Goal: Task Accomplishment & Management: Manage account settings

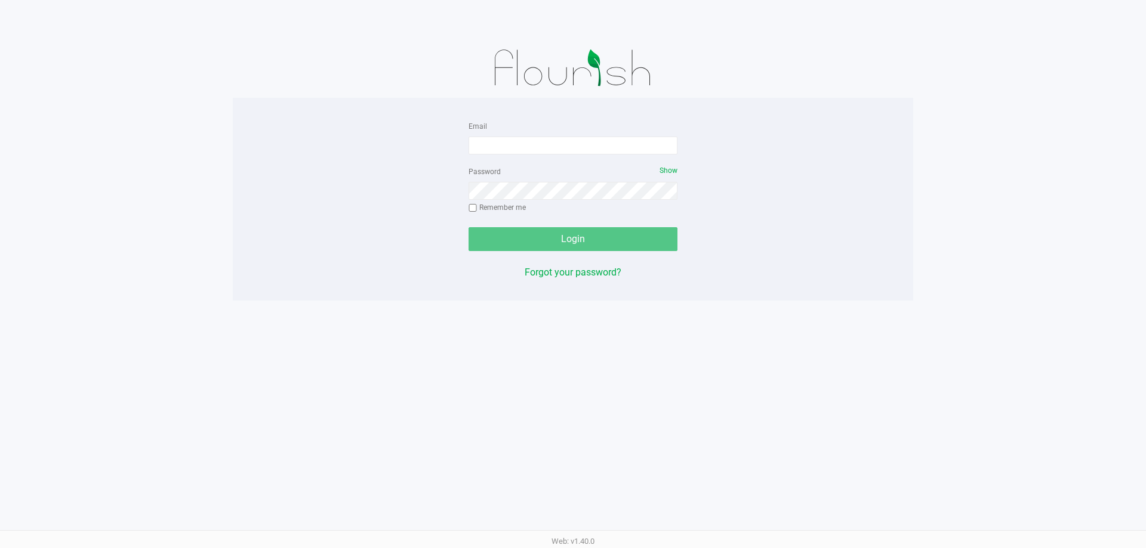
click at [778, 132] on div "Email Password Show Remember me Login Forgot your password?" at bounding box center [573, 199] width 680 height 161
click at [599, 152] on input "Email" at bounding box center [572, 146] width 209 height 18
type input "[EMAIL_ADDRESS][DOMAIN_NAME]"
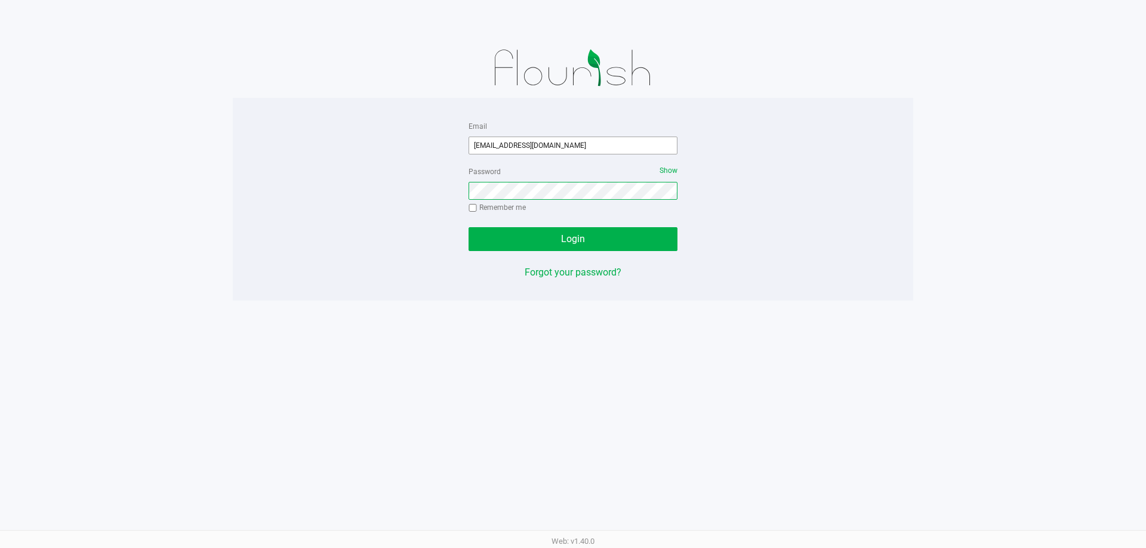
click at [468, 227] on button "Login" at bounding box center [572, 239] width 209 height 24
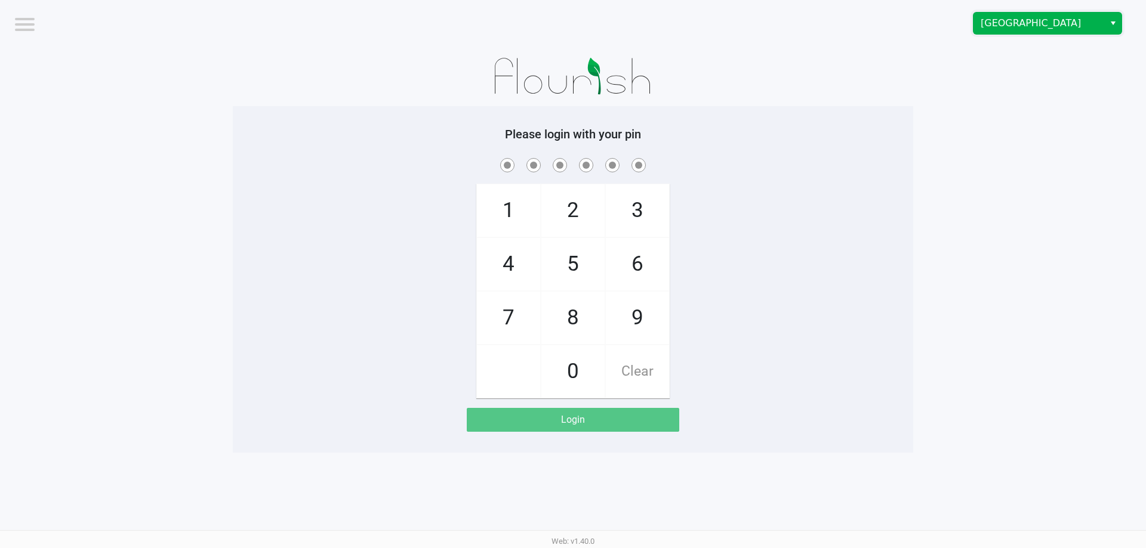
click at [1026, 21] on span "South Tampa WC" at bounding box center [1039, 23] width 116 height 14
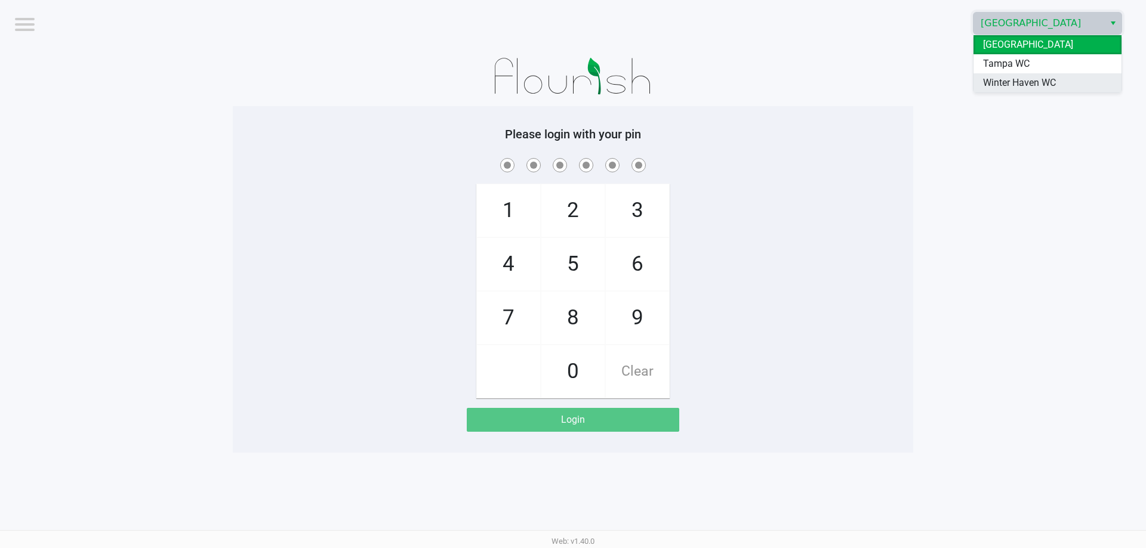
click at [1013, 83] on span "Winter Haven WC" at bounding box center [1019, 83] width 73 height 14
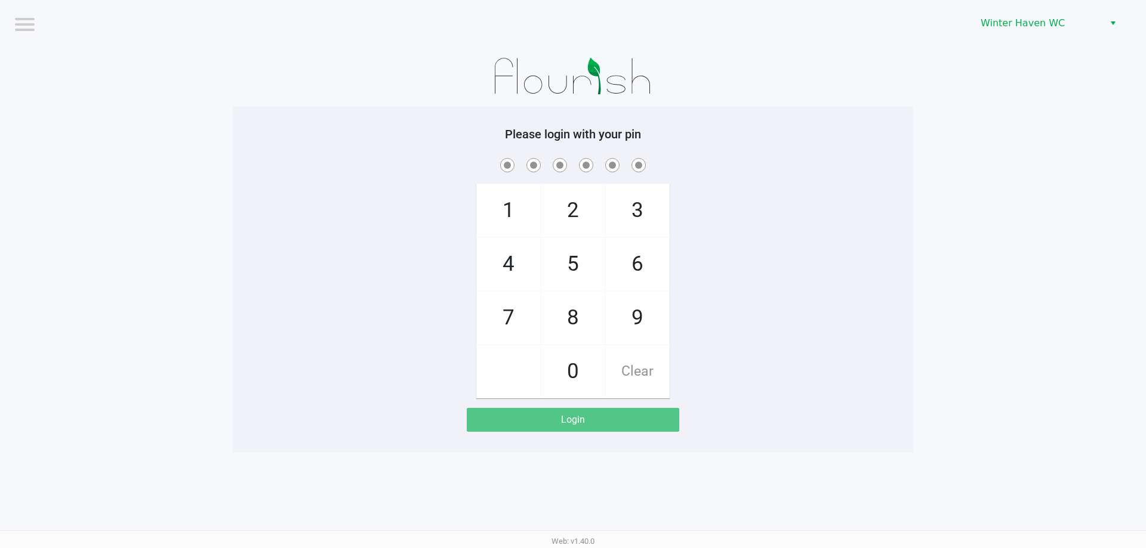
click at [955, 134] on app-pos-login-wrapper "Logout Winter Haven WC Please login with your pin 1 4 7 2 5 8 0 3 6 9 Clear Log…" at bounding box center [573, 226] width 1146 height 453
click at [288, 73] on div at bounding box center [573, 77] width 680 height 60
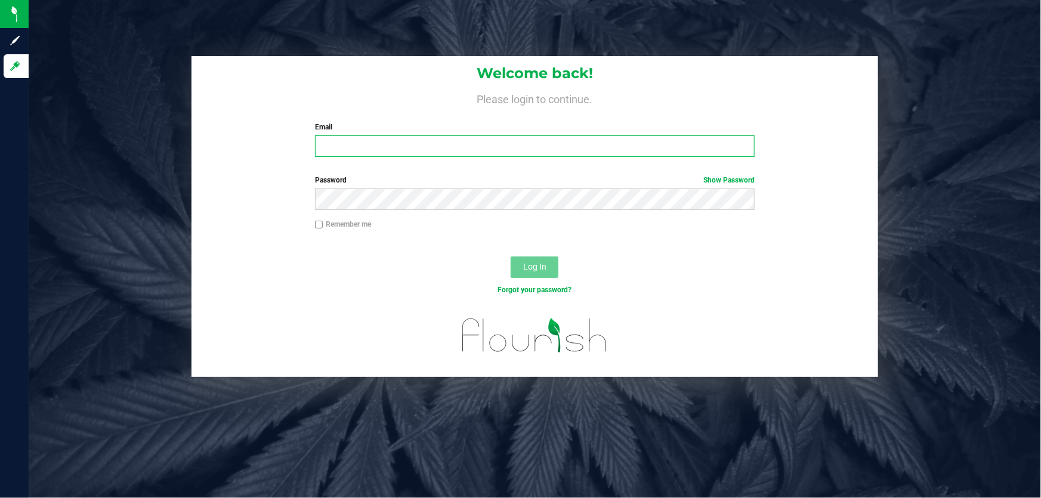
click at [406, 146] on input "Email" at bounding box center [535, 145] width 440 height 21
type input "[EMAIL_ADDRESS][DOMAIN_NAME]"
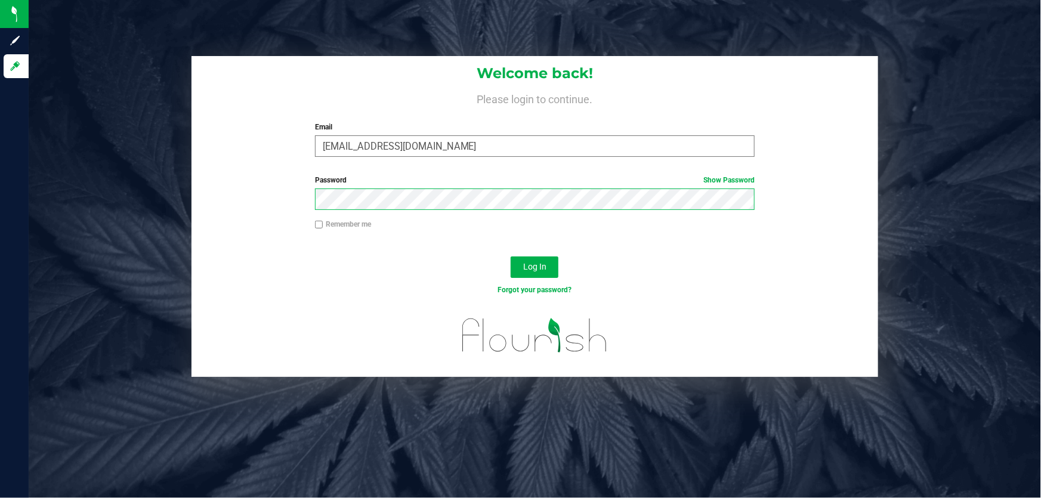
click at [511, 257] on button "Log In" at bounding box center [535, 267] width 48 height 21
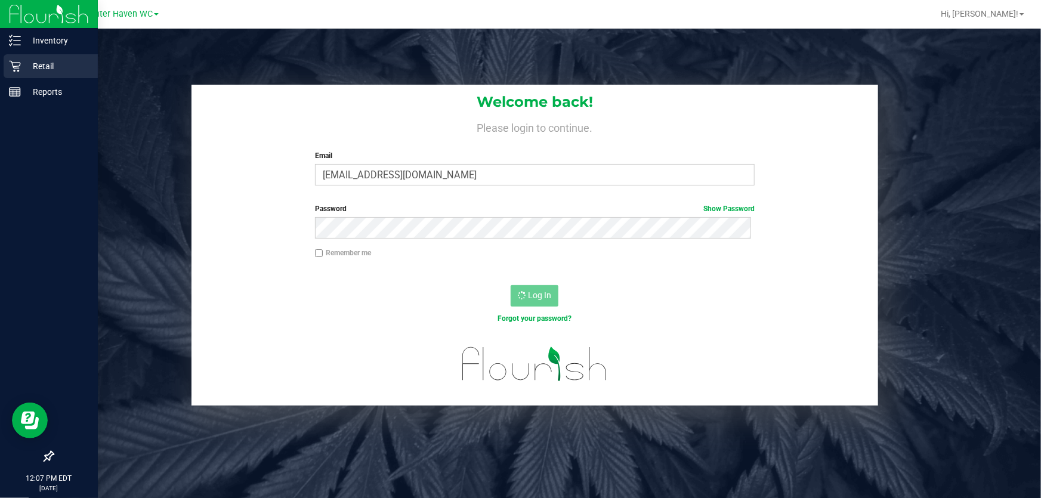
click at [42, 63] on p "Retail" at bounding box center [57, 66] width 72 height 14
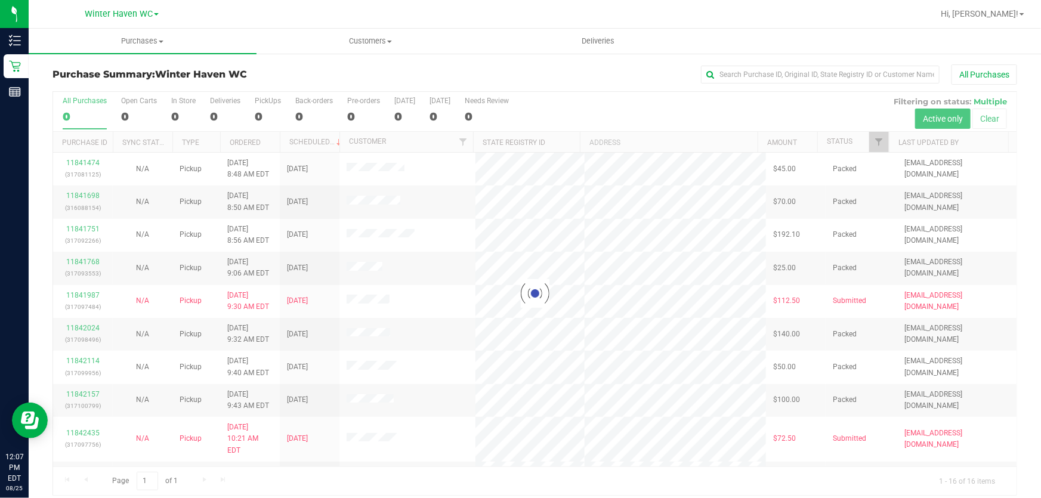
click at [612, 98] on div at bounding box center [535, 293] width 964 height 403
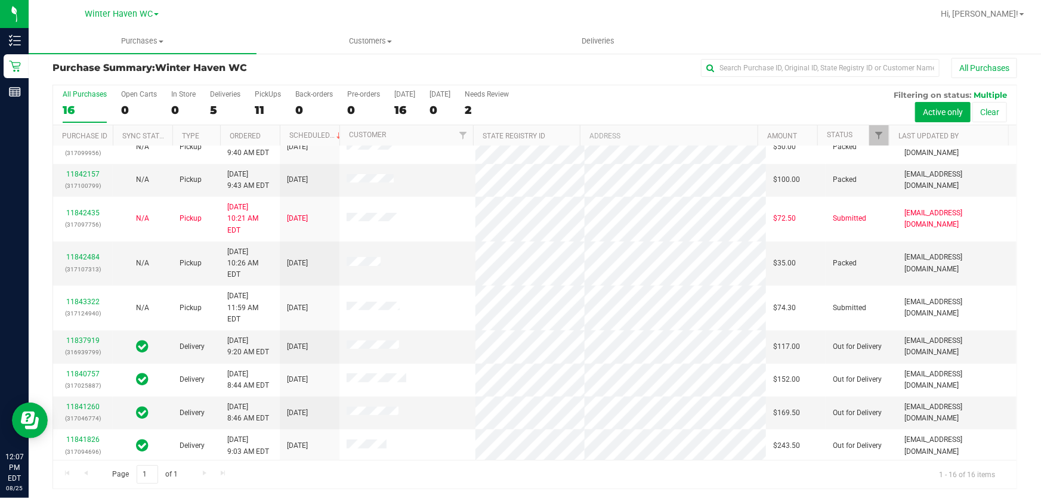
scroll to position [9, 0]
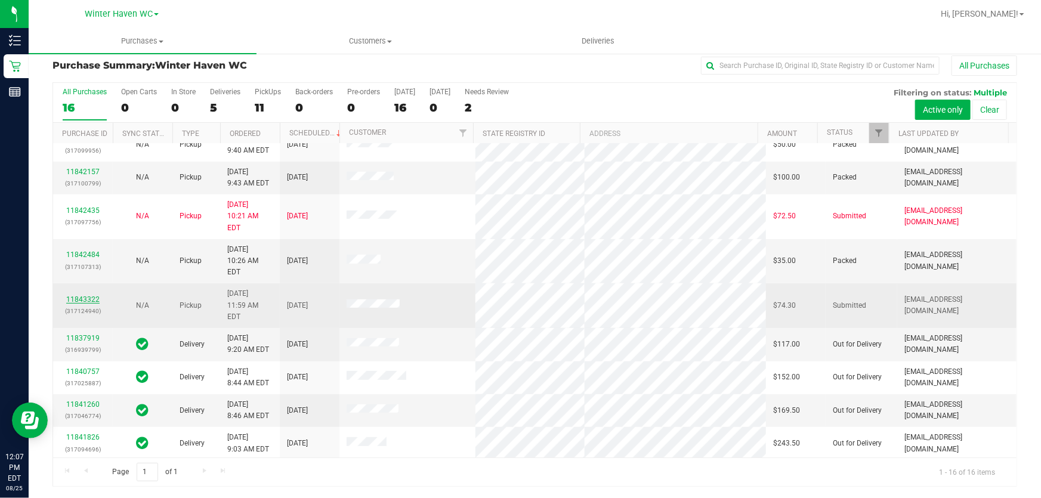
click at [75, 295] on link "11843322" at bounding box center [82, 299] width 33 height 8
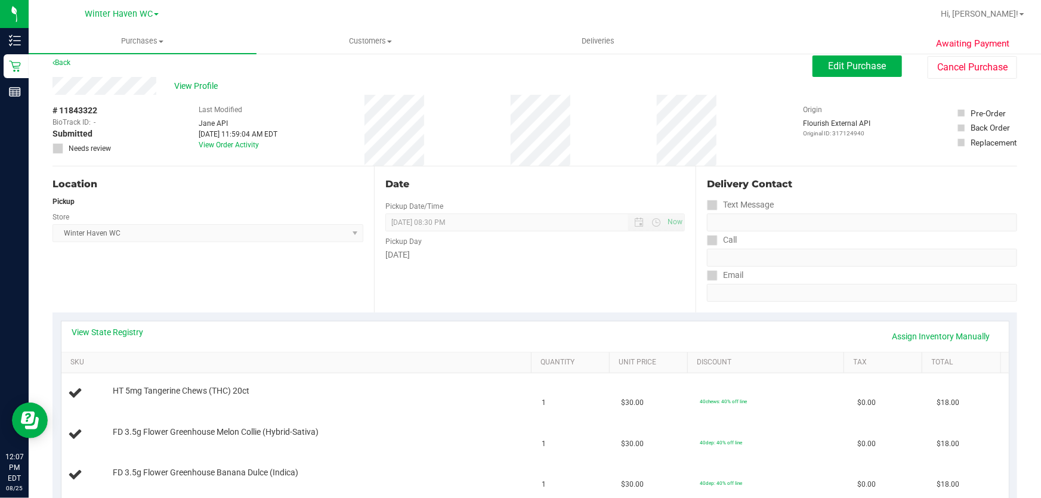
click at [511, 273] on div "Date Pickup Date/Time 08/25/2025 Now 08/25/2025 08:30 PM Now Pickup Day Monday" at bounding box center [535, 240] width 322 height 146
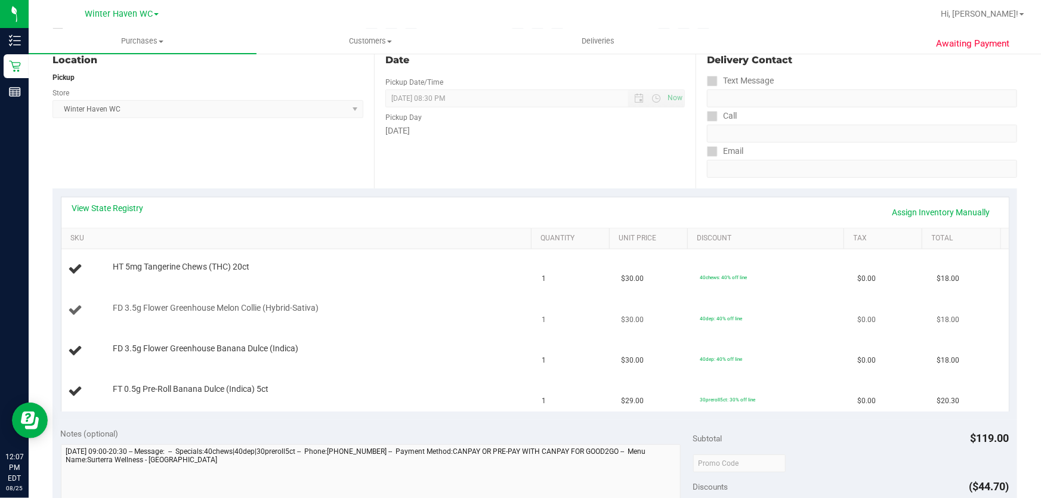
scroll to position [172, 0]
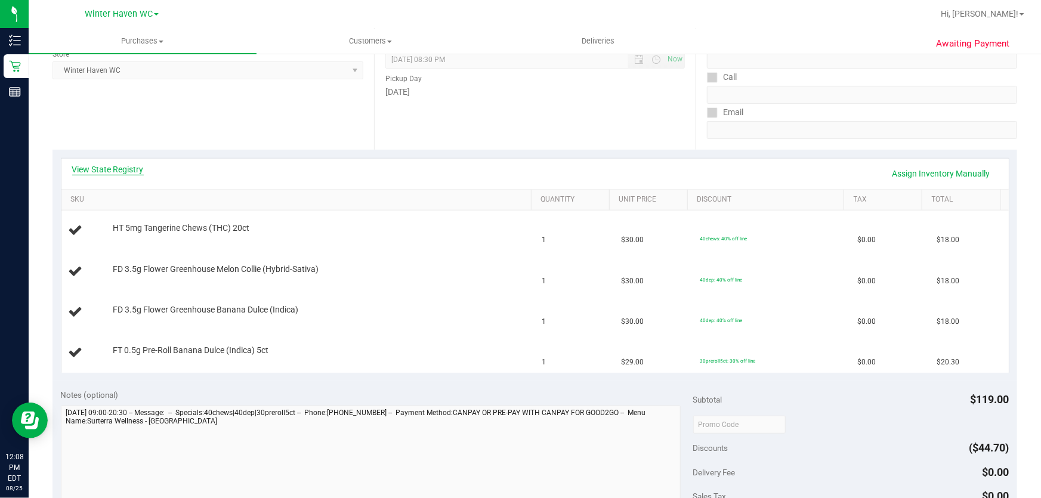
click at [115, 172] on link "View State Registry" at bounding box center [108, 170] width 72 height 12
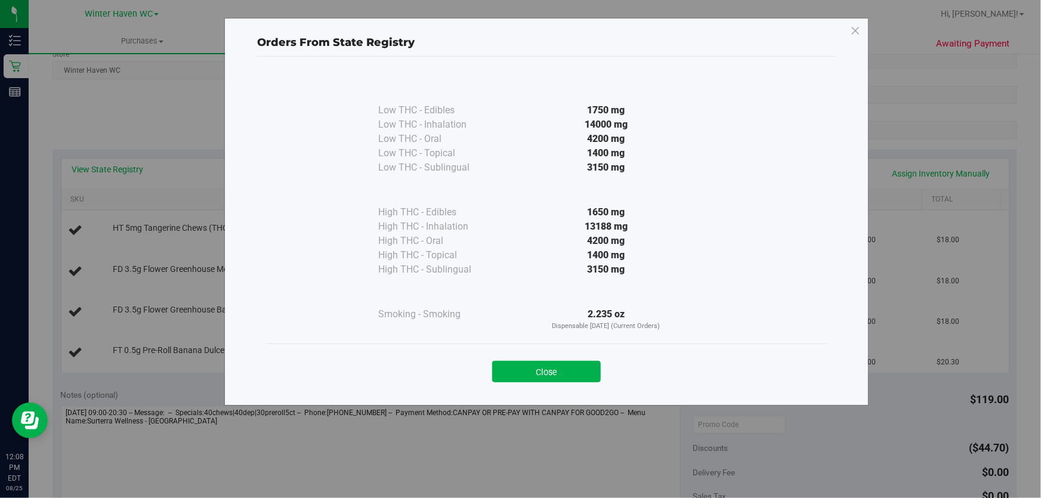
click at [520, 195] on div at bounding box center [606, 190] width 217 height 30
click at [536, 367] on button "Close" at bounding box center [546, 371] width 109 height 21
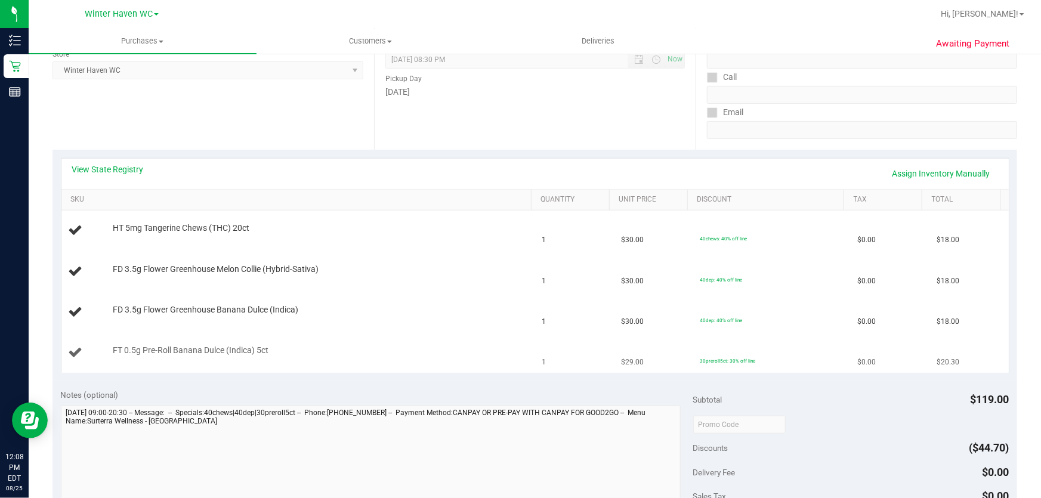
click at [488, 368] on td "FT 0.5g Pre-Roll Banana Dulce (Indica) 5ct" at bounding box center [298, 353] width 474 height 40
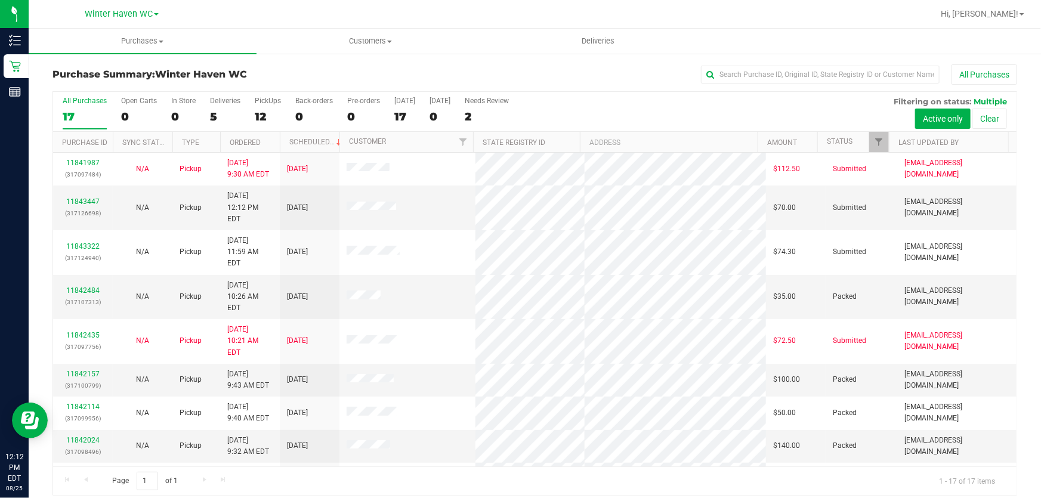
click at [426, 63] on div "Purchase Summary: Winter Haven WC All Purchases All Purchases 17 Open Carts 0 I…" at bounding box center [535, 280] width 1013 height 455
click at [269, 112] on div "12" at bounding box center [268, 117] width 26 height 14
click at [0, 0] on input "PickUps 12" at bounding box center [0, 0] width 0 height 0
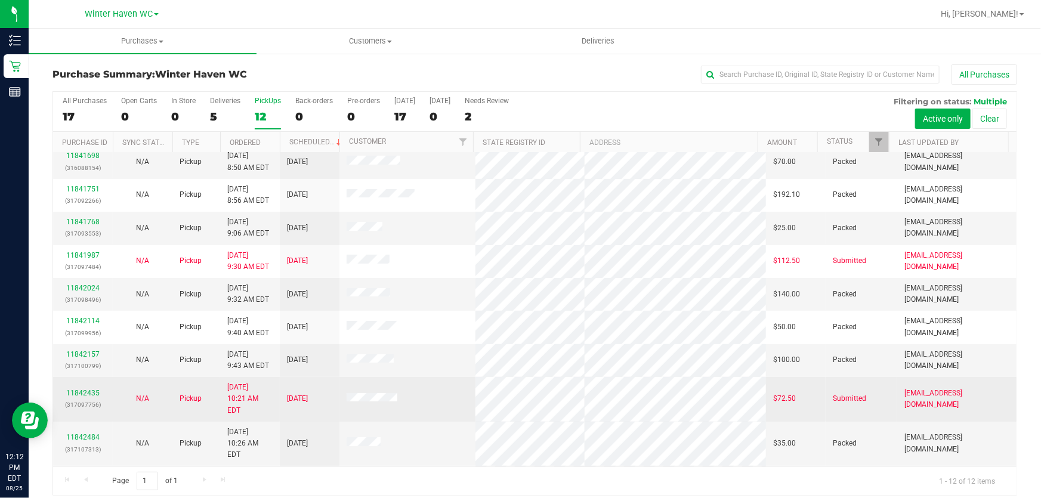
scroll to position [81, 0]
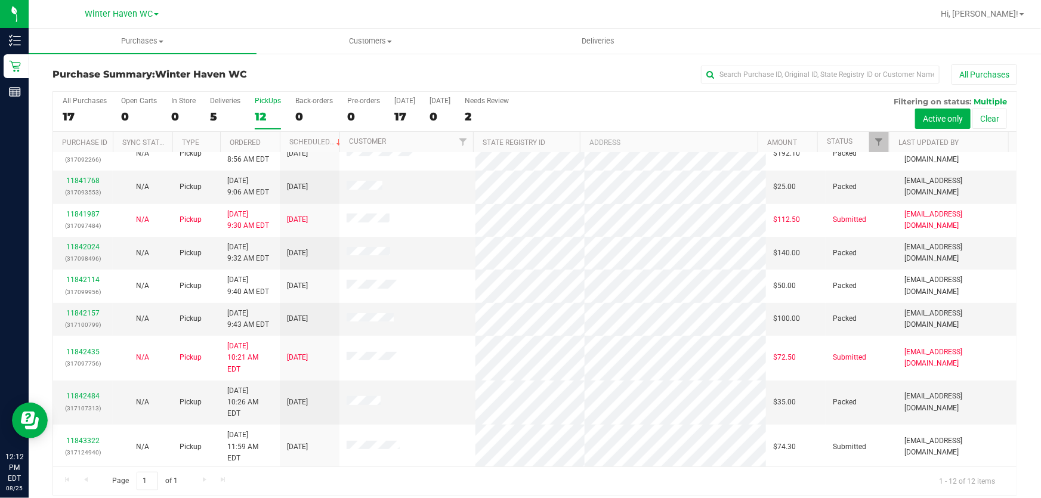
click at [93, 482] on link "11843447" at bounding box center [82, 486] width 33 height 8
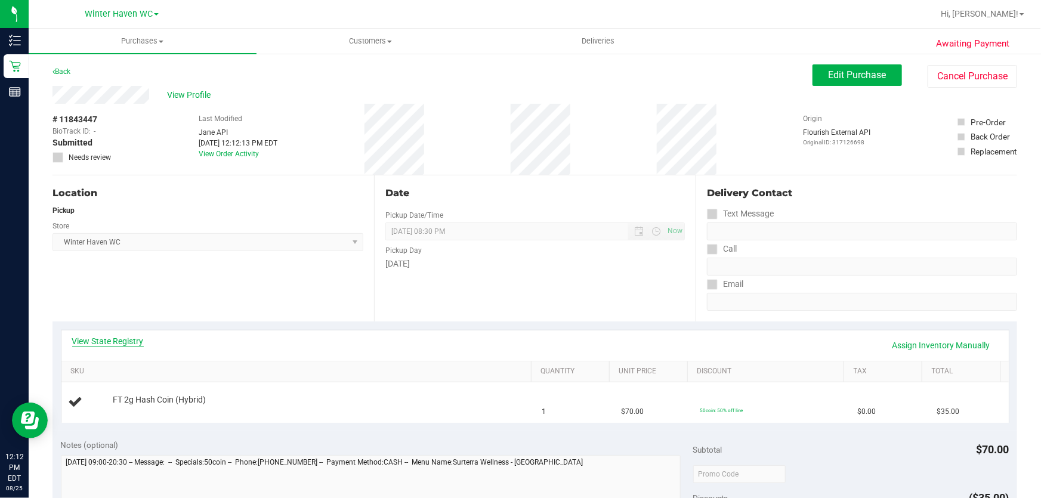
click at [113, 335] on link "View State Registry" at bounding box center [108, 341] width 72 height 12
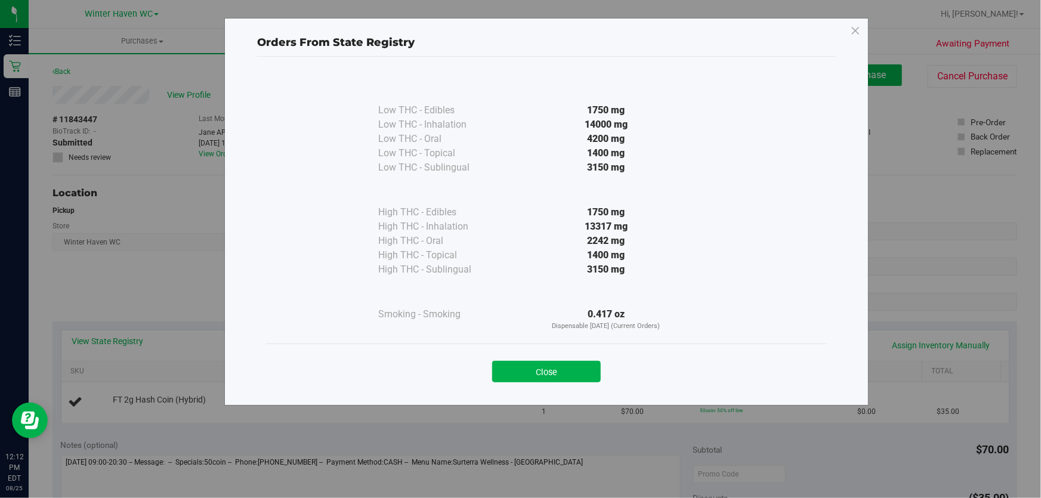
click at [498, 254] on div "1400 mg" at bounding box center [606, 255] width 217 height 14
click at [532, 377] on button "Close" at bounding box center [546, 371] width 109 height 21
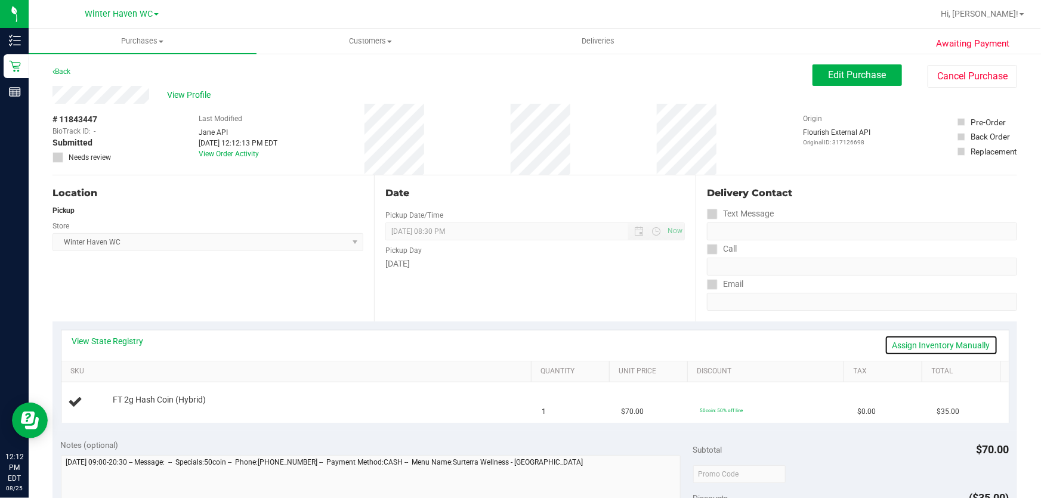
click at [919, 346] on link "Assign Inventory Manually" at bounding box center [941, 345] width 113 height 20
click at [132, 406] on link "Add Package" at bounding box center [134, 408] width 43 height 8
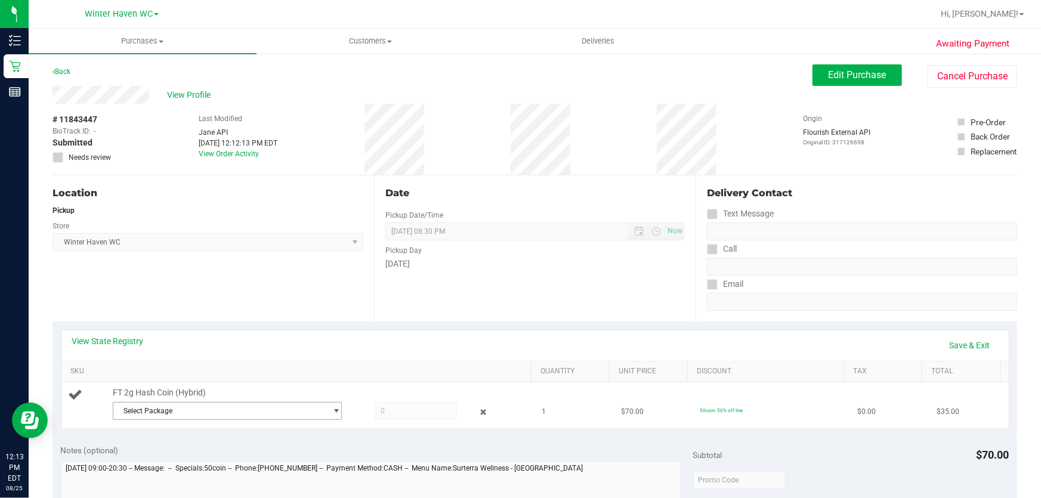
click at [161, 412] on span "Select Package" at bounding box center [219, 411] width 213 height 17
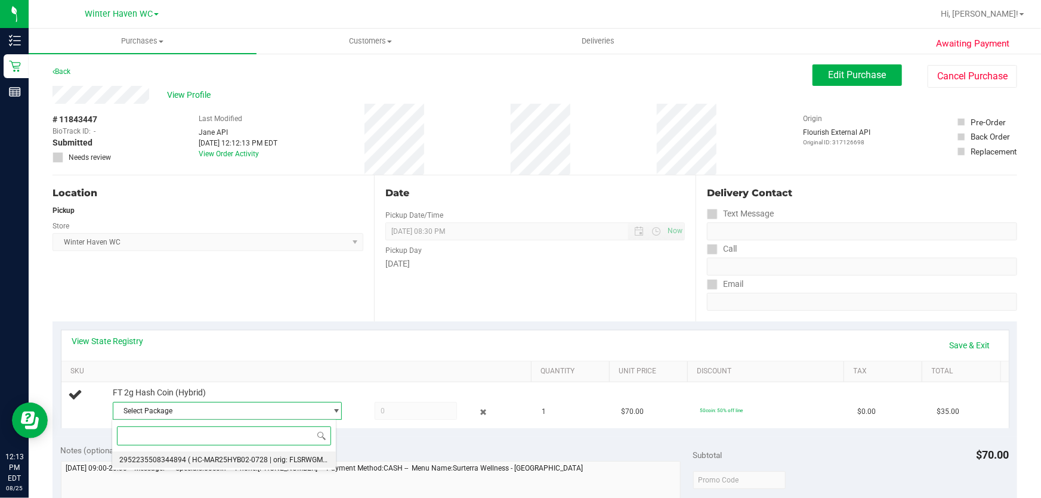
click at [306, 457] on span "( HC-MAR25HYB02-0728 | orig: FLSRWGM-20250804-924 )" at bounding box center [282, 460] width 189 height 8
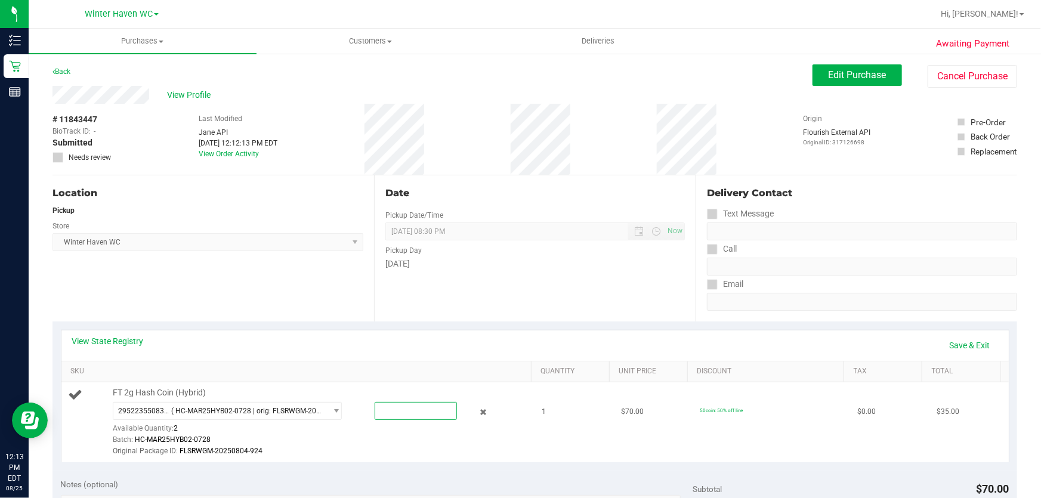
click at [408, 412] on span at bounding box center [416, 411] width 83 height 18
type input "1"
type input "1.0000"
click at [528, 314] on div "Date Pickup Date/Time 08/25/2025 Now 08/25/2025 08:30 PM Now Pickup Day Monday" at bounding box center [535, 248] width 322 height 146
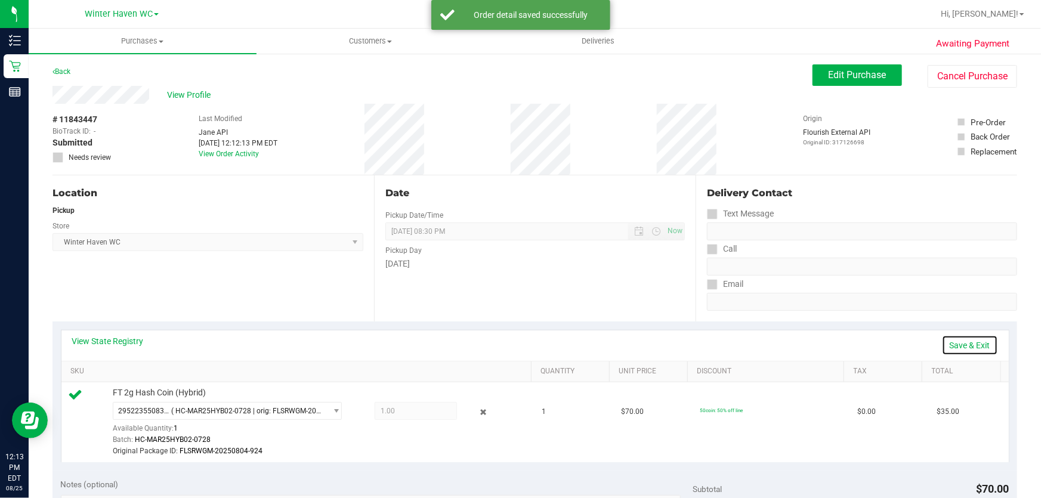
click at [972, 346] on link "Save & Exit" at bounding box center [970, 345] width 56 height 20
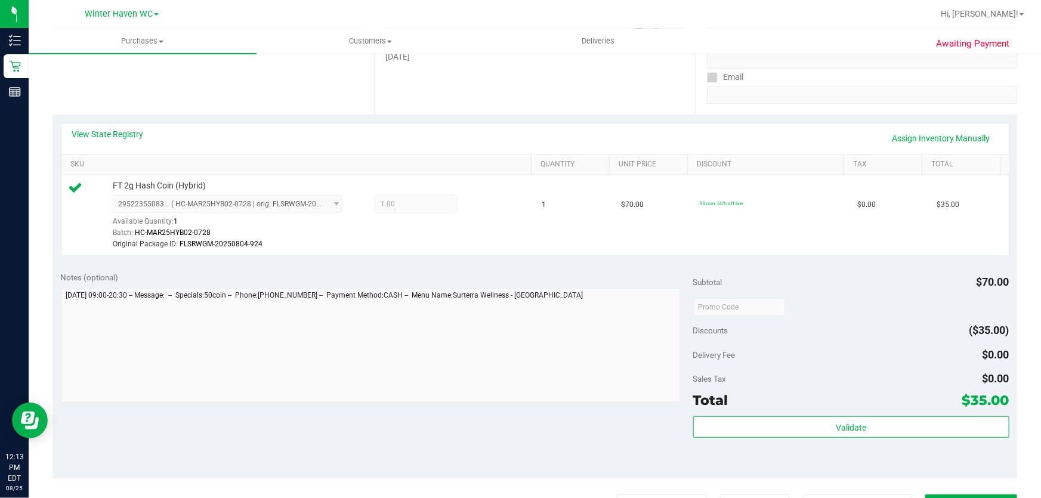
scroll to position [217, 0]
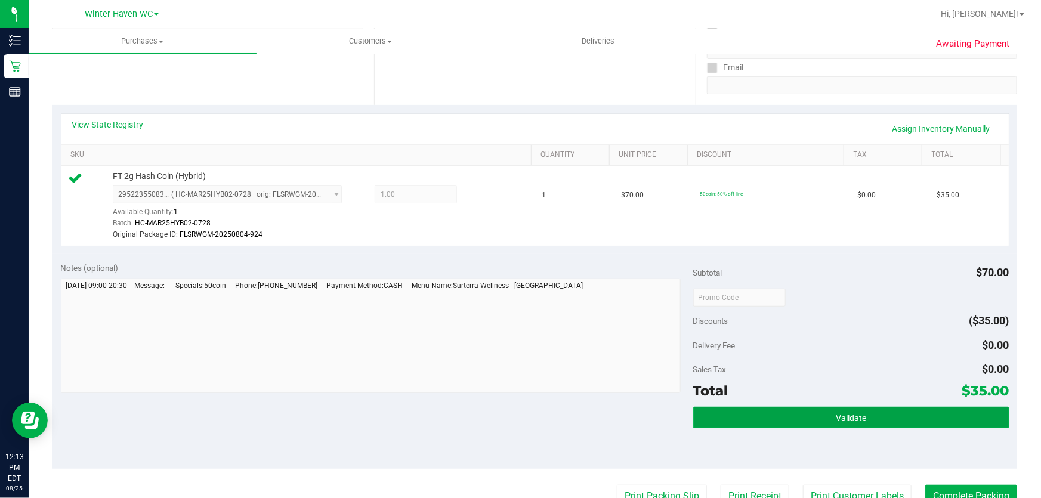
click at [853, 407] on button "Validate" at bounding box center [851, 417] width 316 height 21
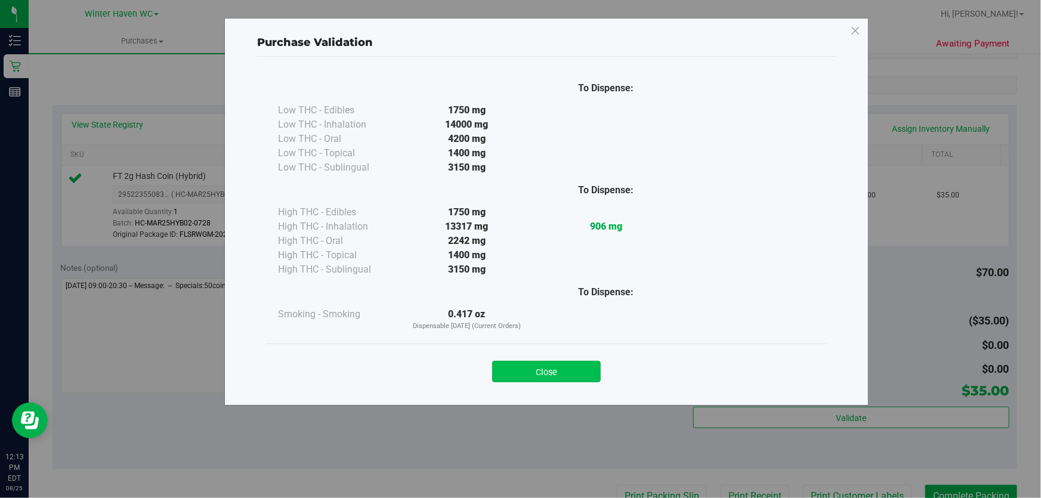
click at [554, 377] on button "Close" at bounding box center [546, 371] width 109 height 21
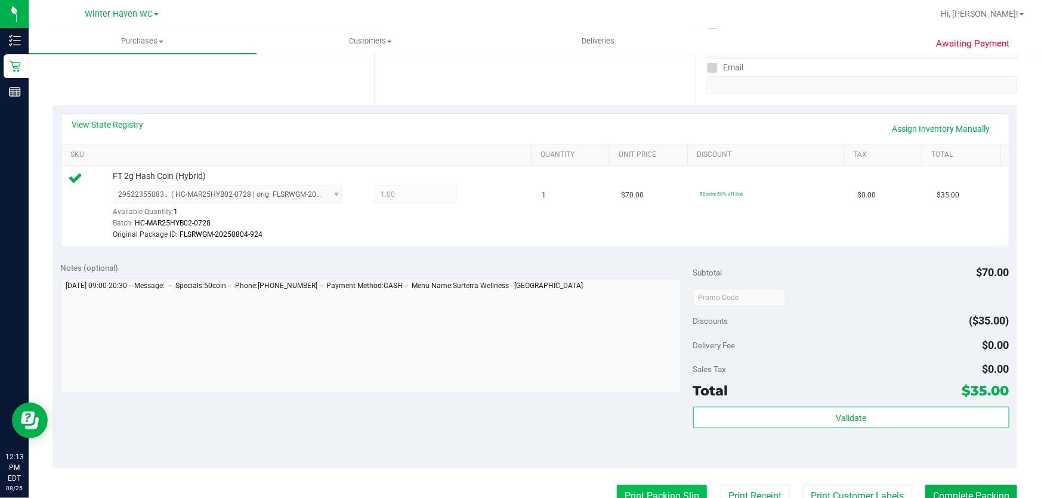
click at [643, 487] on button "Print Packing Slip" at bounding box center [662, 496] width 90 height 23
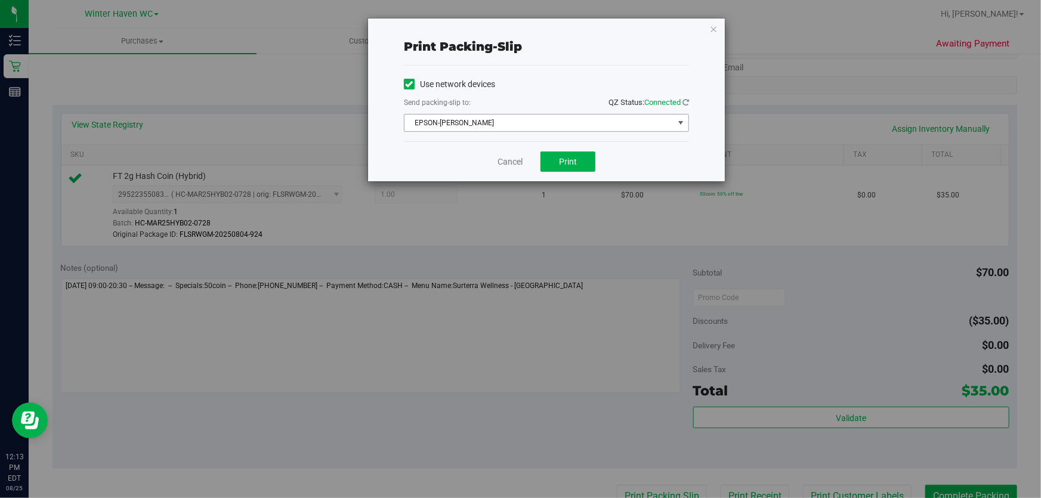
click at [504, 116] on span "EPSON-[PERSON_NAME]" at bounding box center [539, 123] width 269 height 17
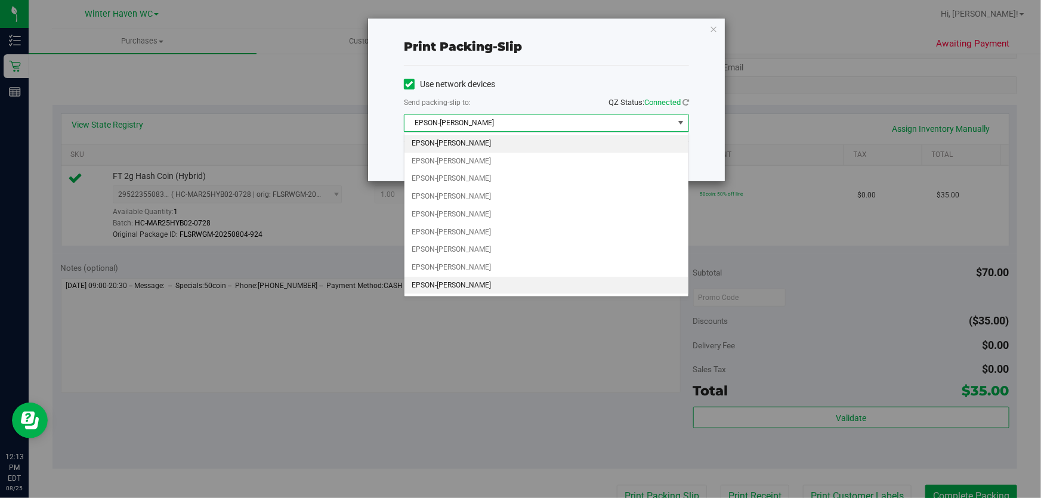
click at [532, 282] on li "EPSON-[PERSON_NAME]" at bounding box center [547, 286] width 284 height 18
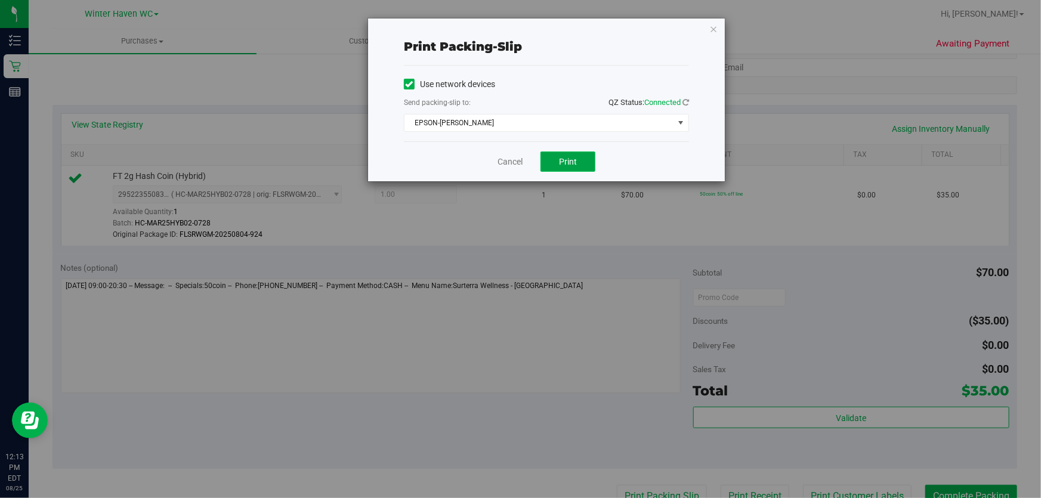
click at [587, 158] on button "Print" at bounding box center [568, 162] width 55 height 20
click at [511, 159] on link "Cancel" at bounding box center [510, 162] width 25 height 13
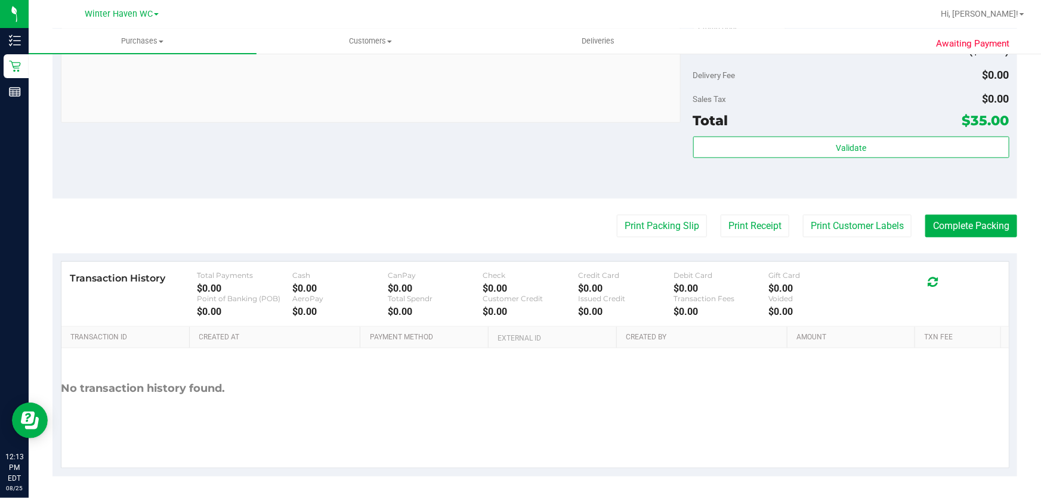
scroll to position [488, 0]
click at [979, 227] on button "Complete Packing" at bounding box center [972, 225] width 92 height 23
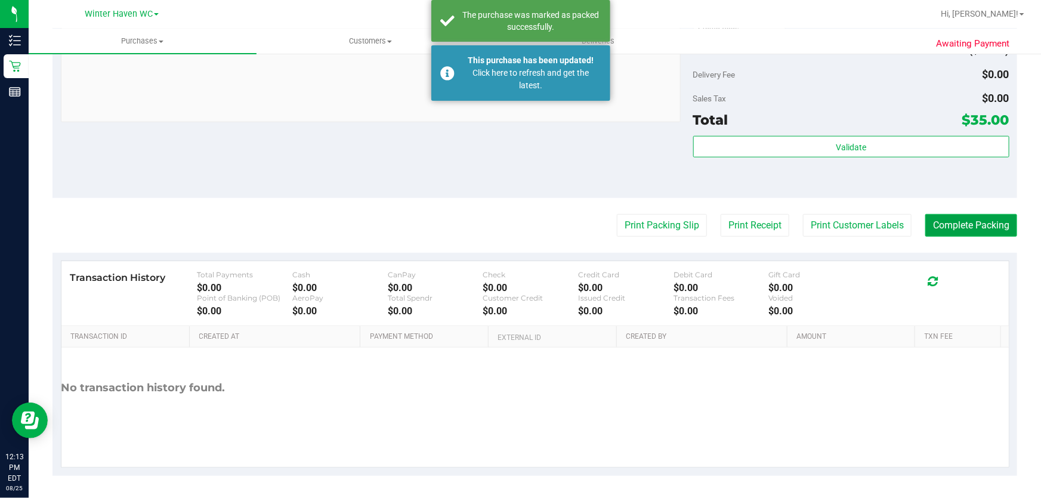
click at [979, 227] on button "Complete Packing" at bounding box center [972, 225] width 92 height 23
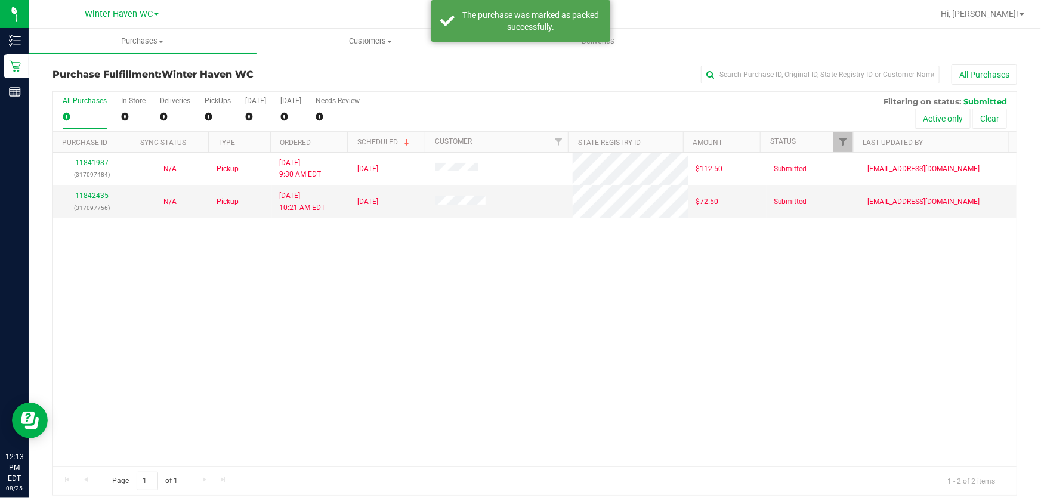
drag, startPoint x: 591, startPoint y: 110, endPoint x: 560, endPoint y: 87, distance: 39.3
click at [596, 100] on div "All Purchases 0 In Store 0 Deliveries 0 PickUps 0 Today 0 Tomorrow 0 Needs Revi…" at bounding box center [535, 112] width 964 height 40
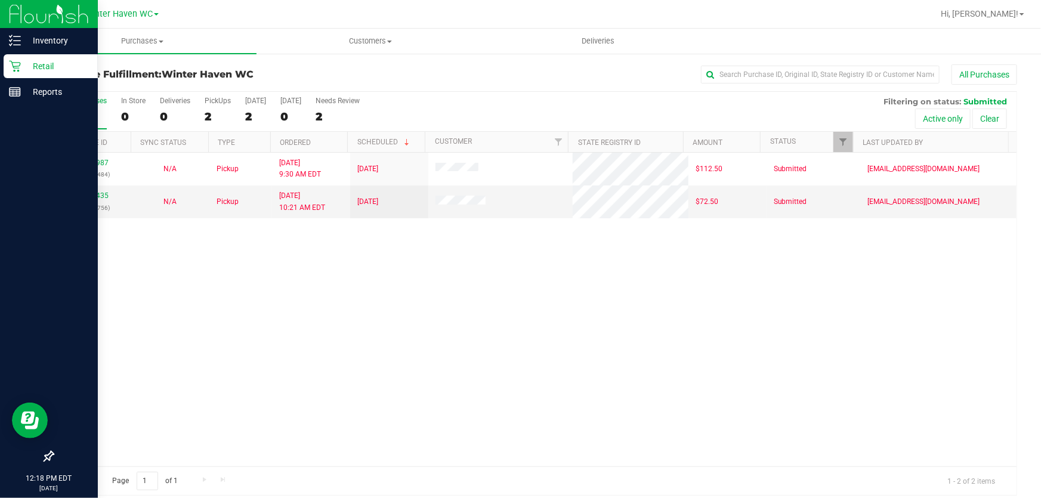
click at [46, 64] on p "Retail" at bounding box center [57, 66] width 72 height 14
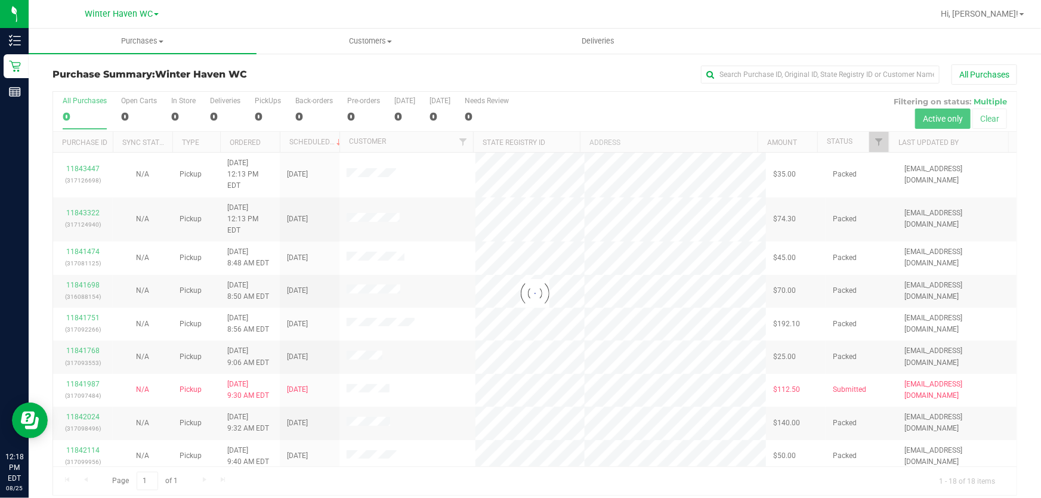
click at [617, 103] on div at bounding box center [535, 293] width 964 height 403
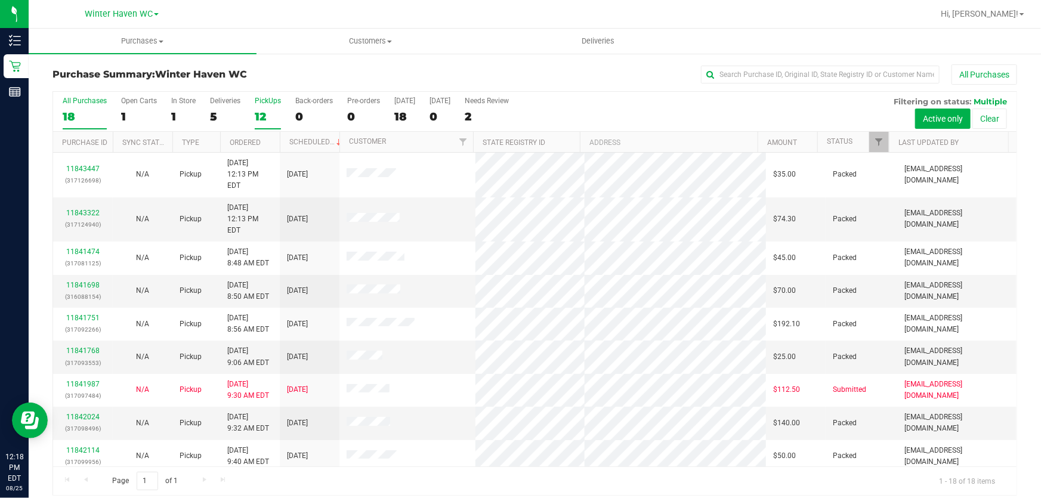
click at [260, 113] on div "12" at bounding box center [268, 117] width 26 height 14
click at [0, 0] on input "PickUps 12" at bounding box center [0, 0] width 0 height 0
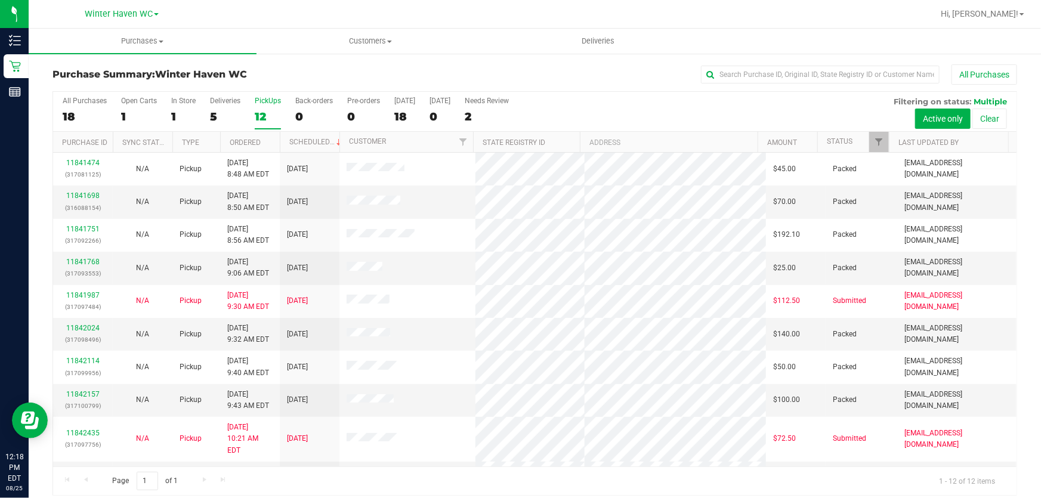
click at [645, 112] on div "All Purchases 18 Open Carts 1 In Store 1 Deliveries 5 PickUps 12 Back-orders 0 …" at bounding box center [535, 112] width 964 height 40
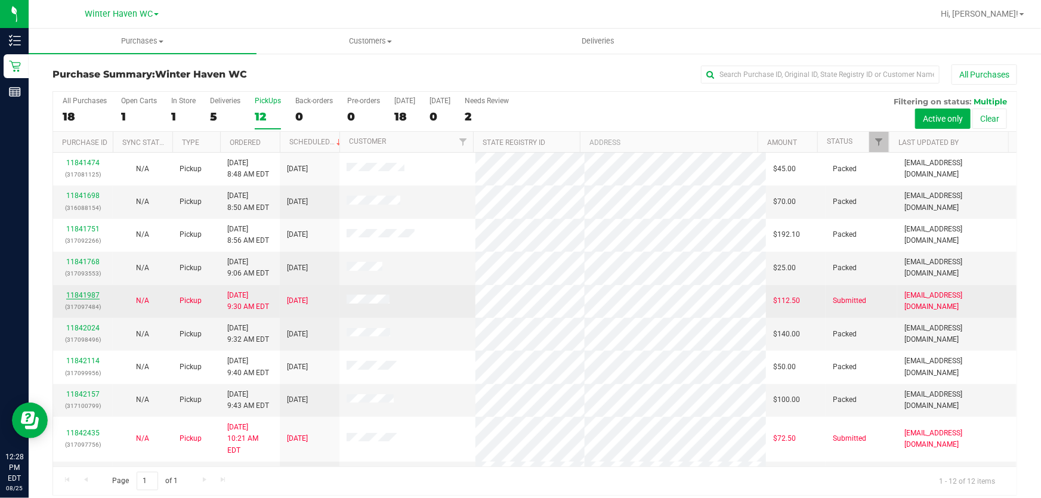
click at [79, 291] on link "11841987" at bounding box center [82, 295] width 33 height 8
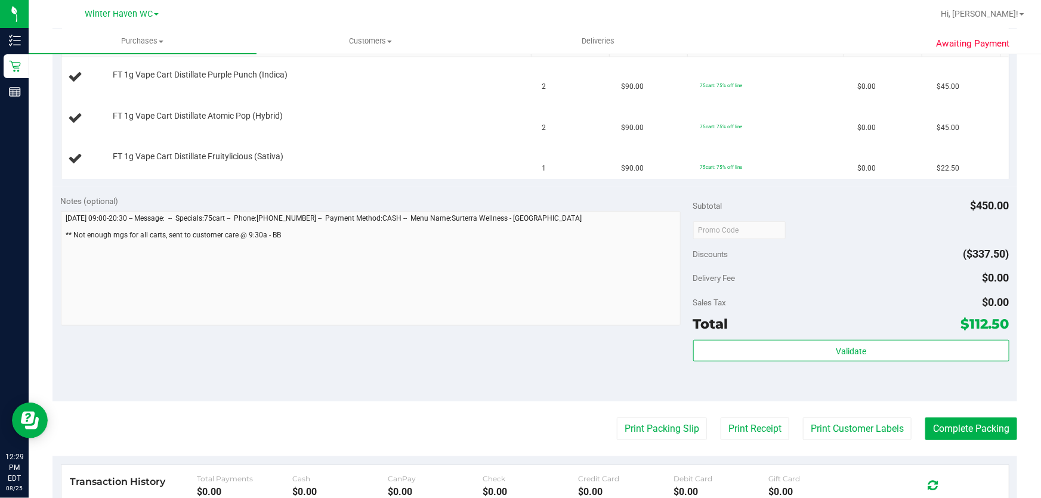
scroll to position [271, 0]
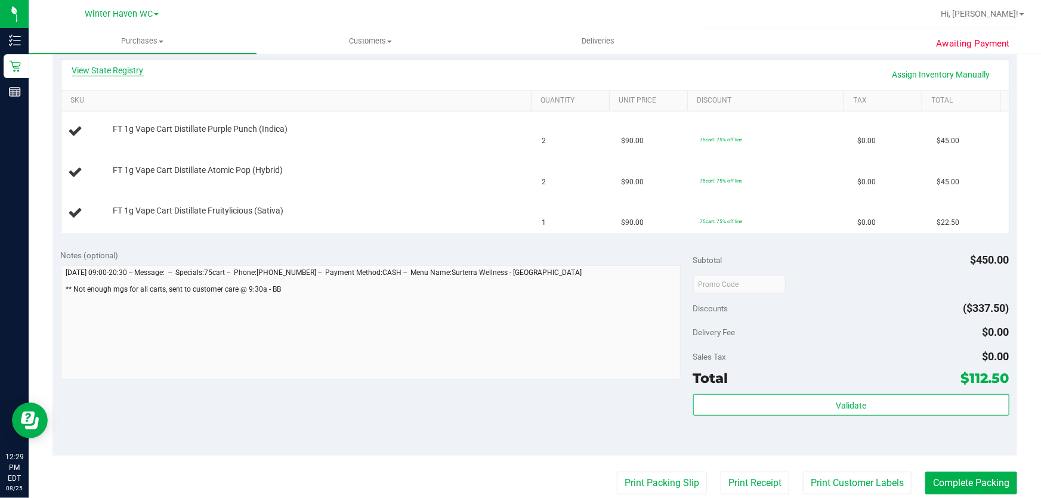
click at [132, 73] on link "View State Registry" at bounding box center [108, 70] width 72 height 12
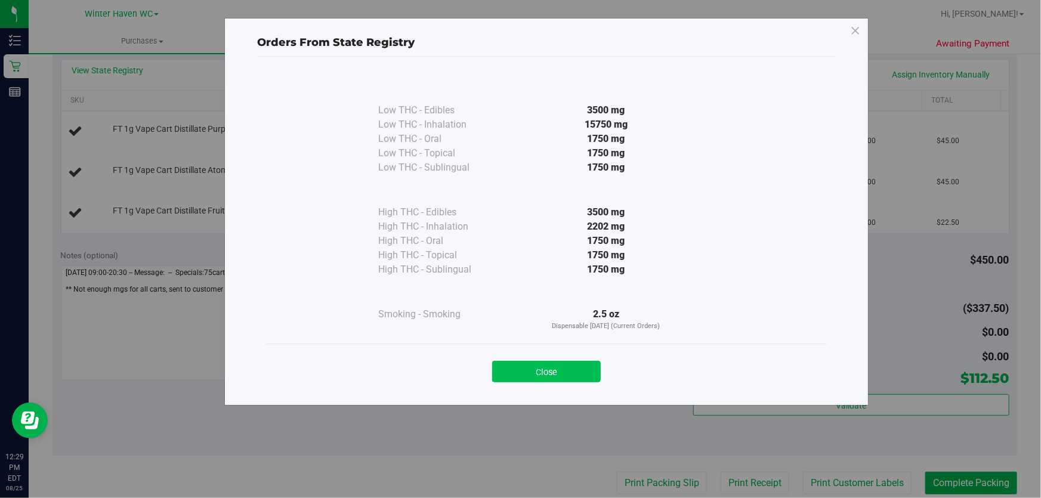
click at [511, 371] on button "Close" at bounding box center [546, 371] width 109 height 21
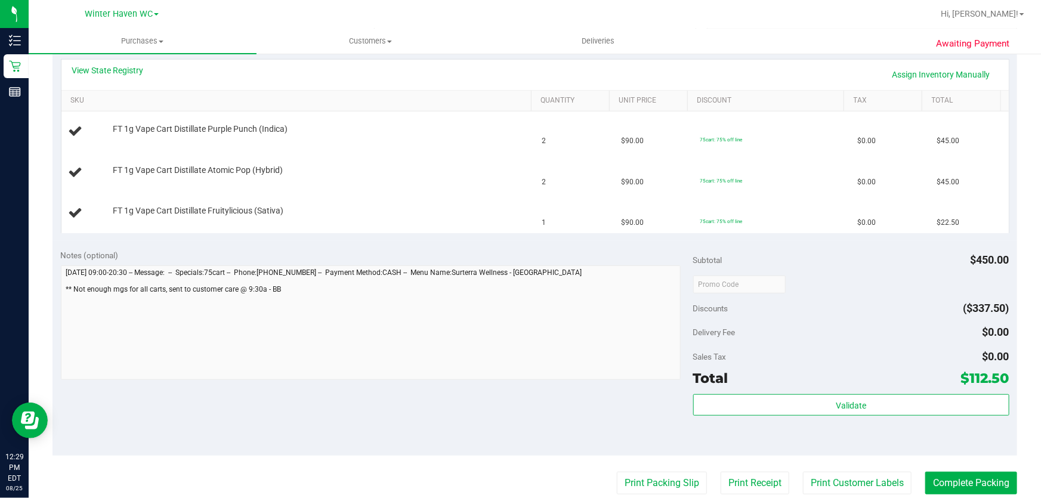
click at [433, 233] on div "View State Registry Assign Inventory Manually SKU Quantity Unit Price Discount …" at bounding box center [535, 146] width 965 height 190
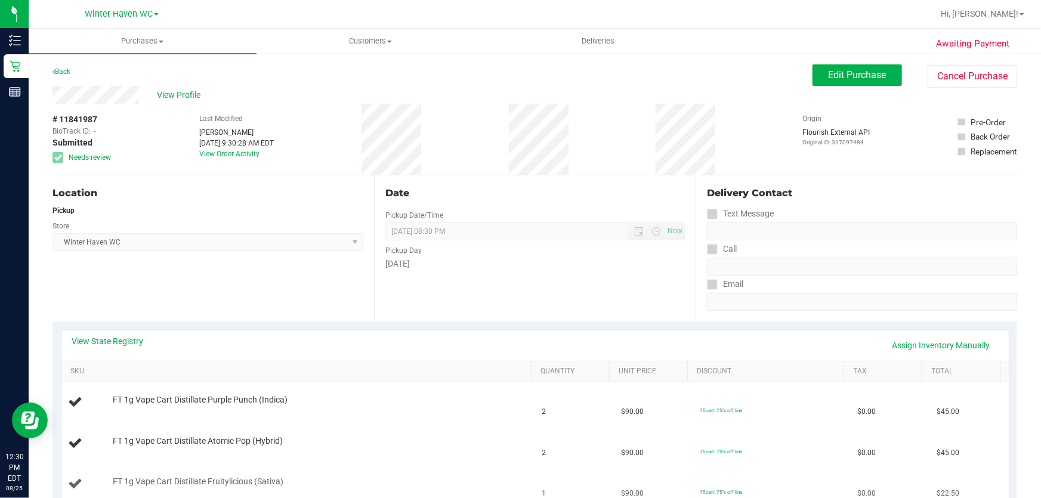
scroll to position [0, 0]
click at [856, 78] on span "Edit Purchase" at bounding box center [858, 74] width 58 height 11
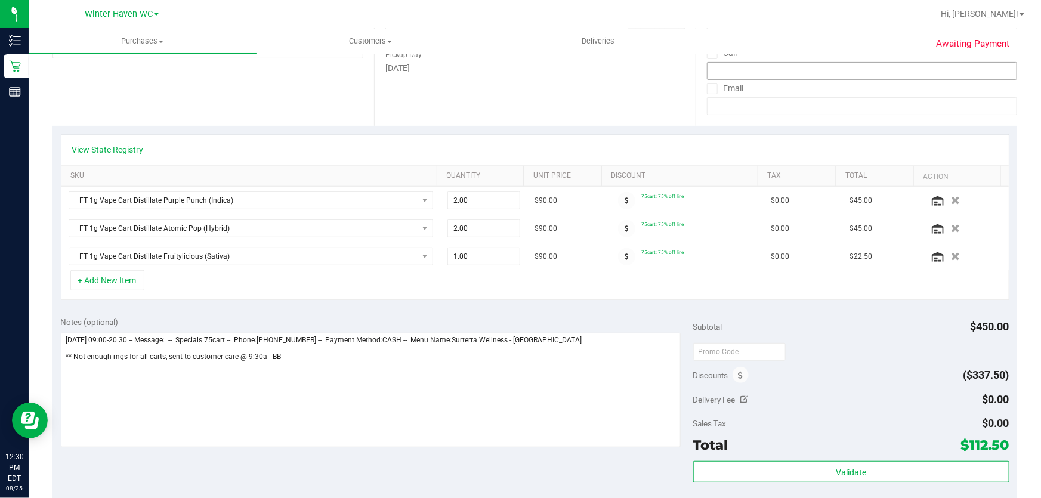
scroll to position [217, 0]
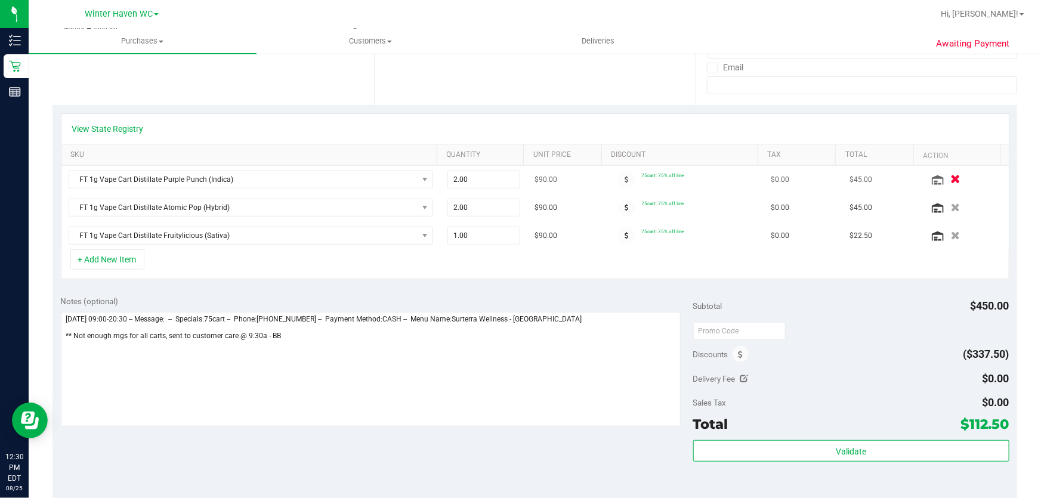
click at [951, 175] on icon "button" at bounding box center [956, 179] width 10 height 9
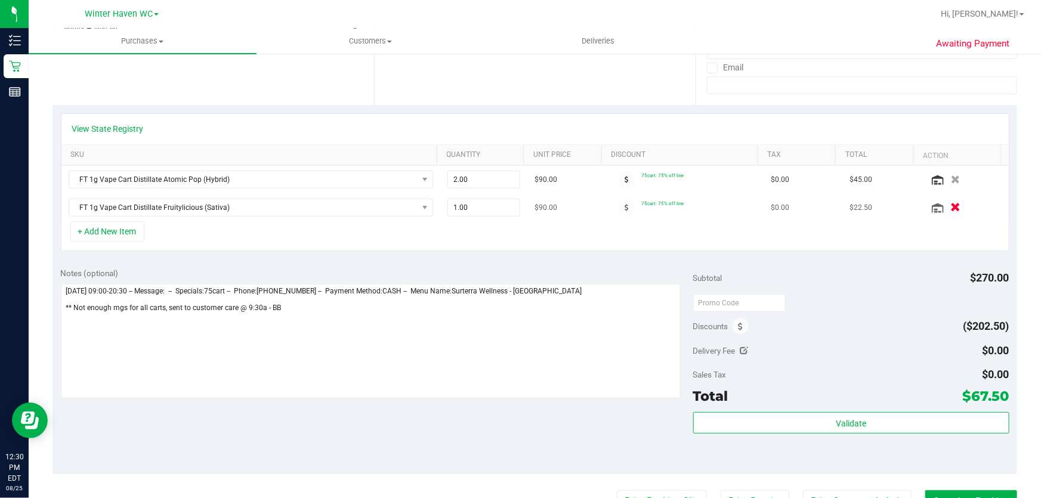
click at [951, 206] on icon "button" at bounding box center [956, 208] width 10 height 9
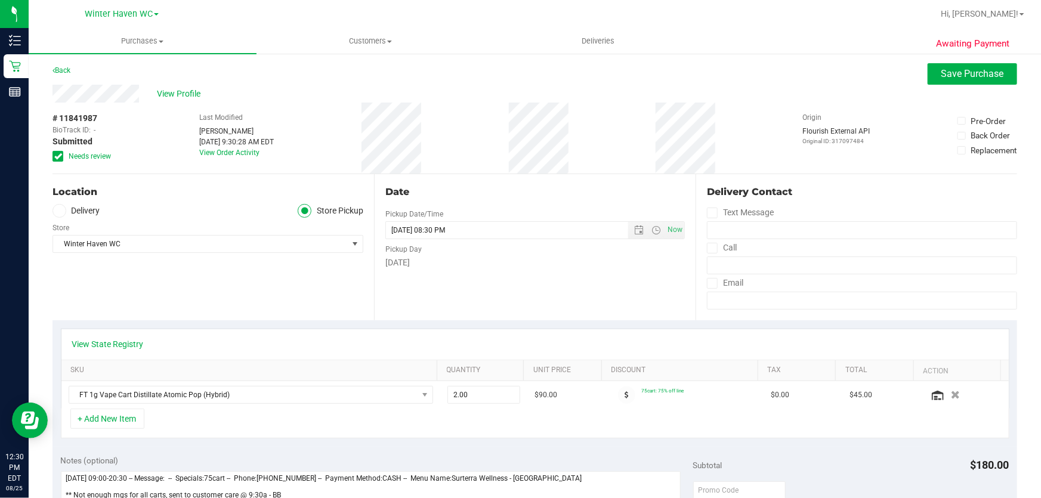
scroll to position [0, 0]
click at [973, 78] on span "Save Purchase" at bounding box center [973, 74] width 63 height 11
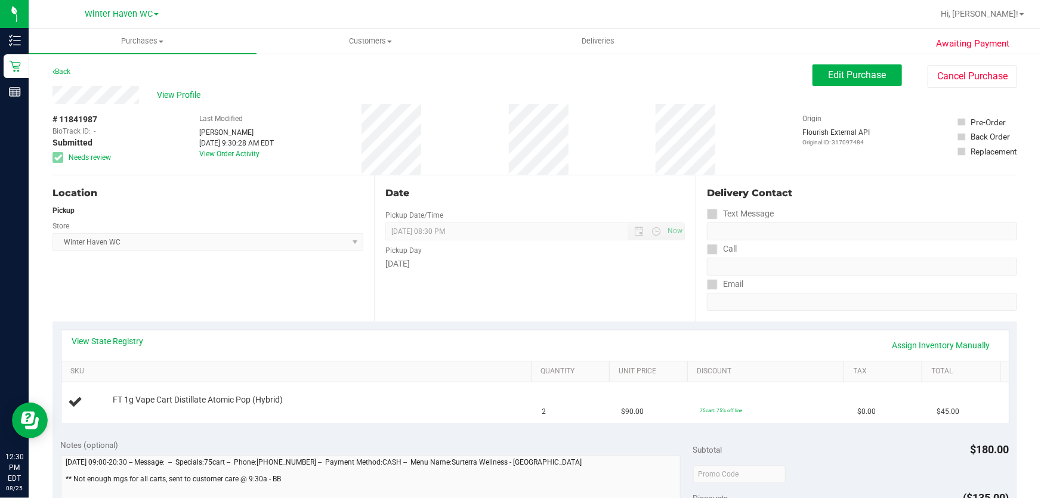
click at [838, 198] on div "Delivery Contact" at bounding box center [862, 193] width 310 height 14
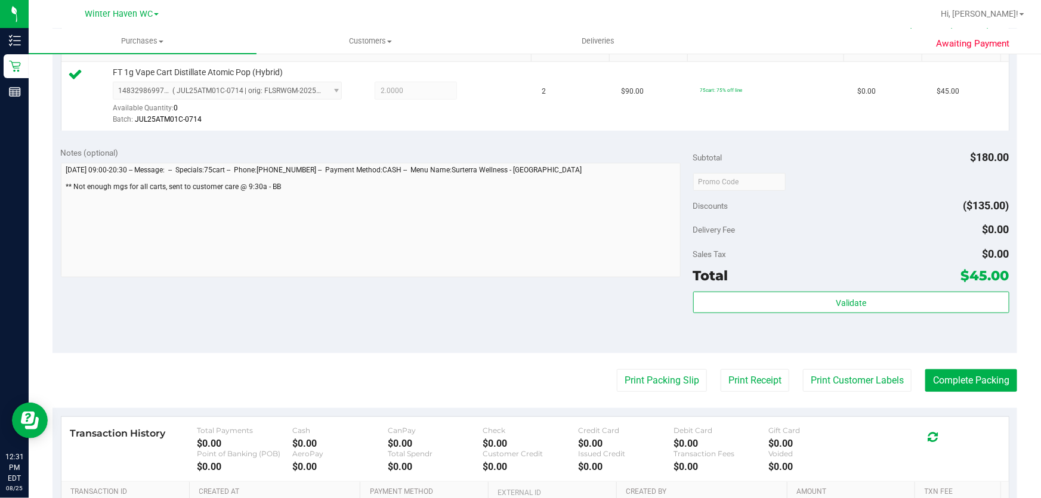
scroll to position [325, 0]
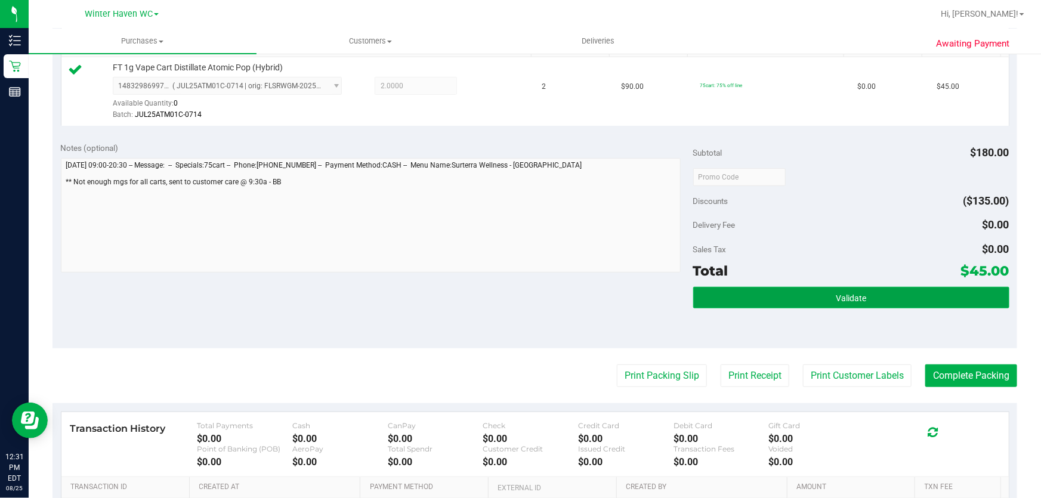
click at [875, 288] on button "Validate" at bounding box center [851, 297] width 316 height 21
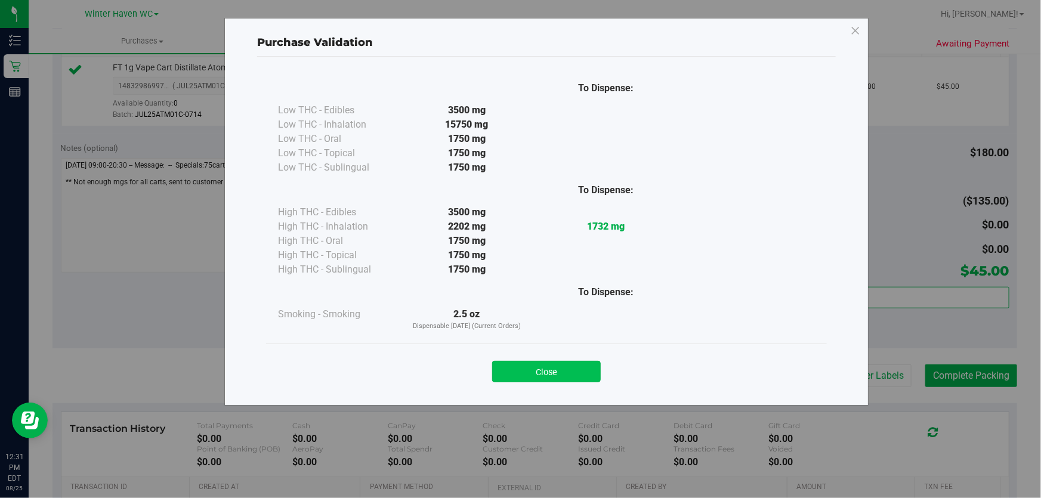
click at [562, 364] on button "Close" at bounding box center [546, 371] width 109 height 21
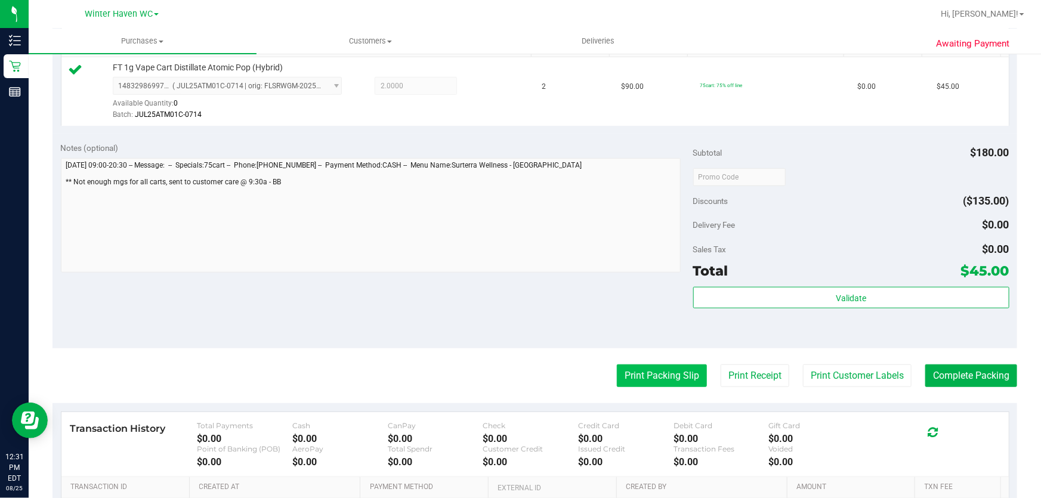
click at [643, 369] on button "Print Packing Slip" at bounding box center [662, 376] width 90 height 23
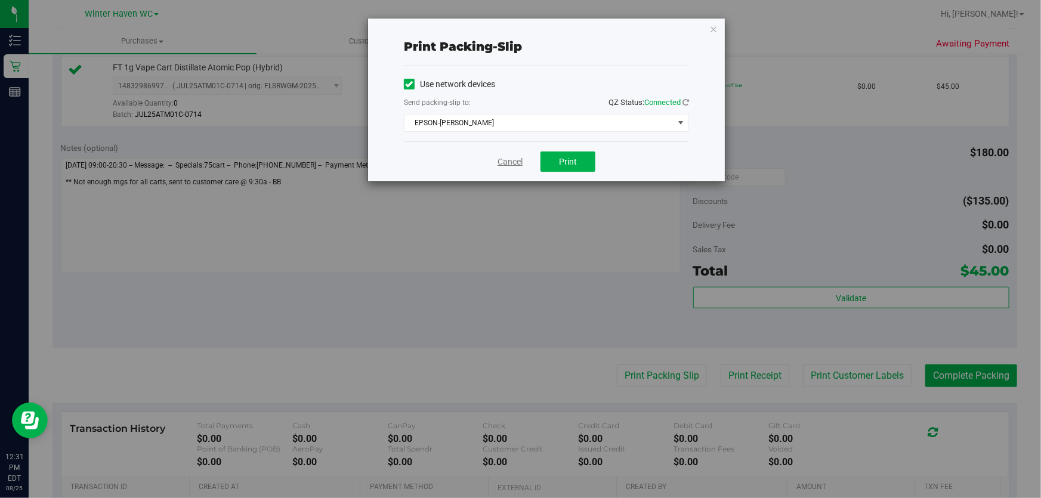
click at [511, 164] on link "Cancel" at bounding box center [510, 162] width 25 height 13
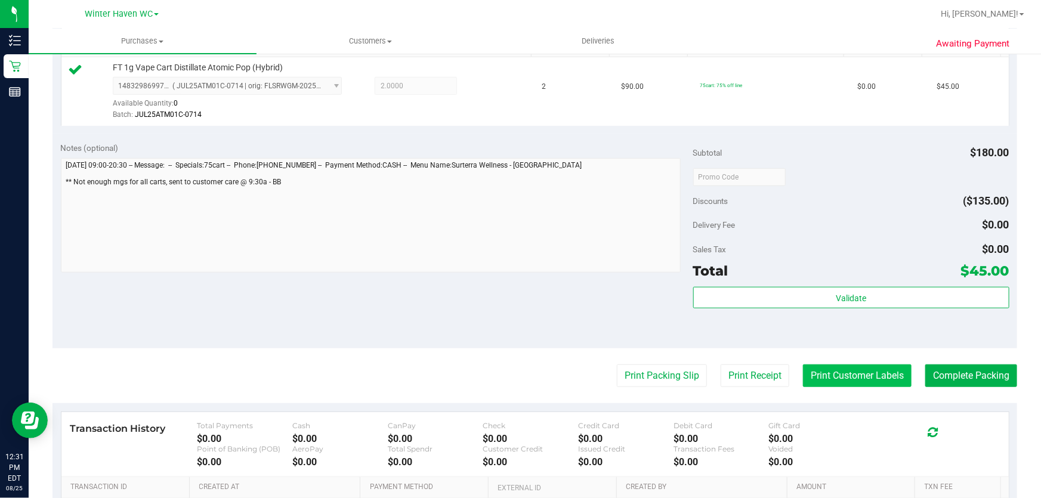
click at [842, 368] on button "Print Customer Labels" at bounding box center [857, 376] width 109 height 23
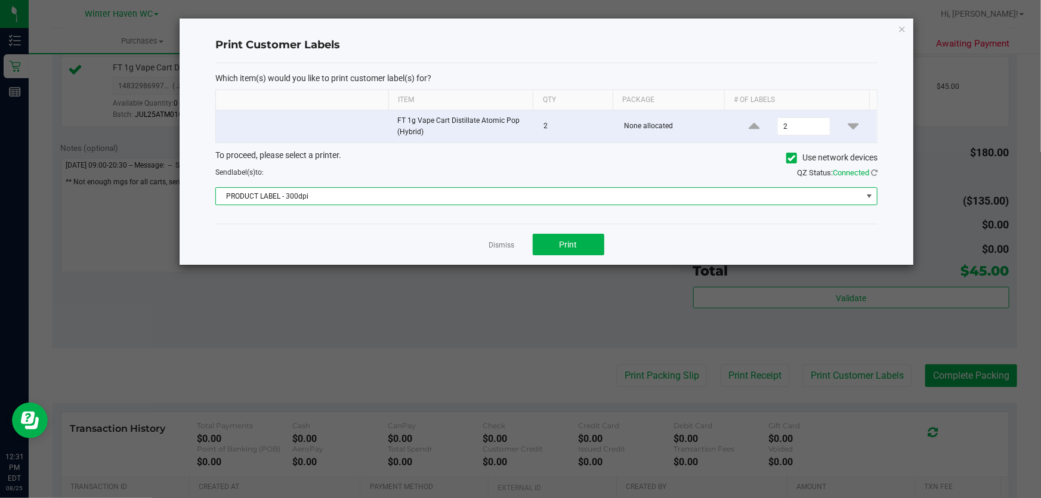
click at [414, 191] on span "PRODUCT LABEL - 300dpi" at bounding box center [539, 196] width 646 height 17
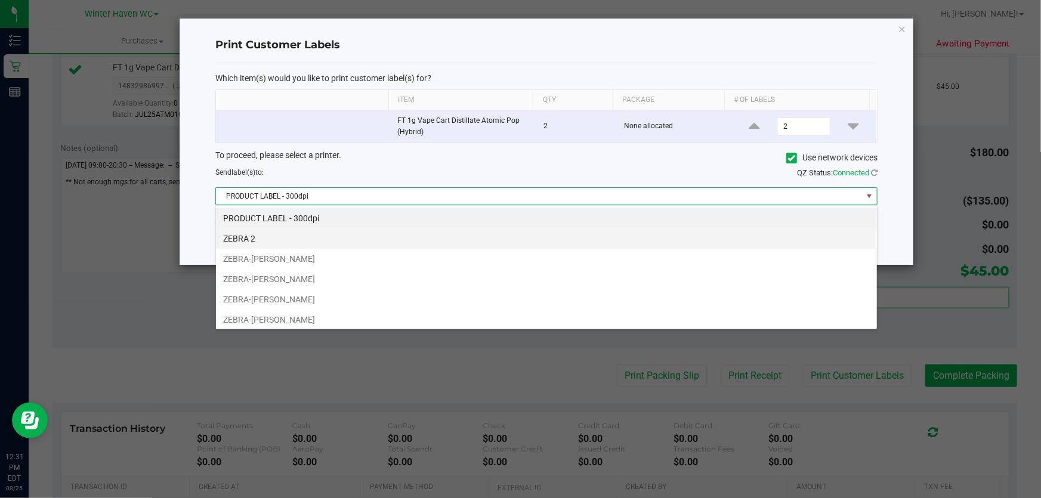
scroll to position [18, 662]
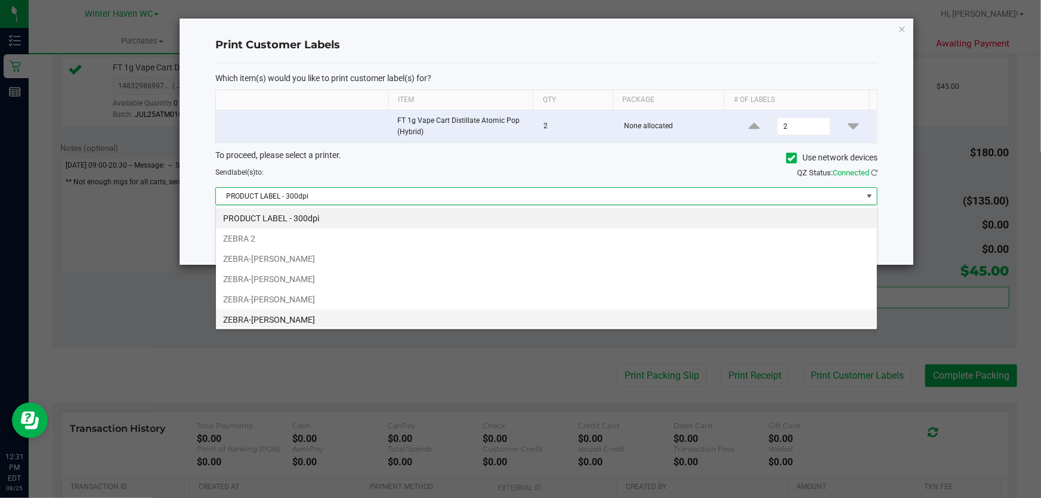
click at [419, 316] on li "ZEBRA-JEAN-YU" at bounding box center [546, 320] width 661 height 20
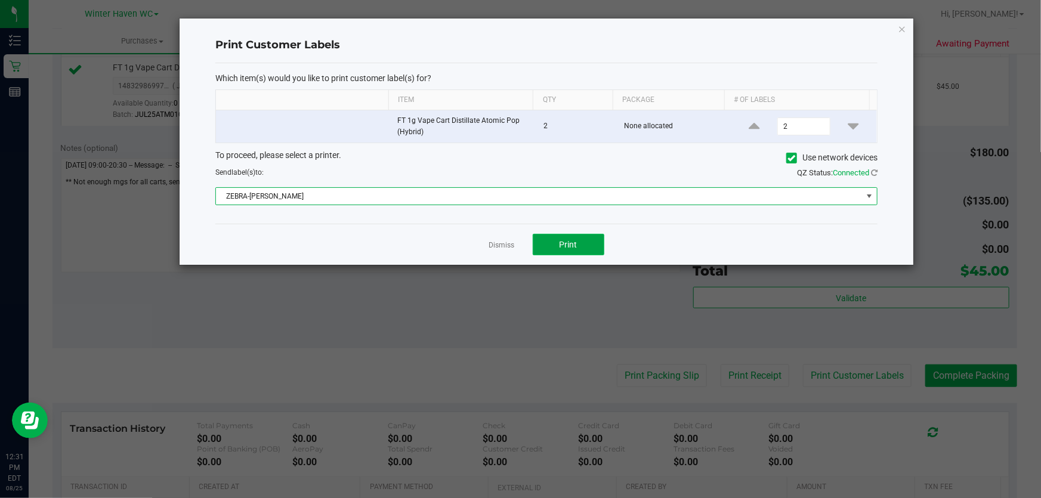
click at [559, 244] on button "Print" at bounding box center [569, 244] width 72 height 21
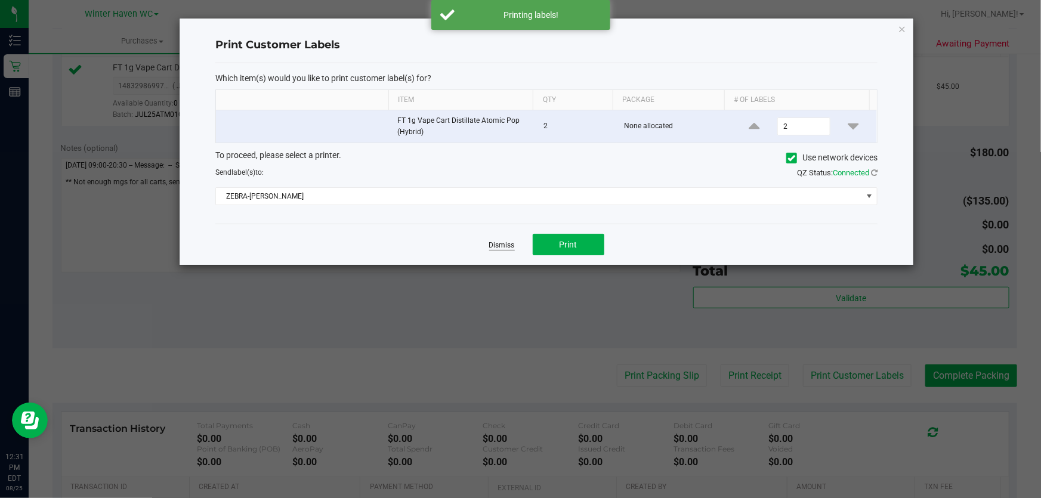
click at [489, 247] on link "Dismiss" at bounding box center [502, 246] width 26 height 10
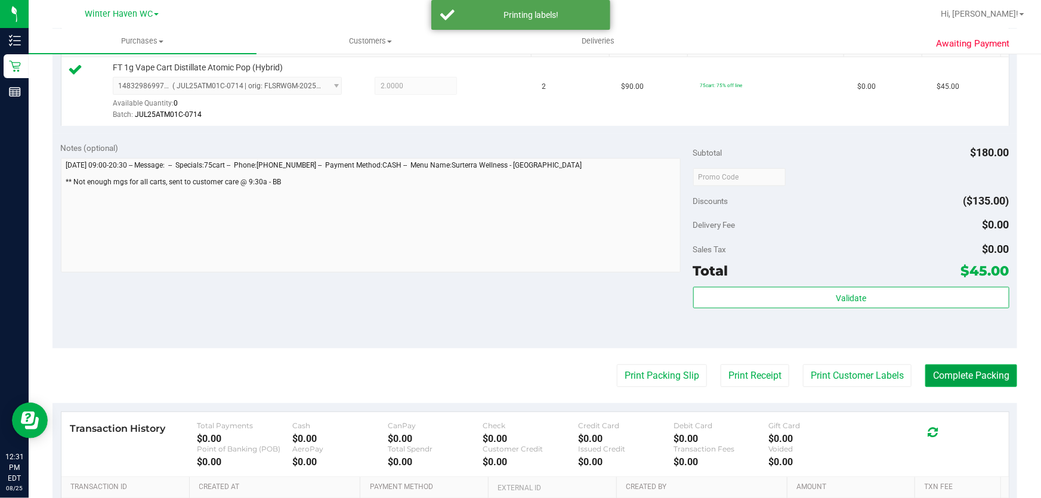
click at [964, 371] on button "Complete Packing" at bounding box center [972, 376] width 92 height 23
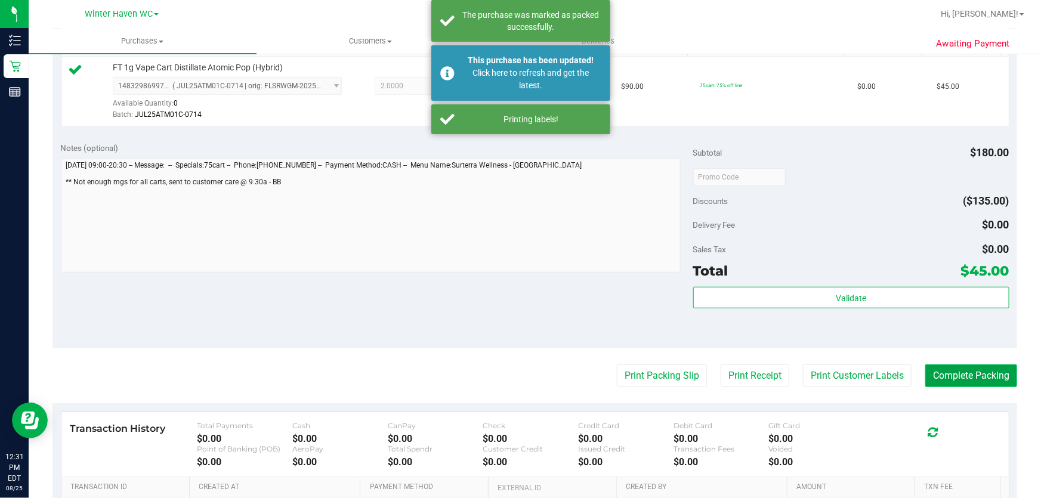
click at [964, 371] on button "Complete Packing" at bounding box center [972, 376] width 92 height 23
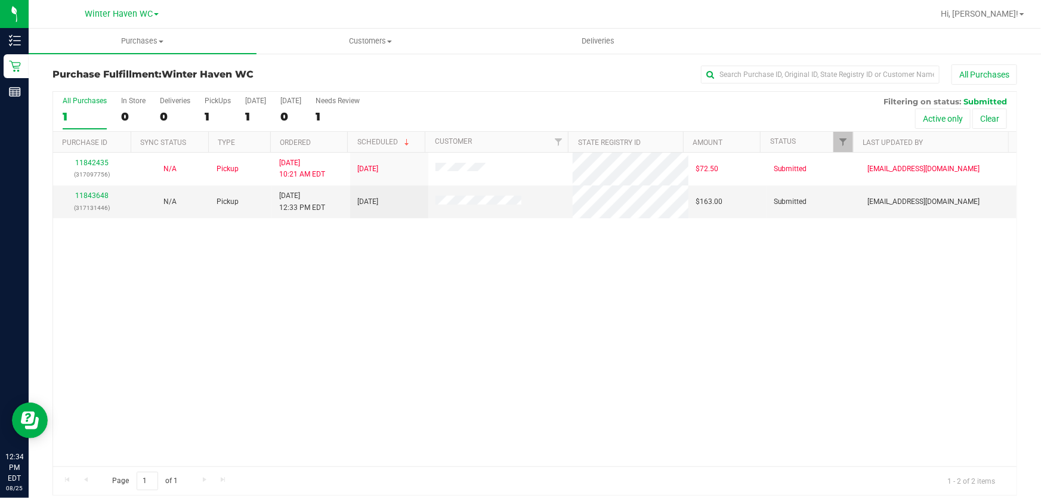
click at [430, 340] on div "11842435 (317097756) N/A Pickup 8/25/2025 10:21 AM EDT 8/25/2025 $72.50 Submitt…" at bounding box center [535, 310] width 964 height 314
click at [92, 190] on div "11843648 (317131446)" at bounding box center [92, 201] width 64 height 23
click at [87, 196] on link "11843648" at bounding box center [91, 196] width 33 height 8
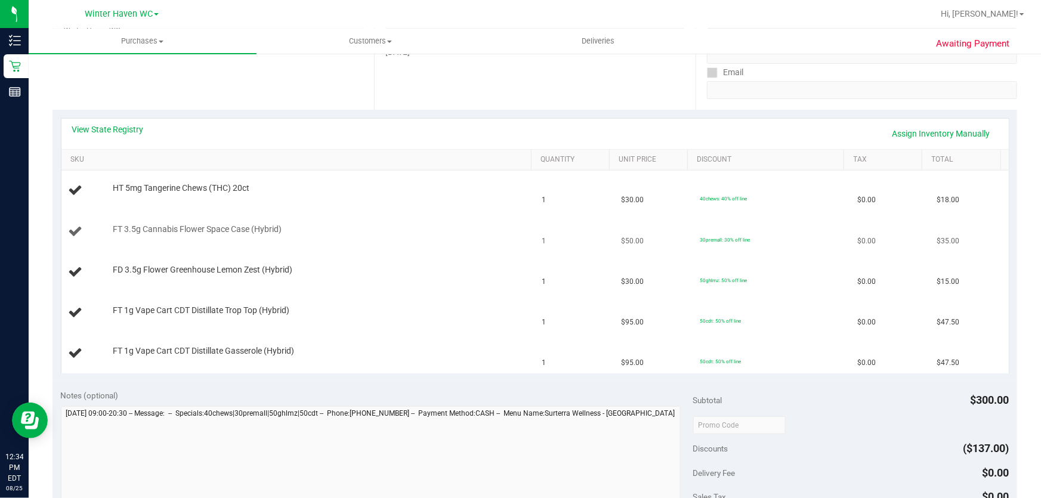
scroll to position [217, 0]
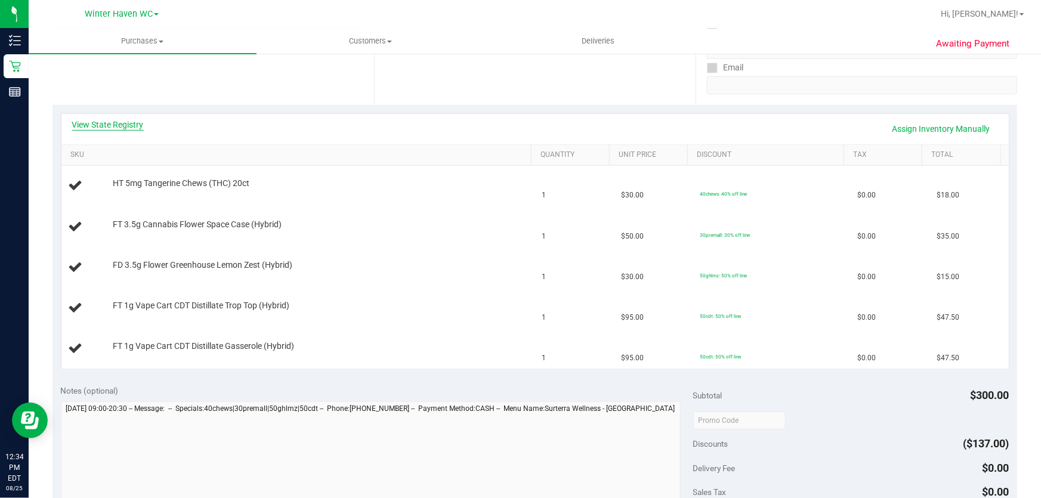
click at [115, 125] on link "View State Registry" at bounding box center [108, 125] width 72 height 12
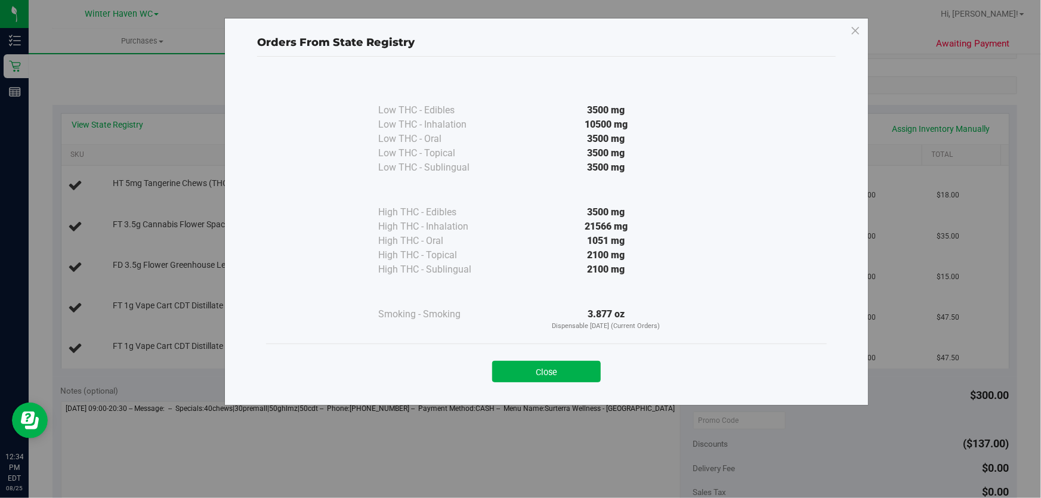
click at [539, 245] on div "1051 mg" at bounding box center [606, 241] width 217 height 14
click at [531, 371] on button "Close" at bounding box center [546, 371] width 109 height 21
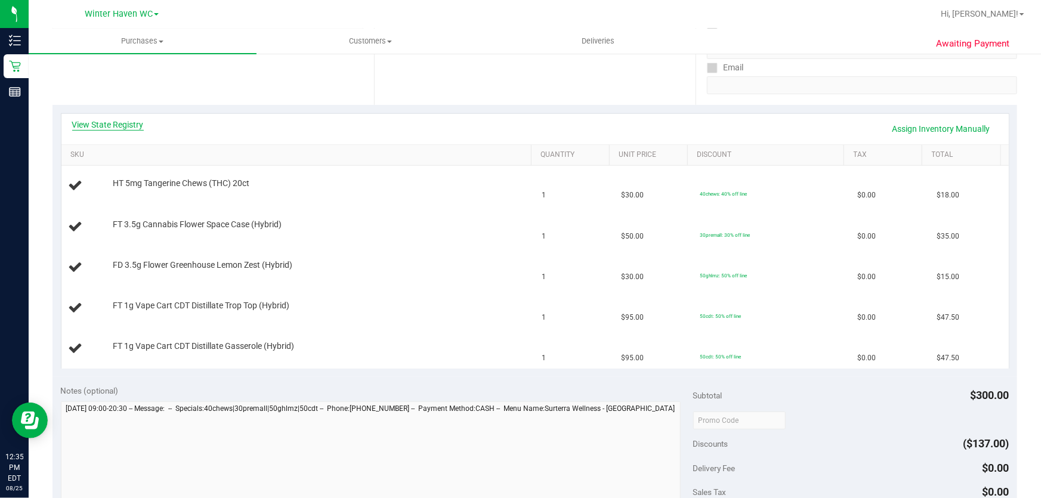
click at [113, 125] on link "View State Registry" at bounding box center [108, 125] width 72 height 12
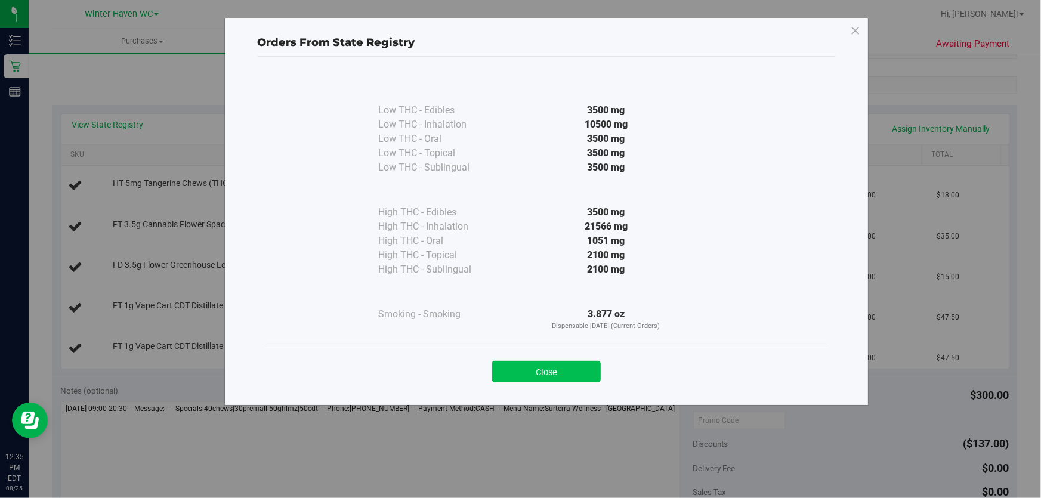
click at [547, 367] on button "Close" at bounding box center [546, 371] width 109 height 21
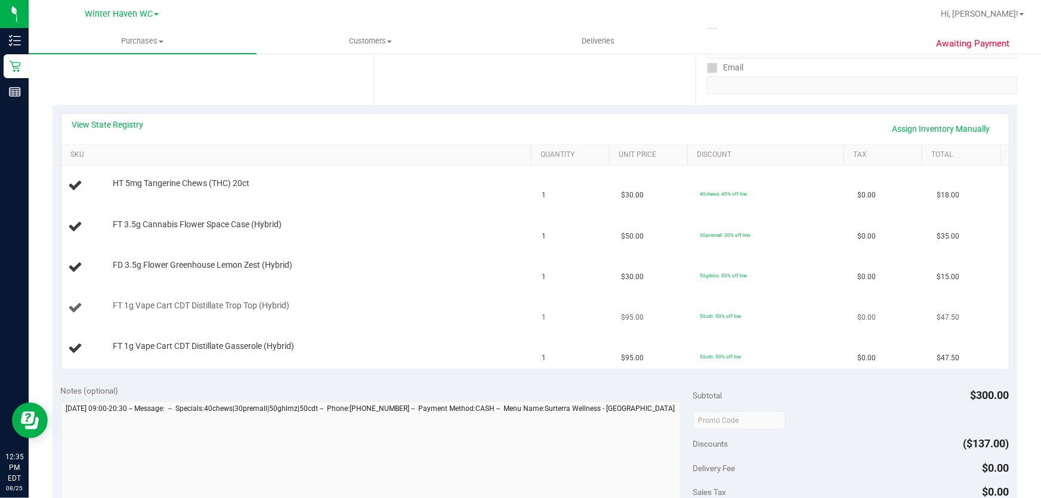
click at [372, 292] on td "FT 1g Vape Cart CDT Distillate Trop Top (Hybrid)" at bounding box center [298, 308] width 474 height 41
click at [394, 251] on td "FD 3.5g Flower Greenhouse Lemon Zest (Hybrid)" at bounding box center [298, 268] width 474 height 41
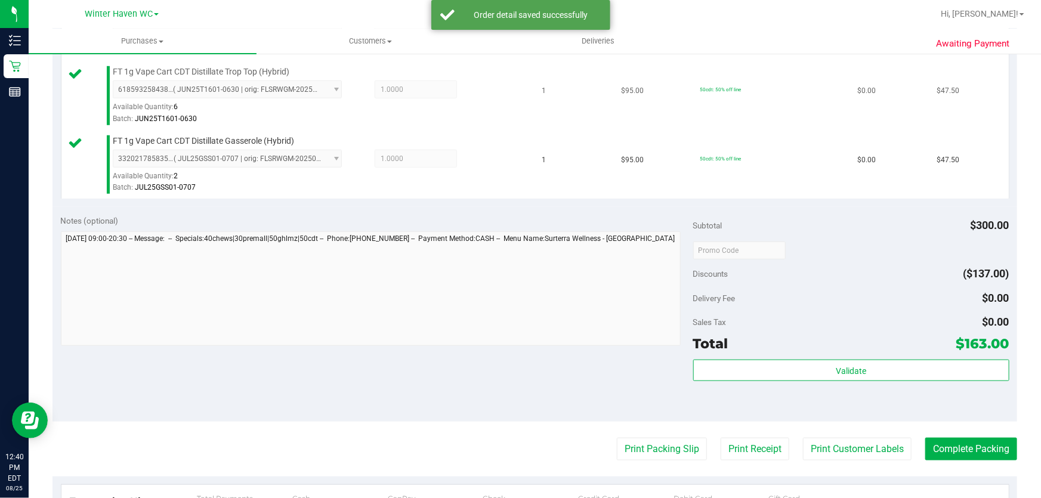
scroll to position [597, 0]
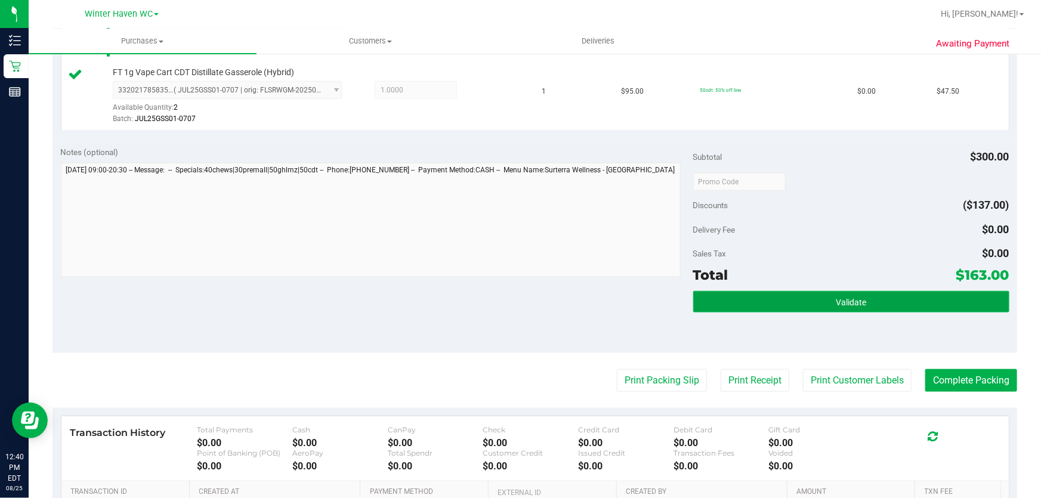
click at [810, 300] on button "Validate" at bounding box center [851, 301] width 316 height 21
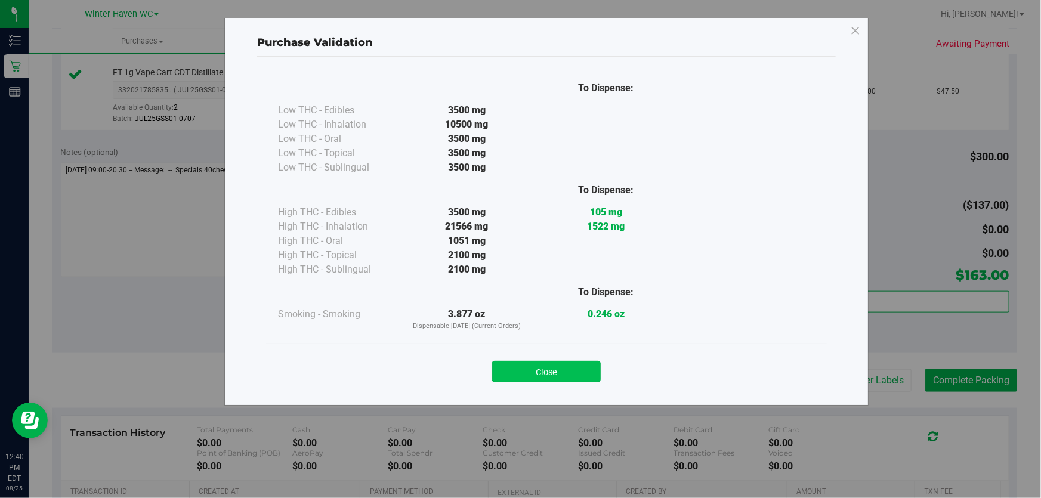
click at [541, 373] on button "Close" at bounding box center [546, 371] width 109 height 21
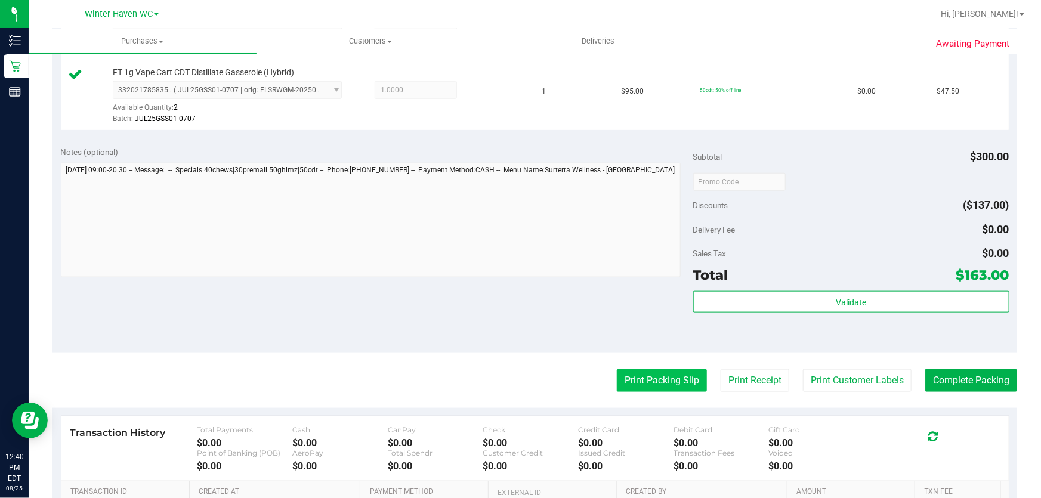
click at [626, 369] on button "Print Packing Slip" at bounding box center [662, 380] width 90 height 23
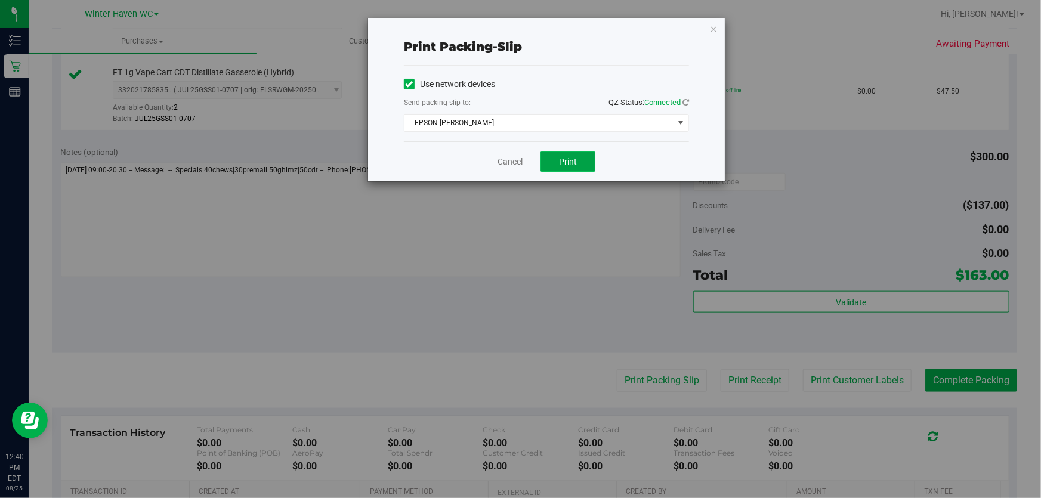
click at [588, 159] on button "Print" at bounding box center [568, 162] width 55 height 20
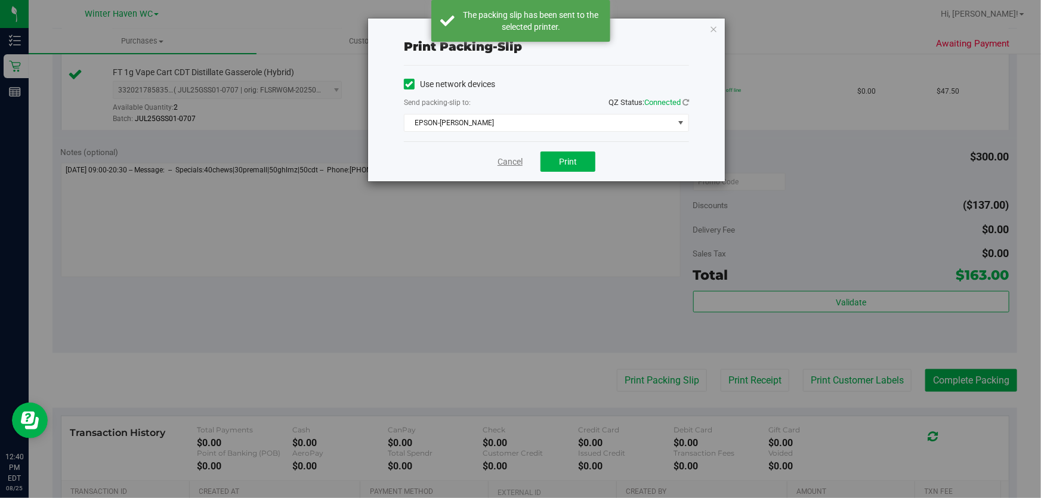
click at [510, 159] on link "Cancel" at bounding box center [510, 162] width 25 height 13
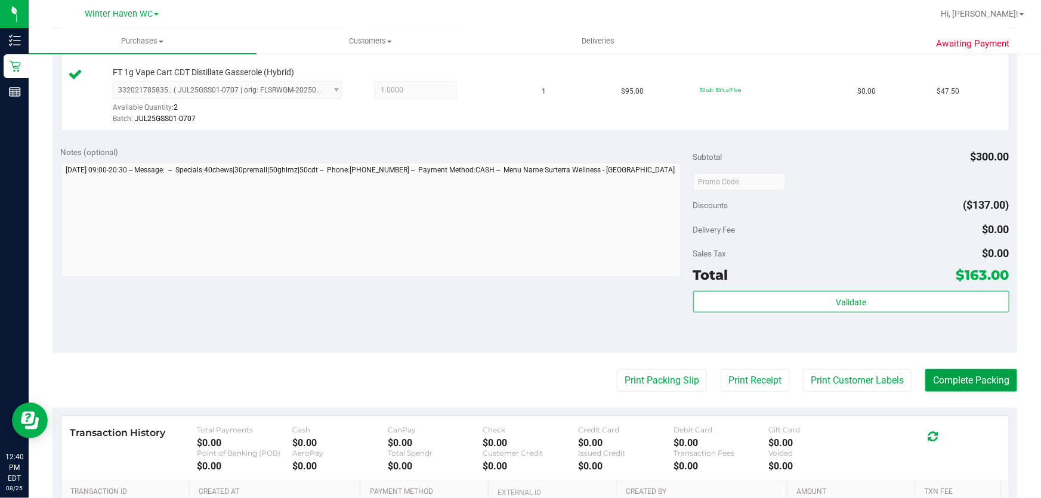
click at [979, 382] on button "Complete Packing" at bounding box center [972, 380] width 92 height 23
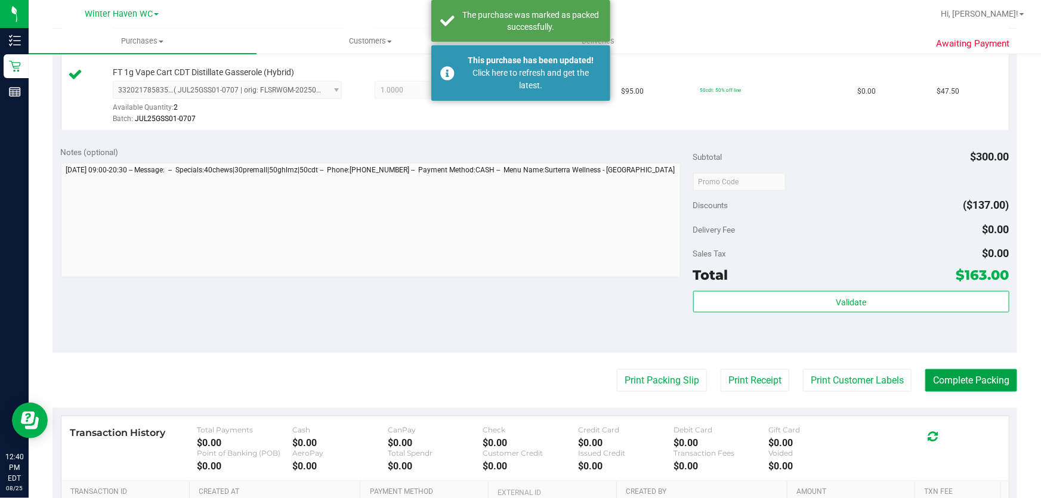
click at [979, 382] on button "Complete Packing" at bounding box center [972, 380] width 92 height 23
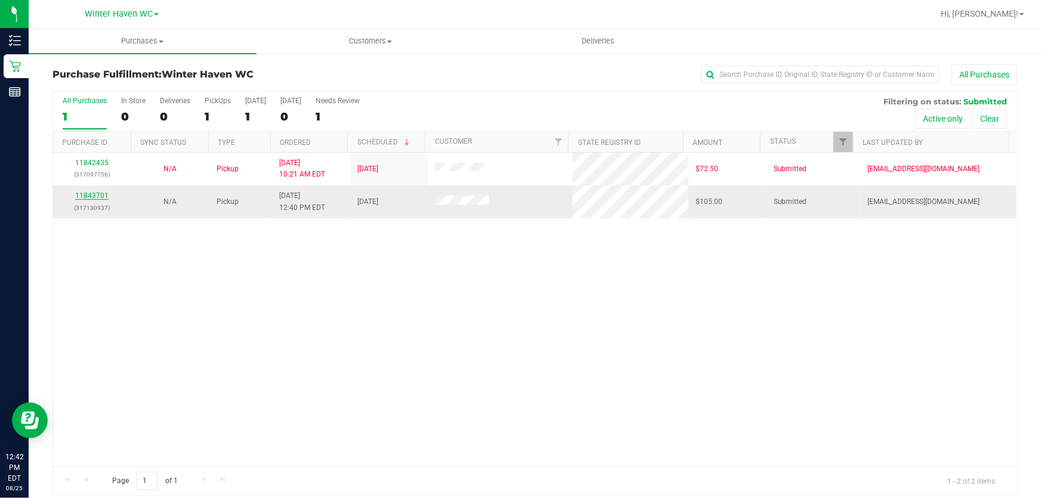
click at [88, 196] on link "11843701" at bounding box center [91, 196] width 33 height 8
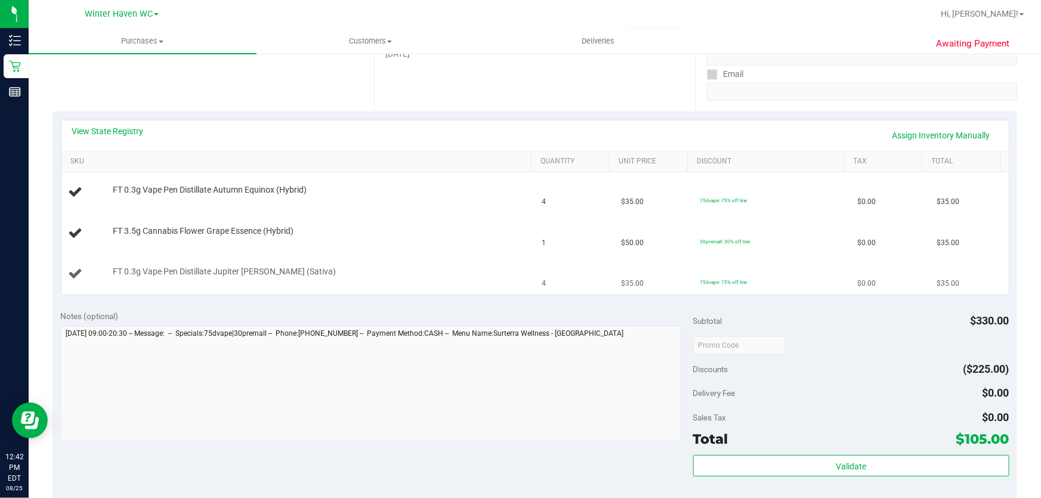
scroll to position [217, 0]
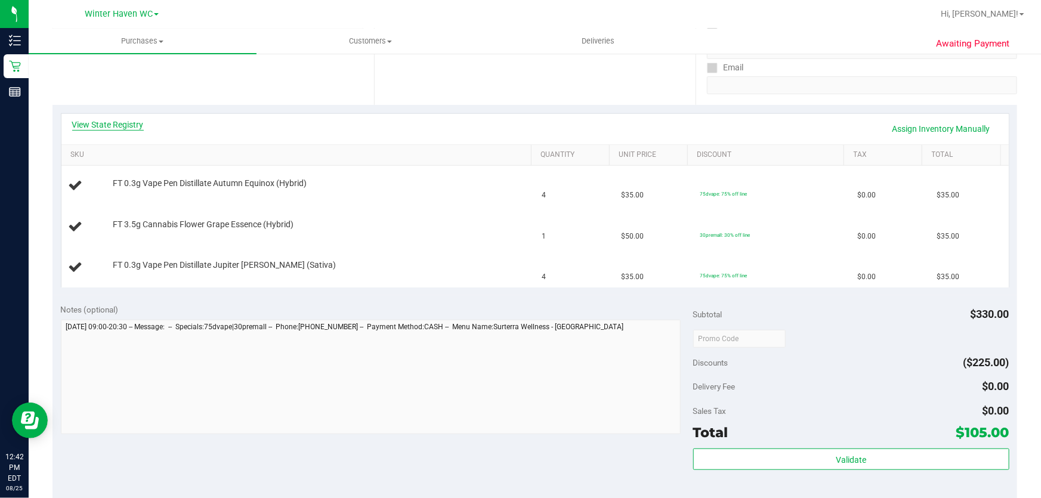
click at [123, 128] on link "View State Registry" at bounding box center [108, 125] width 72 height 12
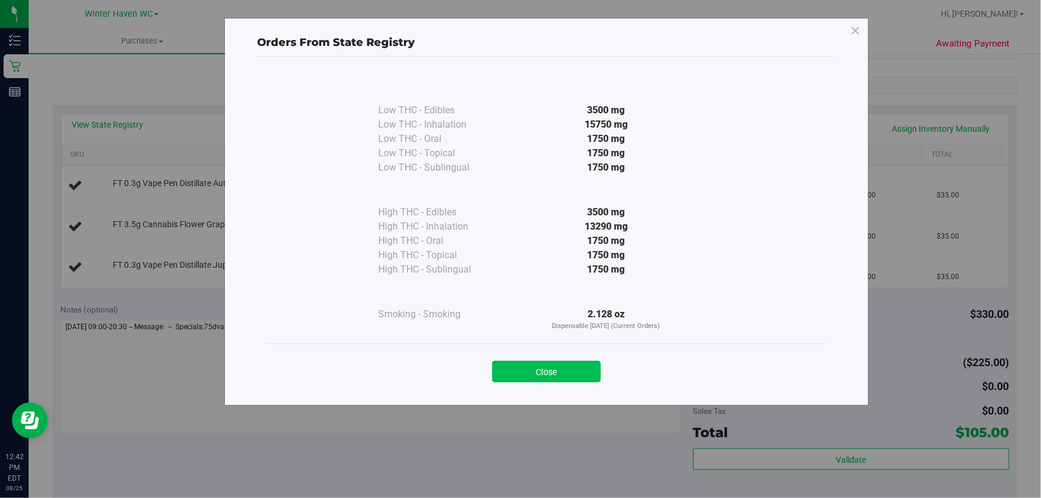
click at [545, 373] on button "Close" at bounding box center [546, 371] width 109 height 21
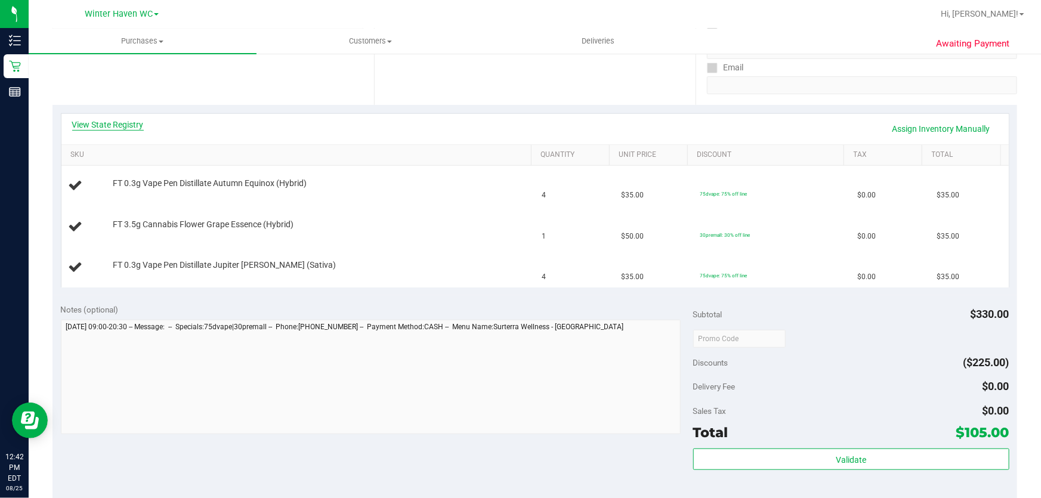
click at [134, 123] on link "View State Registry" at bounding box center [108, 125] width 72 height 12
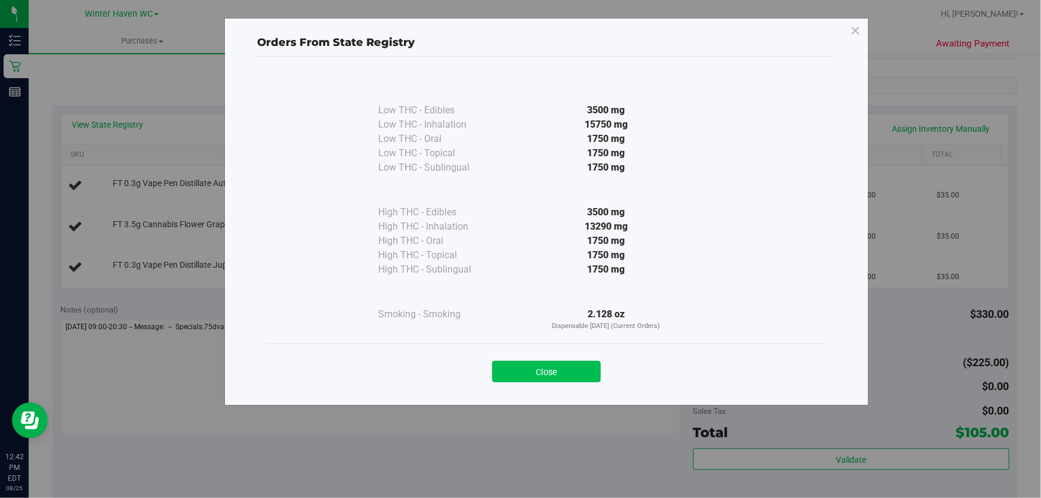
click at [528, 374] on button "Close" at bounding box center [546, 371] width 109 height 21
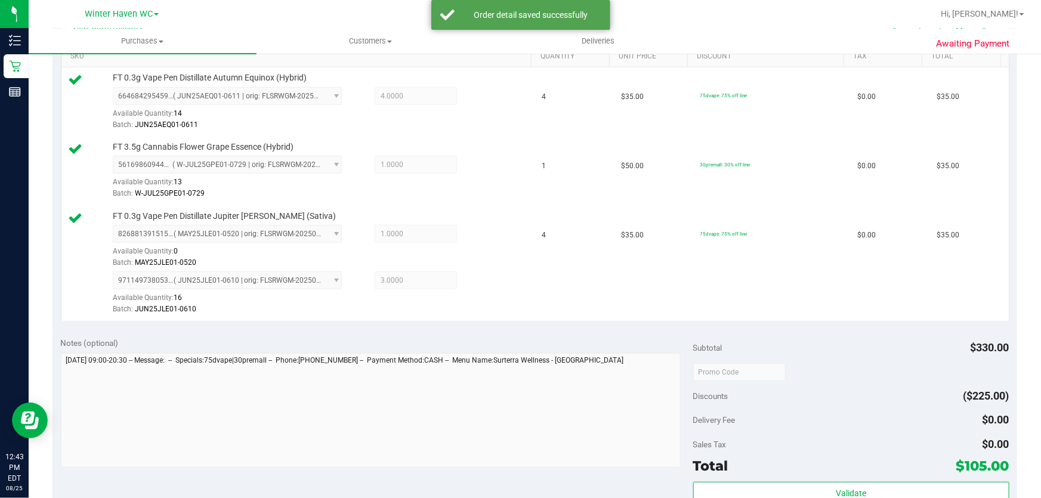
scroll to position [434, 0]
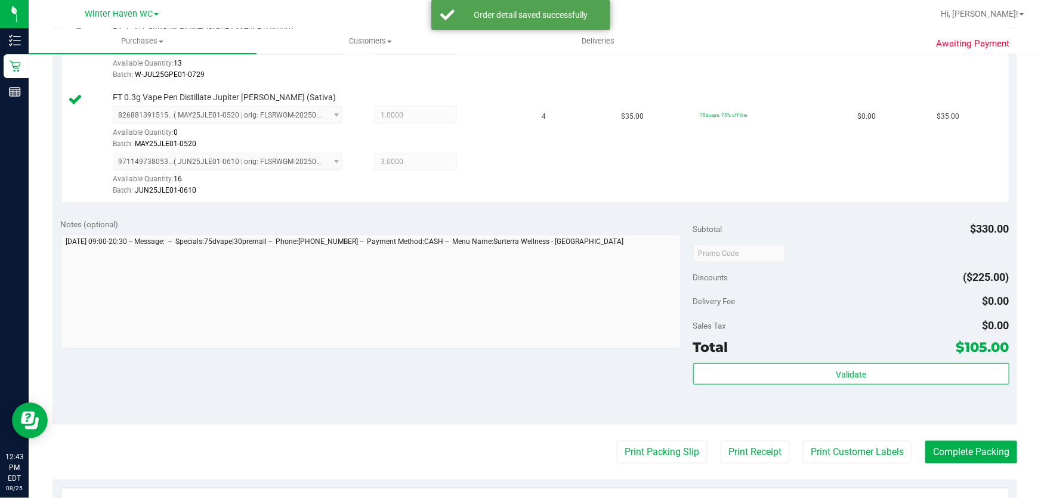
click at [816, 267] on div "Discounts ($225.00)" at bounding box center [851, 277] width 316 height 21
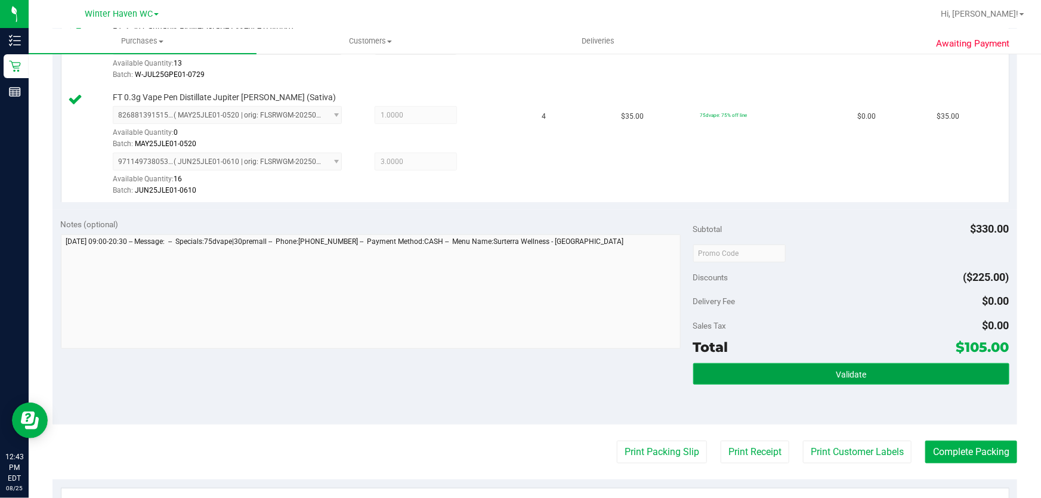
click at [844, 372] on span "Validate" at bounding box center [851, 375] width 30 height 10
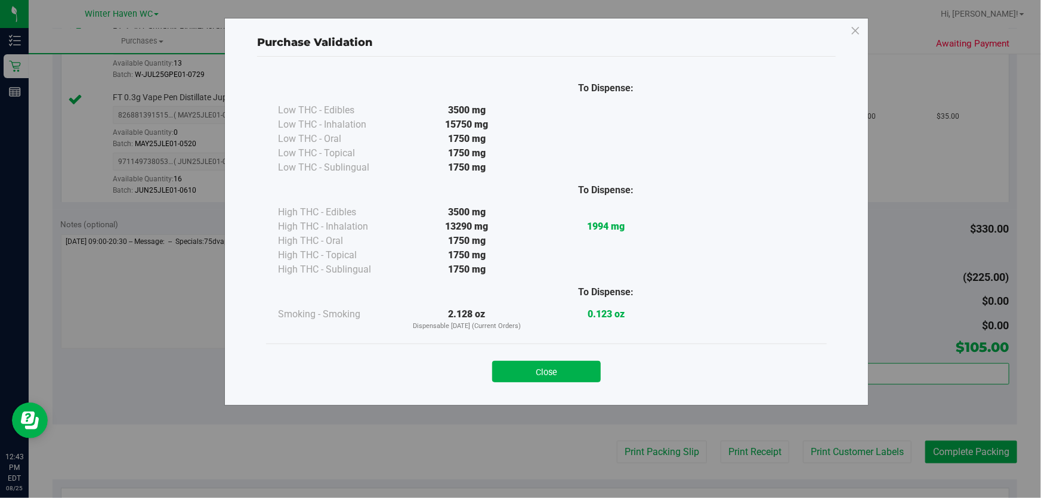
click at [557, 371] on button "Close" at bounding box center [546, 371] width 109 height 21
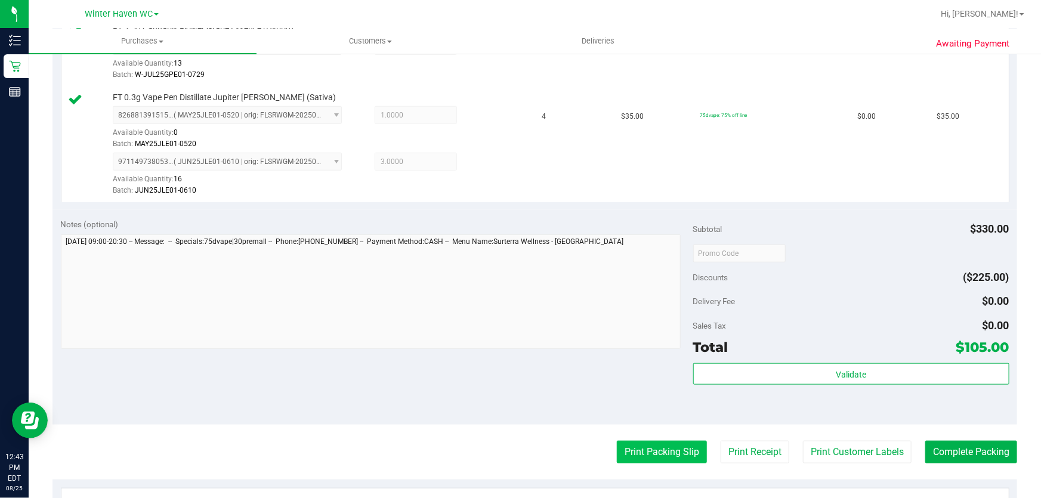
click at [646, 448] on button "Print Packing Slip" at bounding box center [662, 452] width 90 height 23
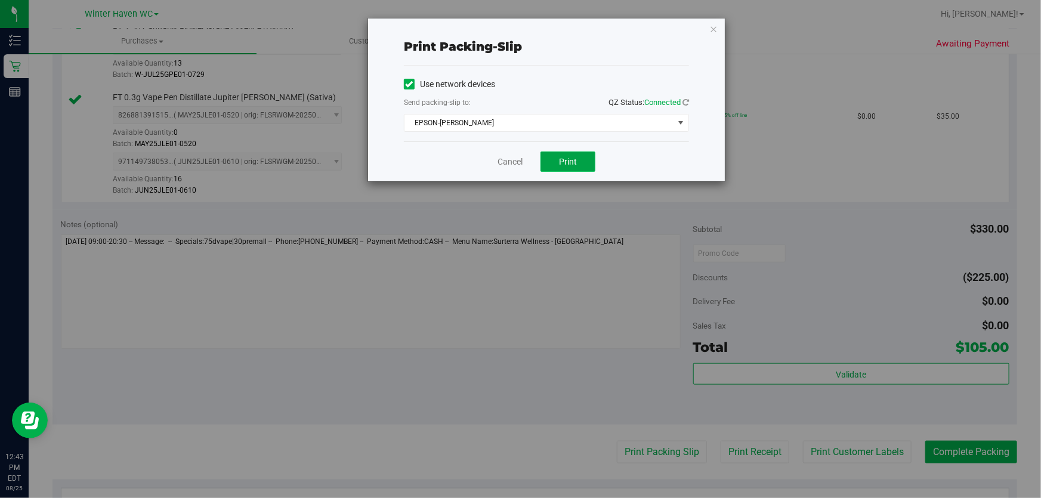
click at [579, 165] on button "Print" at bounding box center [568, 162] width 55 height 20
click at [510, 165] on link "Cancel" at bounding box center [510, 162] width 25 height 13
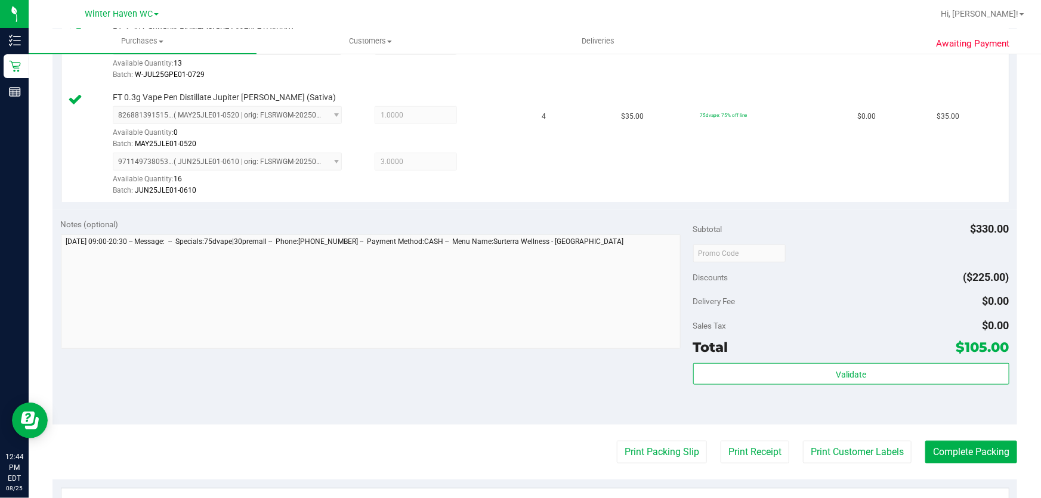
click at [510, 202] on div "View State Registry Assign Inventory Manually SKU Quantity Unit Price Discount …" at bounding box center [535, 49] width 965 height 322
click at [951, 454] on button "Complete Packing" at bounding box center [972, 452] width 92 height 23
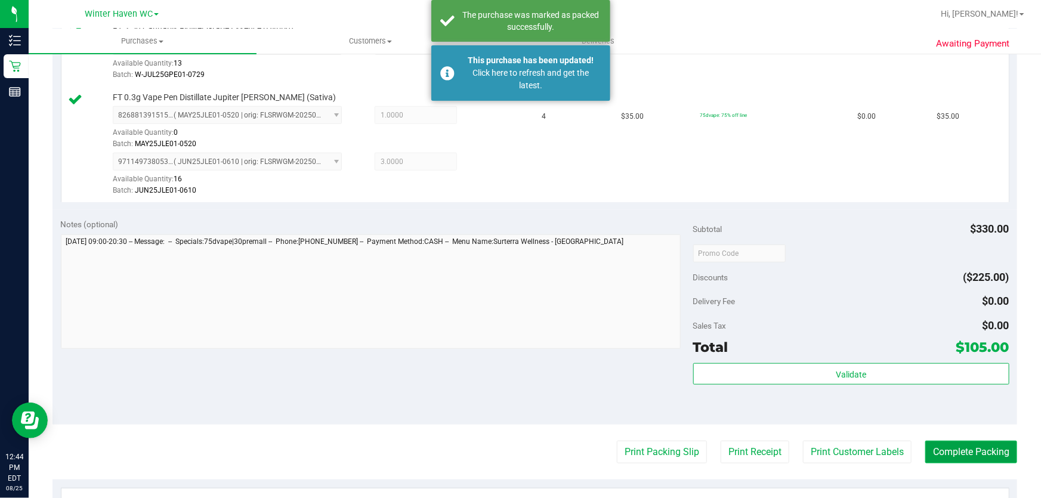
click at [951, 454] on button "Complete Packing" at bounding box center [972, 452] width 92 height 23
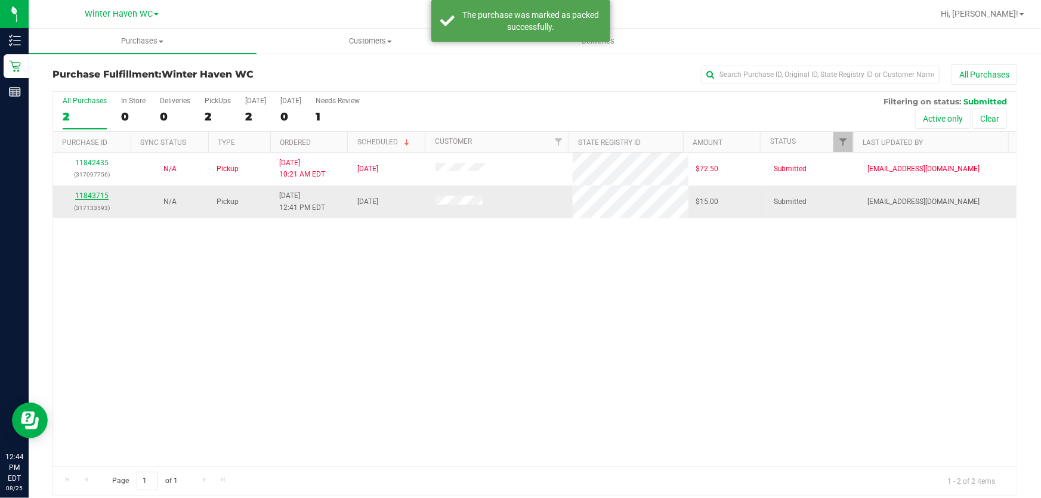
click at [94, 196] on link "11843715" at bounding box center [91, 196] width 33 height 8
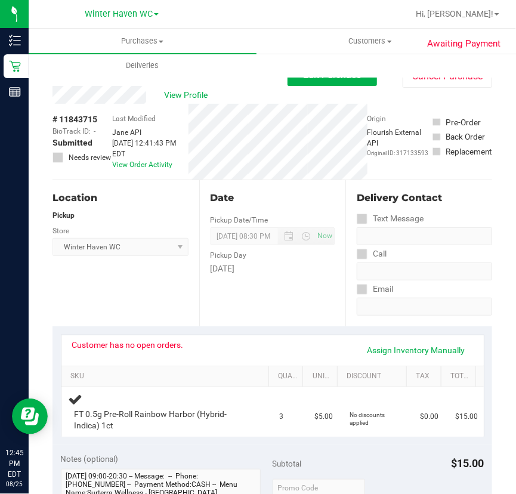
click at [280, 186] on div "Date Pickup Date/Time 08/25/2025 Now 08/25/2025 08:30 PM Now Pickup Day Monday" at bounding box center [272, 253] width 147 height 146
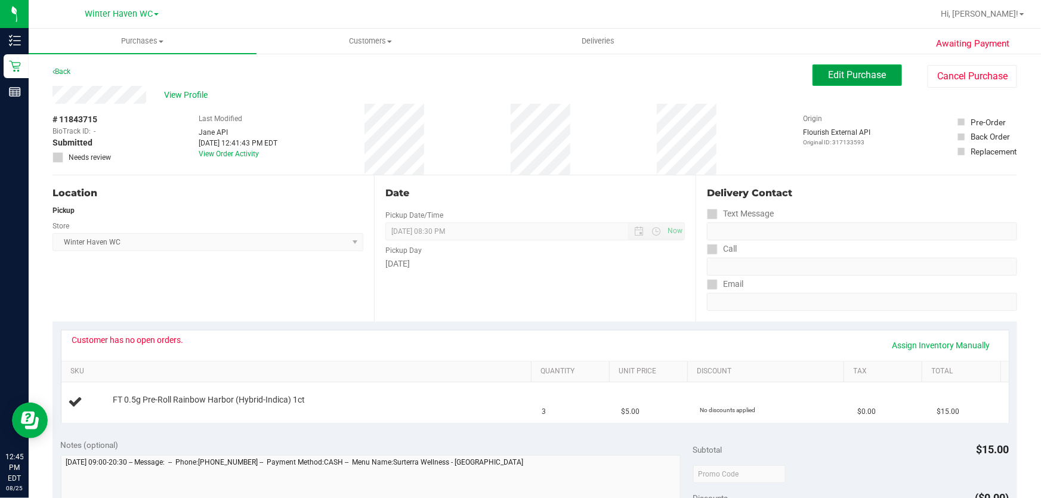
click at [862, 74] on span "Edit Purchase" at bounding box center [858, 74] width 58 height 11
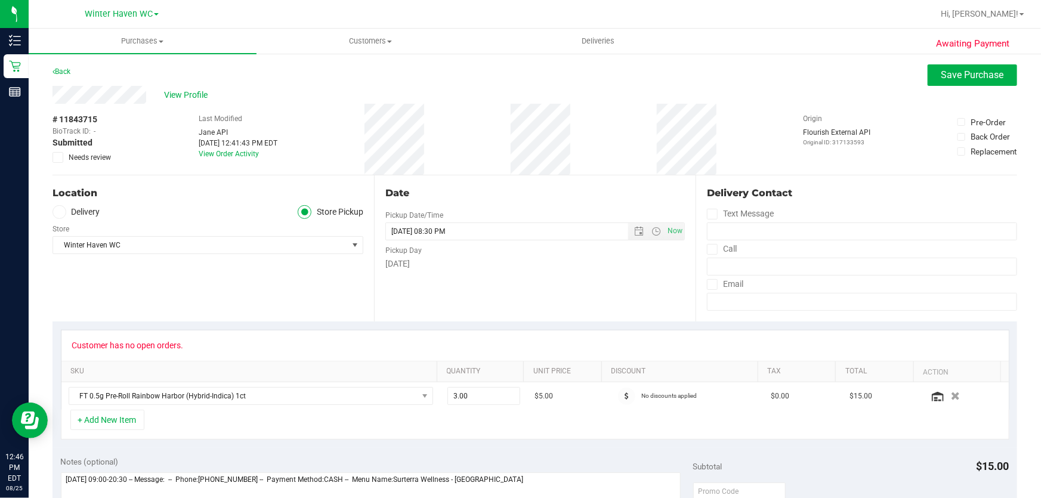
click at [60, 158] on icon at bounding box center [58, 158] width 8 height 0
click at [0, 0] on input "Needs review" at bounding box center [0, 0] width 0 height 0
click at [182, 176] on div "Location Delivery Store Pickup Store Winter Haven WC Select Store Bonita Spring…" at bounding box center [214, 248] width 322 height 146
click at [182, 177] on div "Location Delivery Store Pickup Store Winter Haven WC Select Store Bonita Spring…" at bounding box center [214, 248] width 322 height 146
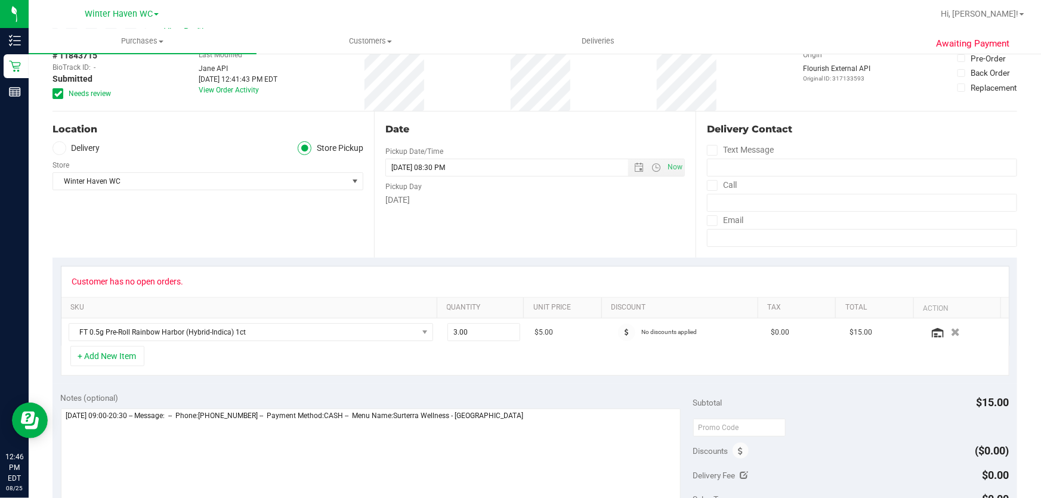
scroll to position [217, 0]
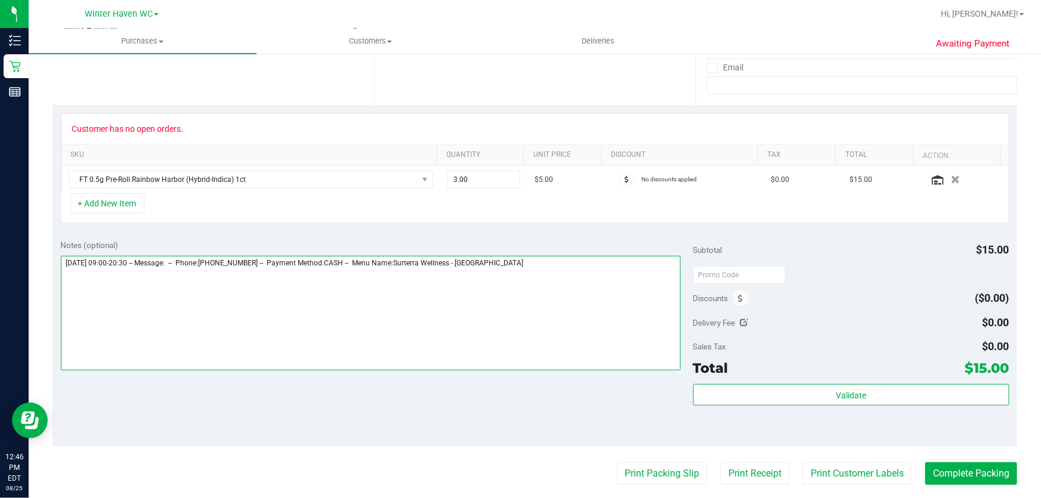
click at [602, 276] on textarea at bounding box center [371, 313] width 621 height 115
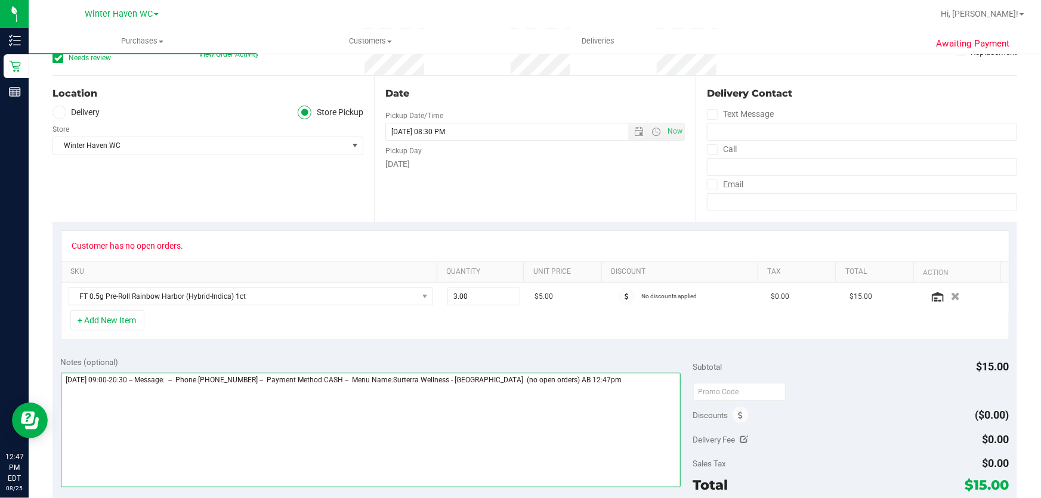
scroll to position [0, 0]
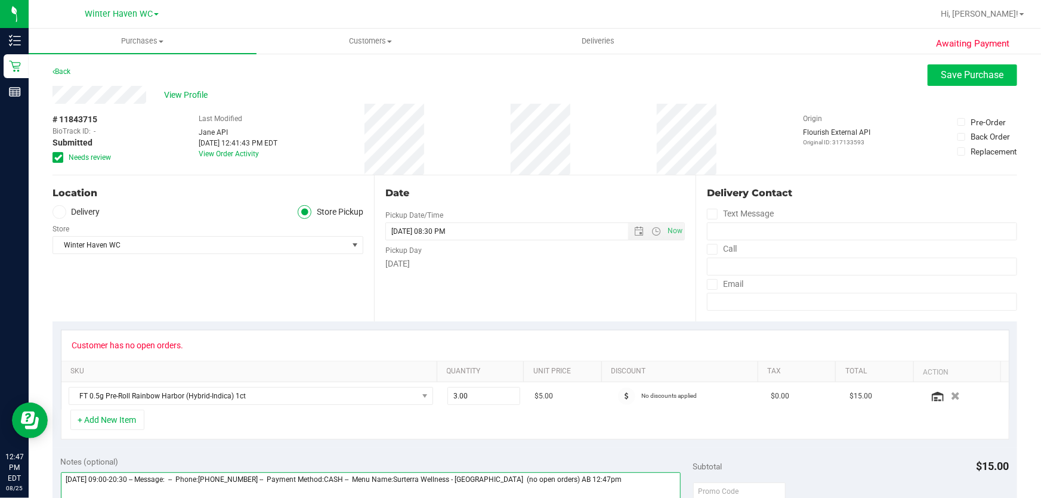
type textarea "Monday 08/25/2025 09:00-20:30 -- Message: -- Phone:8633312707 -- Payment Method…"
click at [973, 79] on span "Save Purchase" at bounding box center [973, 74] width 63 height 11
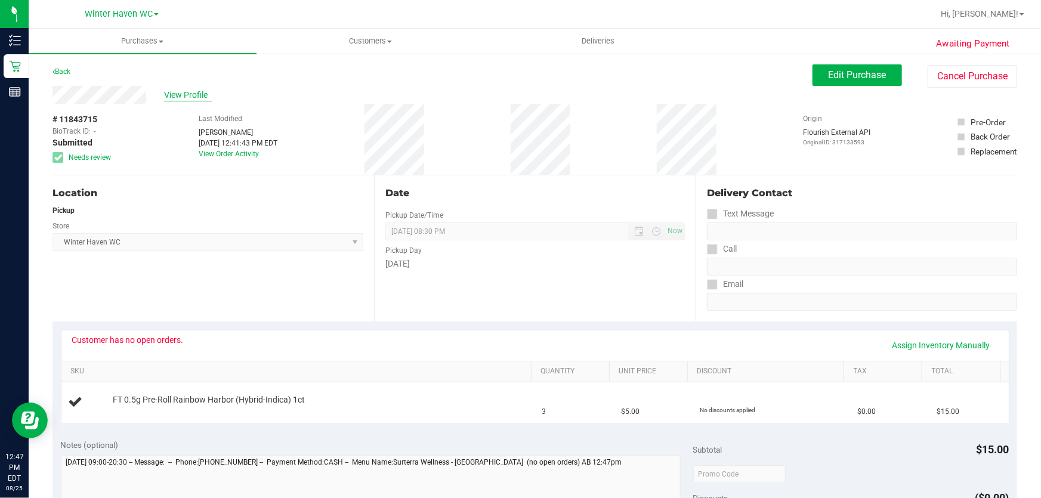
click at [190, 95] on span "View Profile" at bounding box center [188, 95] width 48 height 13
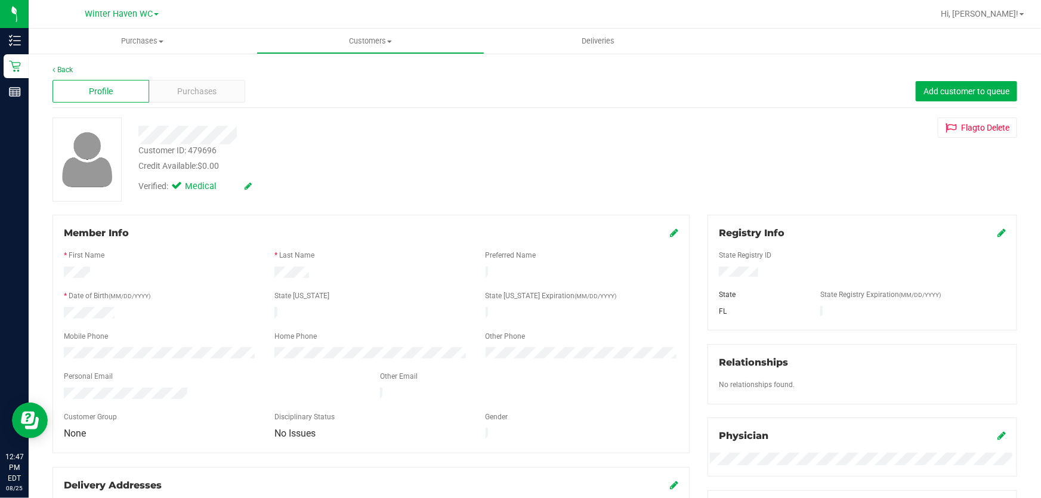
click at [194, 148] on div "Customer ID: 479696" at bounding box center [177, 150] width 78 height 13
click at [272, 137] on div at bounding box center [376, 135] width 492 height 19
click at [208, 152] on div "Customer ID: 479696" at bounding box center [177, 150] width 78 height 13
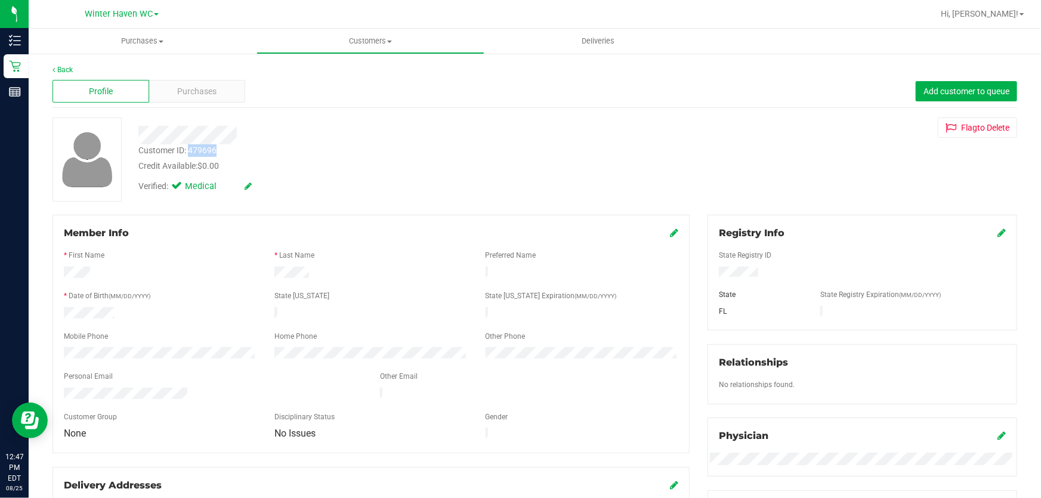
click at [209, 152] on div "Customer ID: 479696" at bounding box center [177, 150] width 78 height 13
copy div "479696"
click at [304, 143] on div at bounding box center [376, 135] width 492 height 19
click at [881, 237] on form "Registry Info State Registry ID State State Registry Expiration (MM/DD/YYYY) FL" at bounding box center [862, 272] width 287 height 93
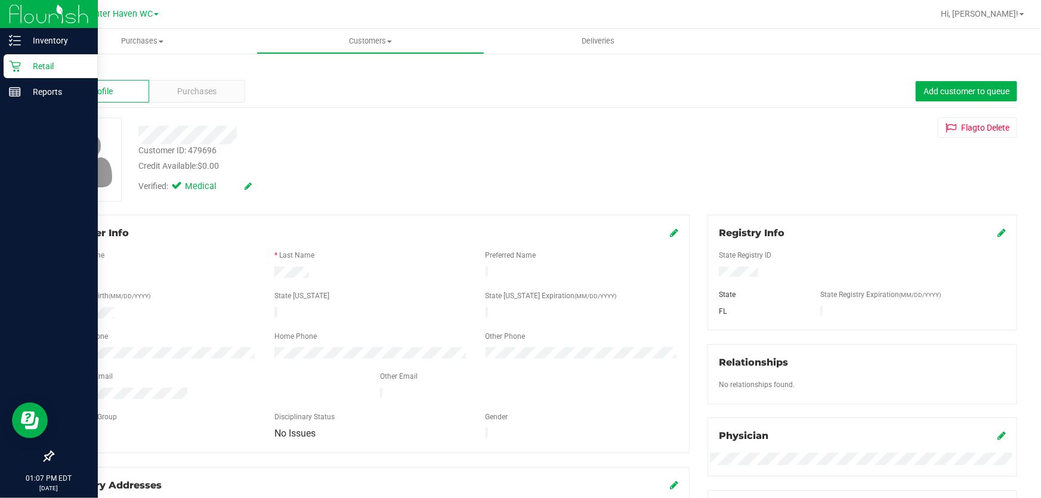
click at [36, 69] on p "Retail" at bounding box center [57, 66] width 72 height 14
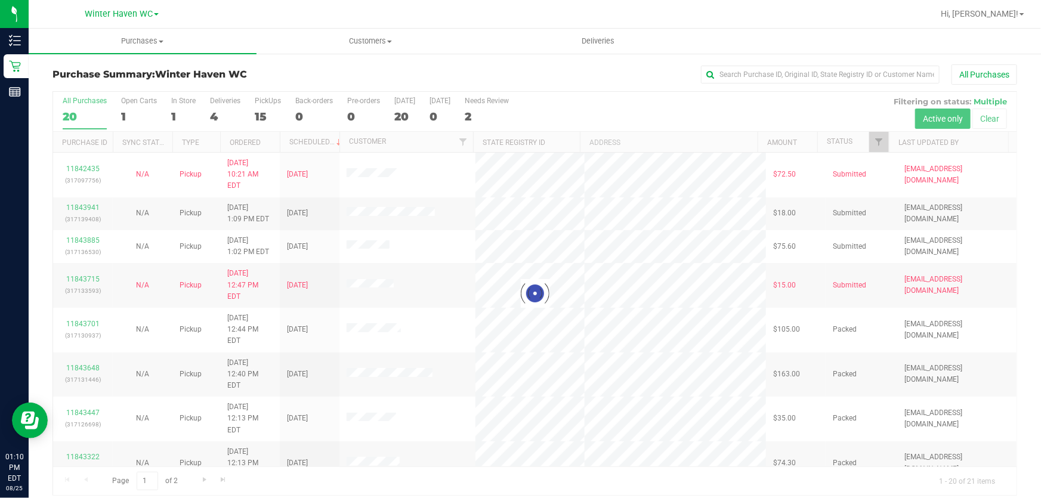
click at [618, 116] on div at bounding box center [535, 293] width 964 height 403
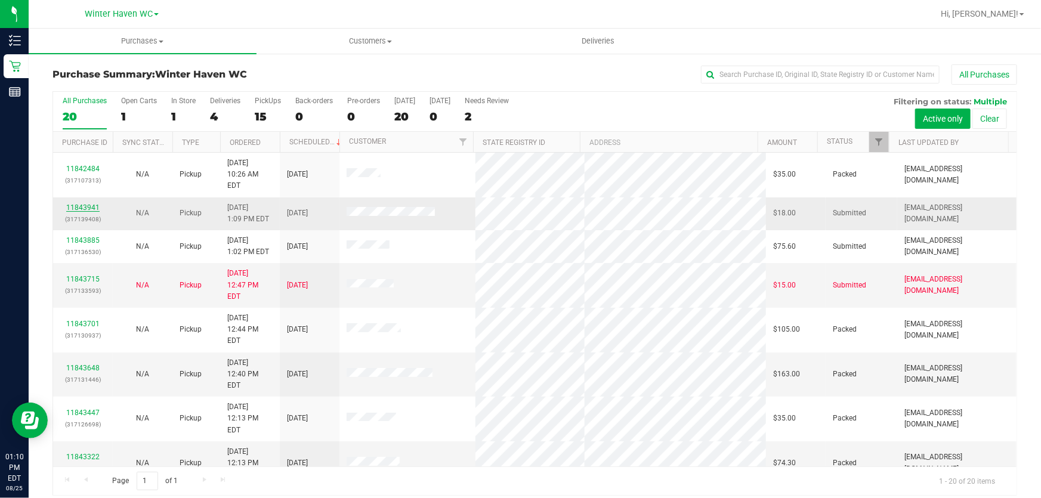
click at [81, 204] on link "11843941" at bounding box center [82, 208] width 33 height 8
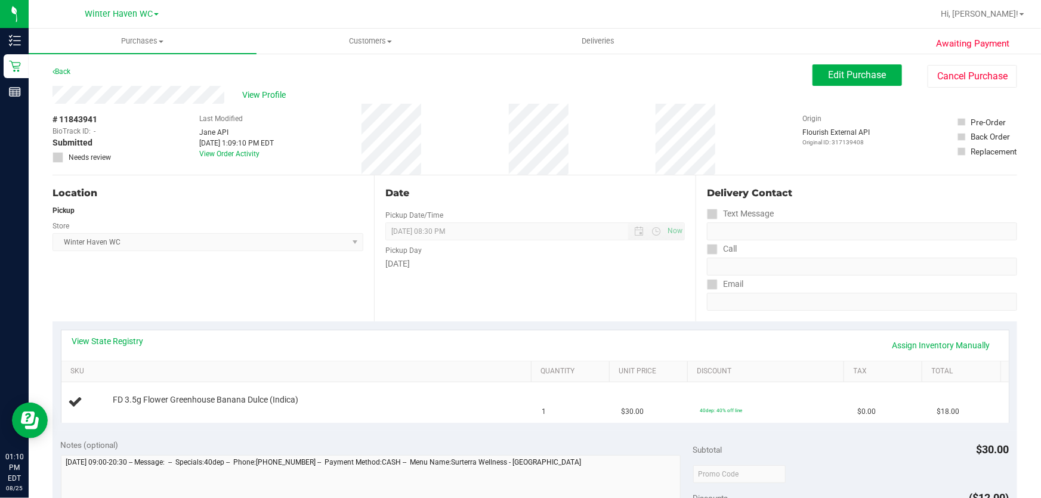
click at [575, 254] on div "Pickup Day" at bounding box center [536, 249] width 300 height 17
click at [96, 343] on link "View State Registry" at bounding box center [108, 341] width 72 height 12
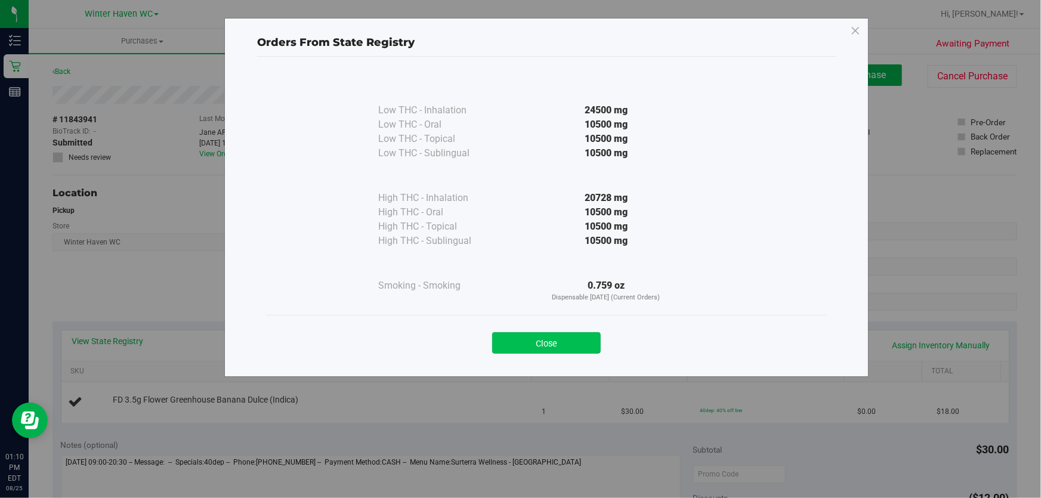
click at [535, 346] on button "Close" at bounding box center [546, 342] width 109 height 21
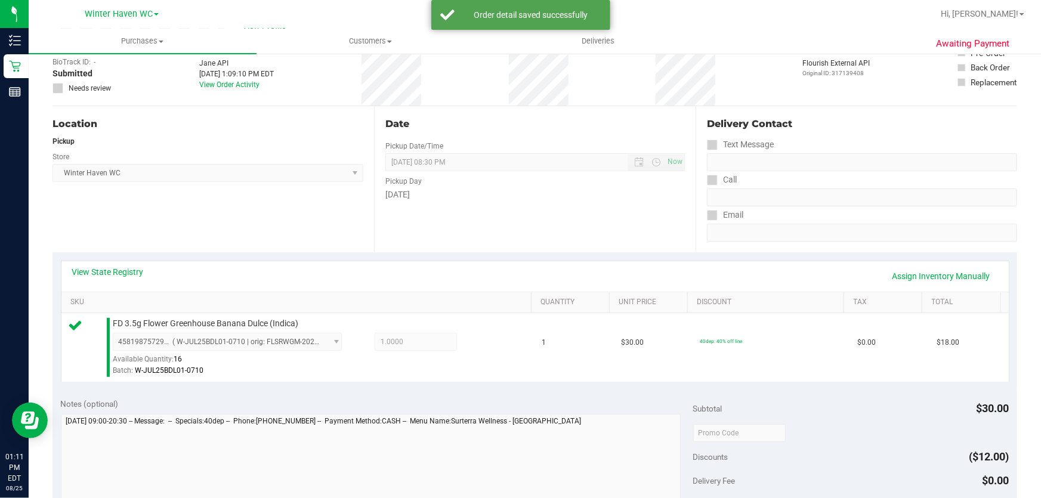
scroll to position [271, 0]
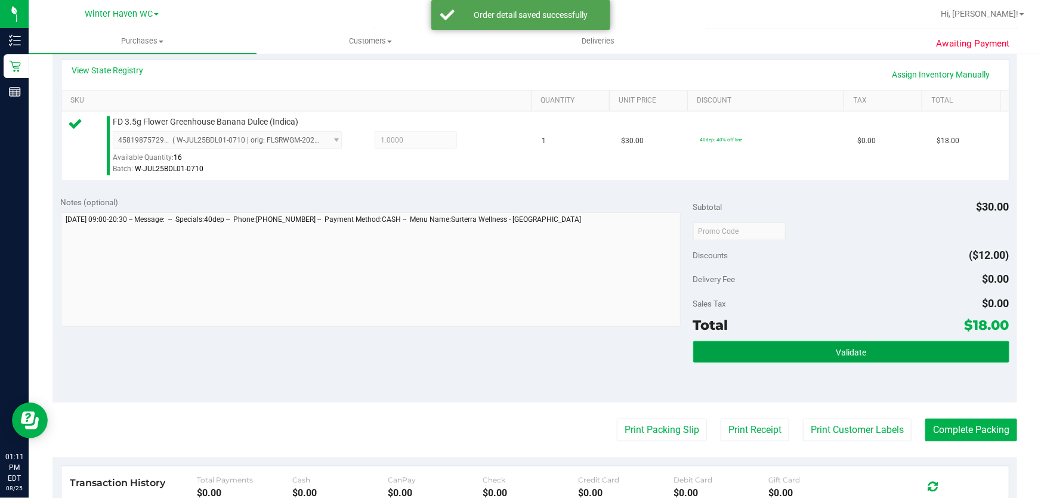
click at [830, 341] on button "Validate" at bounding box center [851, 351] width 316 height 21
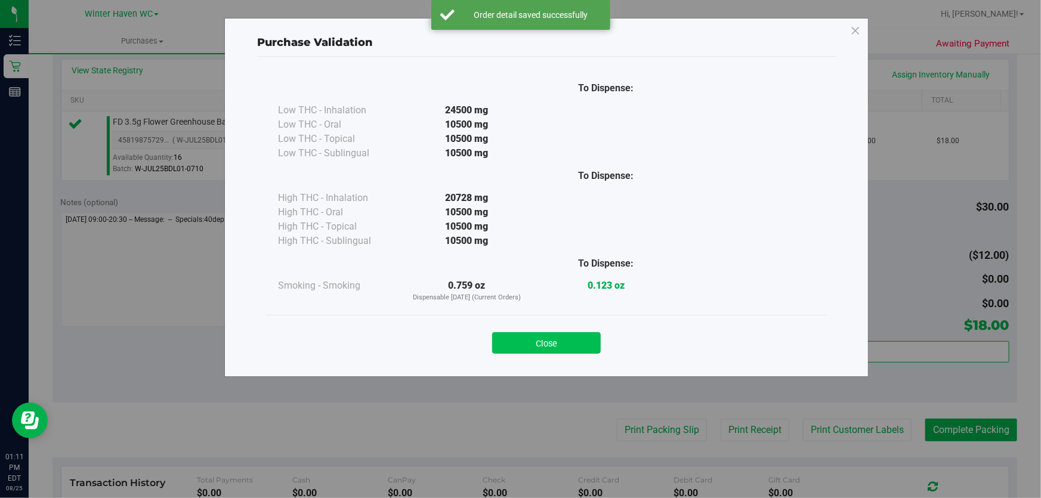
click at [588, 341] on button "Close" at bounding box center [546, 342] width 109 height 21
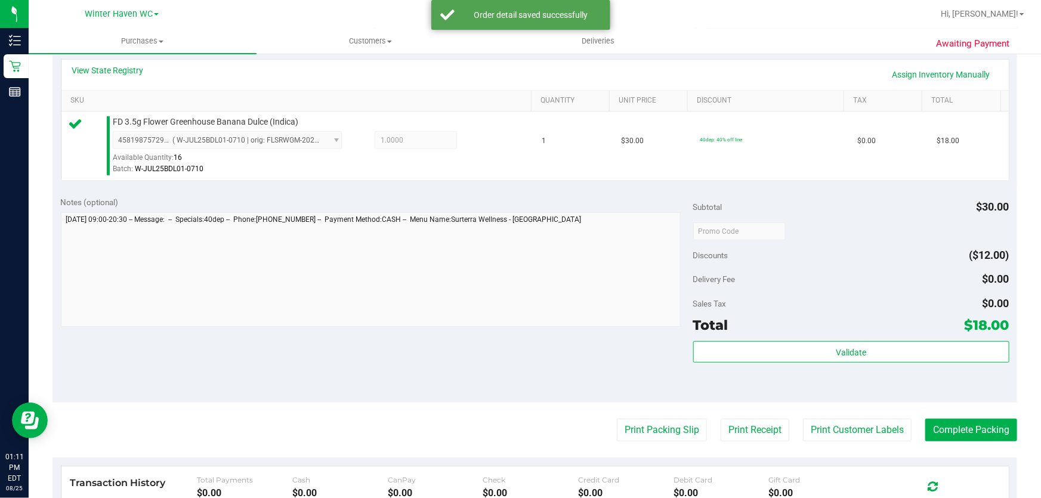
click at [634, 414] on purchase-details "Back Edit Purchase Cancel Purchase View Profile # 11843941 BioTrack ID: - Submi…" at bounding box center [535, 237] width 965 height 887
click at [631, 423] on button "Print Packing Slip" at bounding box center [662, 430] width 90 height 23
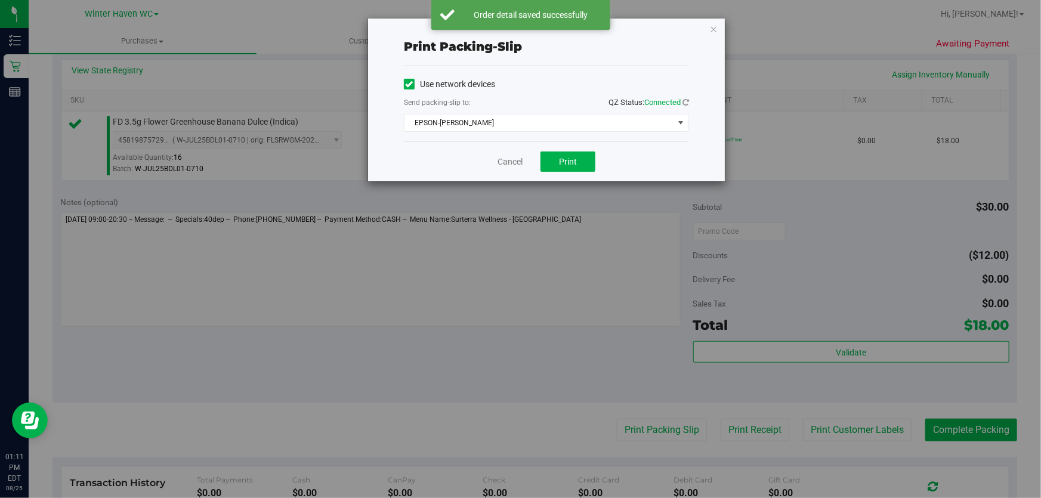
drag, startPoint x: 575, startPoint y: 150, endPoint x: 541, endPoint y: 242, distance: 97.4
click at [572, 159] on div "Cancel Print" at bounding box center [546, 161] width 285 height 40
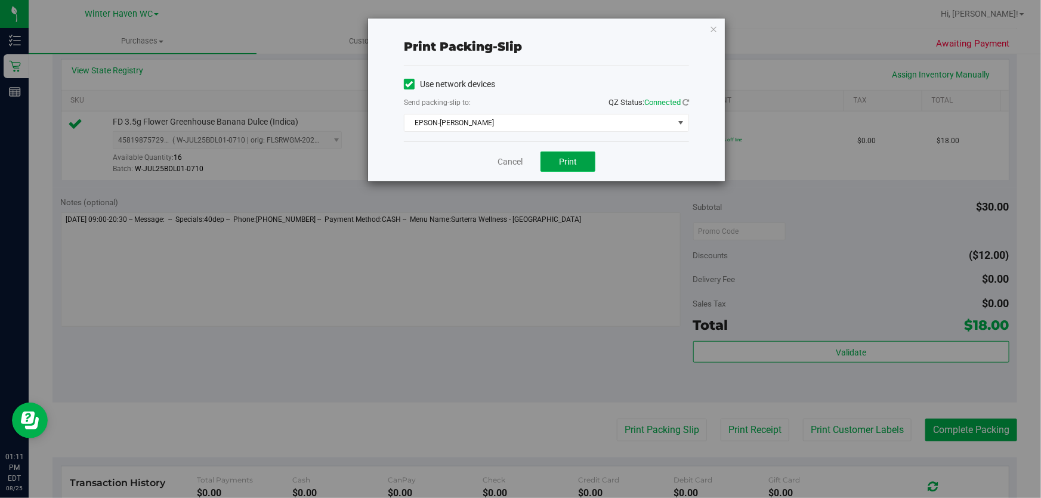
click at [577, 160] on button "Print" at bounding box center [568, 162] width 55 height 20
click at [521, 159] on link "Cancel" at bounding box center [510, 162] width 25 height 13
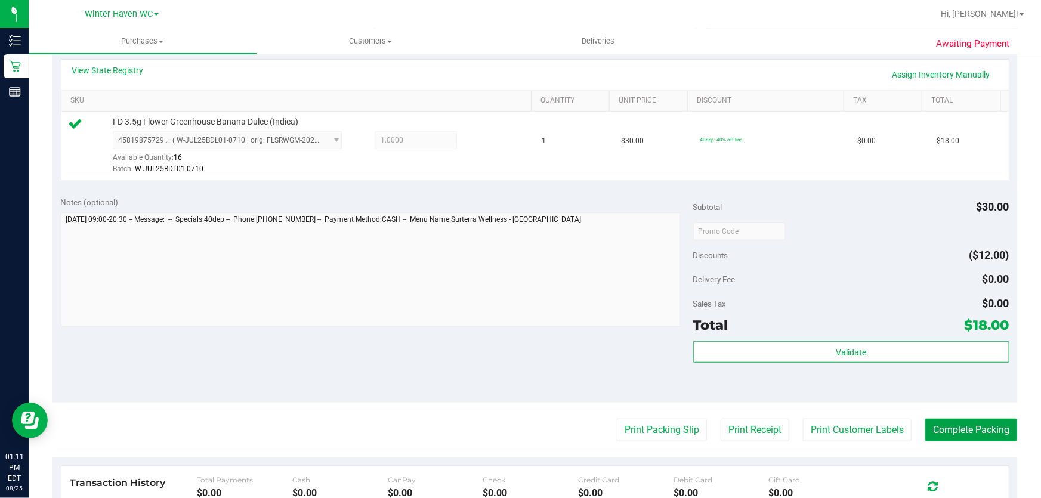
click at [974, 423] on button "Complete Packing" at bounding box center [972, 430] width 92 height 23
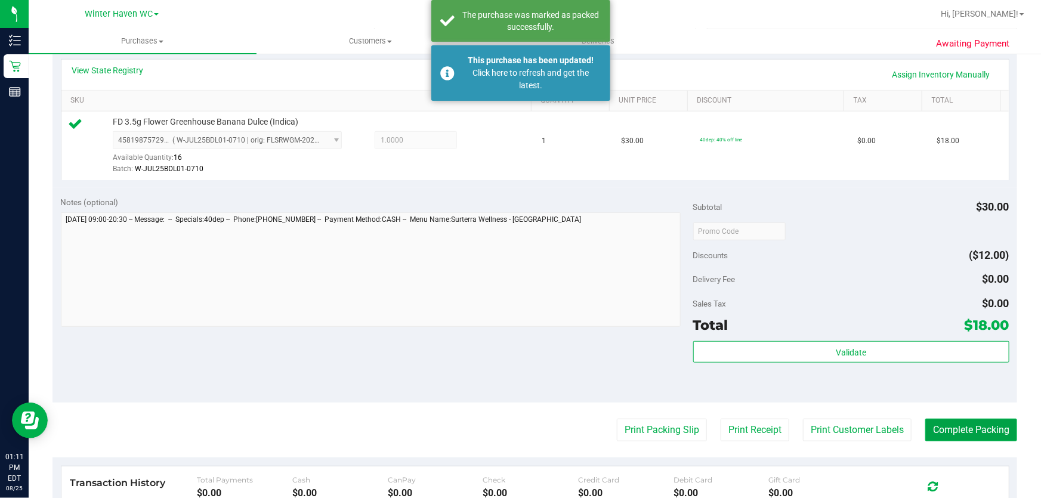
click at [968, 425] on button "Complete Packing" at bounding box center [972, 430] width 92 height 23
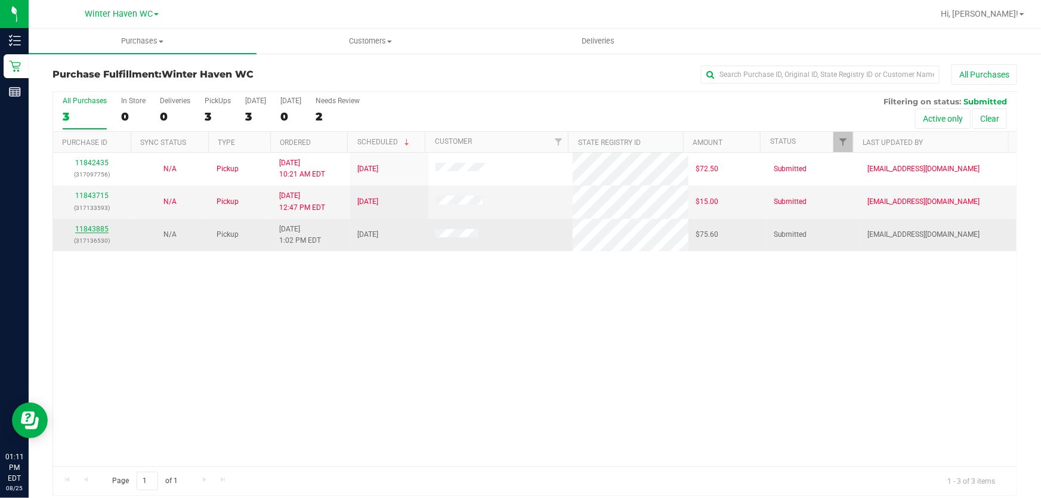
click at [94, 227] on link "11843885" at bounding box center [91, 229] width 33 height 8
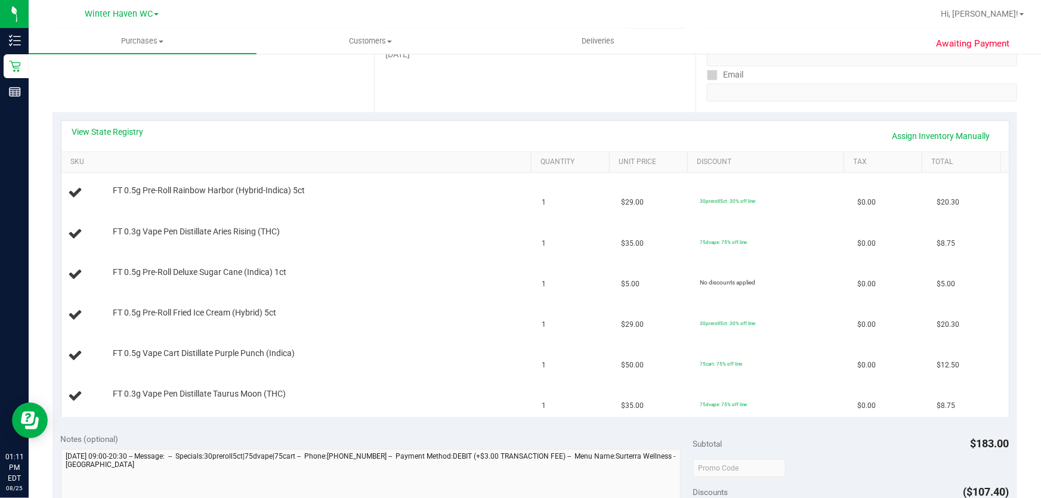
scroll to position [217, 0]
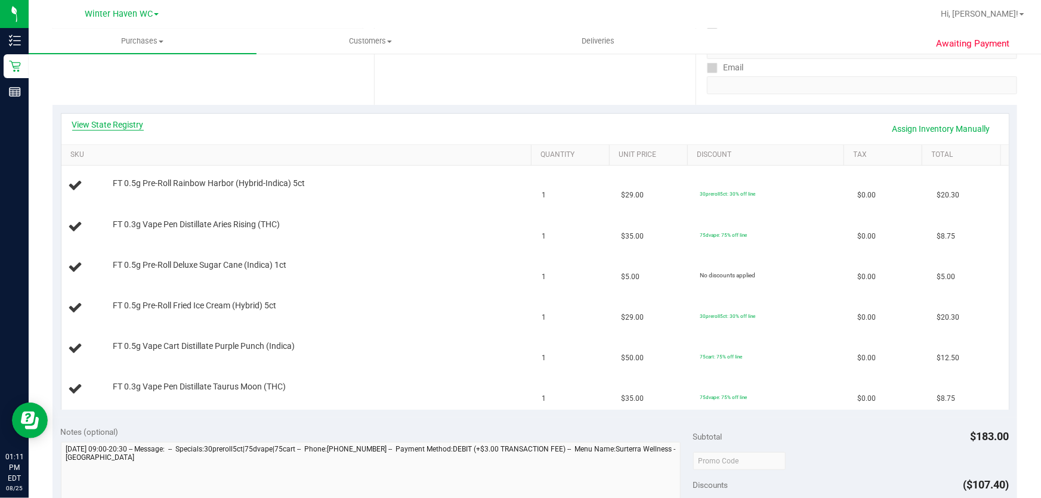
click at [122, 125] on link "View State Registry" at bounding box center [108, 125] width 72 height 12
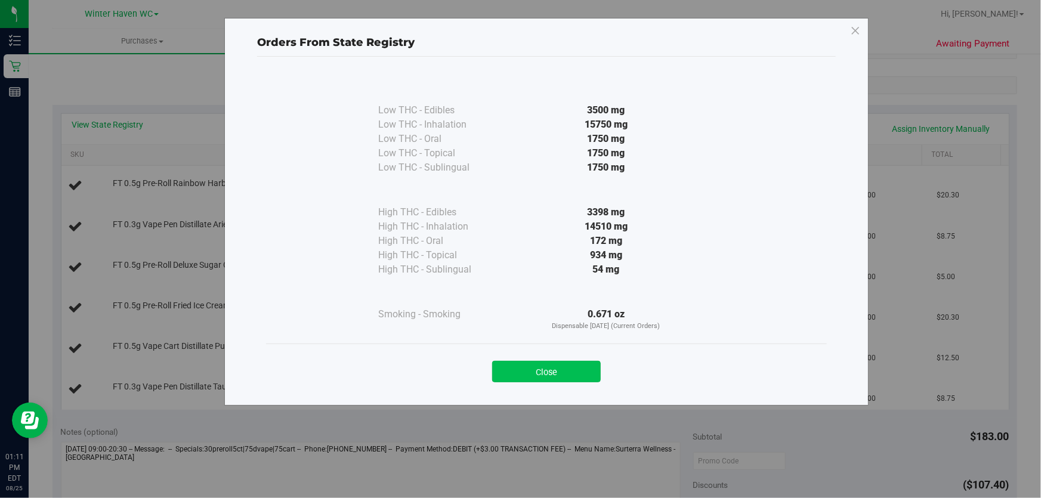
click at [552, 364] on button "Close" at bounding box center [546, 371] width 109 height 21
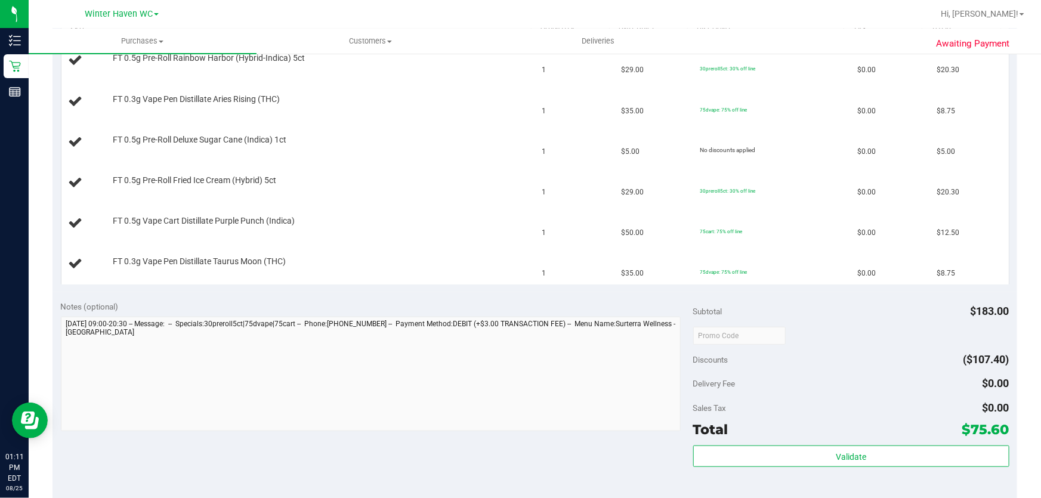
scroll to position [380, 0]
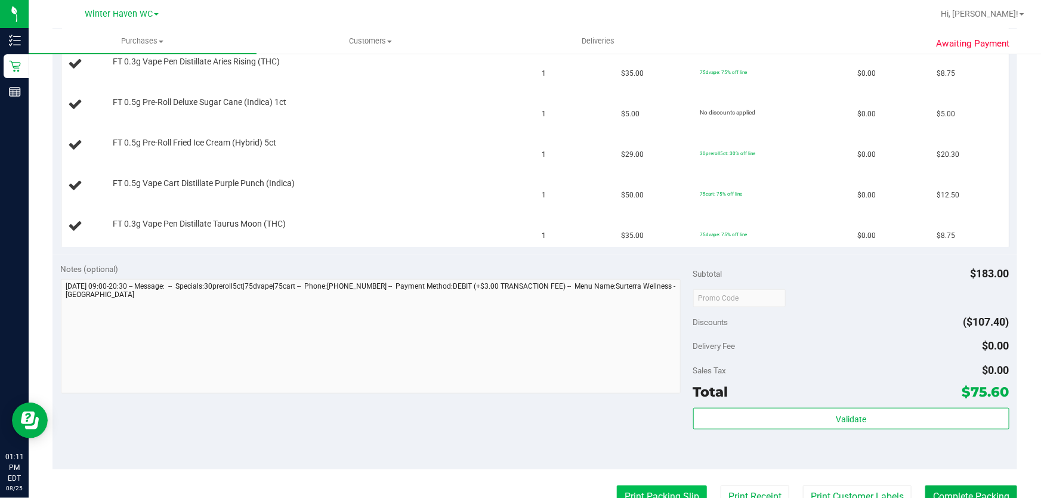
click at [647, 488] on button "Print Packing Slip" at bounding box center [662, 497] width 90 height 23
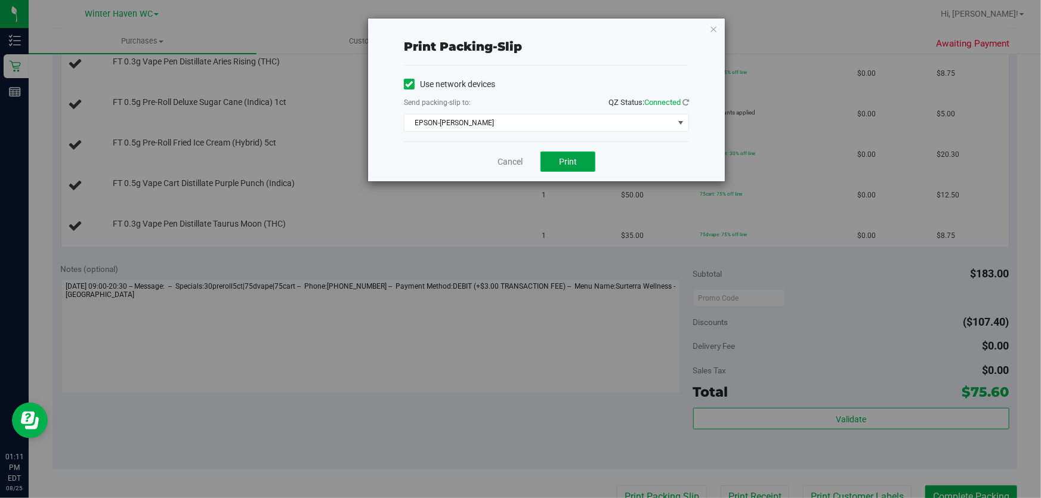
click at [565, 165] on span "Print" at bounding box center [568, 162] width 18 height 10
click at [514, 164] on link "Cancel" at bounding box center [510, 162] width 25 height 13
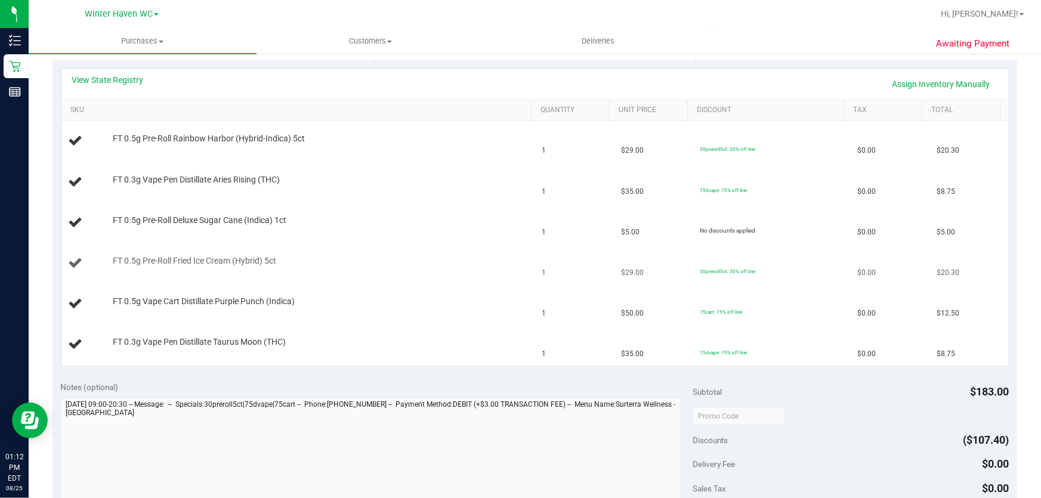
scroll to position [226, 0]
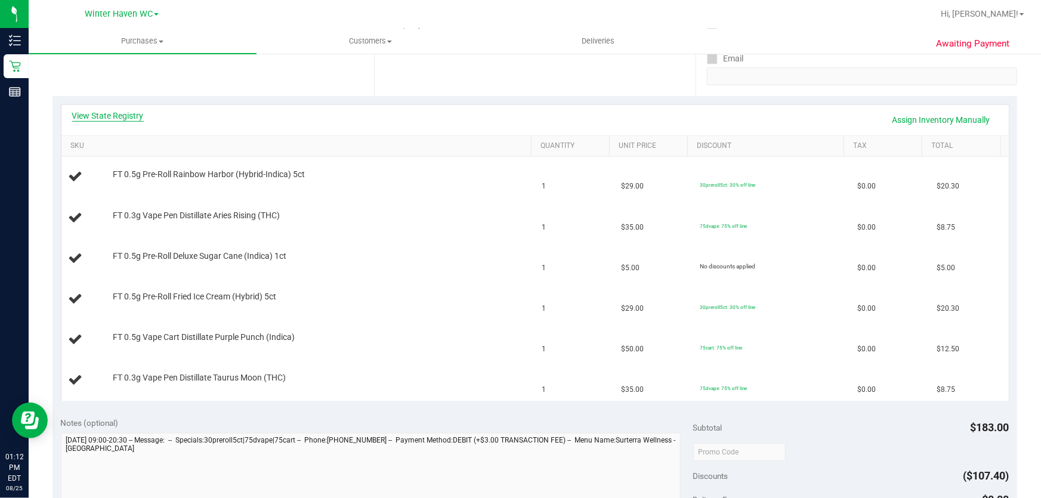
click at [115, 113] on link "View State Registry" at bounding box center [108, 116] width 72 height 12
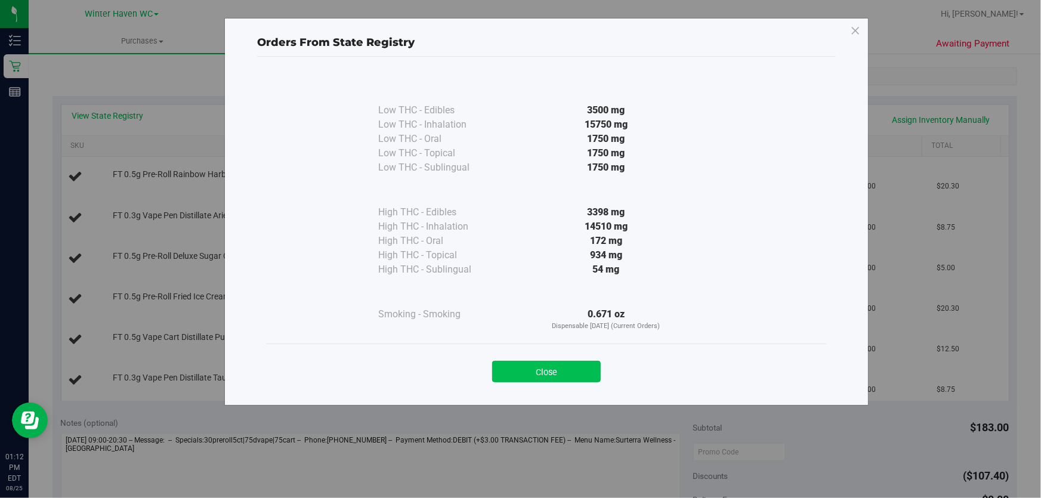
click at [537, 366] on button "Close" at bounding box center [546, 371] width 109 height 21
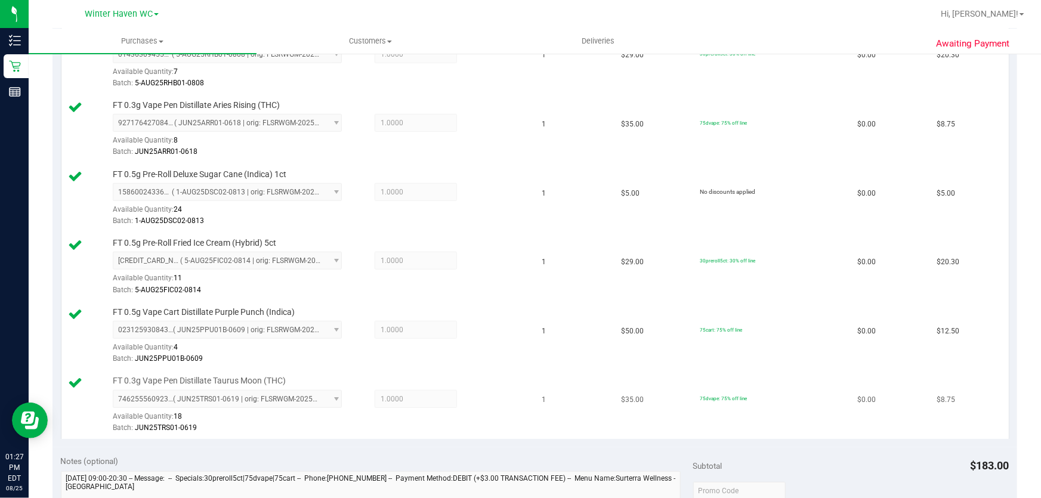
scroll to position [551, 0]
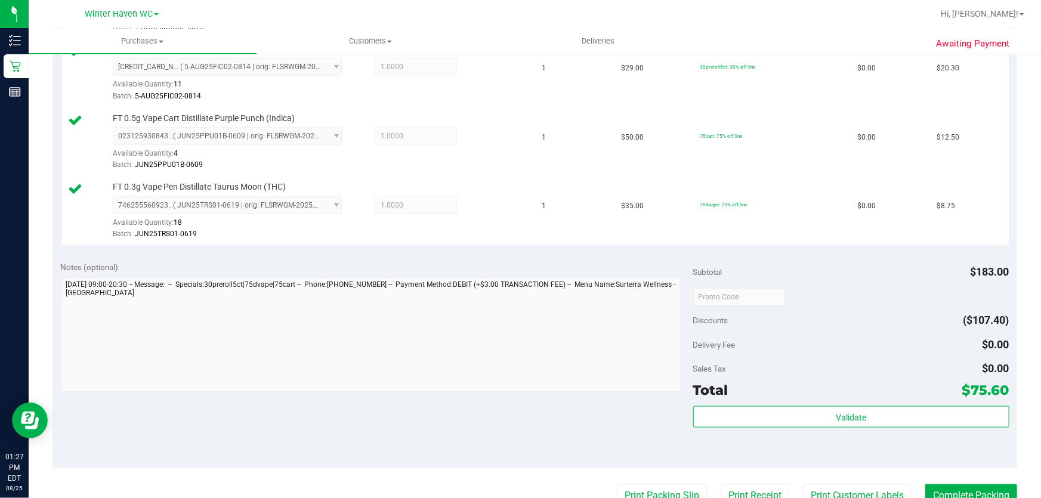
click at [831, 299] on div at bounding box center [851, 296] width 316 height 21
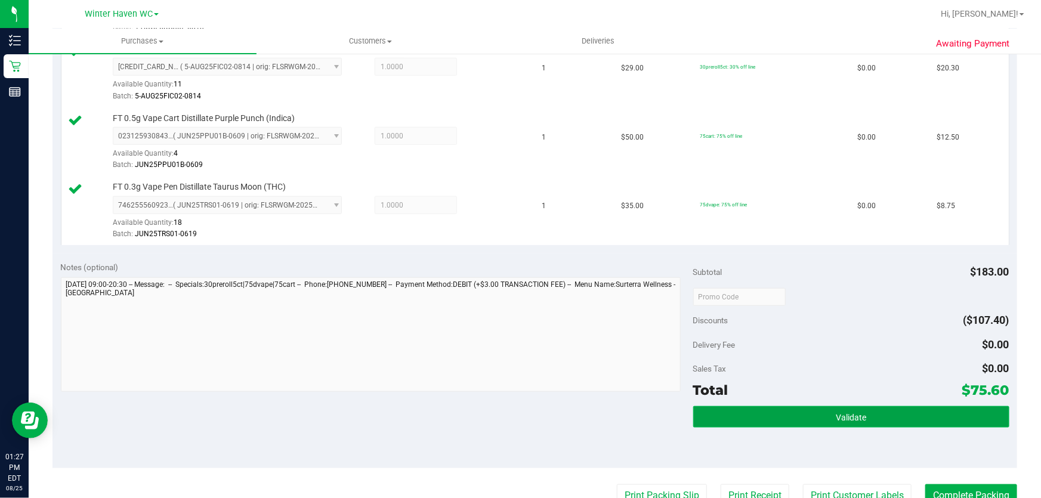
click at [826, 416] on button "Validate" at bounding box center [851, 416] width 316 height 21
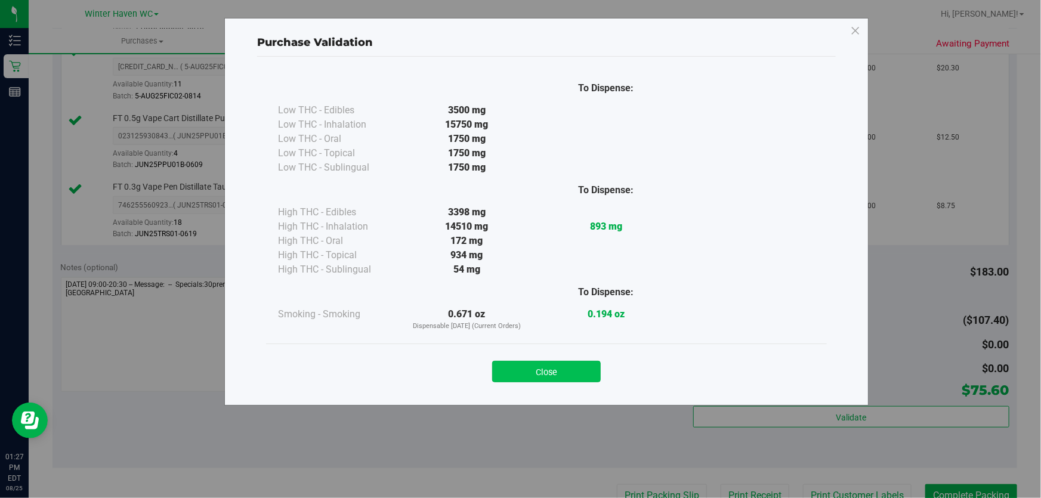
click at [577, 370] on button "Close" at bounding box center [546, 371] width 109 height 21
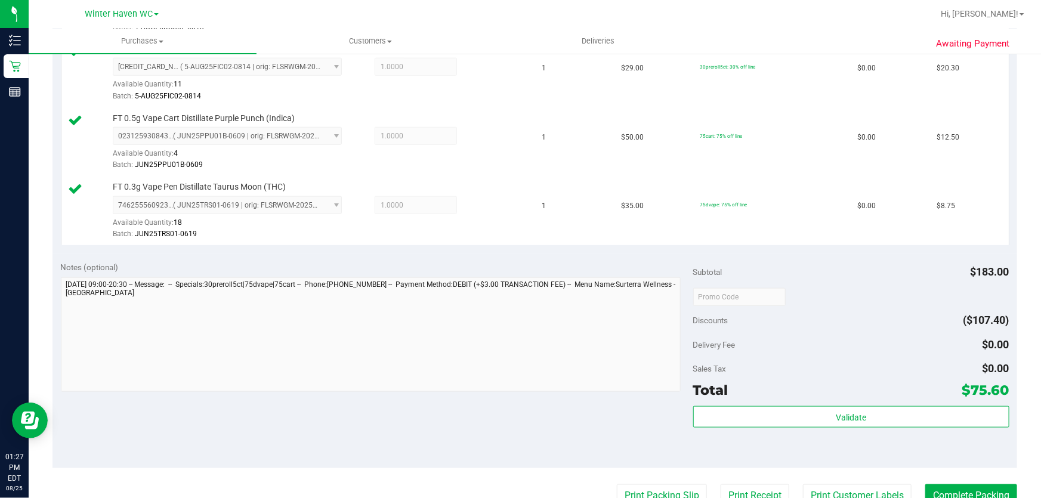
click at [631, 482] on purchase-details "Back Edit Purchase Cancel Purchase View Profile # 11843885 BioTrack ID: - Submi…" at bounding box center [535, 130] width 965 height 1232
click at [627, 489] on button "Print Packing Slip" at bounding box center [662, 496] width 90 height 23
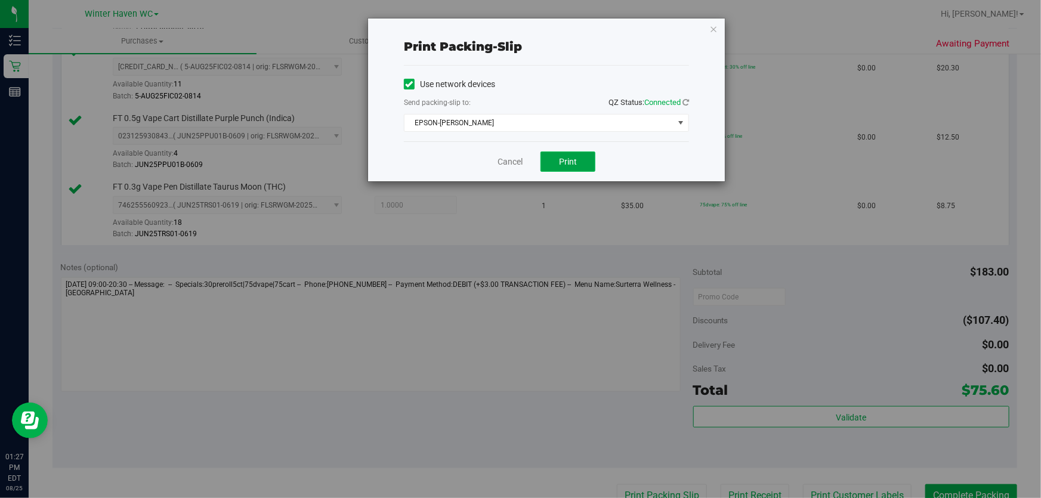
click at [568, 163] on span "Print" at bounding box center [568, 162] width 18 height 10
click at [513, 161] on link "Cancel" at bounding box center [510, 162] width 25 height 13
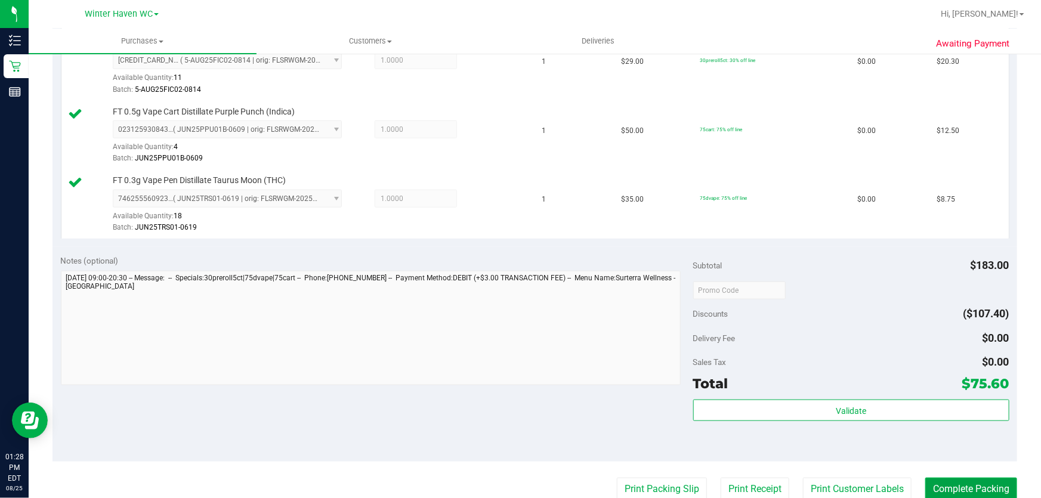
click at [959, 486] on button "Complete Packing" at bounding box center [972, 489] width 92 height 23
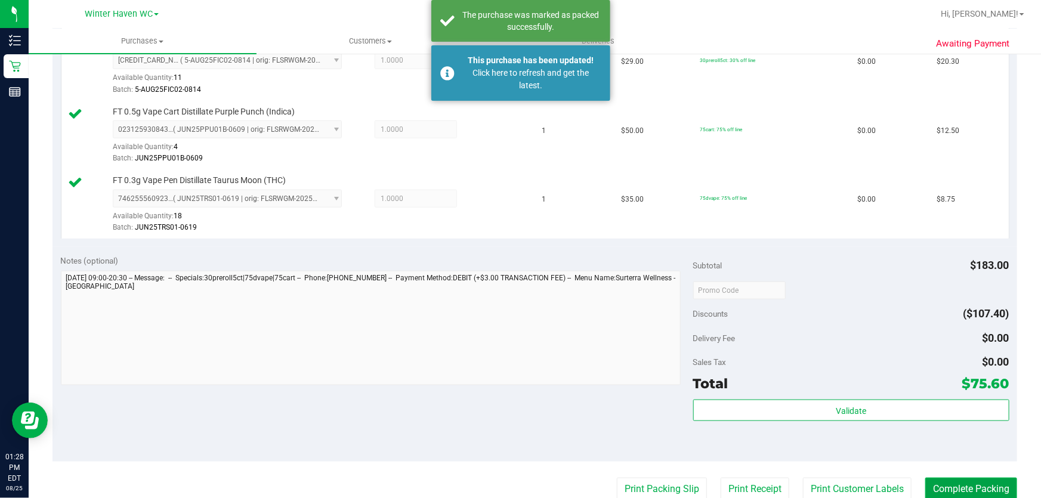
click at [959, 486] on button "Complete Packing" at bounding box center [972, 489] width 92 height 23
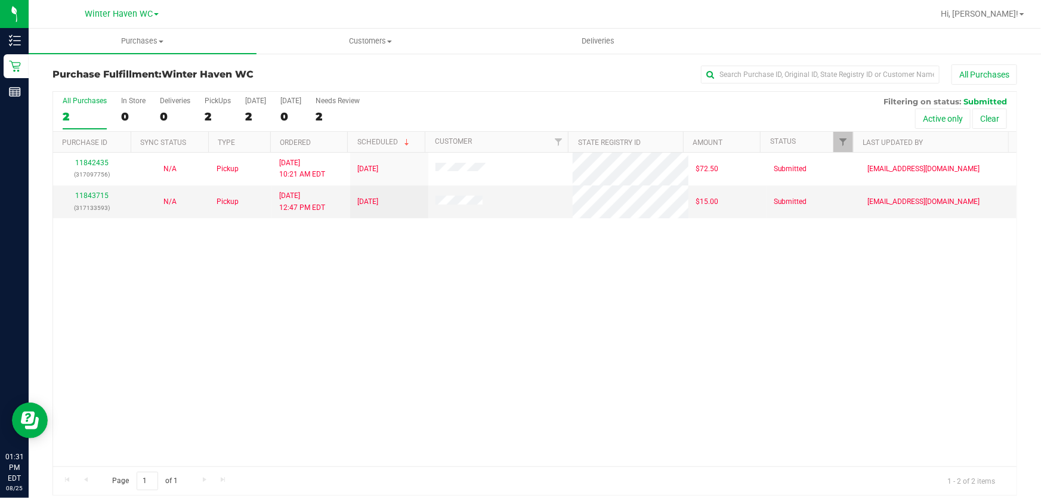
drag, startPoint x: 575, startPoint y: 402, endPoint x: 98, endPoint y: 236, distance: 505.1
click at [575, 397] on div "11842435 (317097756) N/A Pickup 8/25/2025 10:21 AM EDT 8/25/2025 $72.50 Submitt…" at bounding box center [535, 310] width 964 height 314
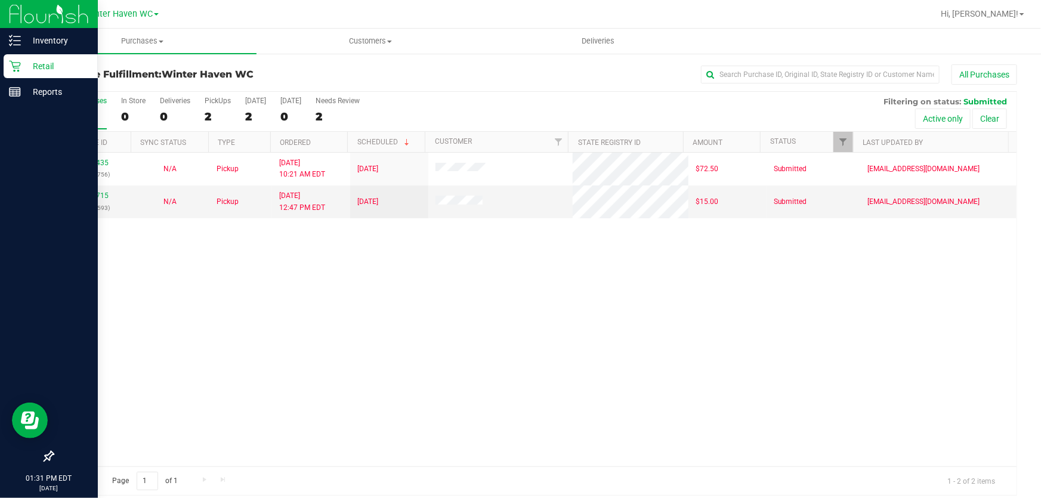
click at [34, 64] on p "Retail" at bounding box center [57, 66] width 72 height 14
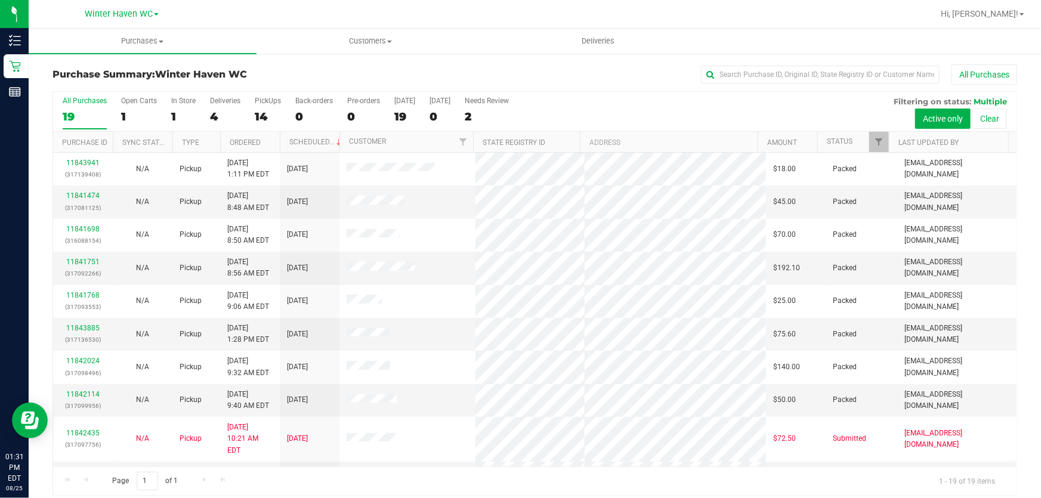
click at [753, 112] on div "All Purchases 19 Open Carts 1 In Store 1 Deliveries 4 PickUps 14 Back-orders 0 …" at bounding box center [535, 112] width 964 height 40
click at [264, 118] on div "14" at bounding box center [268, 117] width 26 height 14
click at [0, 0] on input "PickUps 14" at bounding box center [0, 0] width 0 height 0
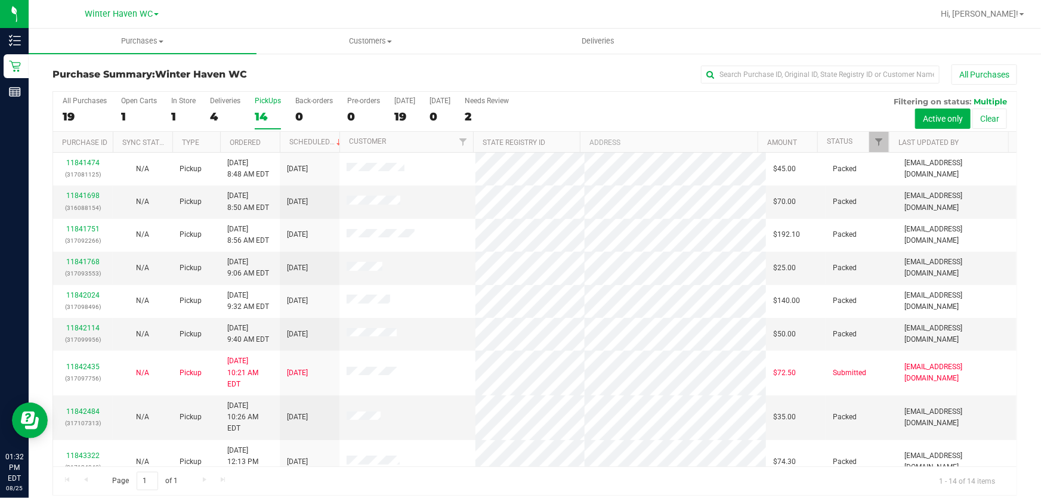
click at [641, 109] on div "All Purchases 19 Open Carts 1 In Store 1 Deliveries 4 PickUps 14 Back-orders 0 …" at bounding box center [535, 112] width 964 height 40
click at [653, 110] on div "All Purchases 19 Open Carts 1 In Store 1 Deliveries 4 PickUps 14 Back-orders 0 …" at bounding box center [535, 112] width 964 height 40
click at [707, 107] on div "All Purchases 19 Open Carts 1 In Store 1 Deliveries 4 PickUps 14 Back-orders 0 …" at bounding box center [535, 112] width 964 height 40
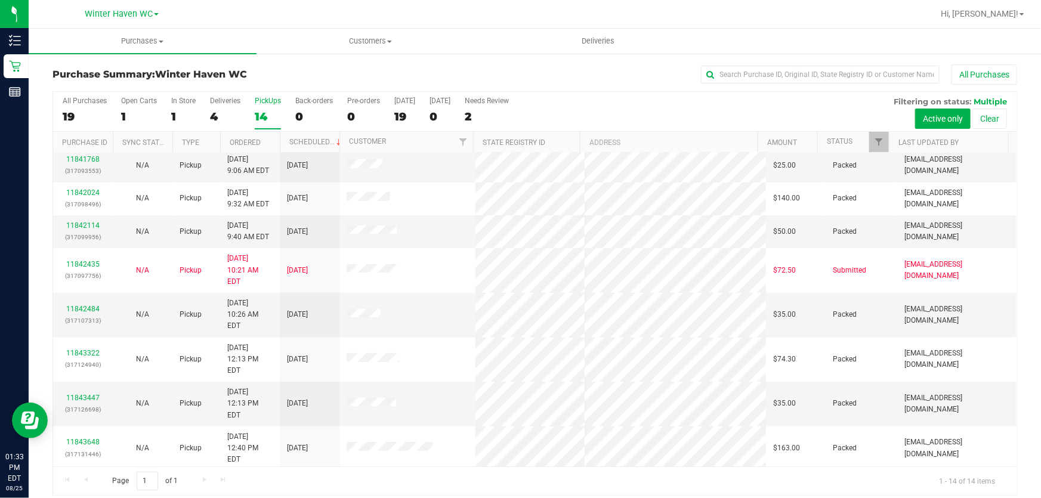
scroll to position [147, 0]
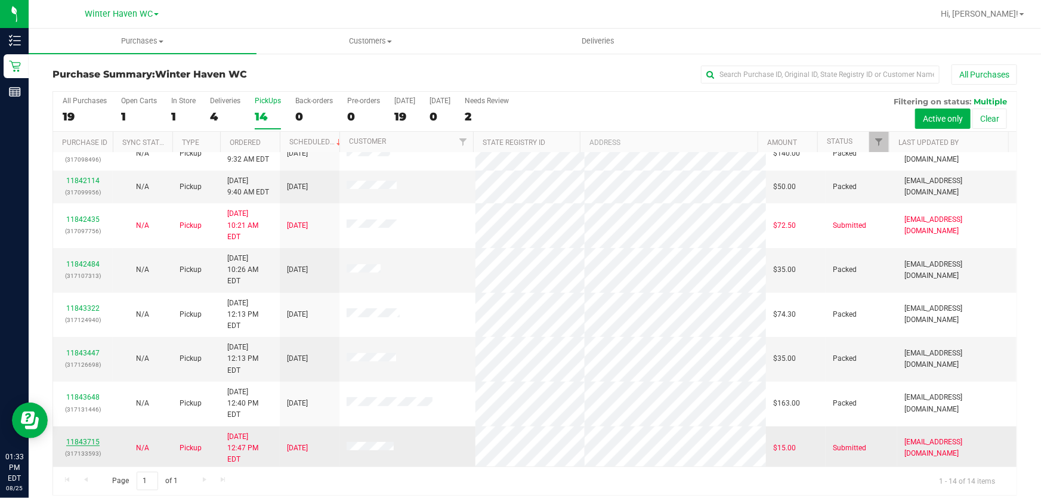
click at [79, 438] on link "11843715" at bounding box center [82, 442] width 33 height 8
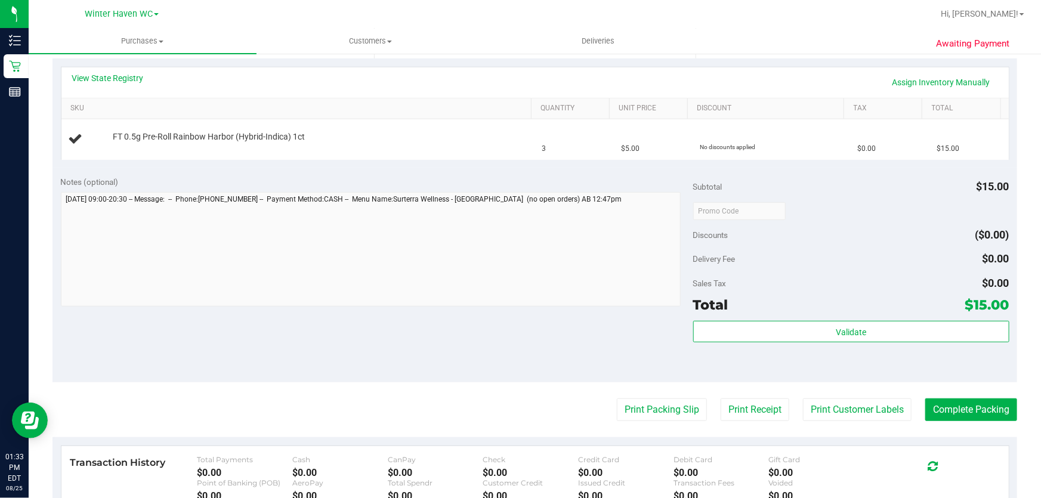
scroll to position [271, 0]
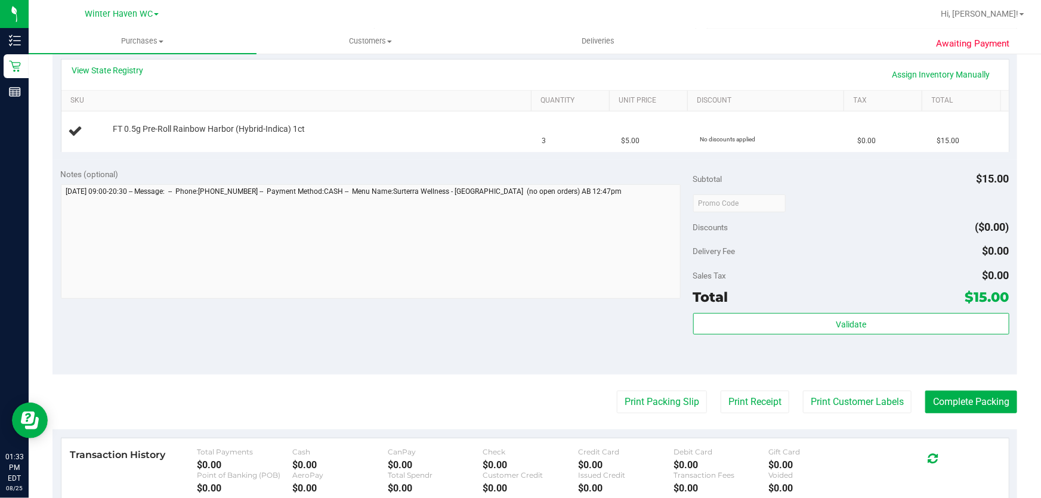
click at [486, 161] on div "Notes (optional) Subtotal $15.00 Discounts ($0.00) Delivery Fee $0.00 Sales Tax…" at bounding box center [535, 267] width 965 height 215
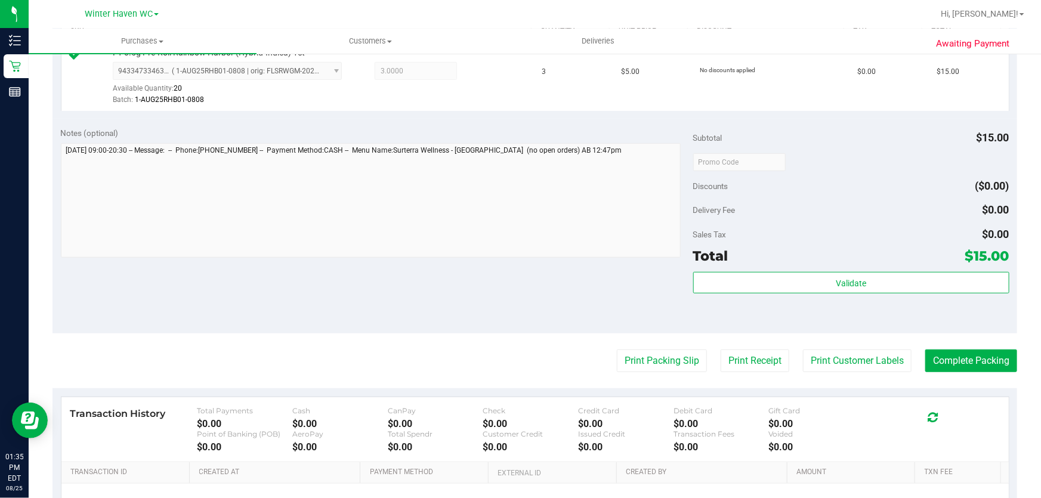
scroll to position [380, 0]
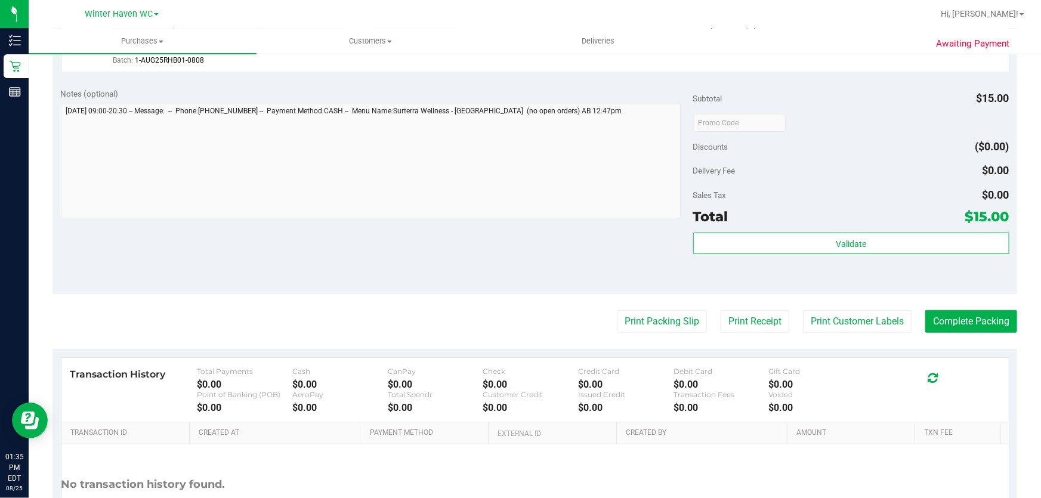
click at [827, 126] on div at bounding box center [851, 122] width 316 height 21
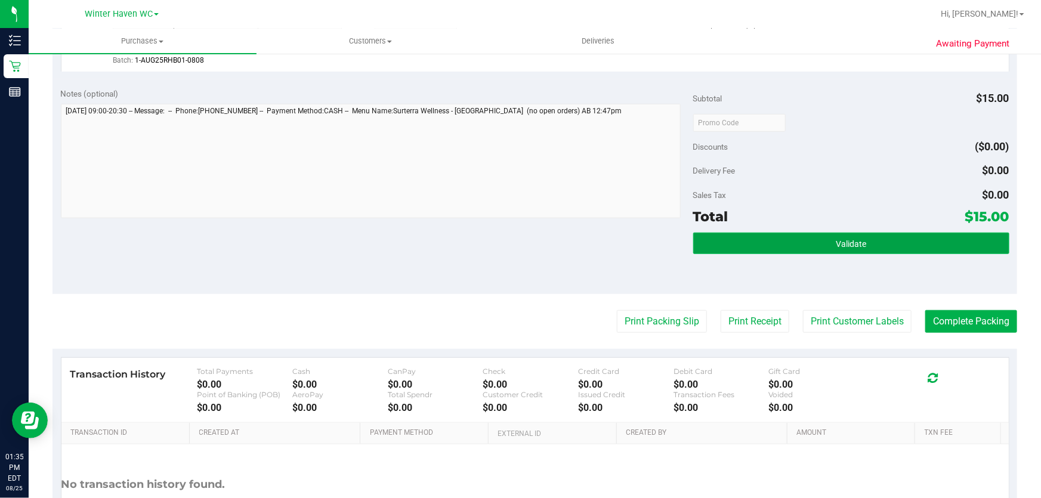
click at [928, 233] on button "Validate" at bounding box center [851, 243] width 316 height 21
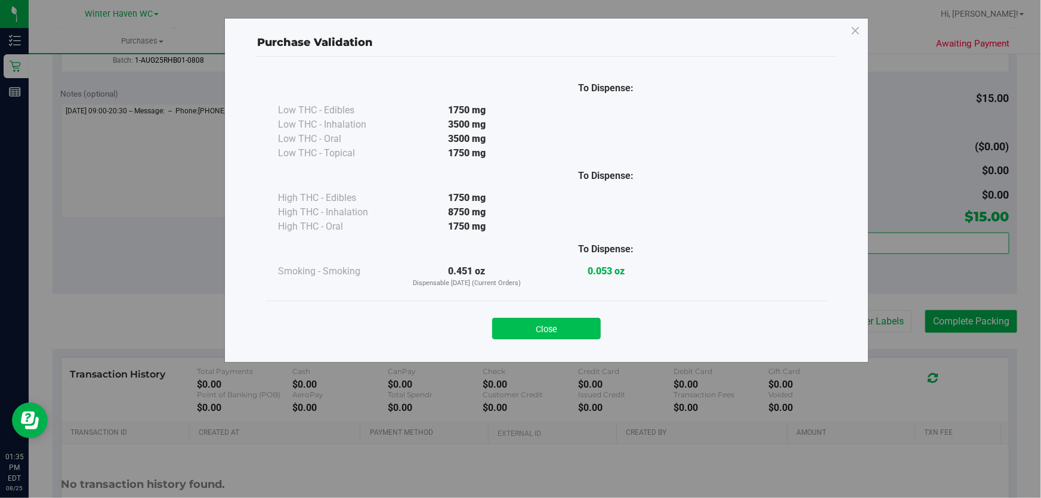
click at [565, 322] on button "Close" at bounding box center [546, 328] width 109 height 21
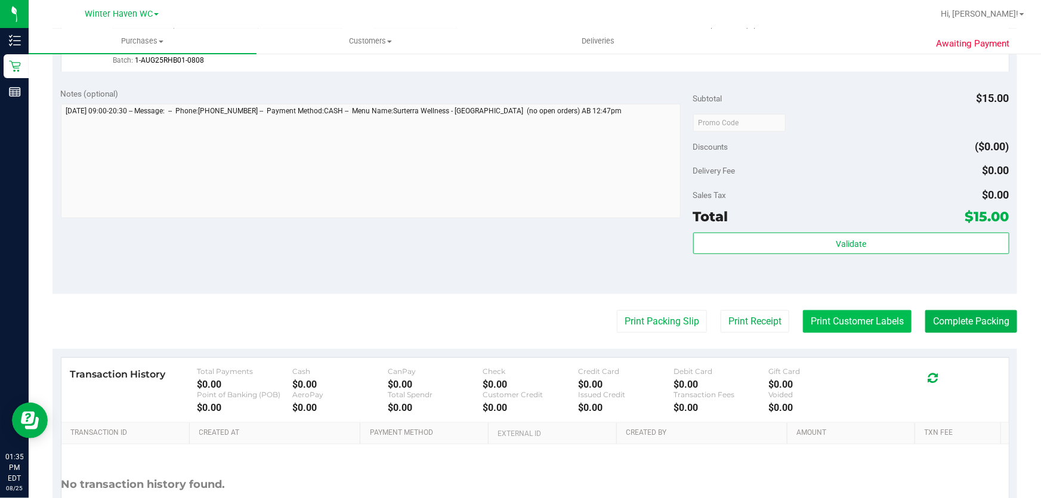
click at [846, 325] on button "Print Customer Labels" at bounding box center [857, 321] width 109 height 23
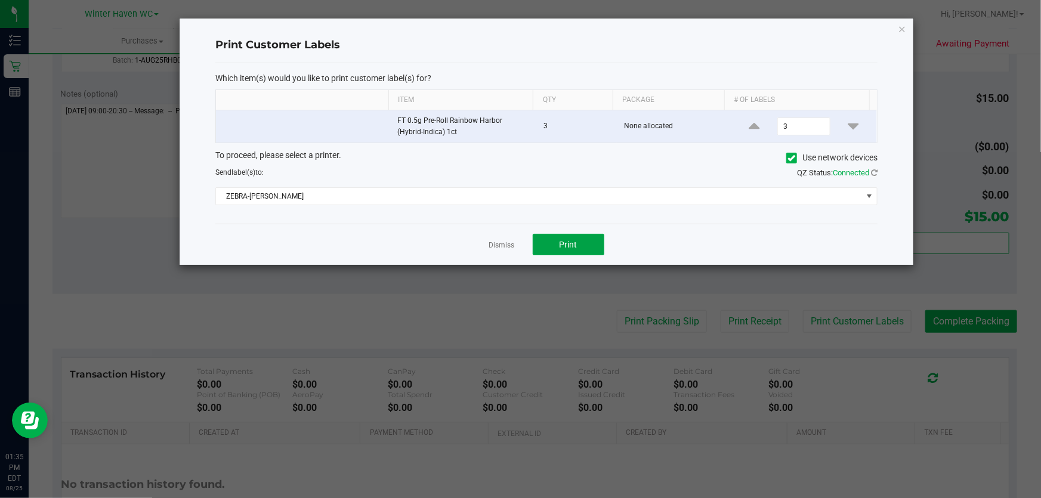
drag, startPoint x: 577, startPoint y: 252, endPoint x: 519, endPoint y: 312, distance: 82.7
click at [572, 252] on button "Print" at bounding box center [569, 244] width 72 height 21
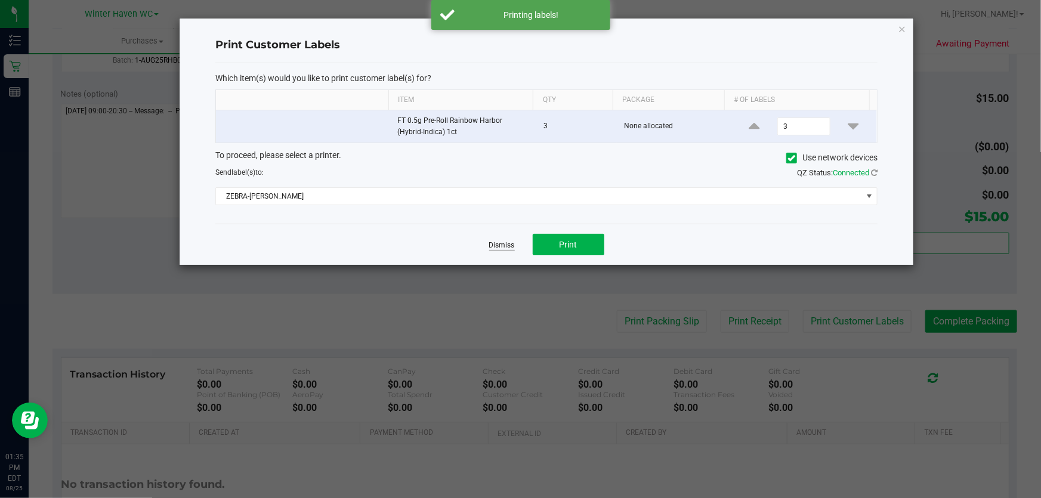
click at [502, 246] on link "Dismiss" at bounding box center [502, 246] width 26 height 10
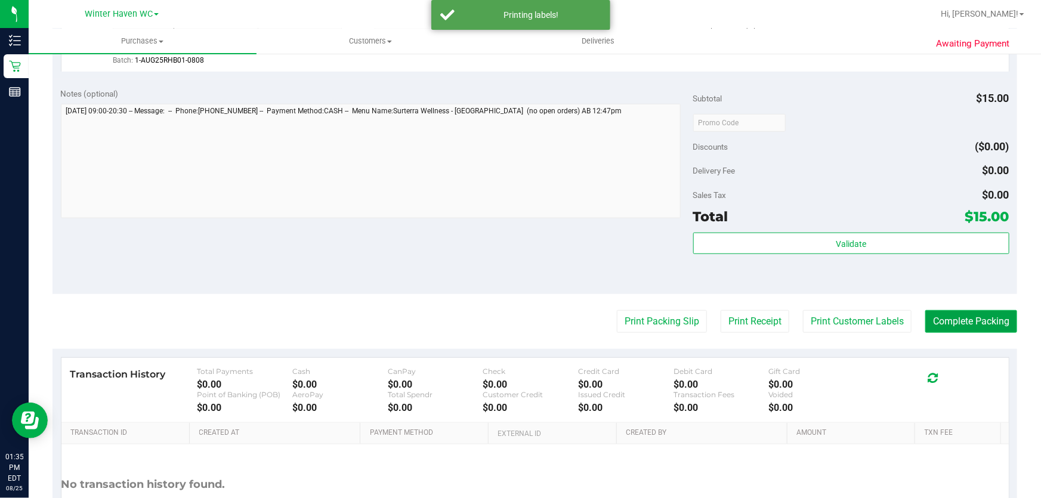
click at [972, 320] on button "Complete Packing" at bounding box center [972, 321] width 92 height 23
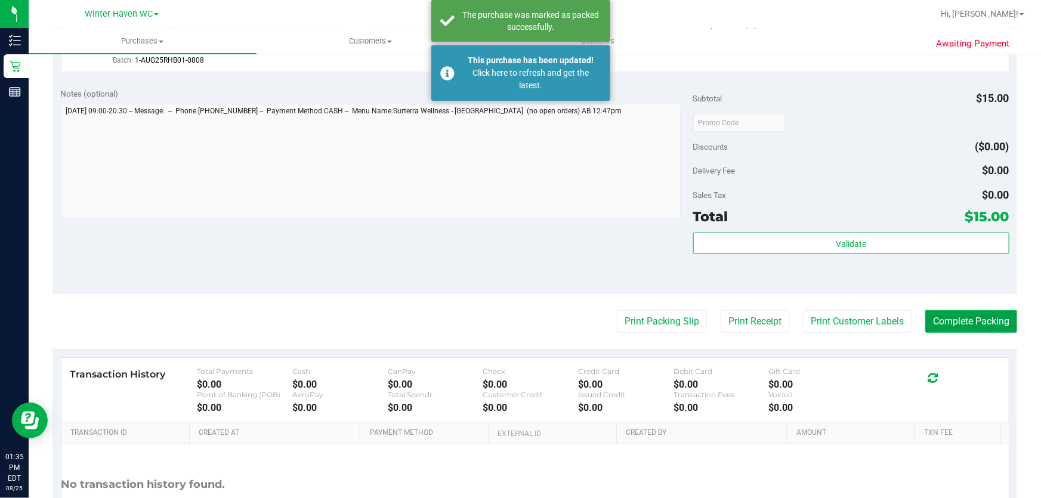
click at [972, 320] on button "Complete Packing" at bounding box center [972, 321] width 92 height 23
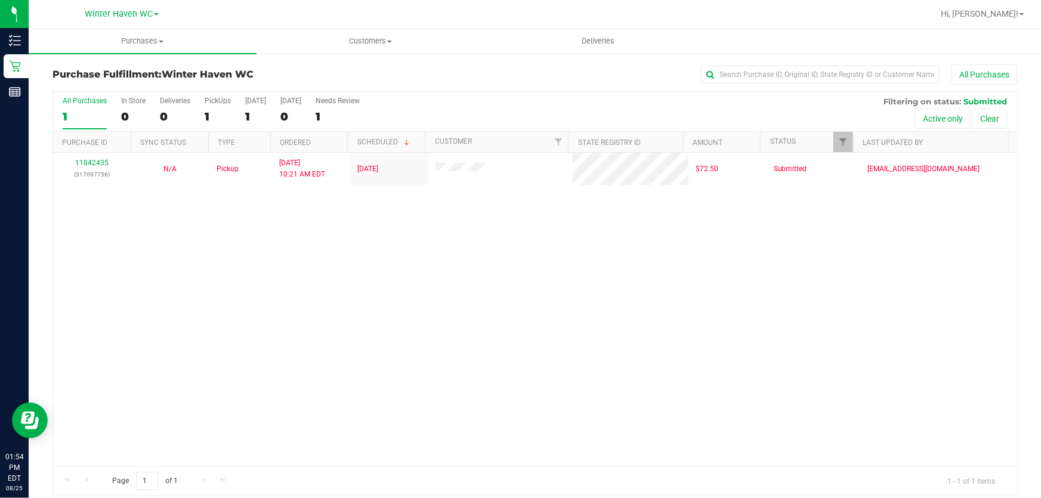
drag, startPoint x: 546, startPoint y: 256, endPoint x: 313, endPoint y: 191, distance: 242.2
click at [527, 252] on div "11842435 (317097756) N/A Pickup 8/25/2025 10:21 AM EDT 8/25/2025 $72.50 Submitt…" at bounding box center [535, 310] width 964 height 314
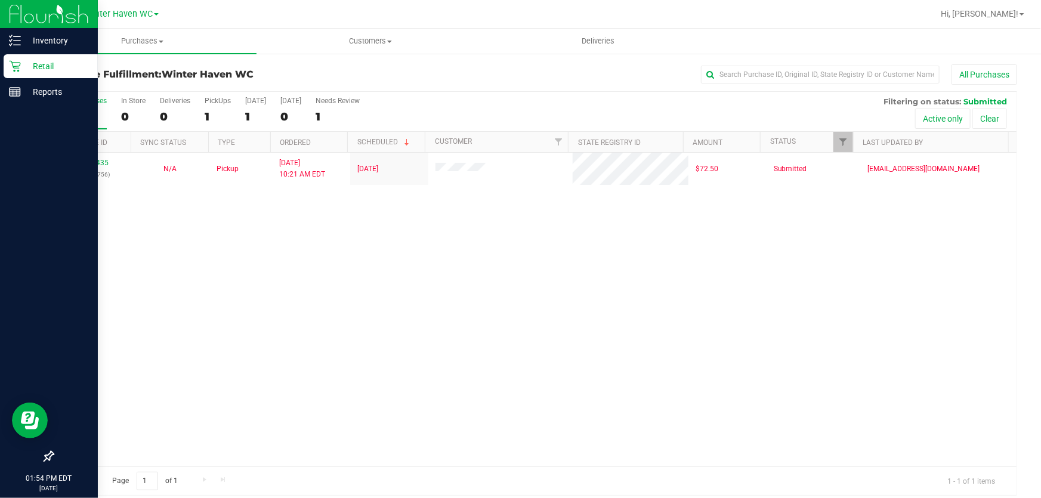
click at [39, 61] on p "Retail" at bounding box center [57, 66] width 72 height 14
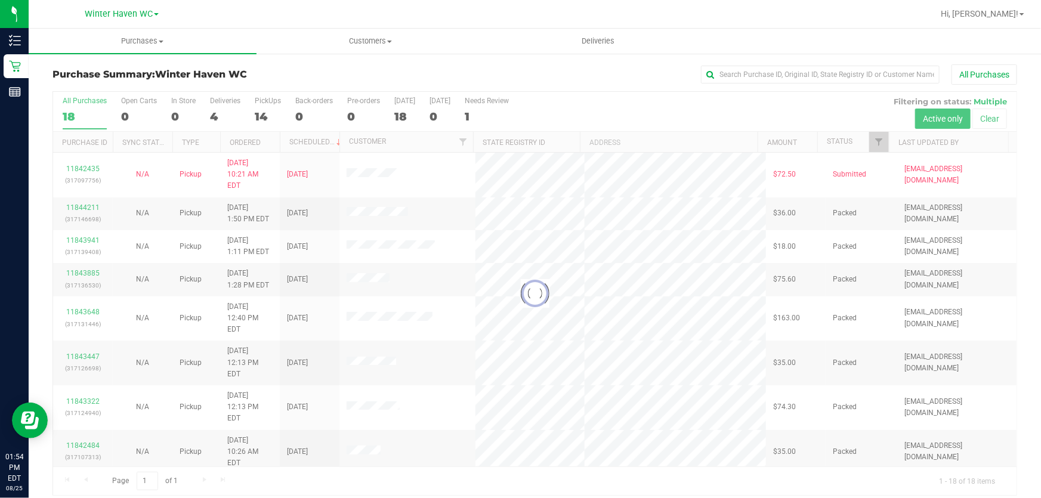
click at [735, 103] on div at bounding box center [535, 293] width 964 height 403
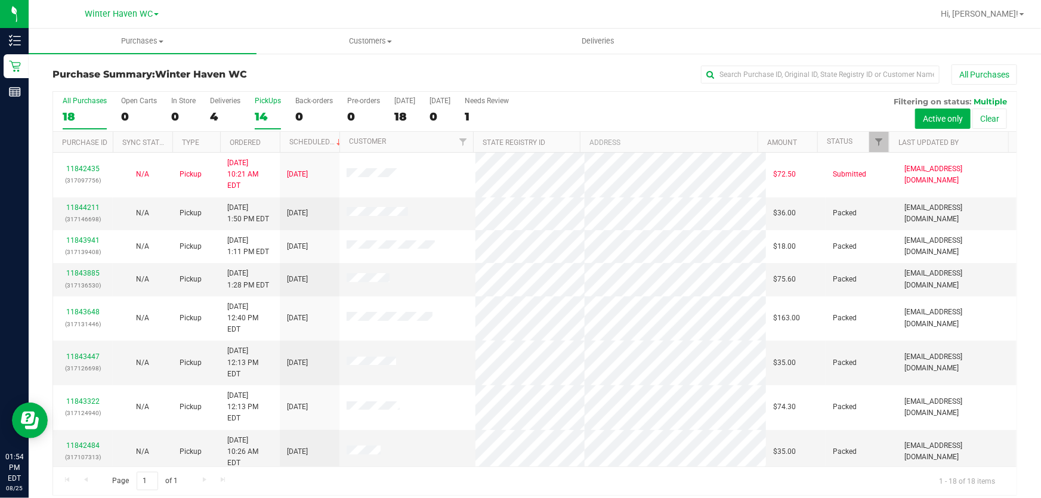
click at [262, 115] on div "14" at bounding box center [268, 117] width 26 height 14
click at [0, 0] on input "PickUps 14" at bounding box center [0, 0] width 0 height 0
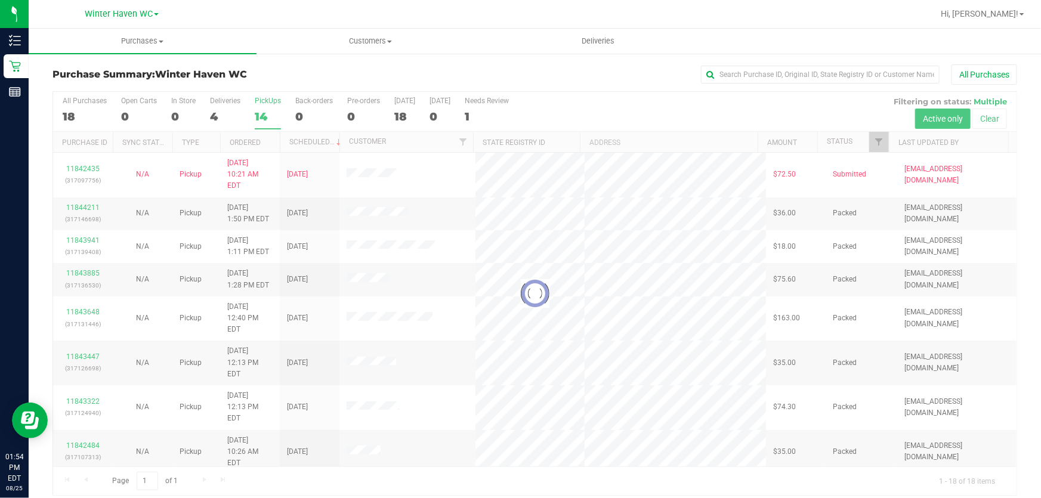
click at [671, 71] on div "All Purchases" at bounding box center [695, 74] width 643 height 20
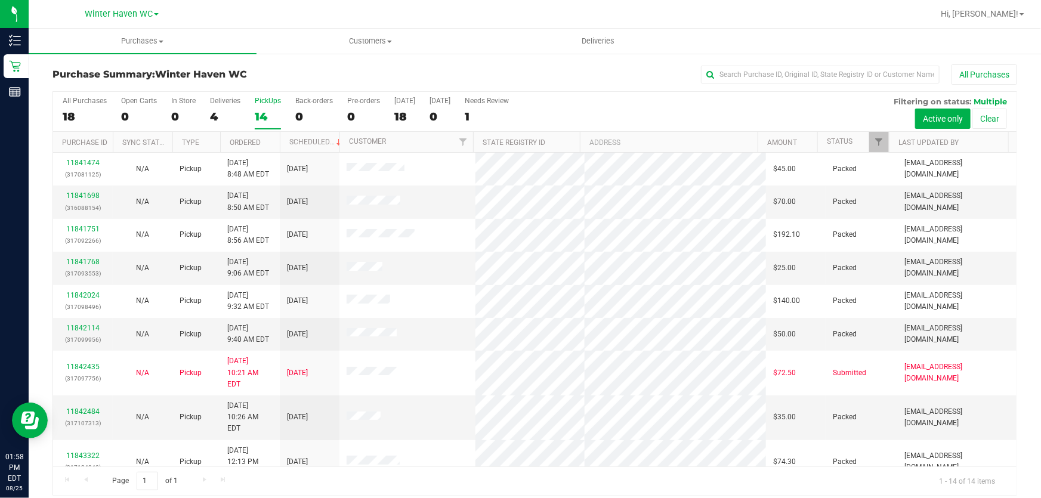
click at [587, 97] on div "All Purchases 18 Open Carts 0 In Store 0 Deliveries 4 PickUps 14 Back-orders 0 …" at bounding box center [535, 97] width 964 height 10
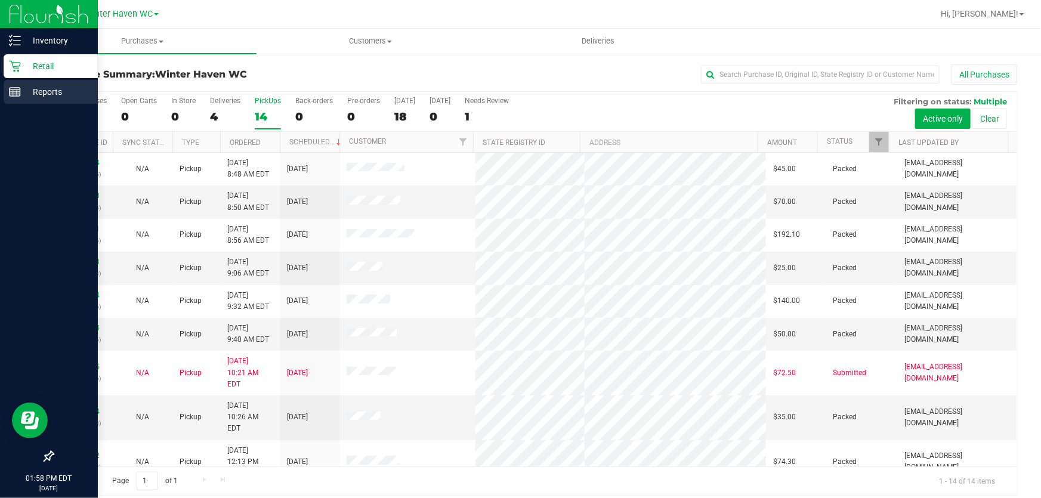
click at [50, 90] on p "Reports" at bounding box center [57, 92] width 72 height 14
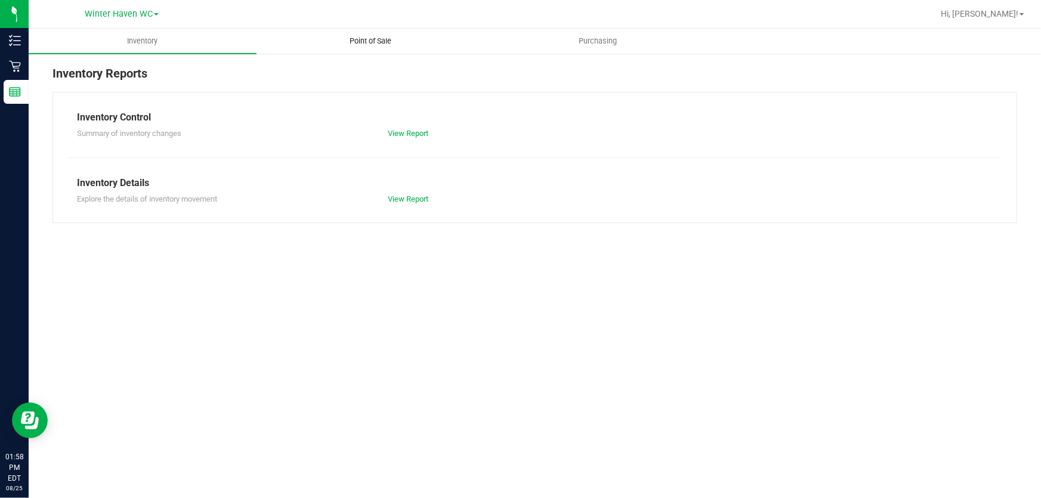
click at [368, 45] on span "Point of Sale" at bounding box center [371, 41] width 74 height 11
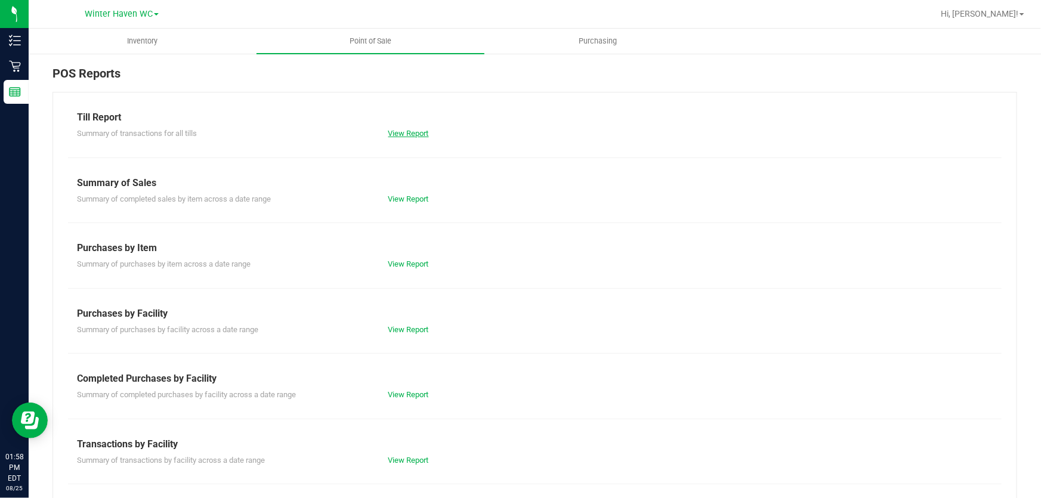
click at [412, 133] on link "View Report" at bounding box center [409, 133] width 41 height 9
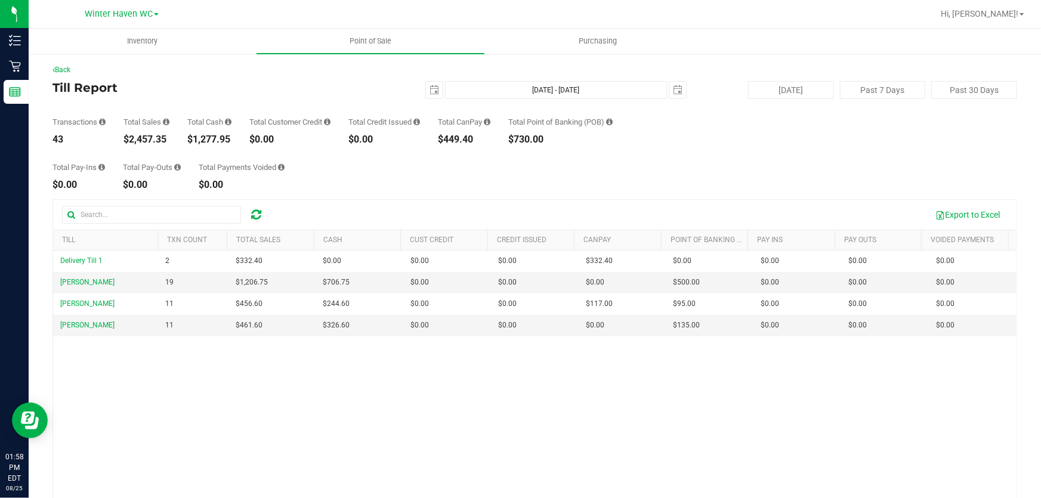
click at [563, 164] on div "Total Pay-Ins $0.00 Total Pay-Outs $0.00 Total Payments Voided $0.00" at bounding box center [535, 166] width 965 height 45
click at [431, 95] on span "select" at bounding box center [434, 90] width 17 height 17
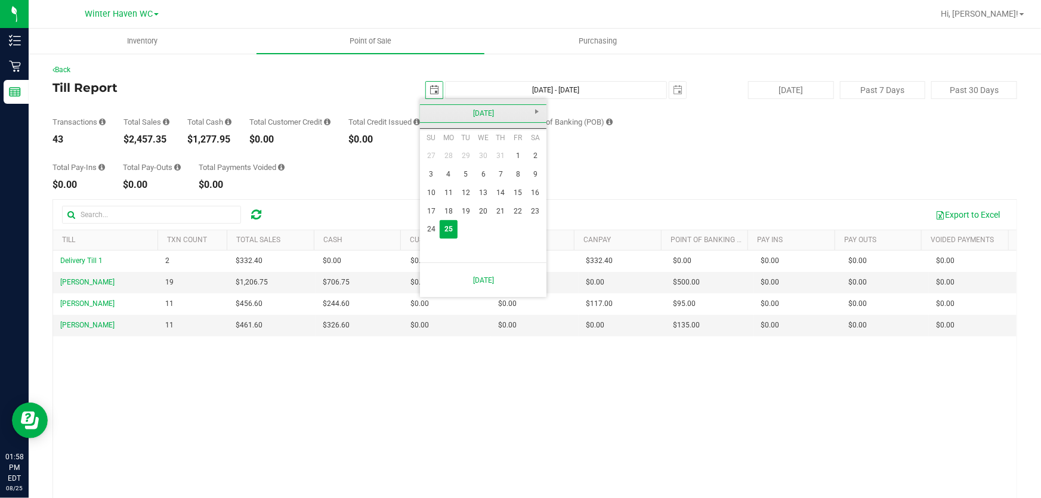
click at [483, 109] on link "August 2025" at bounding box center [484, 113] width 128 height 19
click at [438, 147] on link "Jan" at bounding box center [438, 146] width 30 height 30
click at [480, 155] on link "1" at bounding box center [483, 156] width 17 height 19
type input "2025-01-01"
type input "Jan 1, 2025 - Aug 25, 2025"
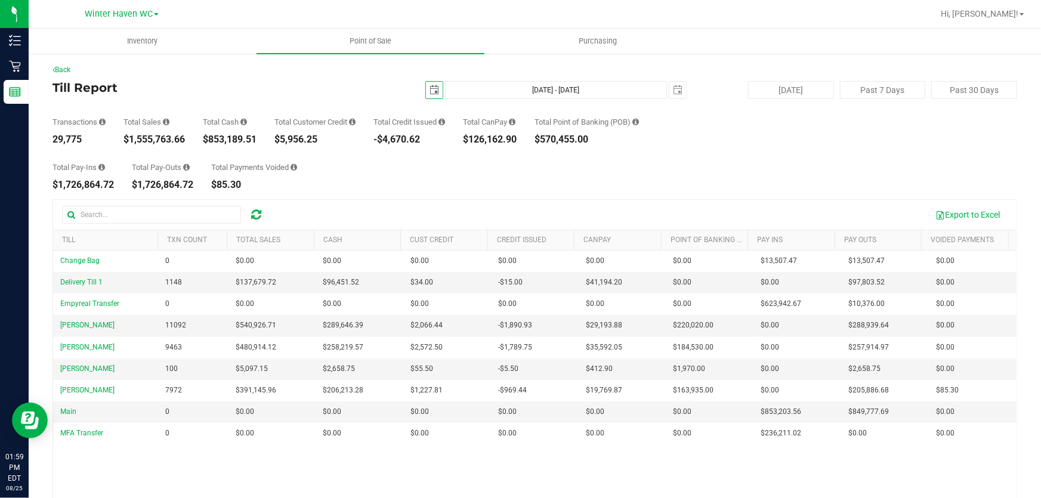
click at [806, 157] on div "Total Pay-Ins $1,726,864.72 Total Pay-Outs $1,726,864.72 Total Payments Voided …" at bounding box center [535, 166] width 965 height 45
click at [471, 176] on div "Total Pay-Ins $1,726,864.72 Total Pay-Outs $1,726,864.72 Total Payments Voided …" at bounding box center [535, 166] width 965 height 45
click at [699, 155] on div "Total Pay-Ins $1,726,864.72 Total Pay-Outs $1,726,864.72 Total Payments Voided …" at bounding box center [535, 166] width 965 height 45
click at [701, 152] on div "Total Pay-Ins $1,726,864.72 Total Pay-Outs $1,726,864.72 Total Payments Voided …" at bounding box center [535, 166] width 965 height 45
click at [435, 89] on span "select" at bounding box center [434, 90] width 17 height 17
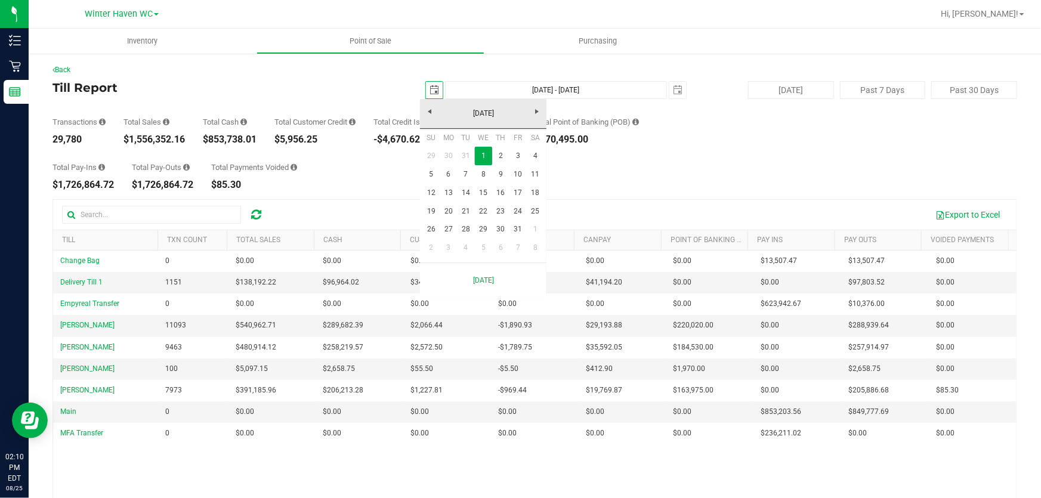
scroll to position [0, 30]
click at [479, 114] on link "January 2025" at bounding box center [484, 113] width 128 height 19
click at [534, 179] on link "Aug" at bounding box center [529, 180] width 30 height 30
click at [501, 113] on link "August 2025" at bounding box center [484, 113] width 128 height 19
click at [530, 180] on link "Aug" at bounding box center [529, 180] width 30 height 30
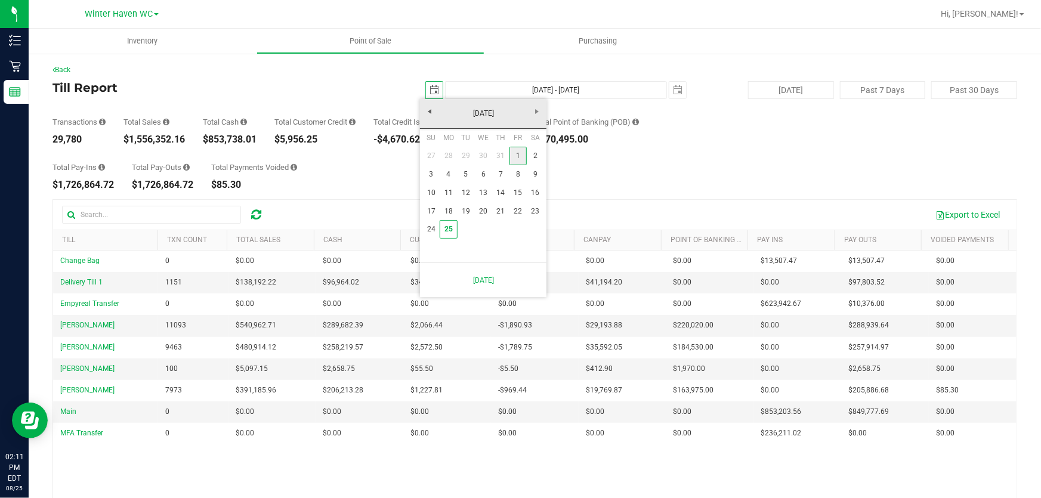
click at [519, 154] on link "1" at bounding box center [518, 156] width 17 height 19
type input "2025-08-01"
type input "Aug 1, 2025 - Aug 25, 2025"
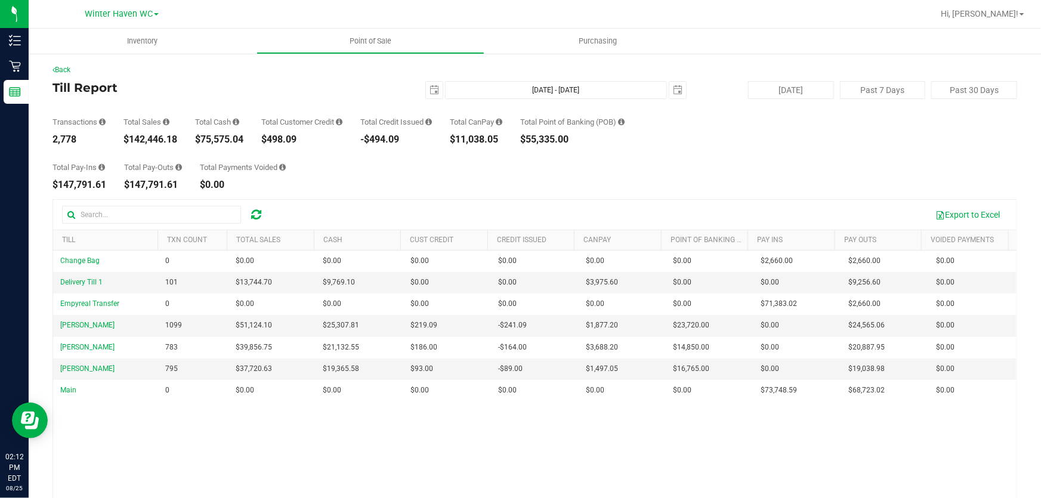
click at [738, 178] on div "Total Pay-Ins $147,791.61 Total Pay-Outs $147,791.61 Total Payments Voided $0.00" at bounding box center [535, 166] width 965 height 45
click at [739, 178] on div "Total Pay-Ins $147,791.61 Total Pay-Outs $147,791.61 Total Payments Voided $0.00" at bounding box center [535, 166] width 965 height 45
click at [752, 173] on div "Total Pay-Ins $147,791.61 Total Pay-Outs $147,791.61 Total Payments Voided $0.00" at bounding box center [535, 166] width 965 height 45
click at [836, 163] on div "Total Pay-Ins $147,791.61 Total Pay-Outs $147,791.61 Total Payments Voided $0.00" at bounding box center [535, 166] width 965 height 45
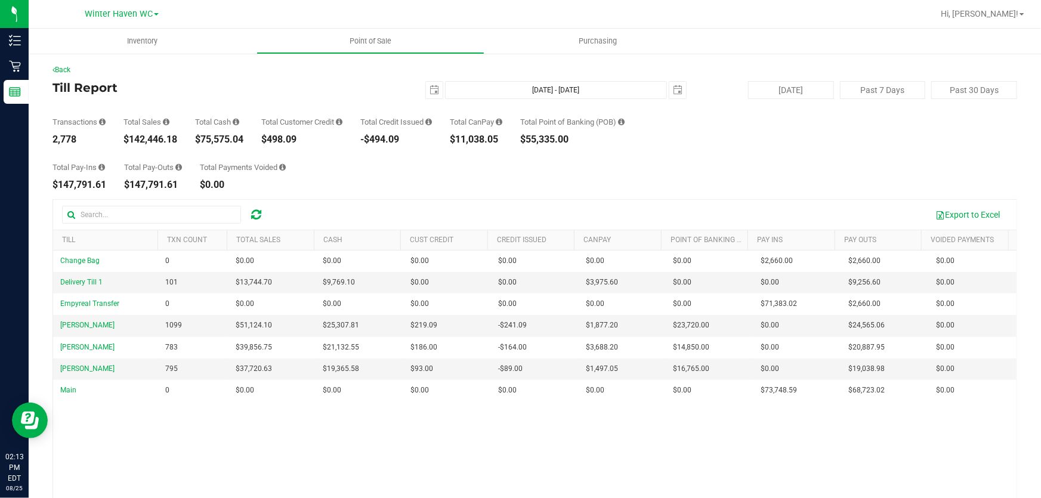
click at [836, 163] on div "Total Pay-Ins $147,791.61 Total Pay-Outs $147,791.61 Total Payments Voided $0.00" at bounding box center [535, 166] width 965 height 45
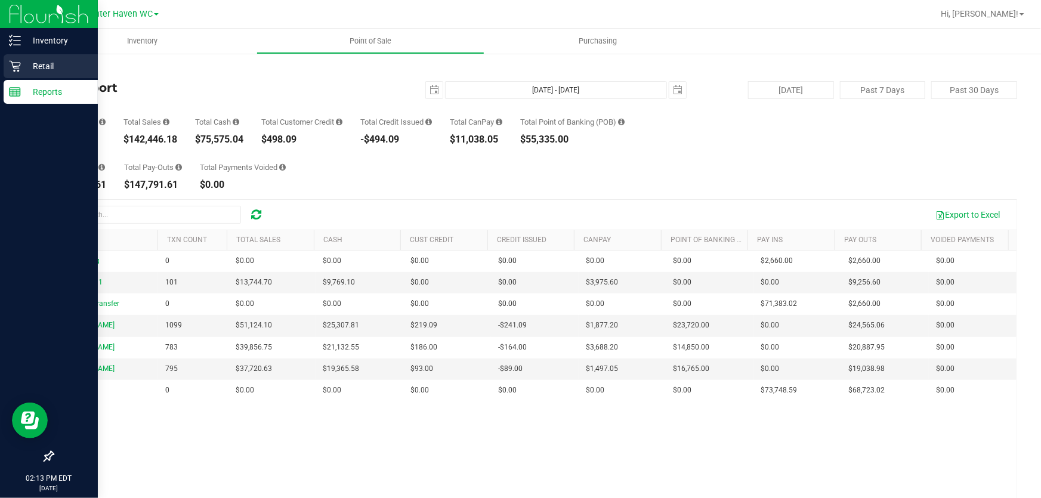
click at [50, 64] on p "Retail" at bounding box center [57, 66] width 72 height 14
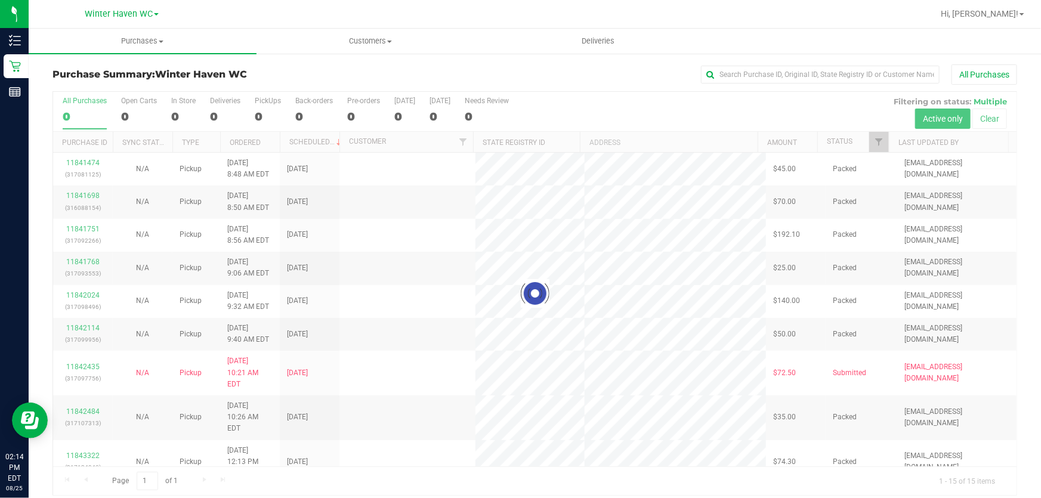
click at [791, 103] on div at bounding box center [535, 293] width 964 height 403
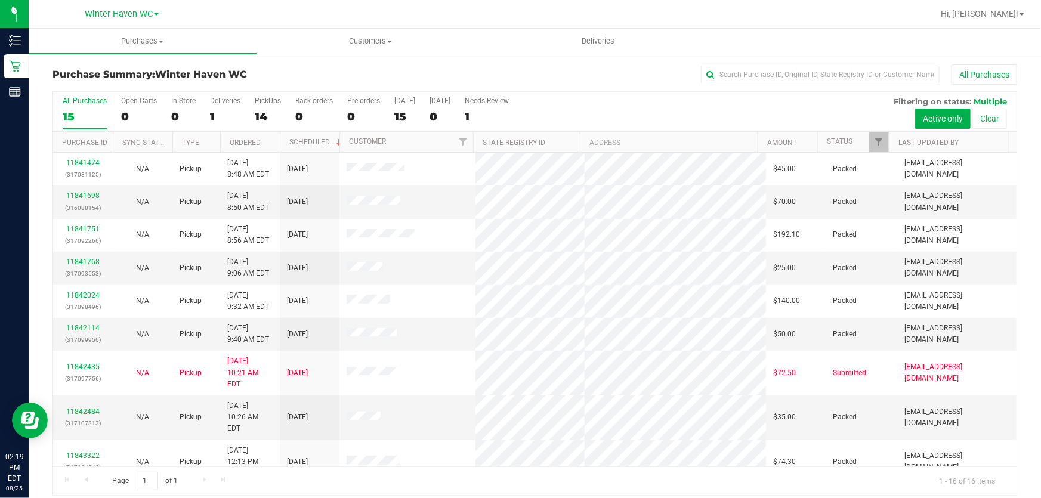
click at [760, 111] on div "All Purchases 15 Open Carts 0 In Store 0 Deliveries 1 PickUps 14 Back-orders 0 …" at bounding box center [535, 112] width 964 height 40
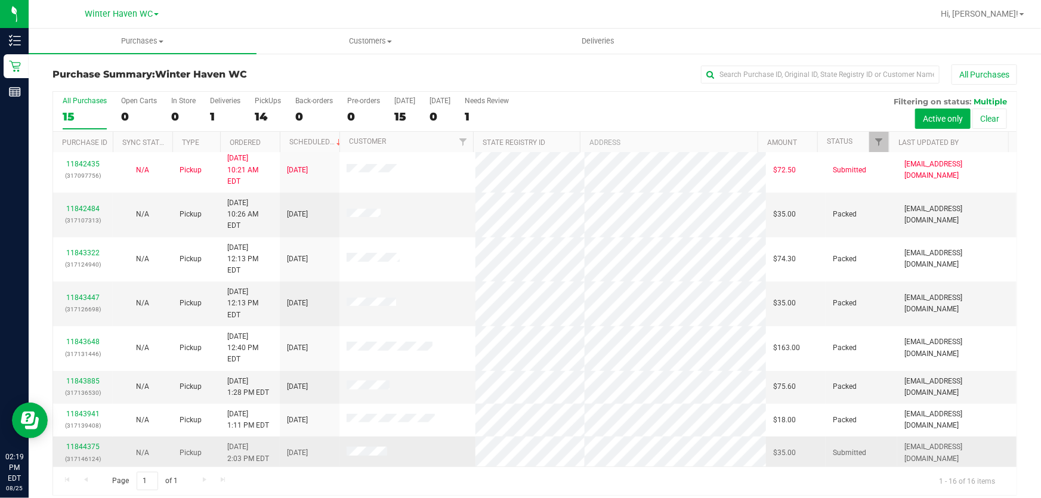
scroll to position [214, 0]
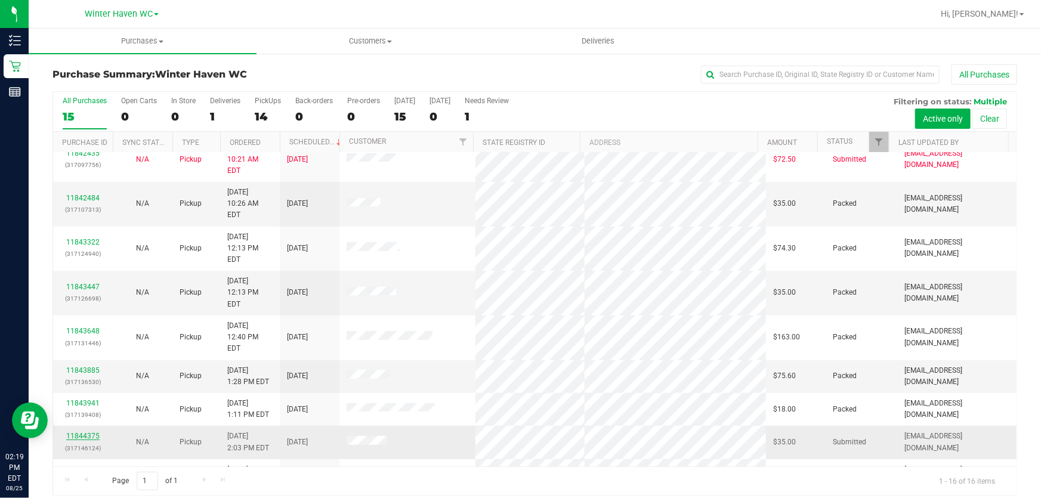
click at [75, 432] on link "11844375" at bounding box center [82, 436] width 33 height 8
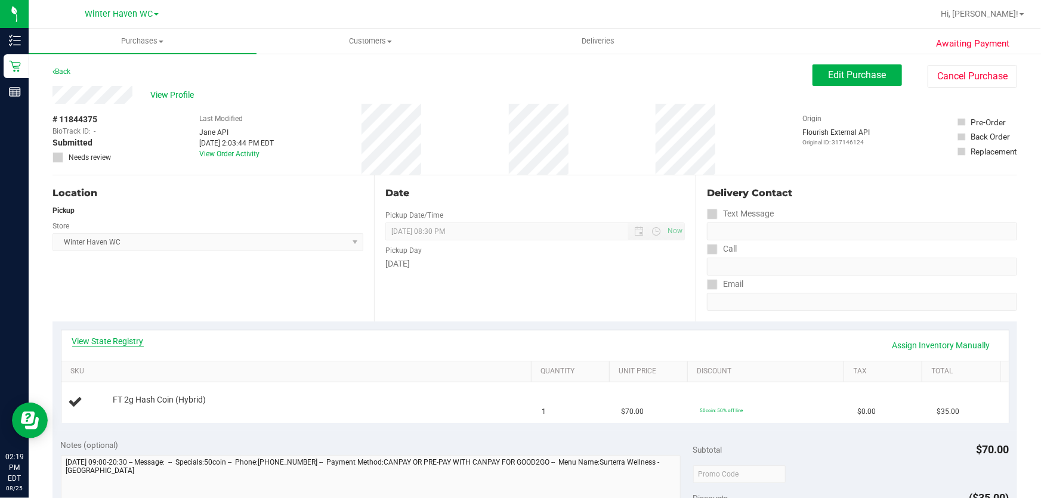
click at [122, 343] on link "View State Registry" at bounding box center [108, 341] width 72 height 12
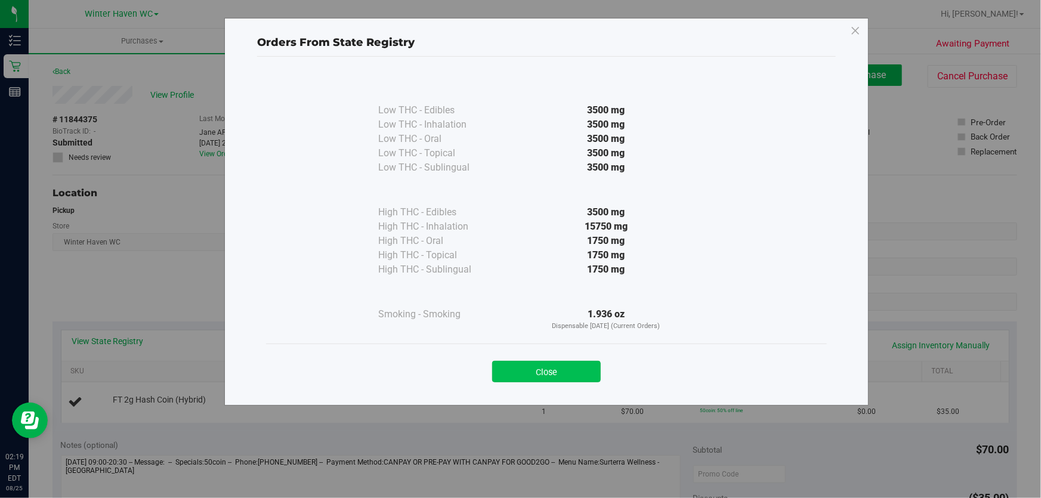
click at [578, 369] on button "Close" at bounding box center [546, 371] width 109 height 21
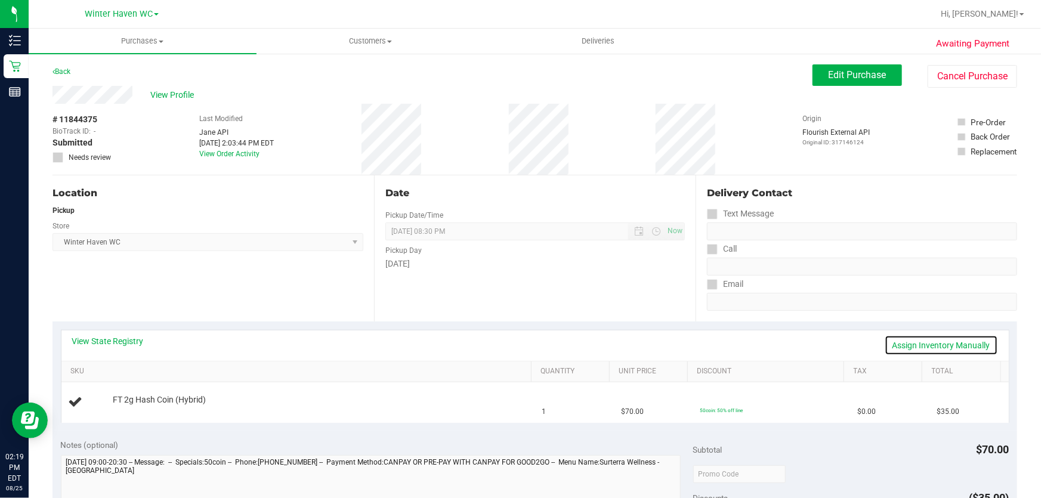
click at [920, 347] on link "Assign Inventory Manually" at bounding box center [941, 345] width 113 height 20
click at [130, 411] on link "Add Package" at bounding box center [134, 408] width 43 height 8
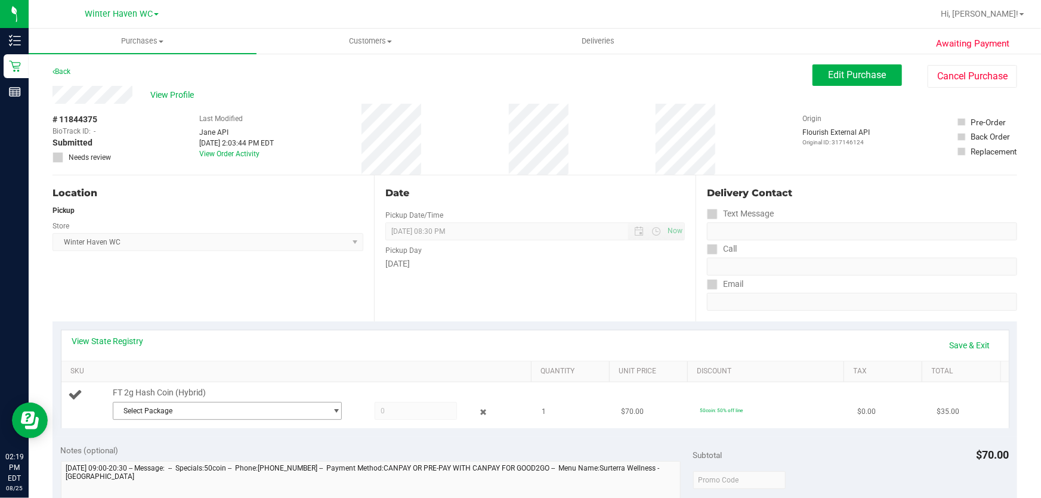
click at [305, 410] on span "Select Package" at bounding box center [219, 411] width 213 height 17
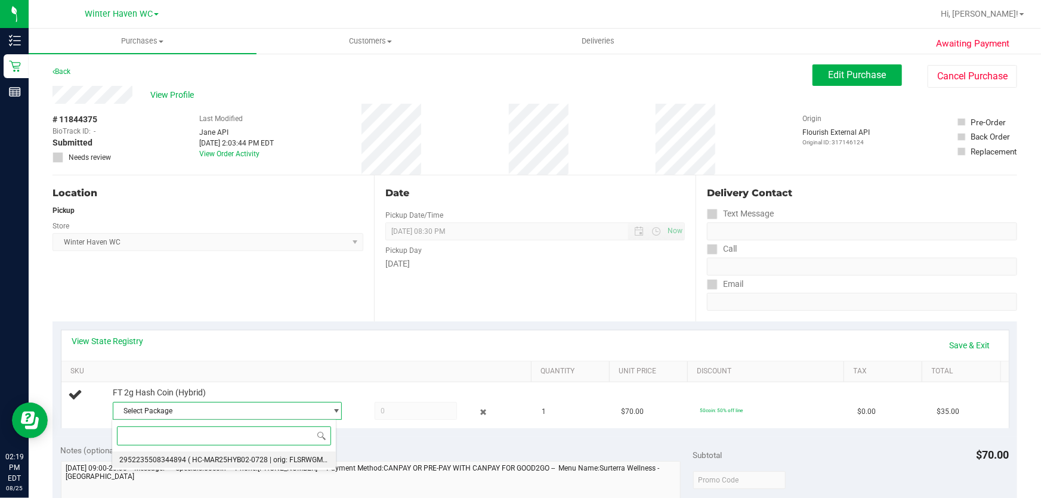
click at [261, 456] on span "( HC-MAR25HYB02-0728 | orig: FLSRWGM-20250804-924 )" at bounding box center [282, 460] width 189 height 8
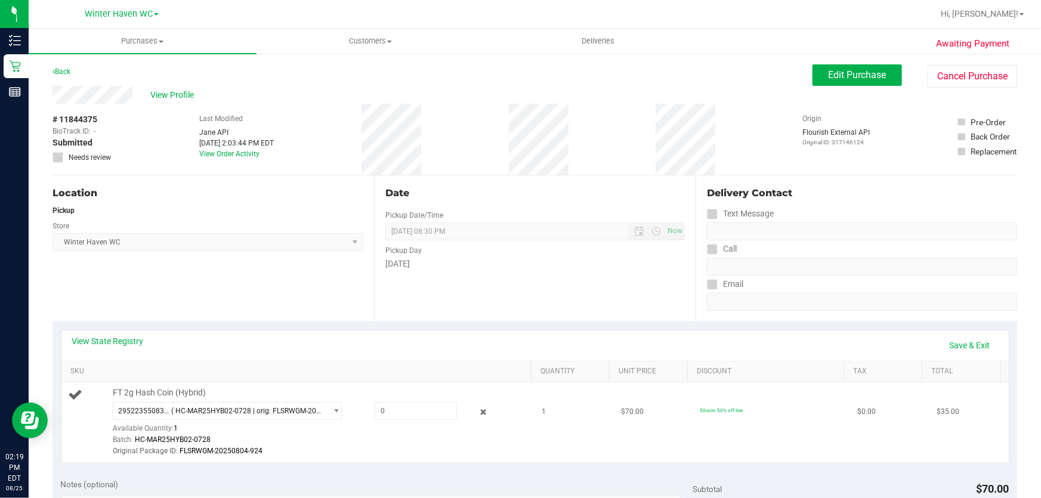
click at [425, 420] on div "2952235508344894 ( HC-MAR25HYB02-0728 | orig: FLSRWGM-20250804-924 ) 2952235508…" at bounding box center [320, 430] width 414 height 56
click at [428, 405] on span at bounding box center [416, 411] width 83 height 18
type input "1"
type input "1.0000"
click at [959, 343] on link "Save & Exit" at bounding box center [970, 345] width 56 height 20
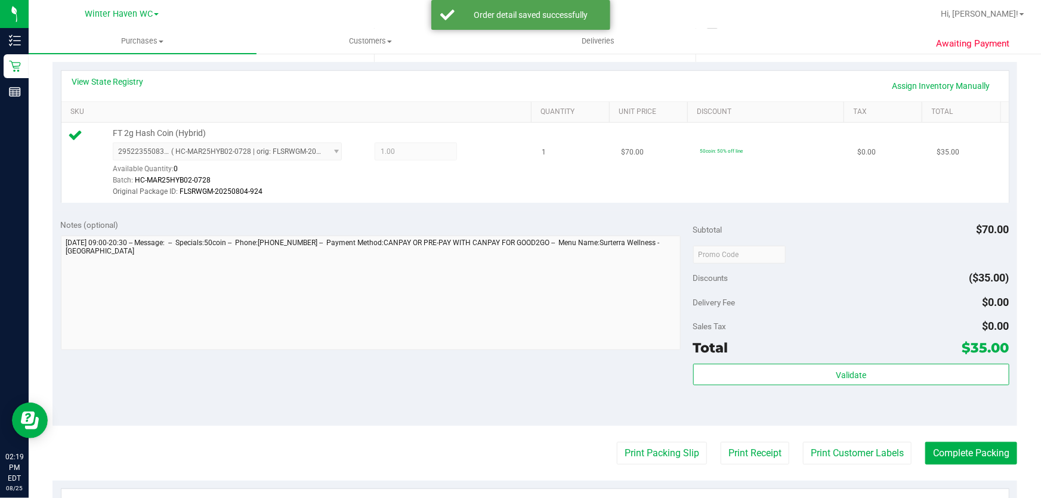
scroll to position [271, 0]
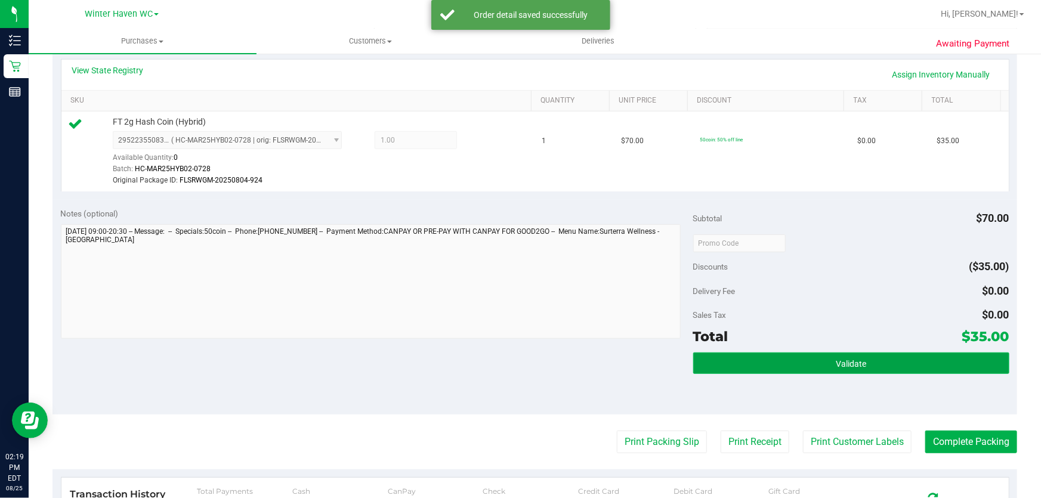
click at [827, 362] on button "Validate" at bounding box center [851, 363] width 316 height 21
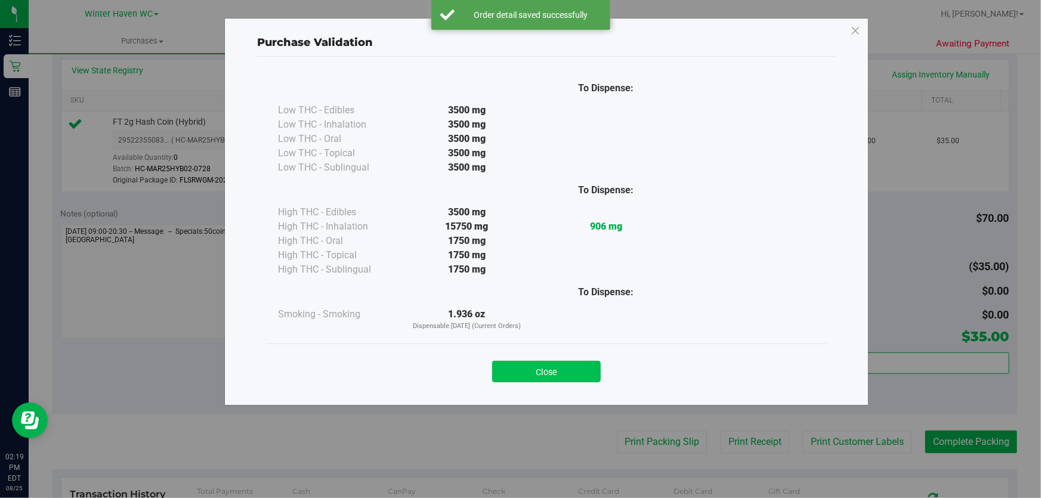
click at [574, 363] on button "Close" at bounding box center [546, 371] width 109 height 21
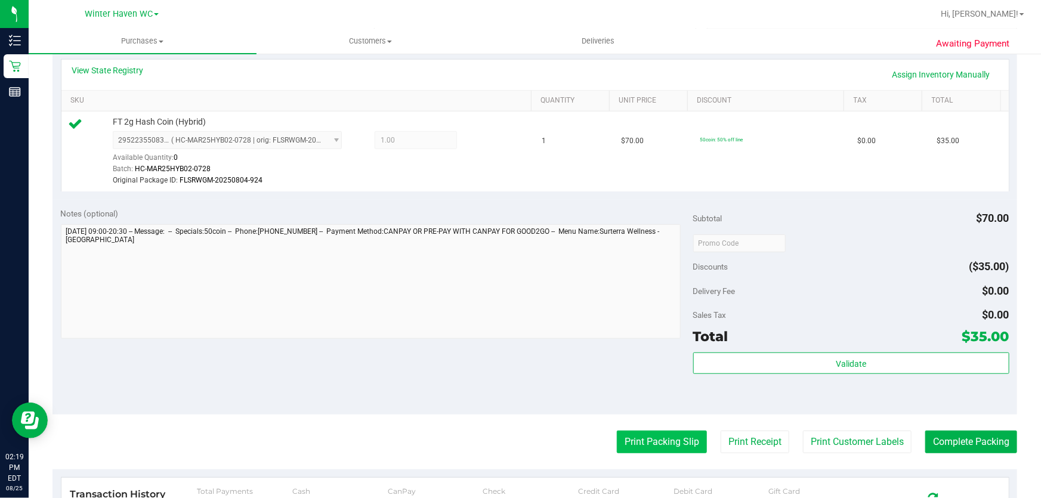
click at [668, 439] on button "Print Packing Slip" at bounding box center [662, 442] width 90 height 23
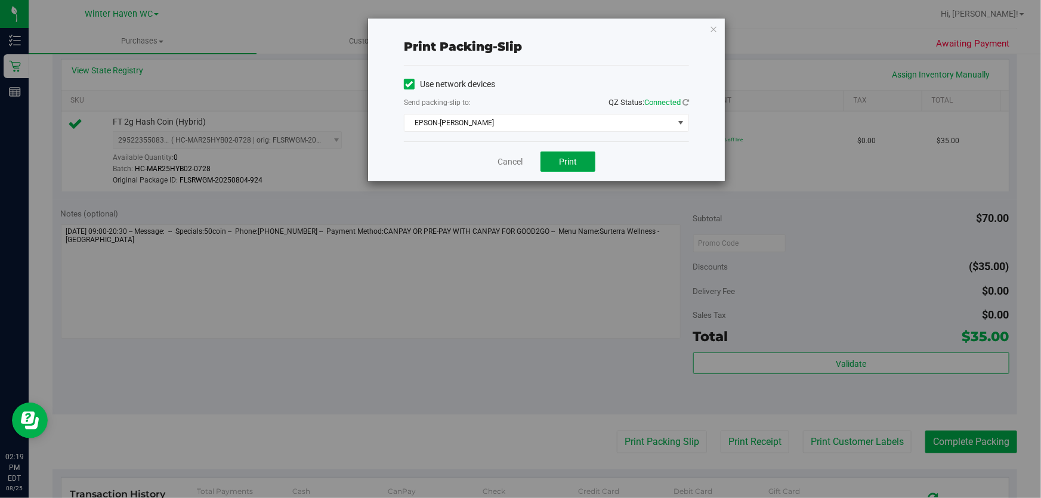
drag, startPoint x: 567, startPoint y: 152, endPoint x: 559, endPoint y: 175, distance: 24.0
click at [578, 143] on div "Cancel Print" at bounding box center [546, 161] width 285 height 40
click at [566, 160] on span "Print" at bounding box center [568, 162] width 18 height 10
click at [516, 159] on link "Cancel" at bounding box center [510, 162] width 25 height 13
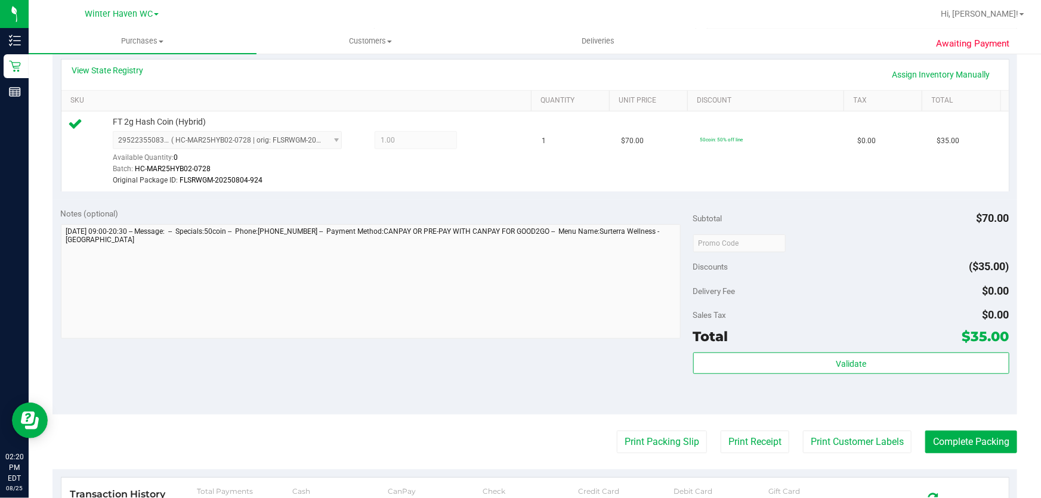
click at [495, 369] on div "Notes (optional) Subtotal $70.00 Discounts ($35.00) Delivery Fee $0.00 Sales Ta…" at bounding box center [535, 307] width 965 height 215
click at [952, 442] on button "Complete Packing" at bounding box center [972, 442] width 92 height 23
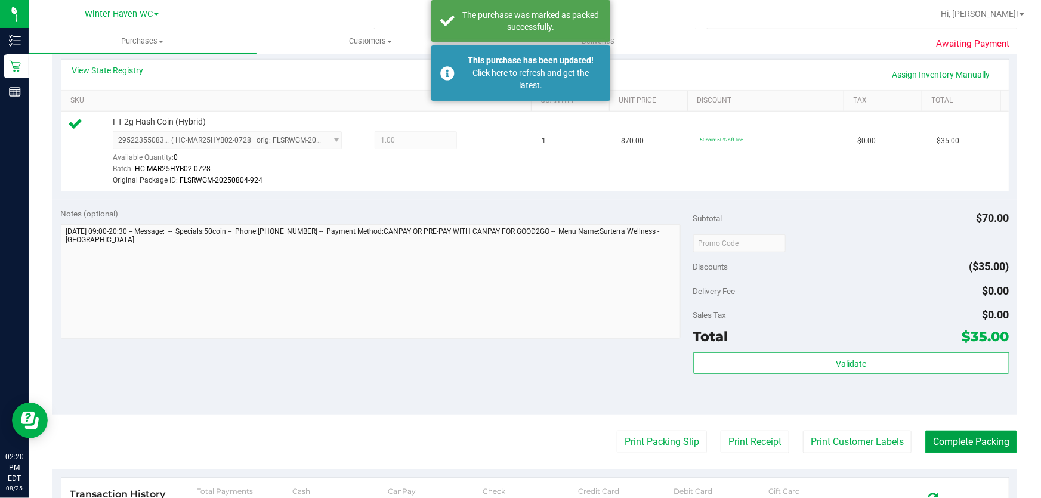
click at [951, 443] on button "Complete Packing" at bounding box center [972, 442] width 92 height 23
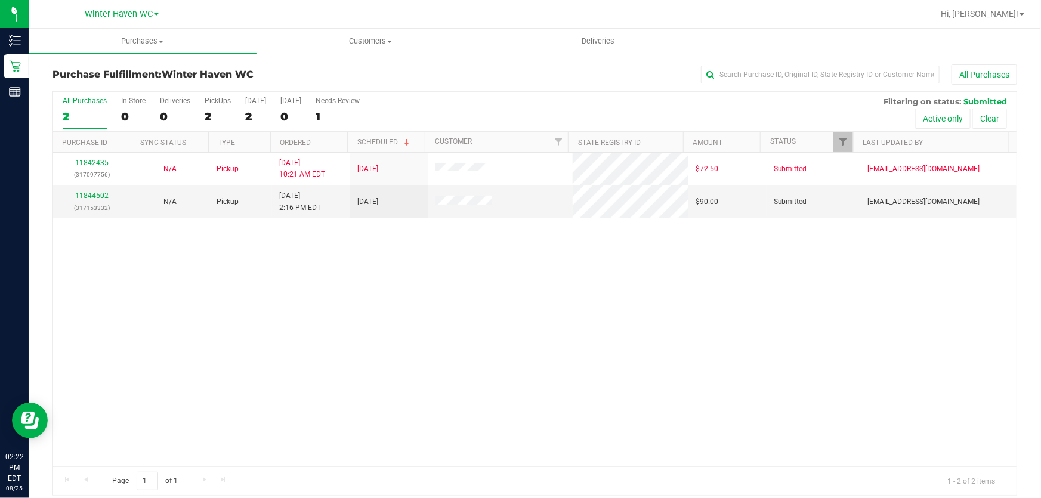
click at [149, 286] on div "11842435 (317097756) N/A Pickup 8/25/2025 10:21 AM EDT 8/25/2025 $72.50 Submitt…" at bounding box center [535, 310] width 964 height 314
click at [95, 198] on link "11844502" at bounding box center [91, 196] width 33 height 8
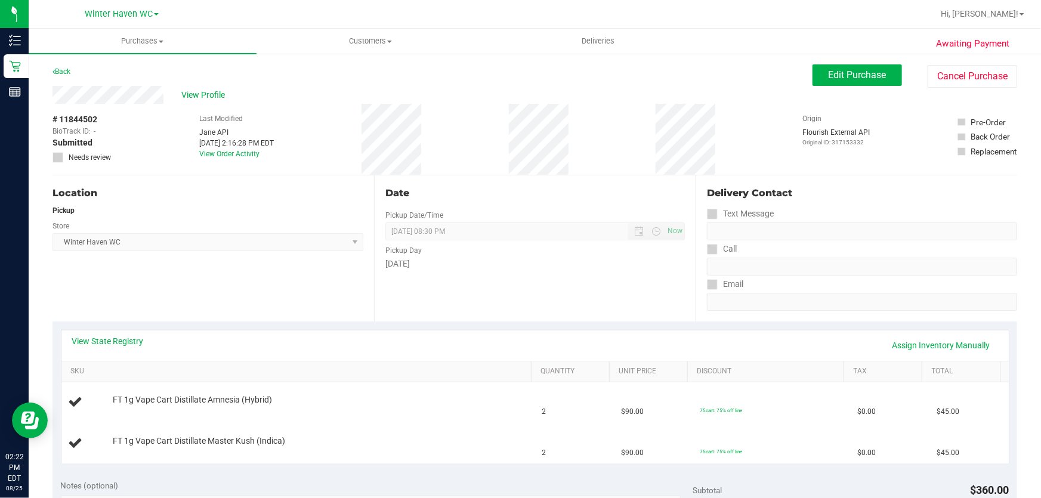
click at [255, 276] on div "Location Pickup Store Winter Haven WC Select Store Bonita Springs WC Boynton Be…" at bounding box center [214, 248] width 322 height 146
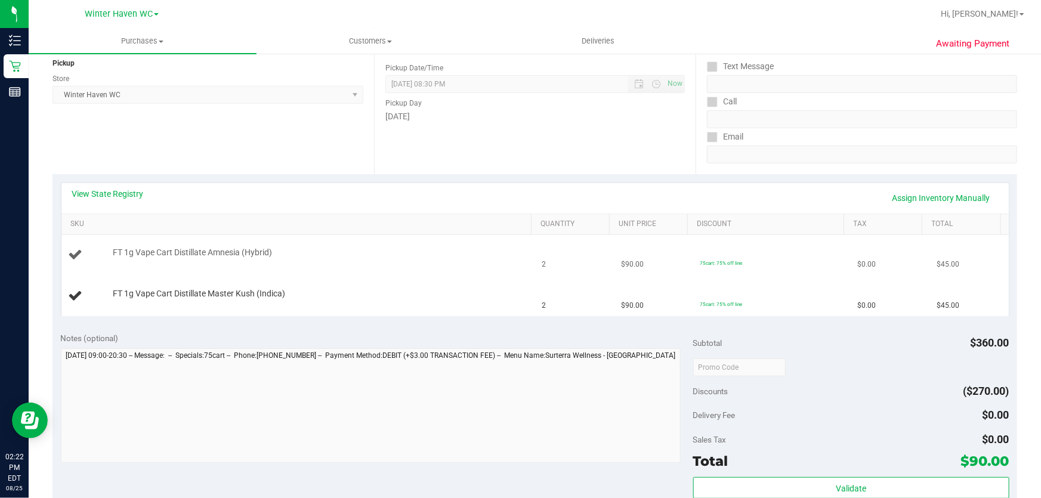
scroll to position [162, 0]
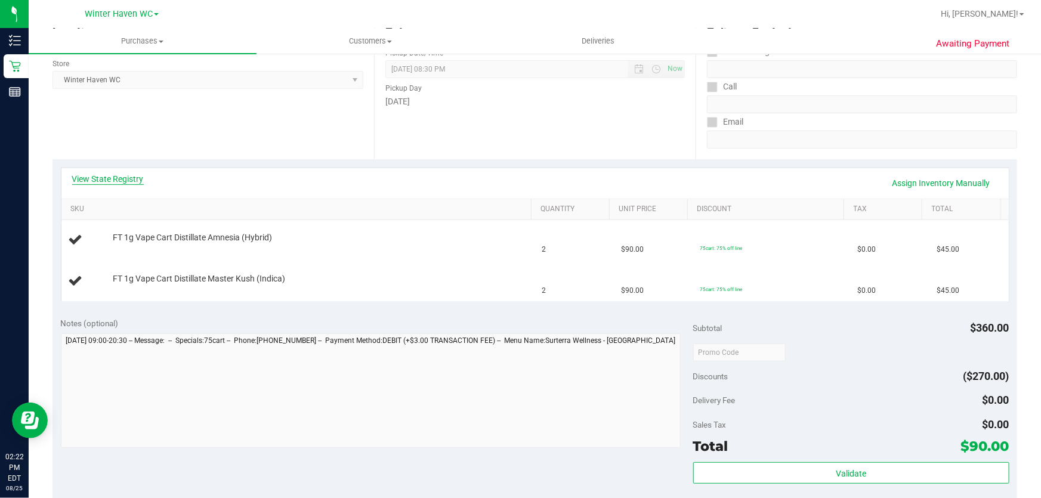
click at [109, 179] on link "View State Registry" at bounding box center [108, 179] width 72 height 12
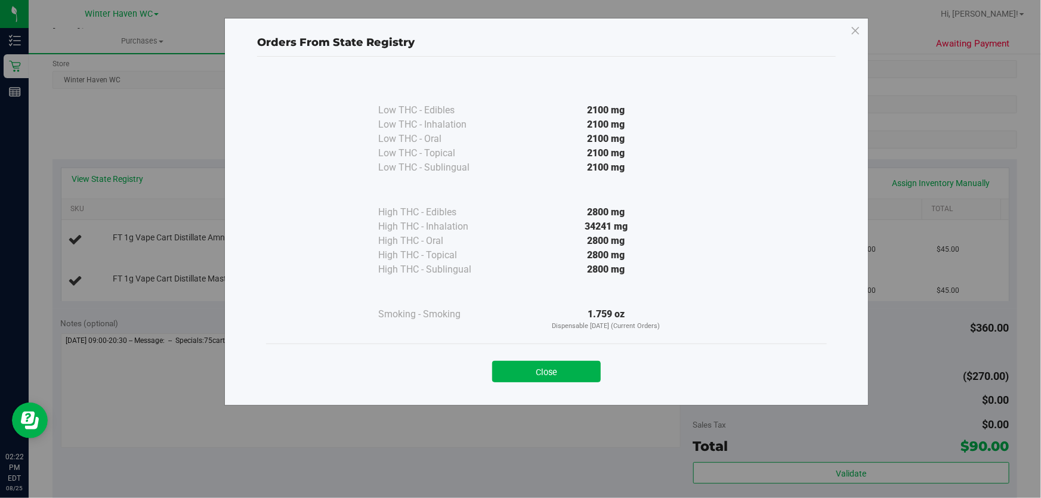
click at [525, 218] on div "2800 mg" at bounding box center [606, 212] width 217 height 14
click at [514, 366] on button "Close" at bounding box center [546, 371] width 109 height 21
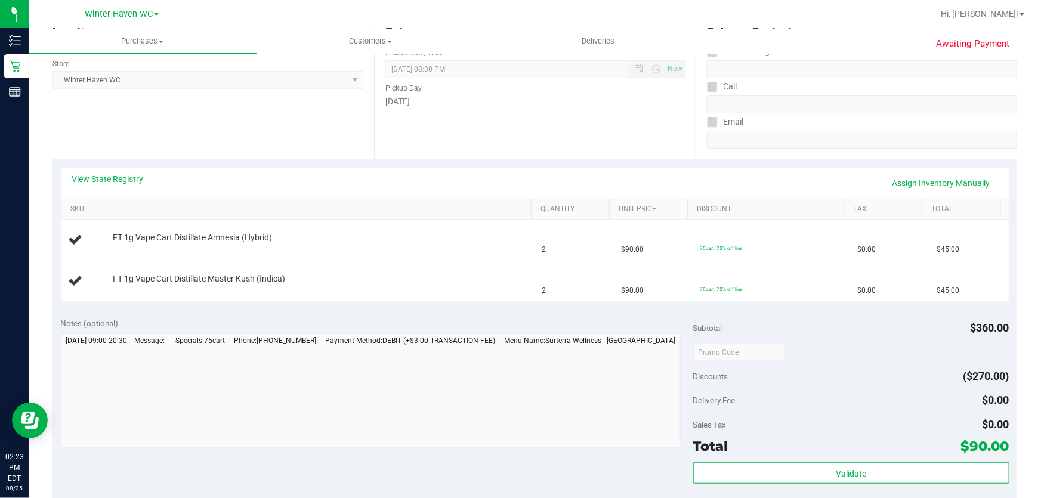
click at [448, 325] on div "Notes (optional)" at bounding box center [377, 323] width 633 height 12
click at [418, 317] on div "Notes (optional)" at bounding box center [377, 323] width 633 height 12
click at [465, 292] on td "FT 1g Vape Cart Distillate Master Kush (Indica)" at bounding box center [298, 281] width 474 height 40
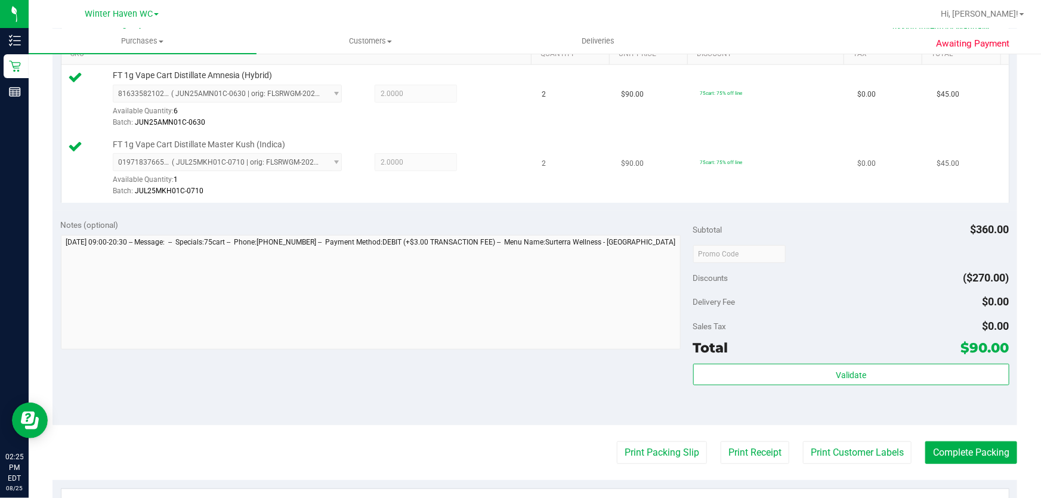
scroll to position [434, 0]
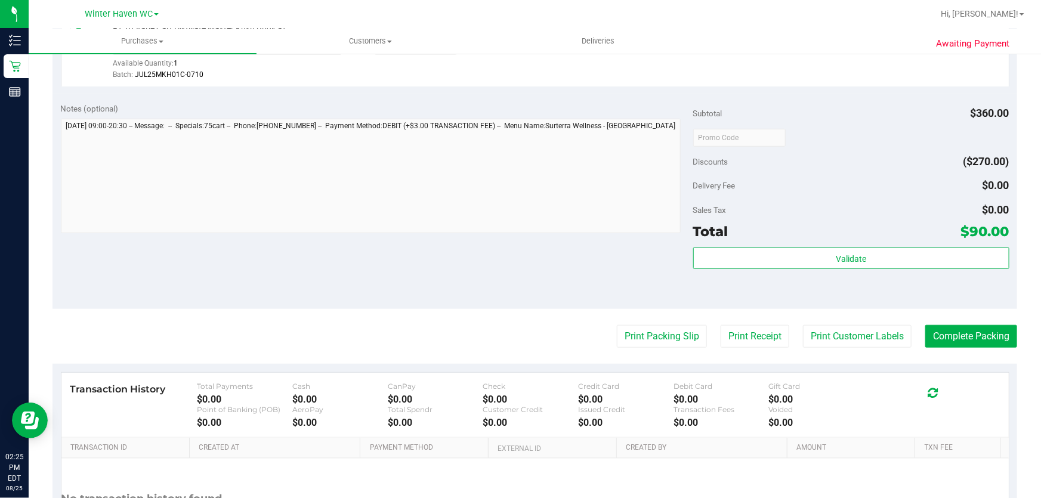
click at [838, 171] on div "Discounts ($270.00)" at bounding box center [851, 161] width 316 height 21
drag, startPoint x: 649, startPoint y: 317, endPoint x: 787, endPoint y: 277, distance: 143.1
click at [651, 316] on purchase-details "Back Edit Purchase Cancel Purchase View Profile # 11844502 BioTrack ID: - Submi…" at bounding box center [535, 109] width 965 height 957
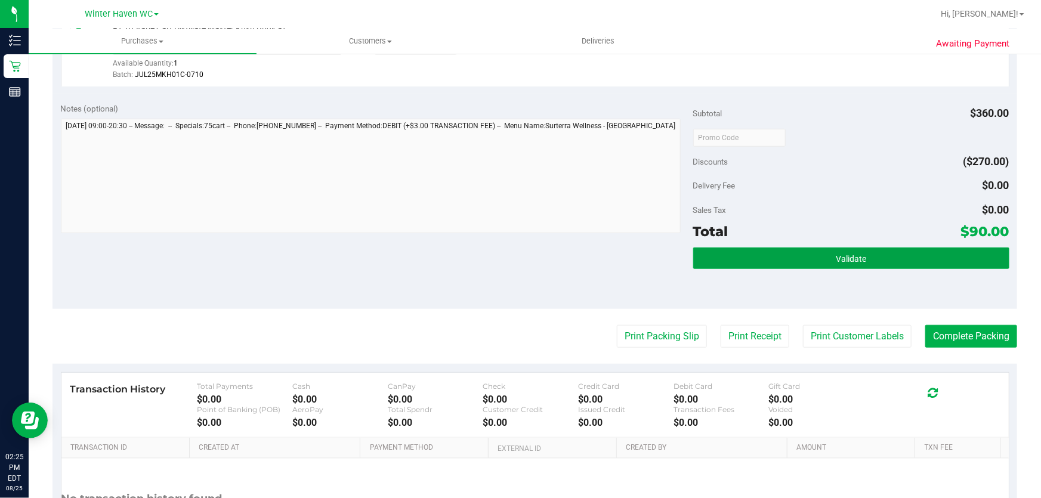
drag, startPoint x: 870, startPoint y: 260, endPoint x: 736, endPoint y: 283, distance: 135.7
click at [871, 259] on button "Validate" at bounding box center [851, 258] width 316 height 21
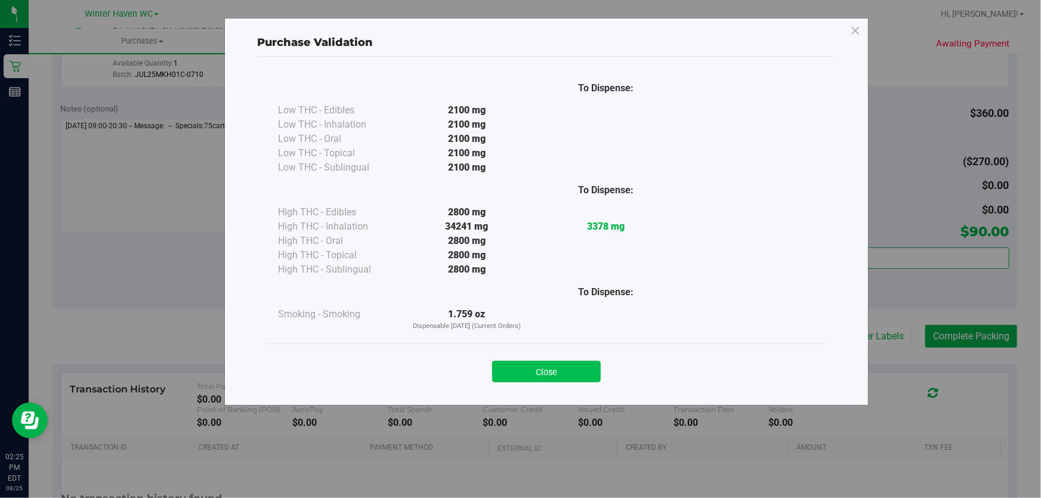
click at [584, 376] on button "Close" at bounding box center [546, 371] width 109 height 21
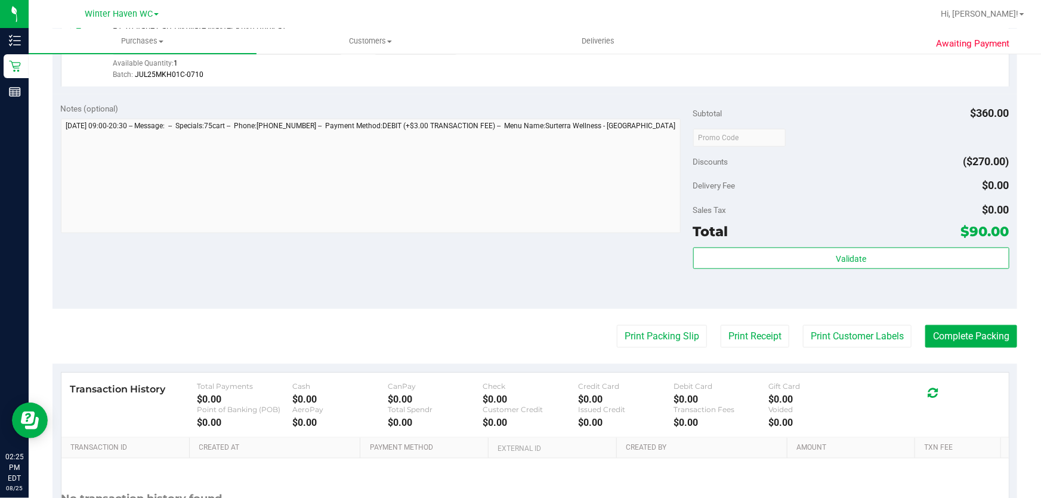
click at [517, 313] on purchase-details "Back Edit Purchase Cancel Purchase View Profile # 11844502 BioTrack ID: - Submi…" at bounding box center [535, 109] width 965 height 957
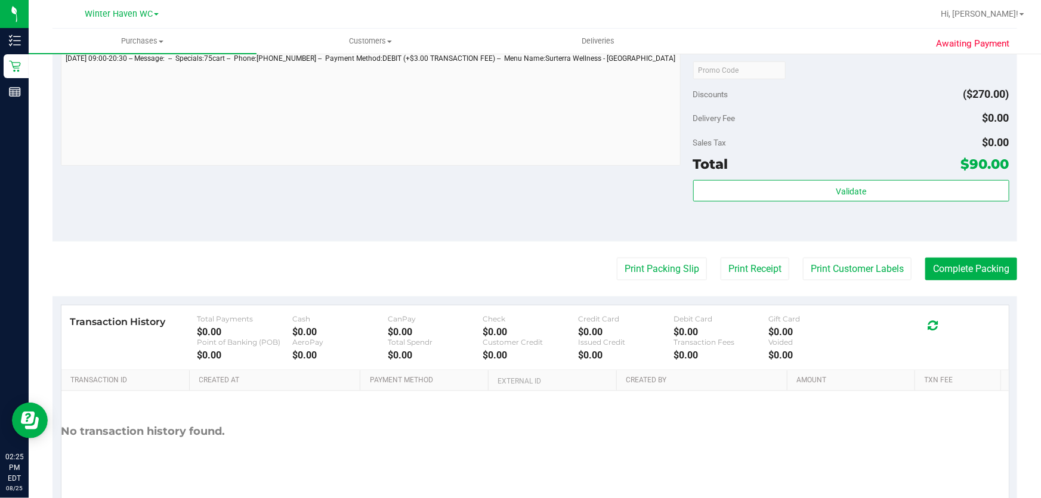
scroll to position [544, 0]
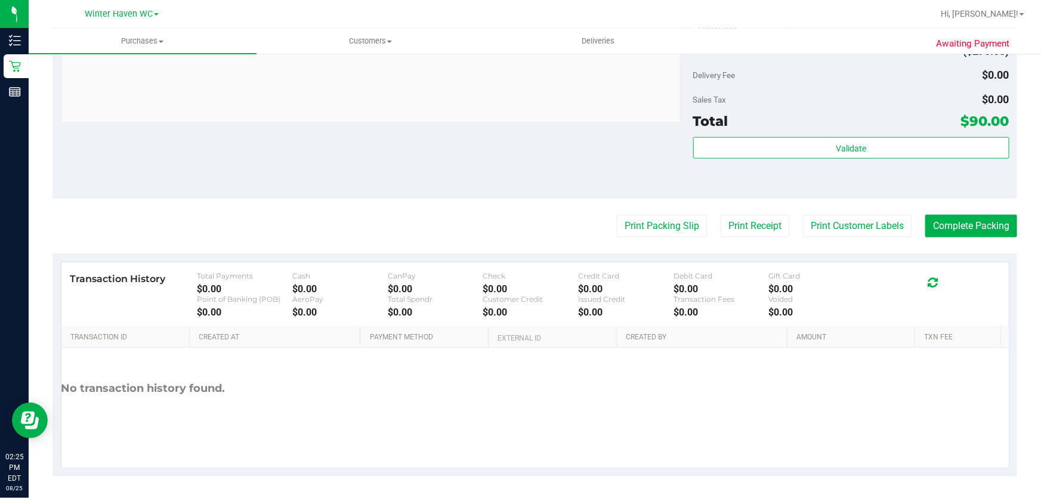
click at [416, 267] on div "Transaction History Total Payments $0.00 Cash $0.00 CanPay $0.00 Check $0.00 Cr…" at bounding box center [535, 295] width 948 height 65
click at [664, 230] on button "Print Packing Slip" at bounding box center [662, 226] width 90 height 23
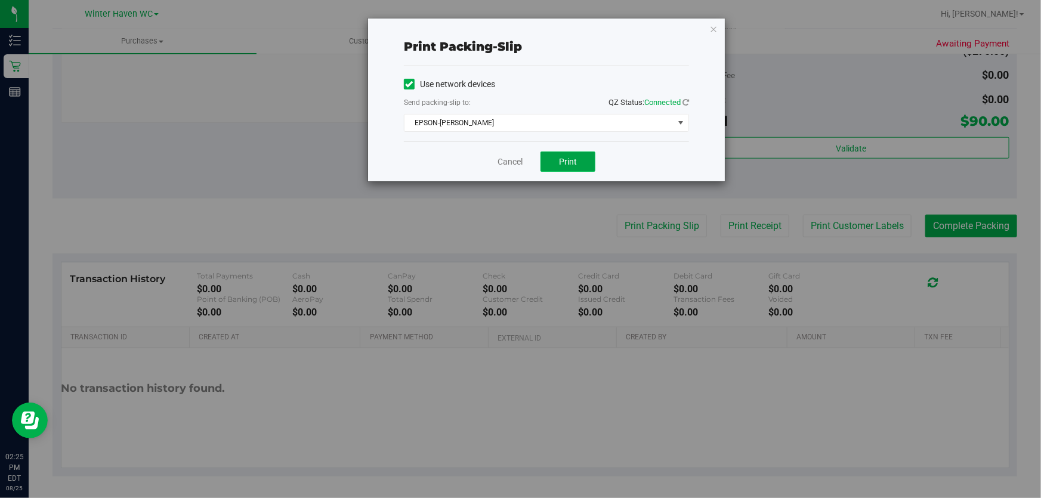
click at [558, 159] on button "Print" at bounding box center [568, 162] width 55 height 20
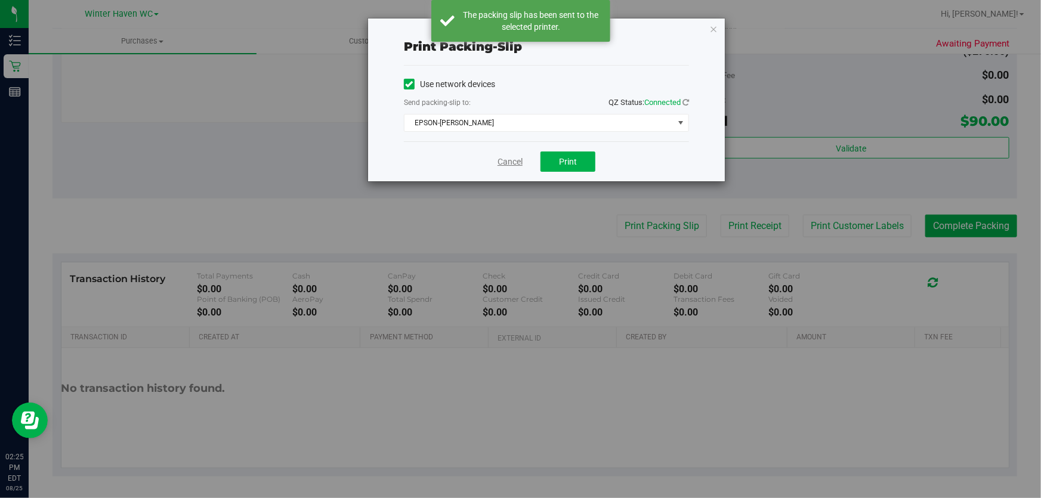
click at [510, 163] on link "Cancel" at bounding box center [510, 162] width 25 height 13
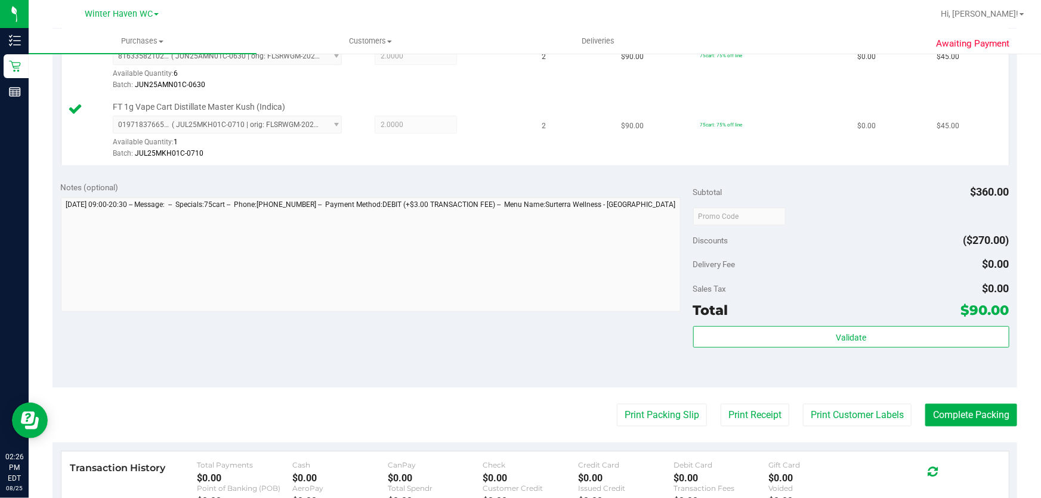
scroll to position [490, 0]
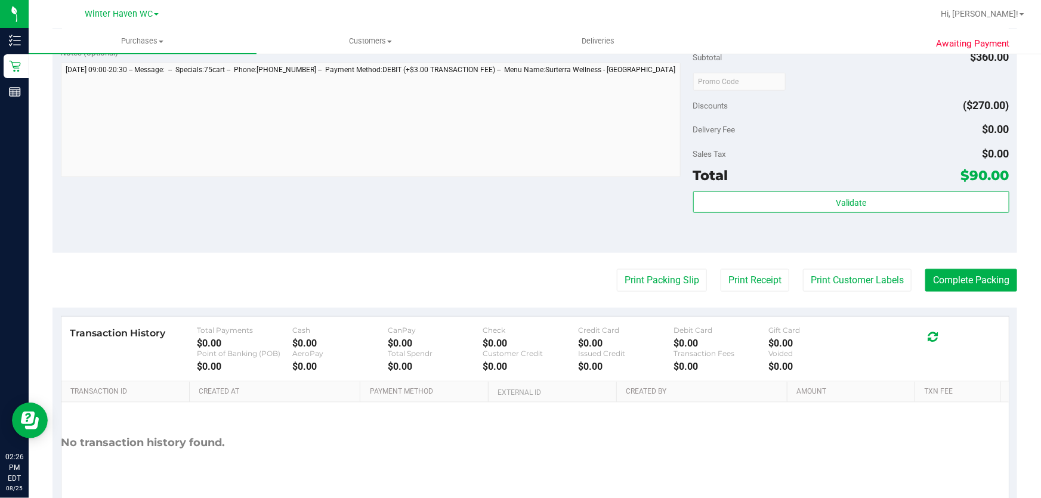
click at [489, 202] on div "Notes (optional) Subtotal $360.00 Discounts ($270.00) Delivery Fee $0.00 Sales …" at bounding box center [535, 145] width 965 height 215
click at [957, 274] on button "Complete Packing" at bounding box center [972, 280] width 92 height 23
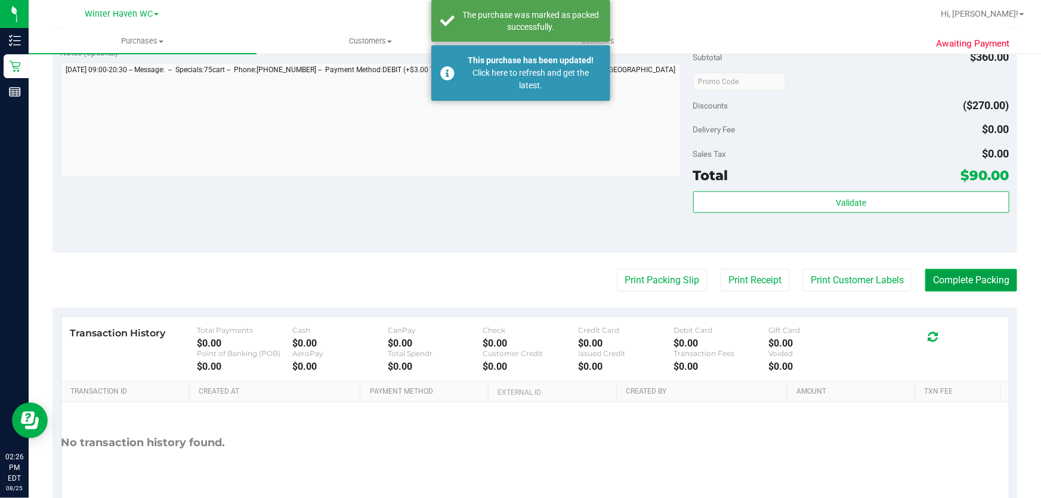
click at [950, 279] on button "Complete Packing" at bounding box center [972, 280] width 92 height 23
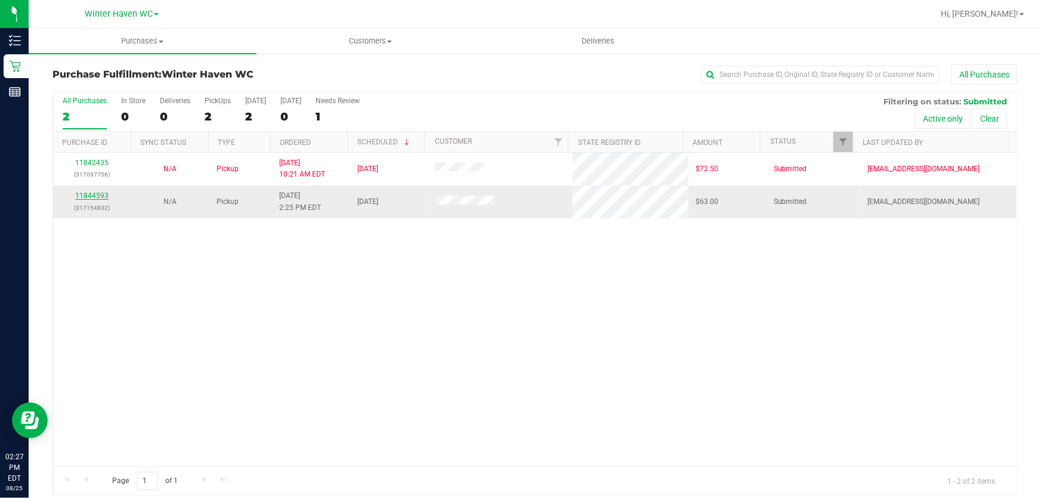
click at [91, 193] on link "11844593" at bounding box center [91, 196] width 33 height 8
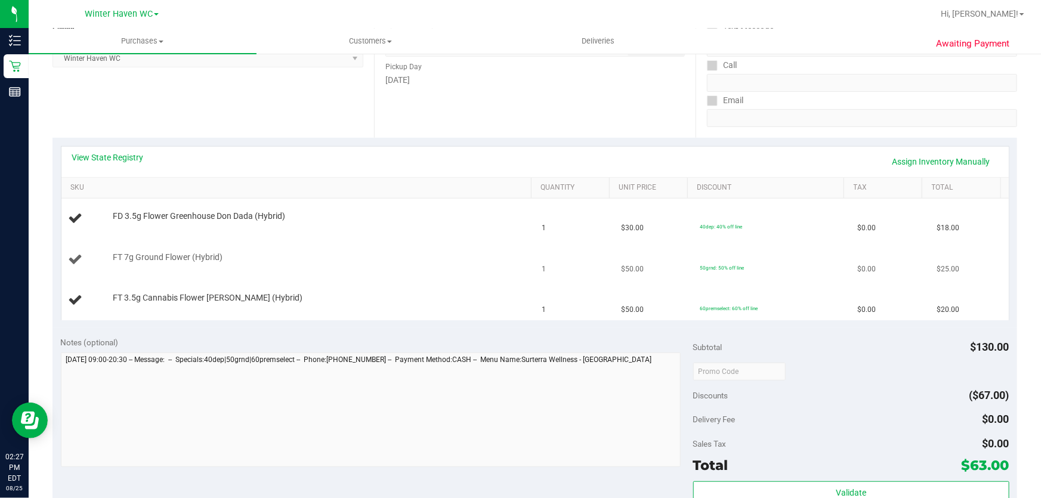
scroll to position [217, 0]
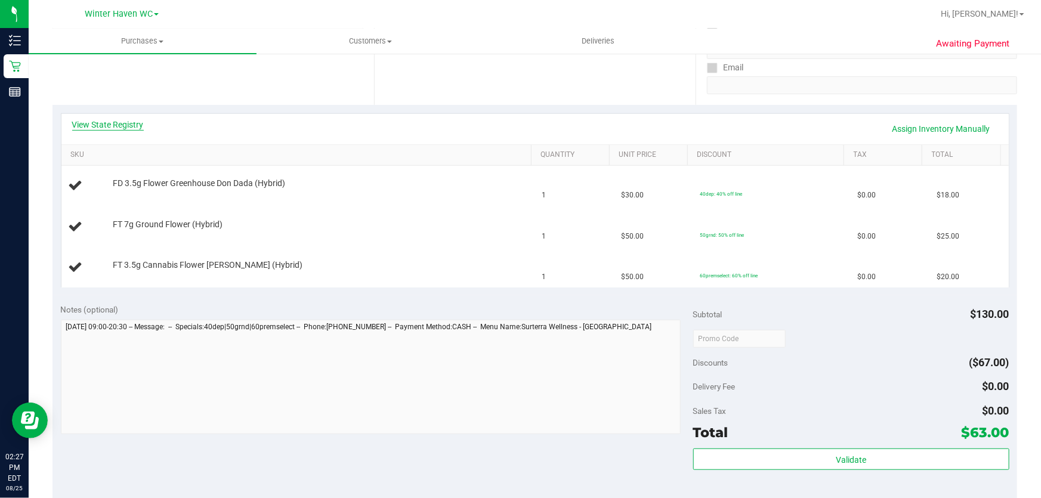
click at [112, 122] on link "View State Registry" at bounding box center [108, 125] width 72 height 12
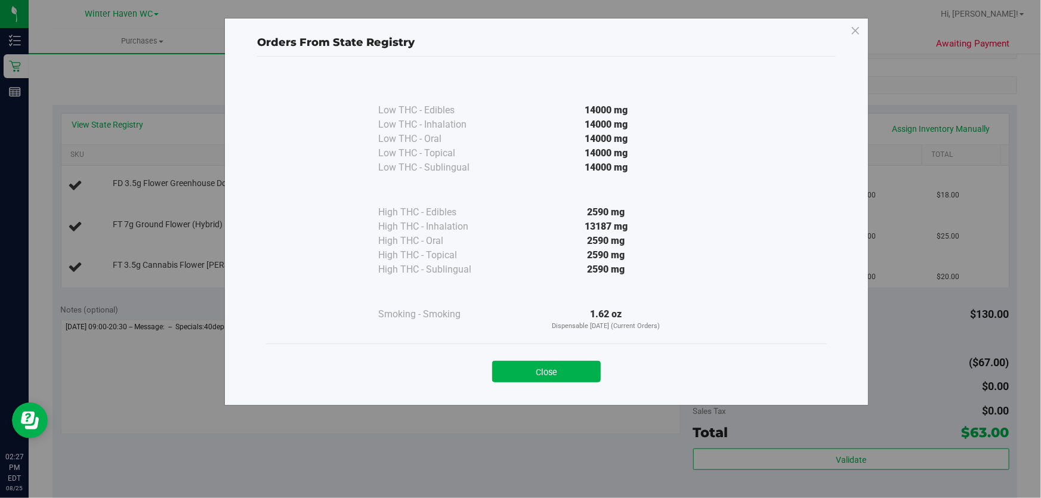
click at [537, 255] on div "2590 mg" at bounding box center [606, 255] width 217 height 14
click at [548, 372] on button "Close" at bounding box center [546, 371] width 109 height 21
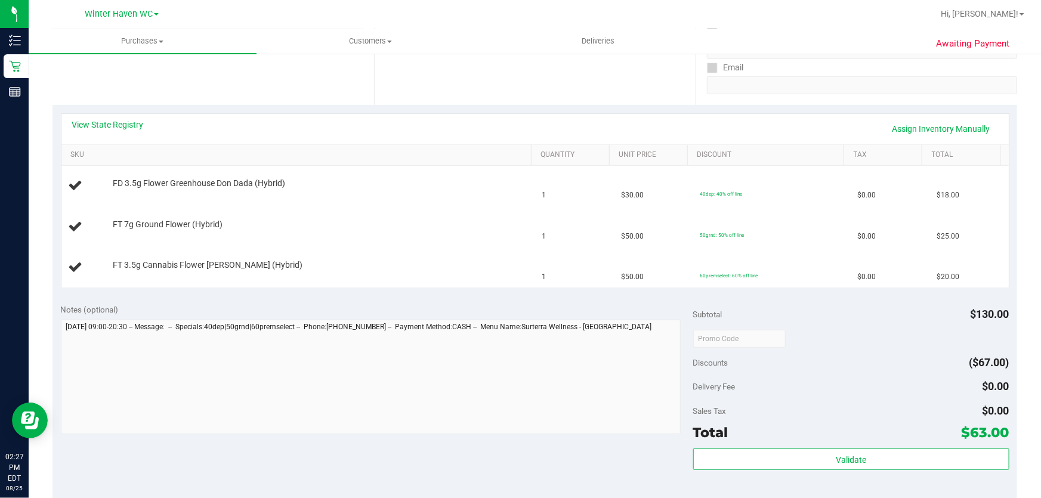
click at [392, 294] on div "View State Registry Assign Inventory Manually SKU Quantity Unit Price Discount …" at bounding box center [535, 200] width 965 height 190
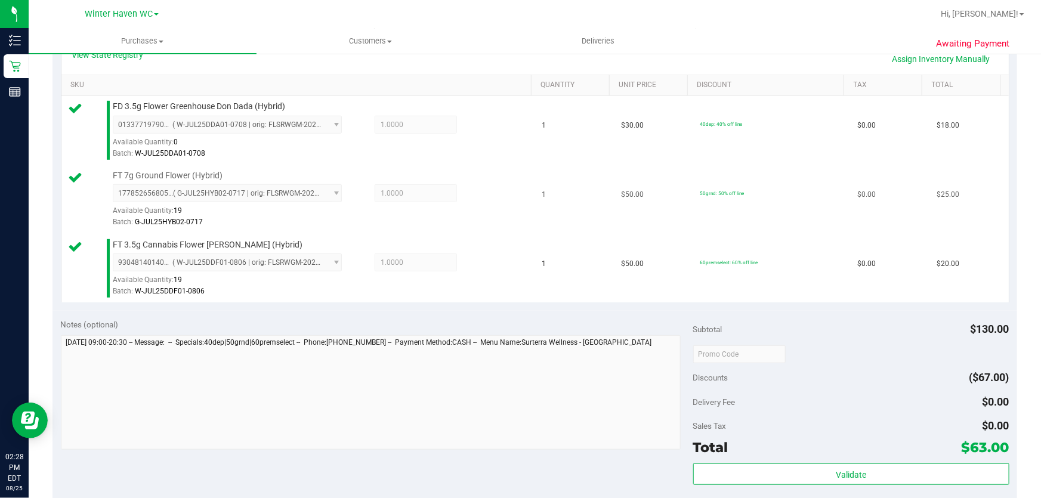
scroll to position [488, 0]
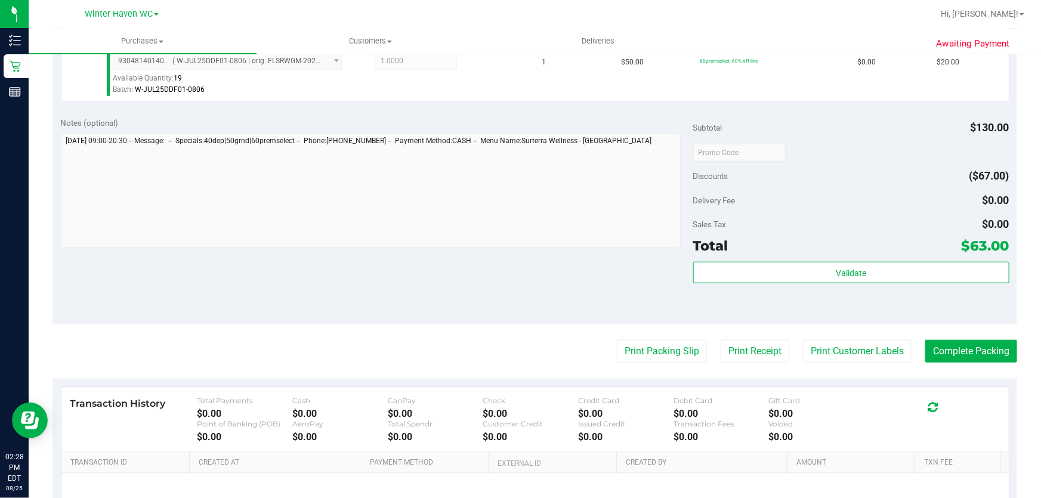
drag, startPoint x: 852, startPoint y: 144, endPoint x: 853, endPoint y: 163, distance: 18.5
click at [852, 152] on div at bounding box center [851, 151] width 316 height 21
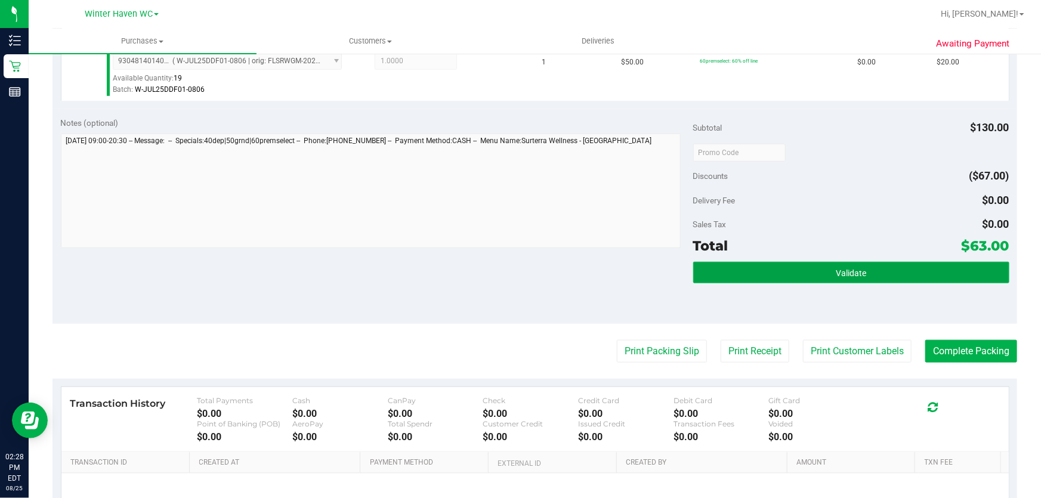
click at [904, 269] on button "Validate" at bounding box center [851, 272] width 316 height 21
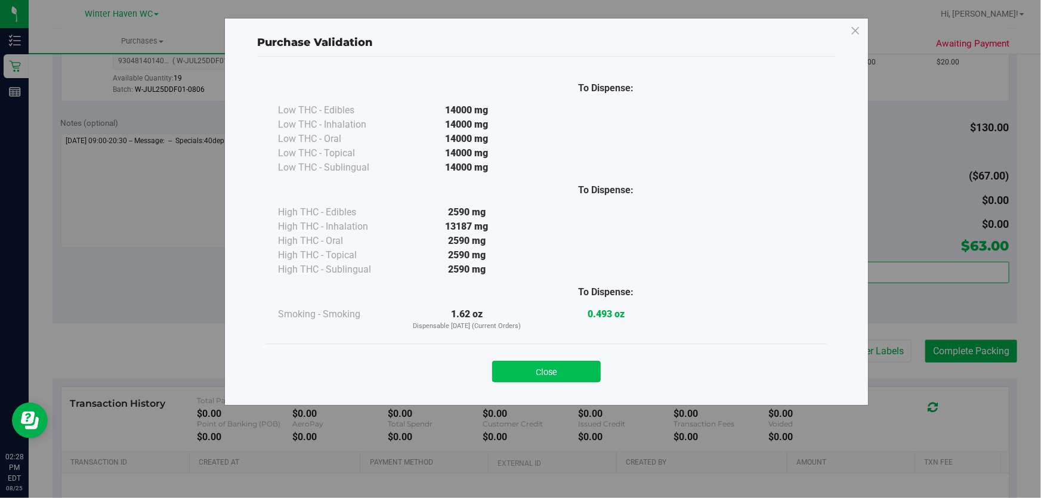
click at [574, 371] on button "Close" at bounding box center [546, 371] width 109 height 21
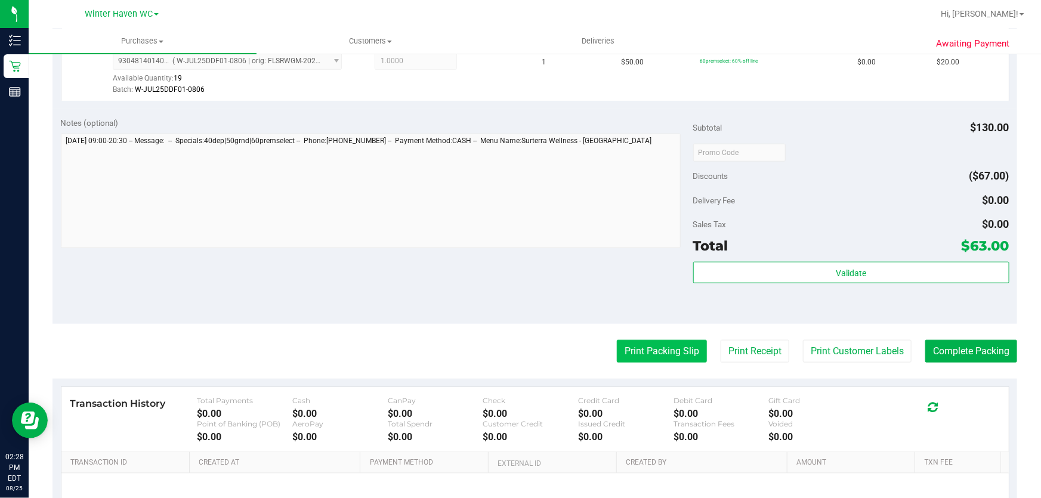
click at [627, 349] on button "Print Packing Slip" at bounding box center [662, 351] width 90 height 23
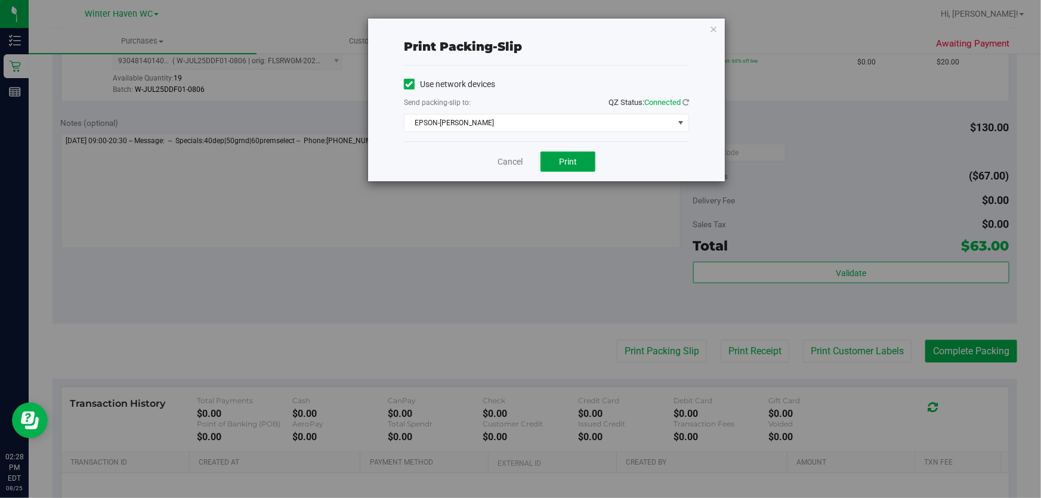
click at [574, 162] on span "Print" at bounding box center [568, 162] width 18 height 10
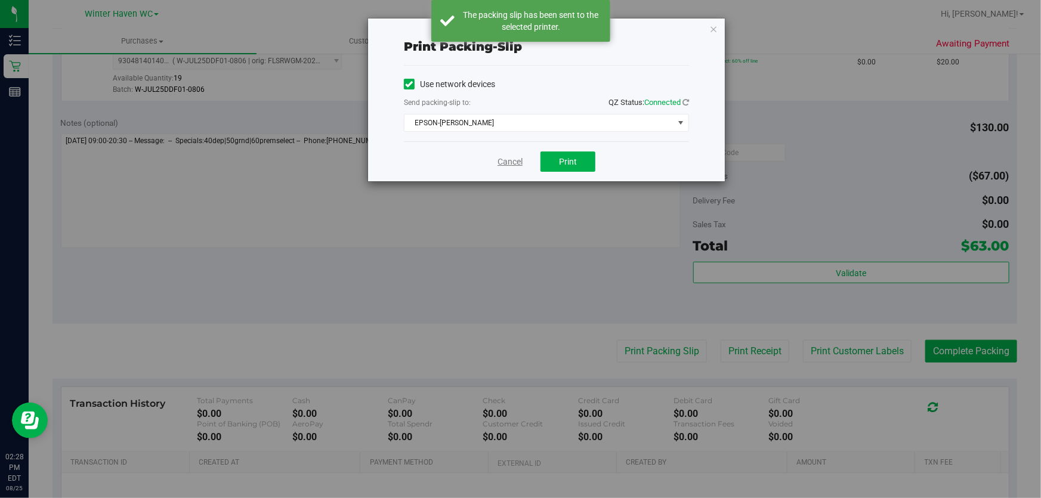
click at [516, 159] on link "Cancel" at bounding box center [510, 162] width 25 height 13
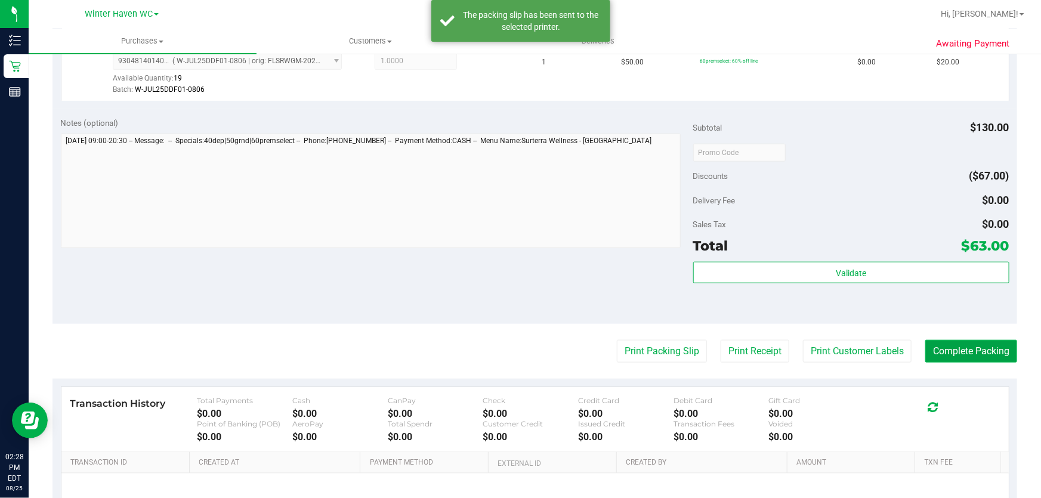
click at [976, 352] on button "Complete Packing" at bounding box center [972, 351] width 92 height 23
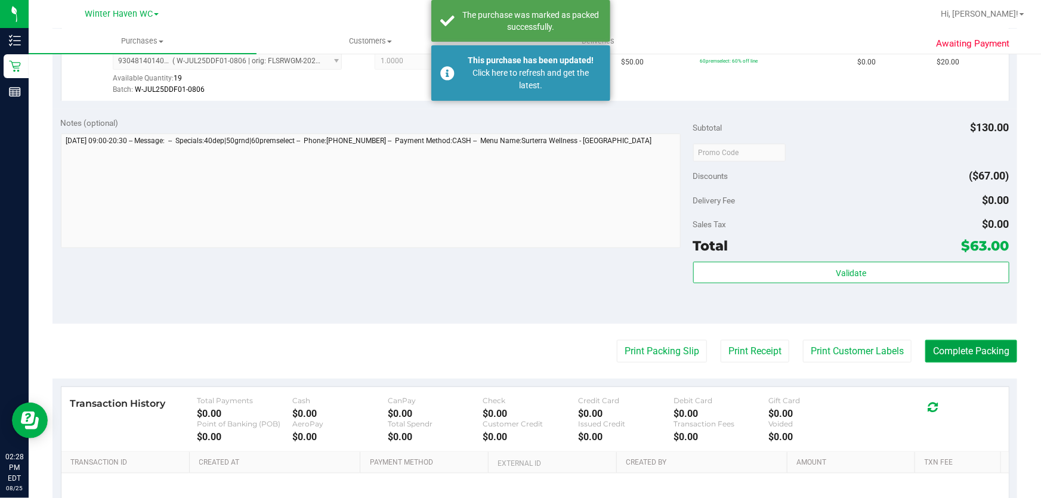
click at [976, 352] on button "Complete Packing" at bounding box center [972, 351] width 92 height 23
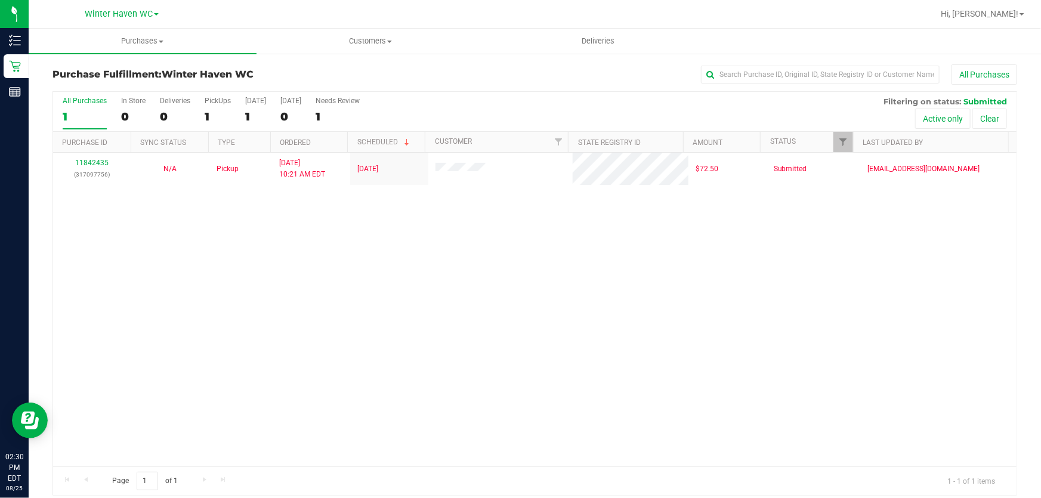
drag, startPoint x: 313, startPoint y: 378, endPoint x: 306, endPoint y: 370, distance: 10.6
click at [310, 374] on div "11842435 (317097756) N/A Pickup 8/25/2025 10:21 AM EDT 8/25/2025 $72.50 Submitt…" at bounding box center [535, 310] width 964 height 314
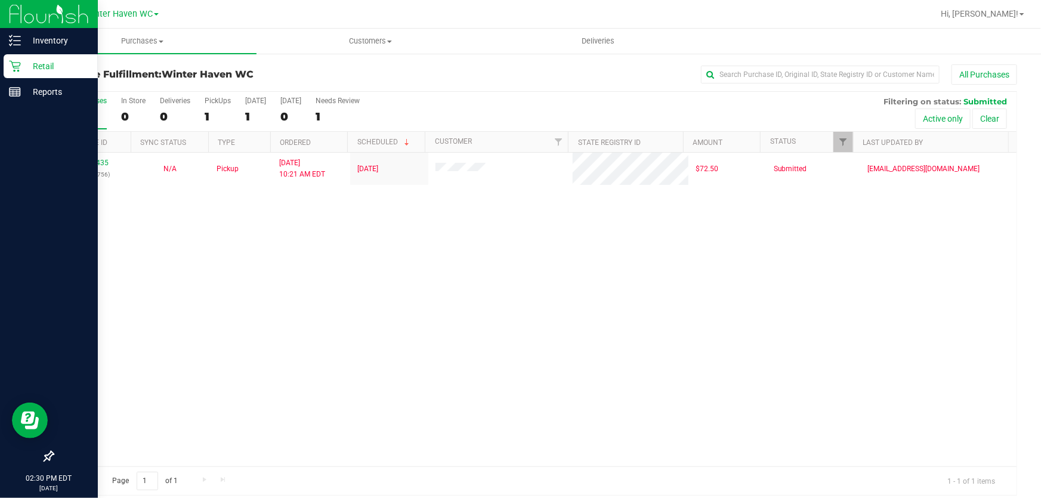
click at [53, 64] on p "Retail" at bounding box center [57, 66] width 72 height 14
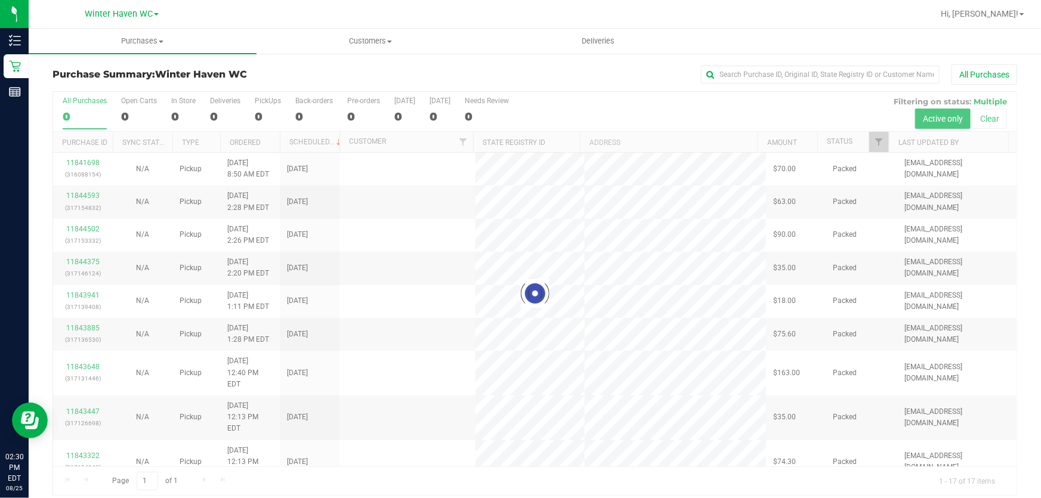
click at [606, 101] on div at bounding box center [535, 293] width 964 height 403
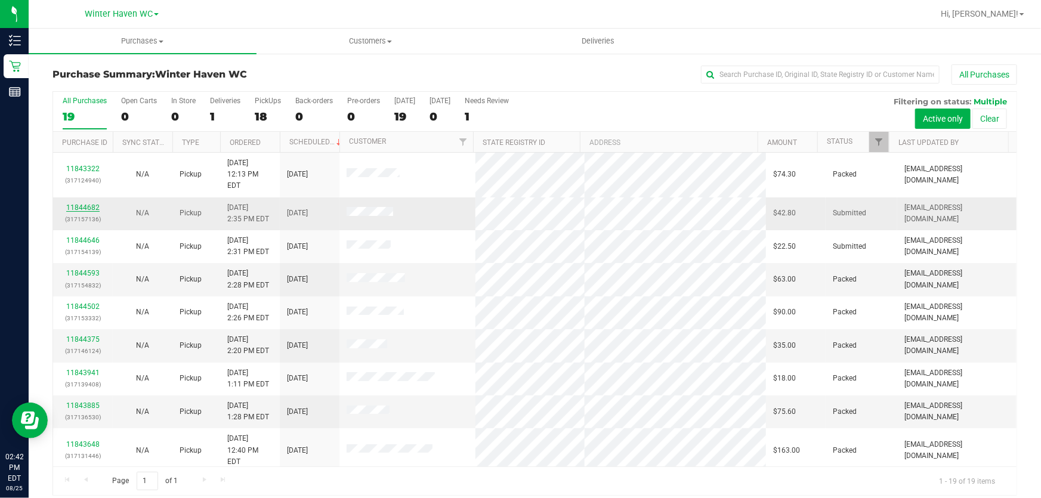
click at [78, 204] on link "11844682" at bounding box center [82, 208] width 33 height 8
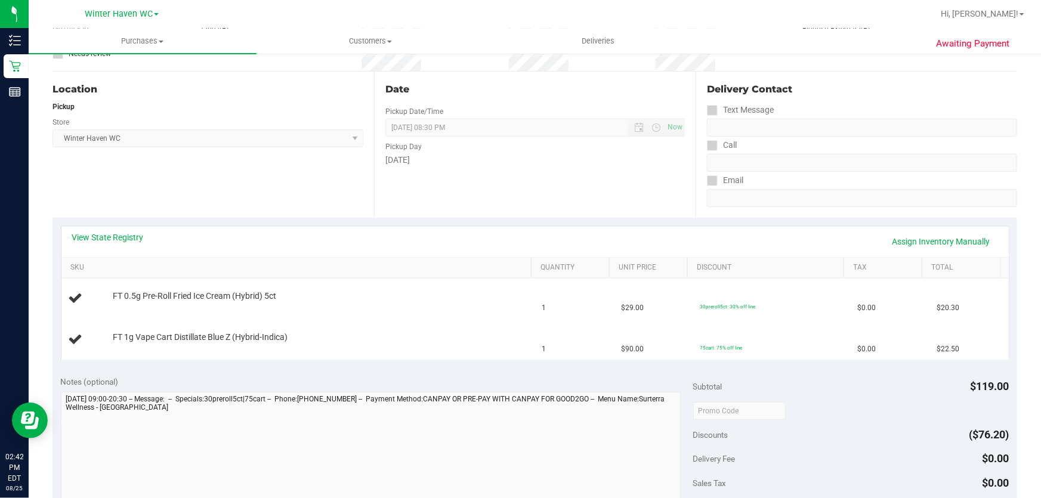
scroll to position [108, 0]
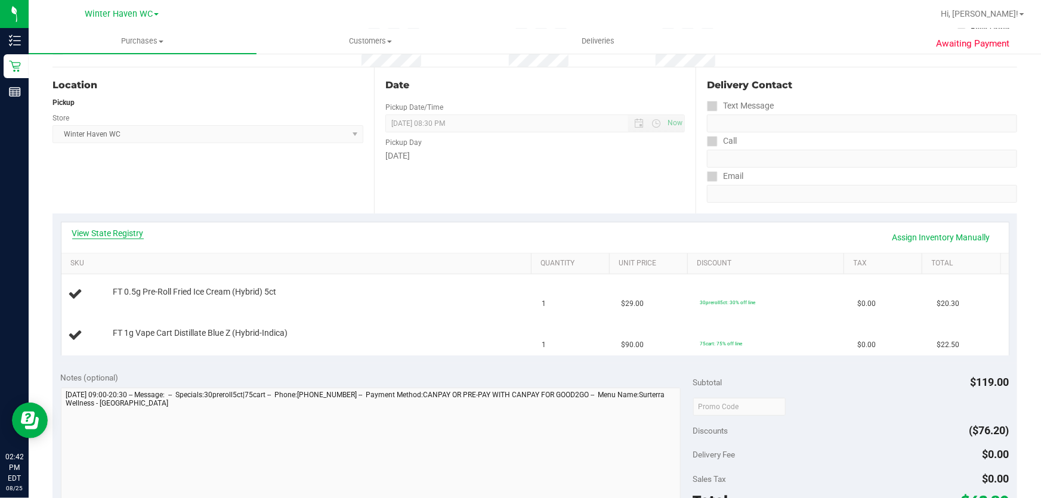
click at [125, 227] on link "View State Registry" at bounding box center [108, 233] width 72 height 12
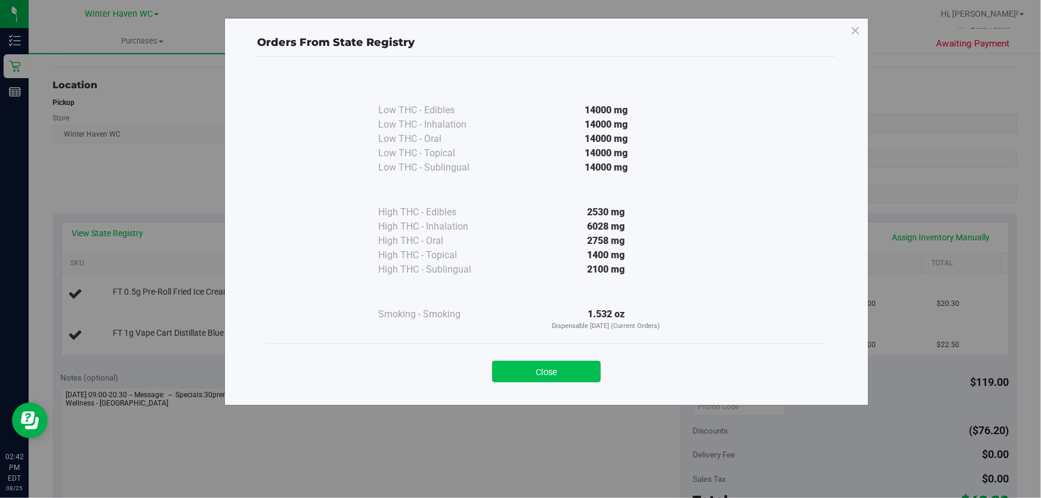
click at [552, 372] on button "Close" at bounding box center [546, 371] width 109 height 21
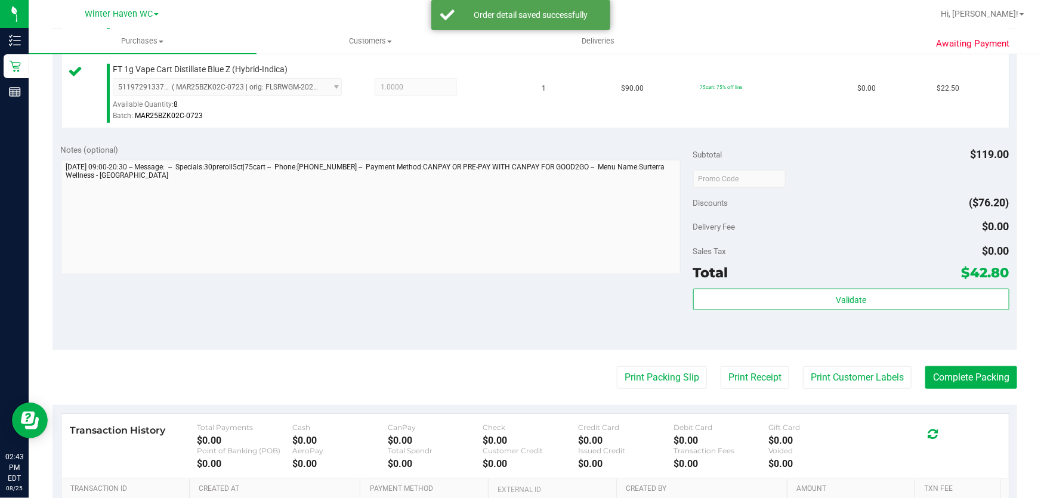
scroll to position [488, 0]
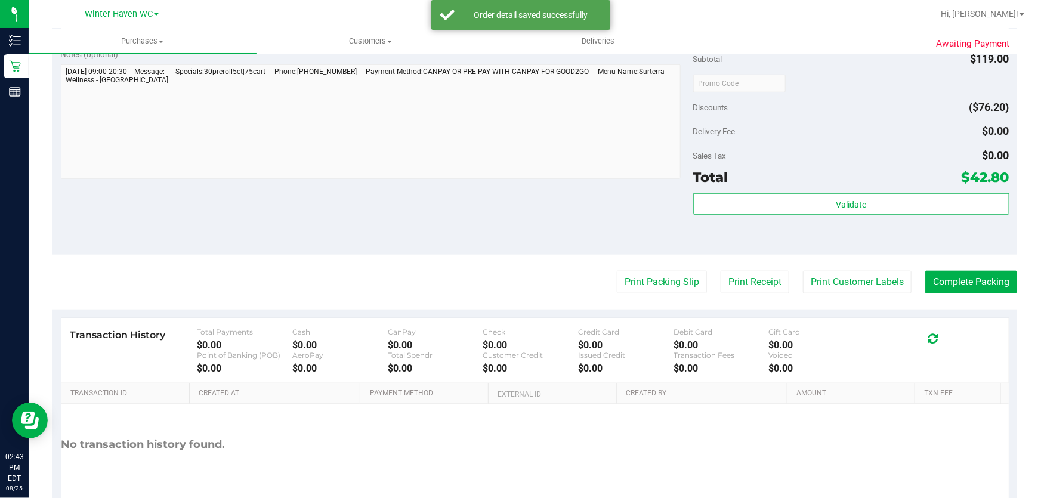
click at [778, 218] on div "Validate" at bounding box center [851, 220] width 316 height 54
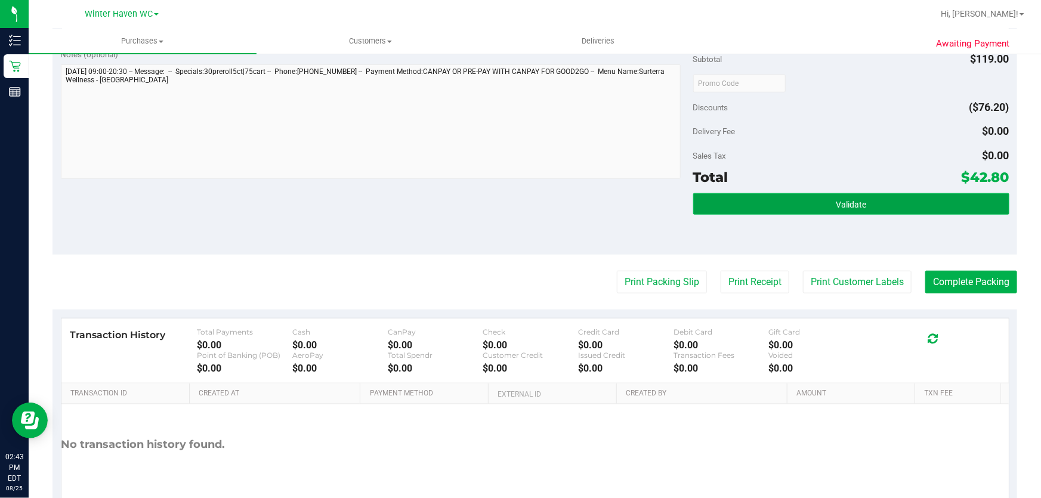
click at [744, 203] on button "Validate" at bounding box center [851, 203] width 316 height 21
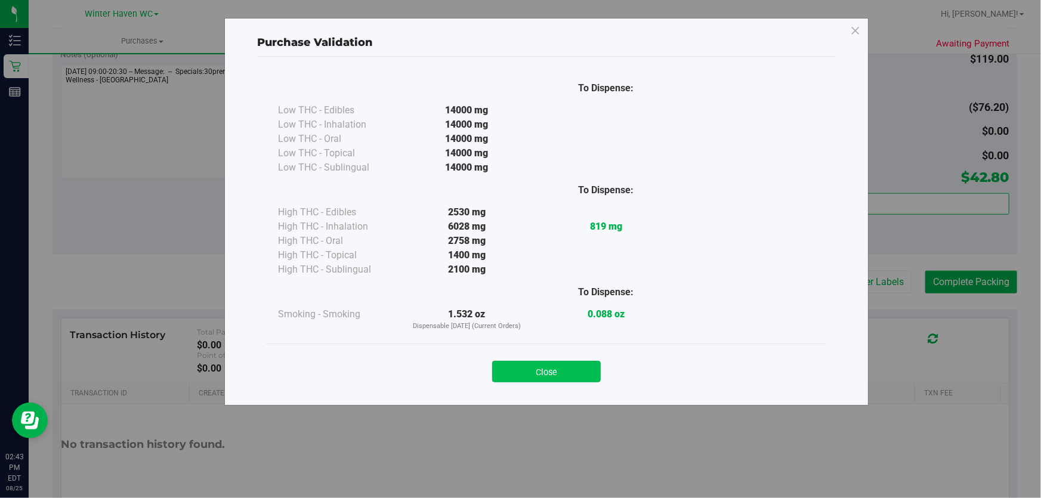
click at [566, 365] on button "Close" at bounding box center [546, 371] width 109 height 21
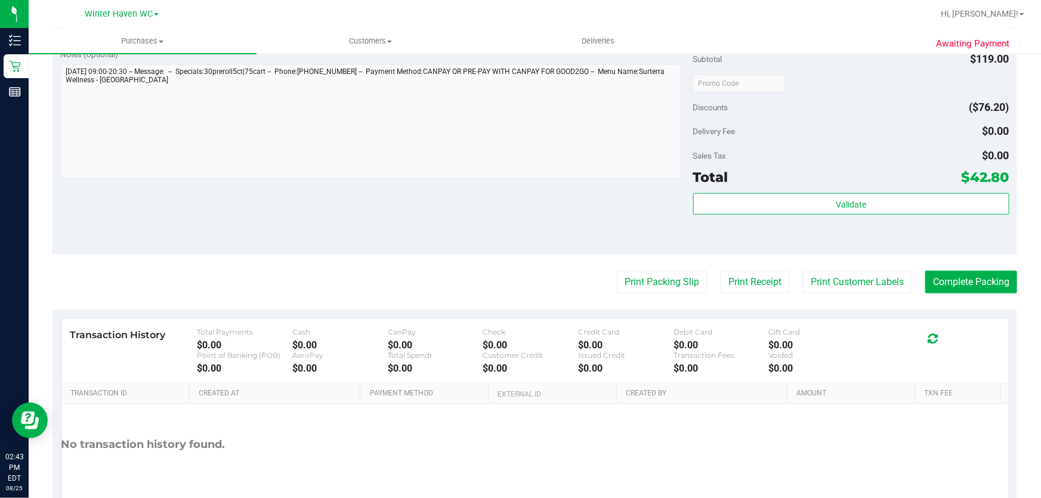
click at [637, 269] on purchase-details "Back Edit Purchase Cancel Purchase View Profile # 11844682 BioTrack ID: - Submi…" at bounding box center [535, 54] width 965 height 957
click at [634, 277] on button "Print Packing Slip" at bounding box center [662, 282] width 90 height 23
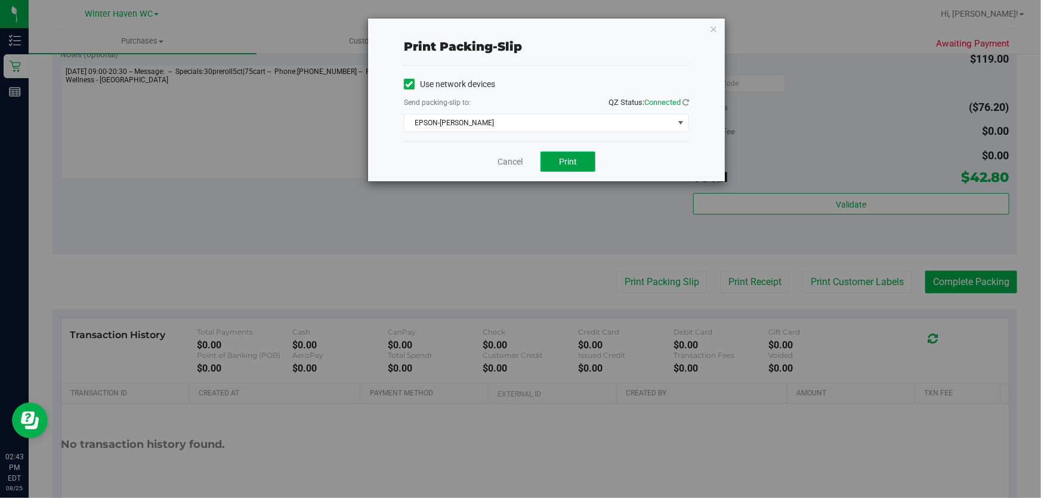
click at [556, 164] on button "Print" at bounding box center [568, 162] width 55 height 20
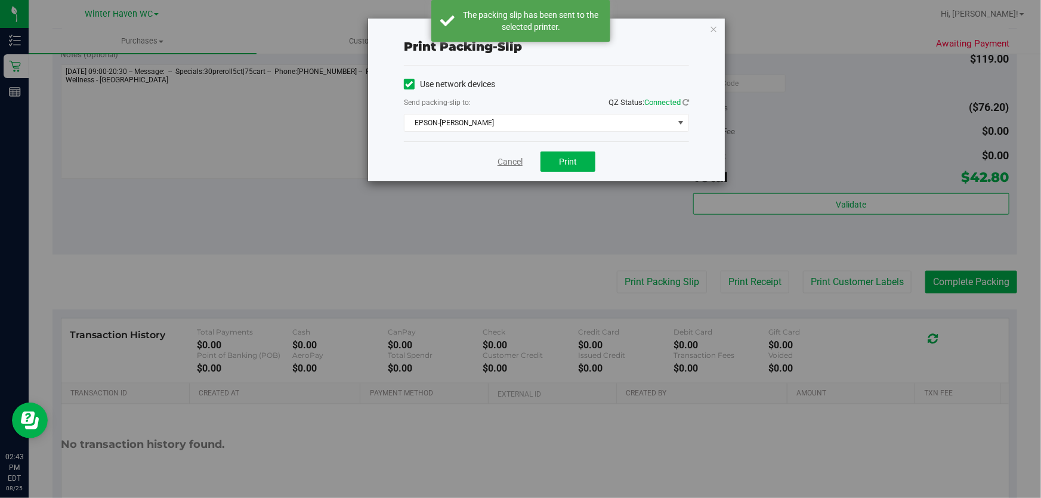
click at [513, 162] on link "Cancel" at bounding box center [510, 162] width 25 height 13
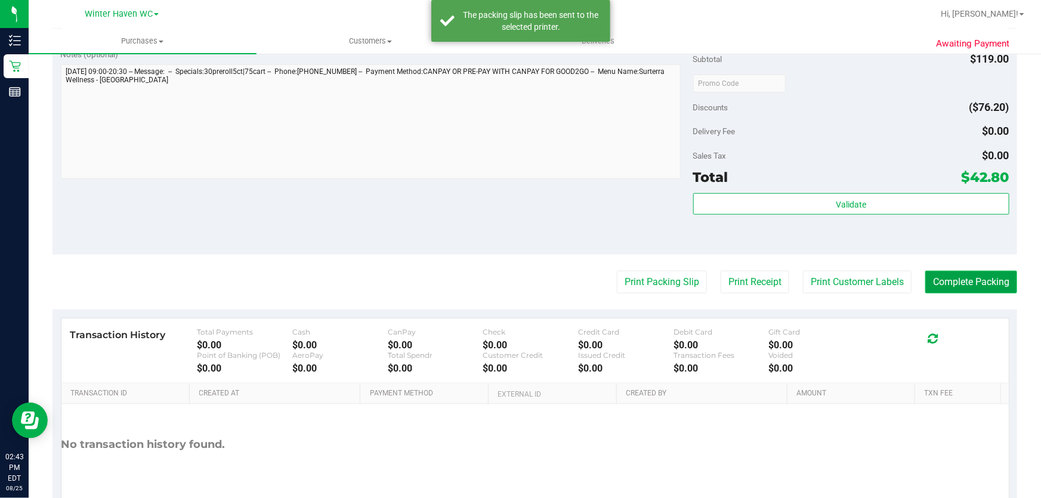
click at [938, 286] on button "Complete Packing" at bounding box center [972, 282] width 92 height 23
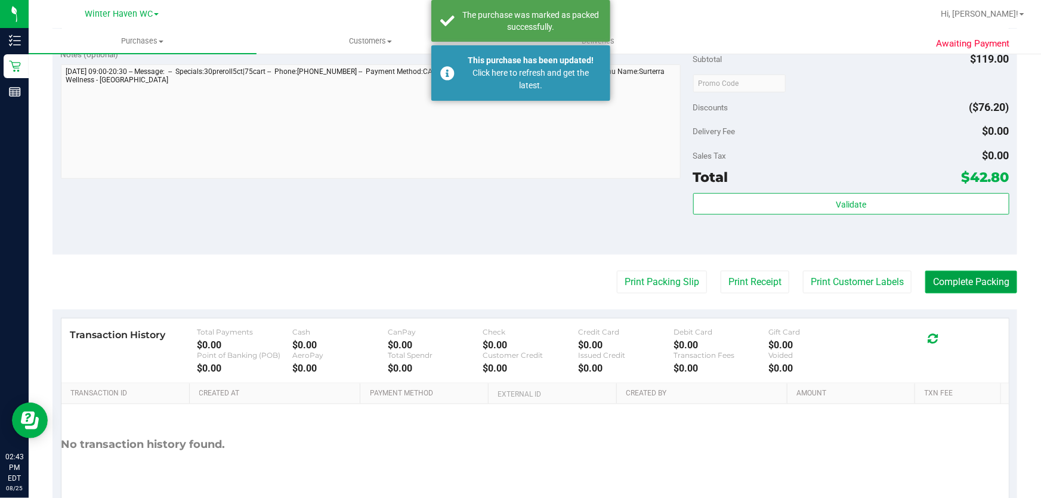
click at [938, 286] on button "Complete Packing" at bounding box center [972, 282] width 92 height 23
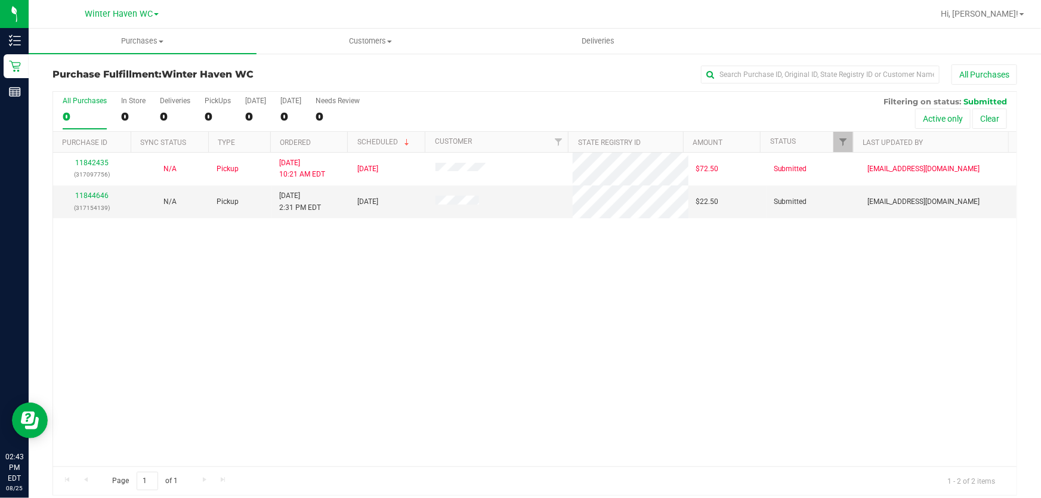
click at [566, 104] on div "All Purchases 0 In Store 0 Deliveries 0 PickUps 0 Today 0 Tomorrow 0 Needs Revi…" at bounding box center [535, 112] width 964 height 40
click at [93, 197] on link "11844646" at bounding box center [91, 196] width 33 height 8
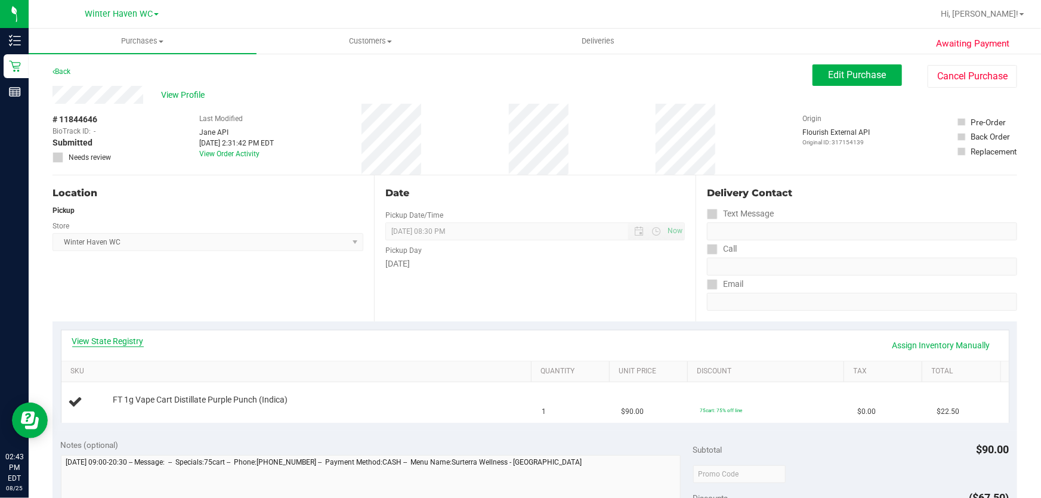
click at [137, 341] on link "View State Registry" at bounding box center [108, 341] width 72 height 12
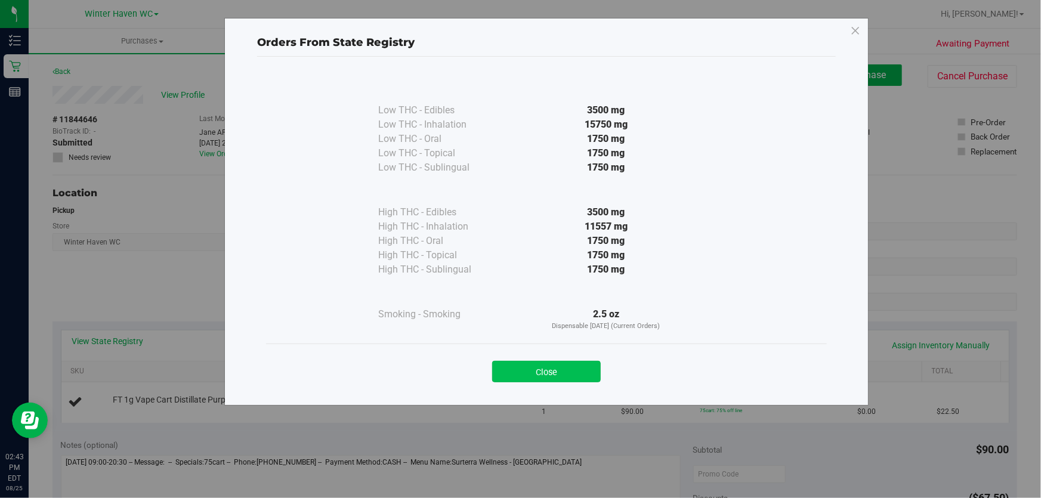
click at [525, 366] on button "Close" at bounding box center [546, 371] width 109 height 21
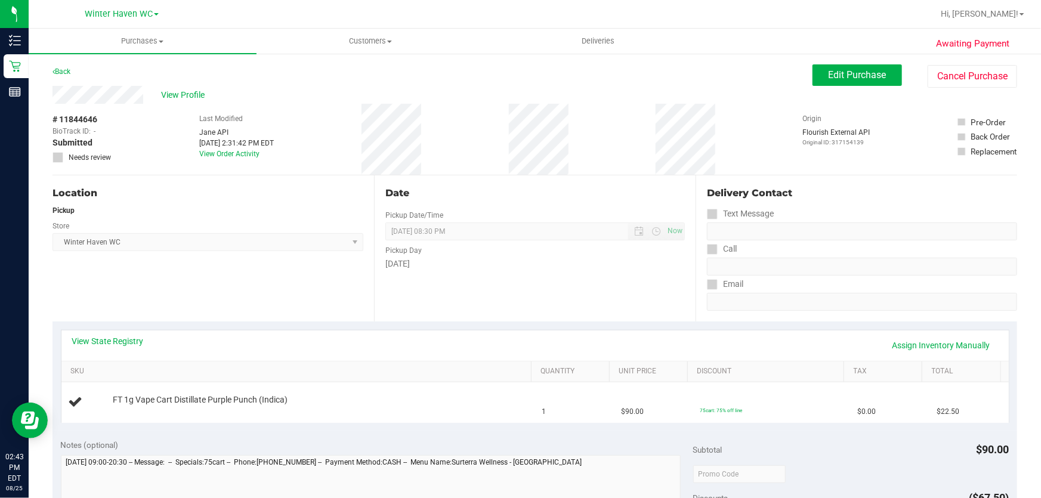
click at [442, 283] on div "Date Pickup Date/Time 08/25/2025 Now 08/25/2025 08:30 PM Now Pickup Day Monday" at bounding box center [535, 248] width 322 height 146
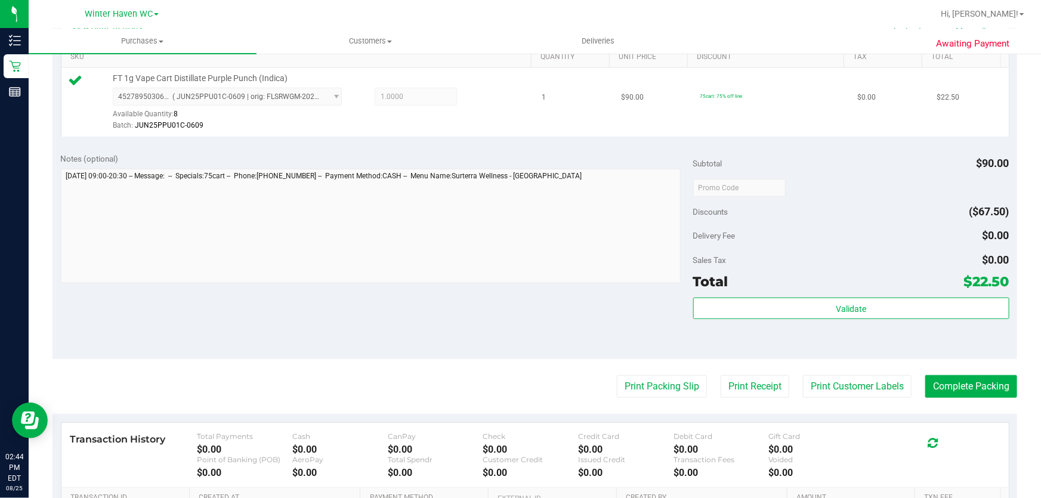
scroll to position [325, 0]
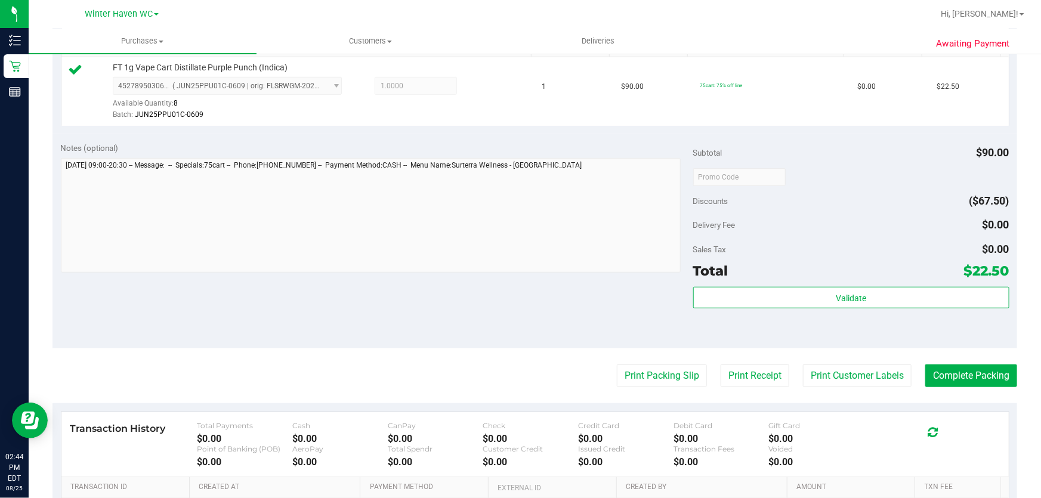
drag, startPoint x: 897, startPoint y: 261, endPoint x: 898, endPoint y: 252, distance: 8.4
click at [898, 258] on div "Subtotal $90.00 Discounts ($67.50) Delivery Fee $0.00 Sales Tax $0.00 Total $22…" at bounding box center [851, 241] width 316 height 199
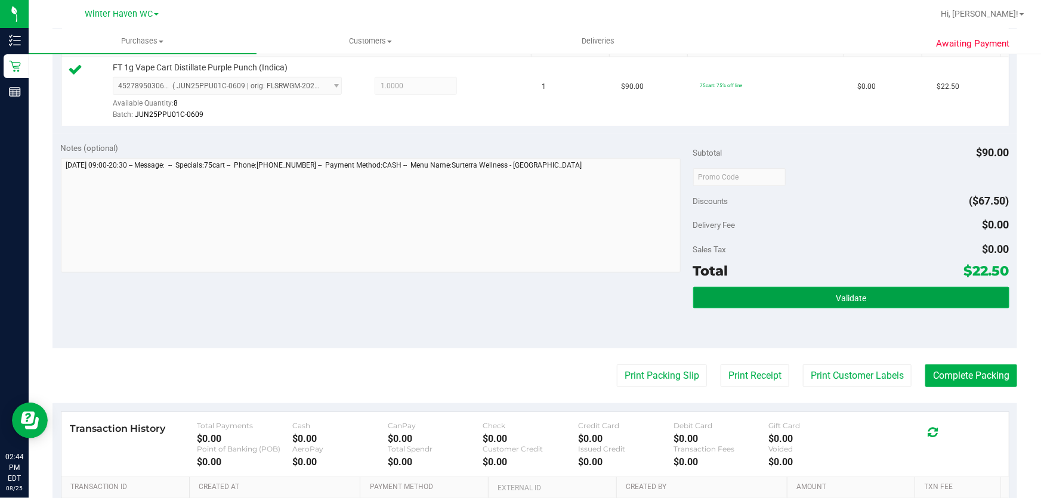
click at [866, 294] on button "Validate" at bounding box center [851, 297] width 316 height 21
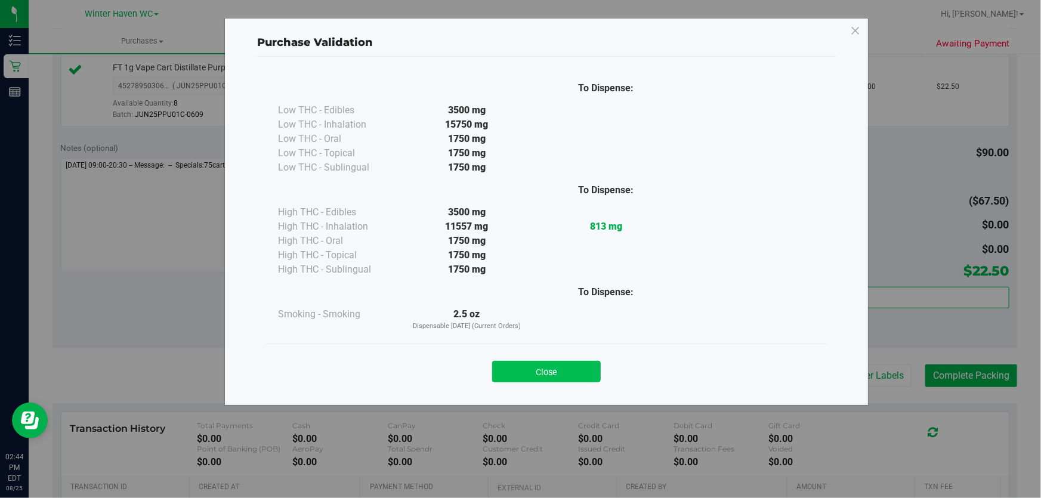
click at [560, 367] on button "Close" at bounding box center [546, 371] width 109 height 21
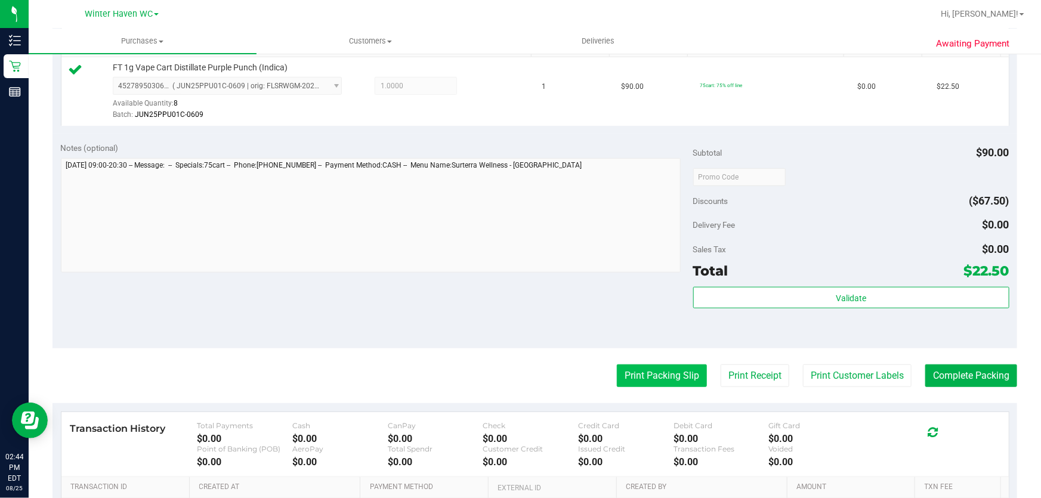
click at [652, 368] on button "Print Packing Slip" at bounding box center [662, 376] width 90 height 23
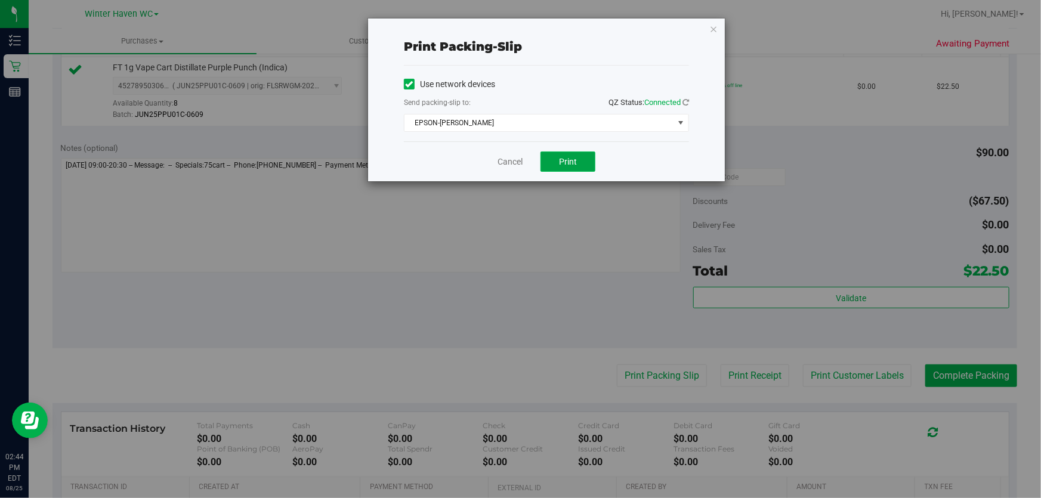
click at [574, 162] on span "Print" at bounding box center [568, 162] width 18 height 10
click at [506, 160] on link "Cancel" at bounding box center [510, 162] width 25 height 13
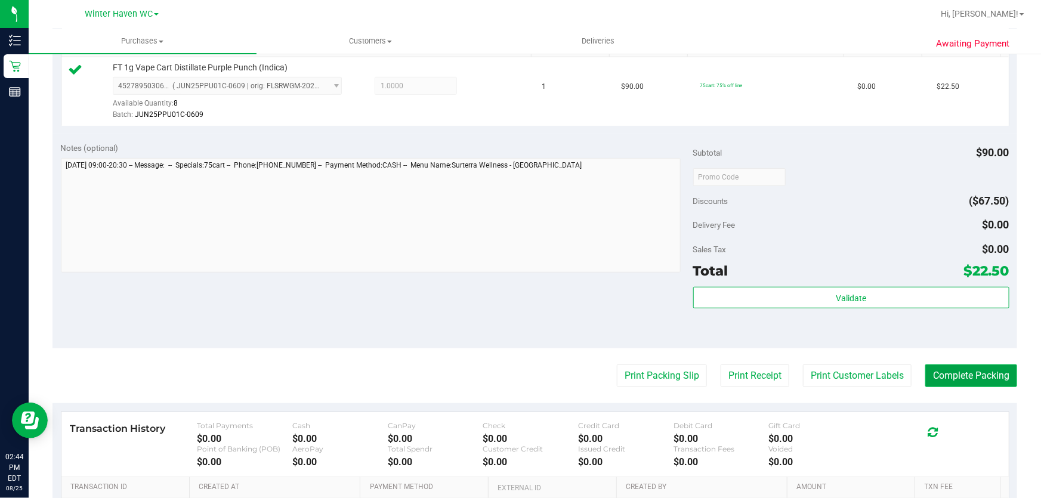
click at [997, 381] on button "Complete Packing" at bounding box center [972, 376] width 92 height 23
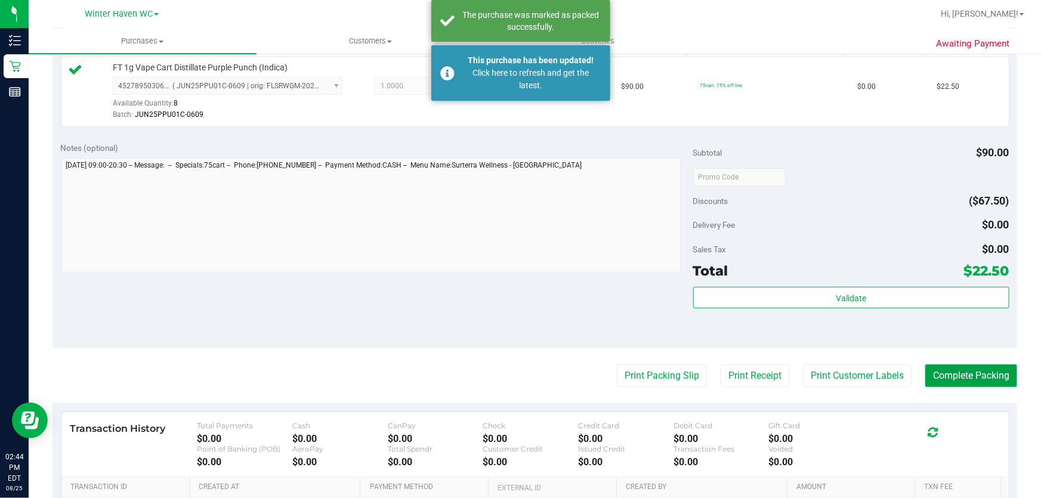
click at [997, 381] on button "Complete Packing" at bounding box center [972, 376] width 92 height 23
click at [998, 381] on icon at bounding box center [1004, 375] width 13 height 13
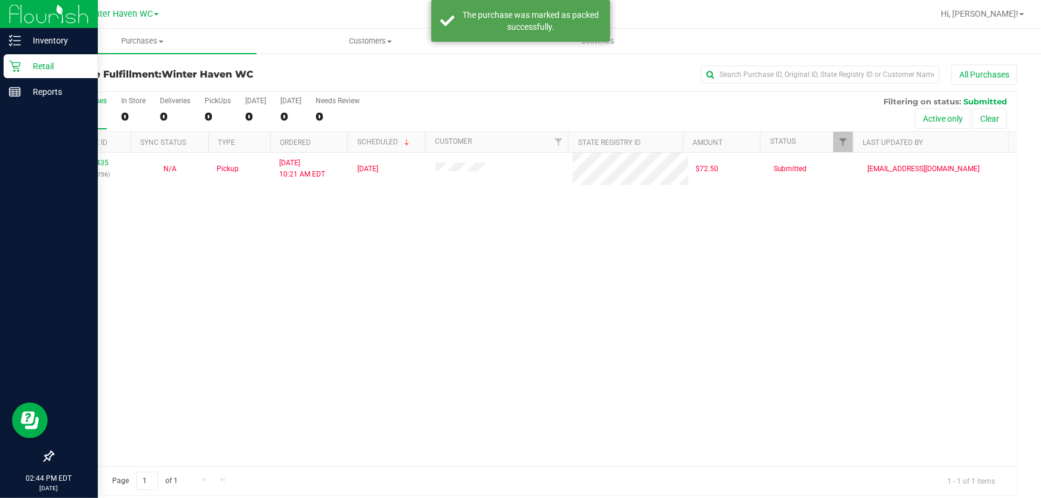
click at [28, 69] on p "Retail" at bounding box center [57, 66] width 72 height 14
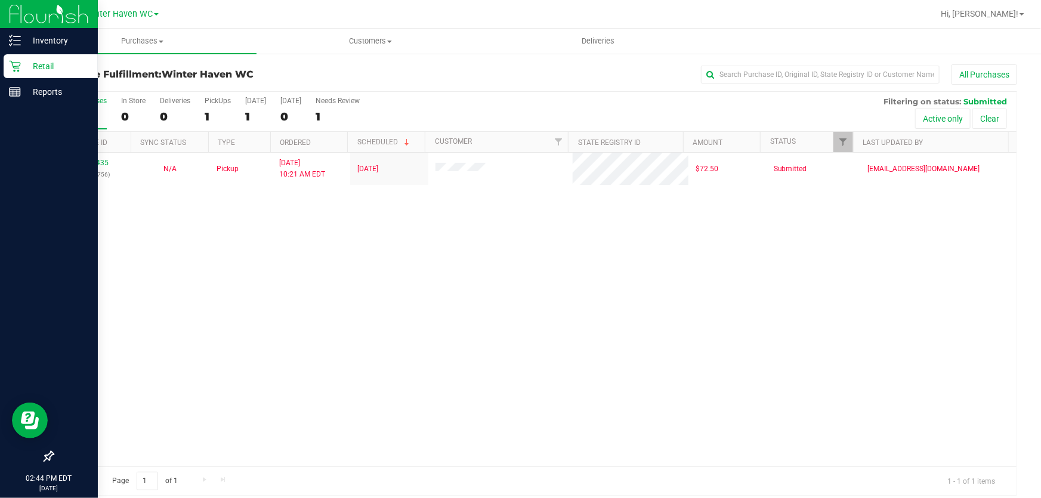
click at [48, 62] on p "Retail" at bounding box center [57, 66] width 72 height 14
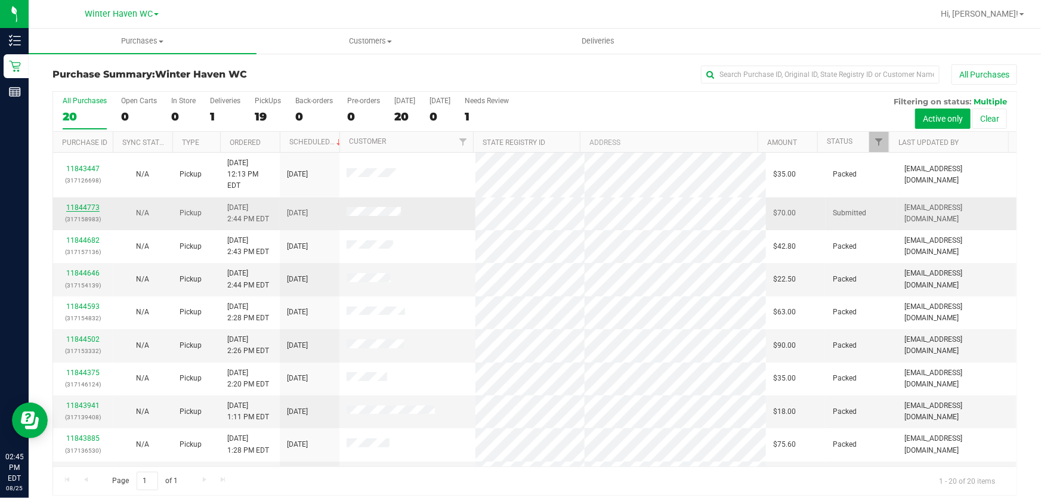
click at [92, 204] on link "11844773" at bounding box center [82, 208] width 33 height 8
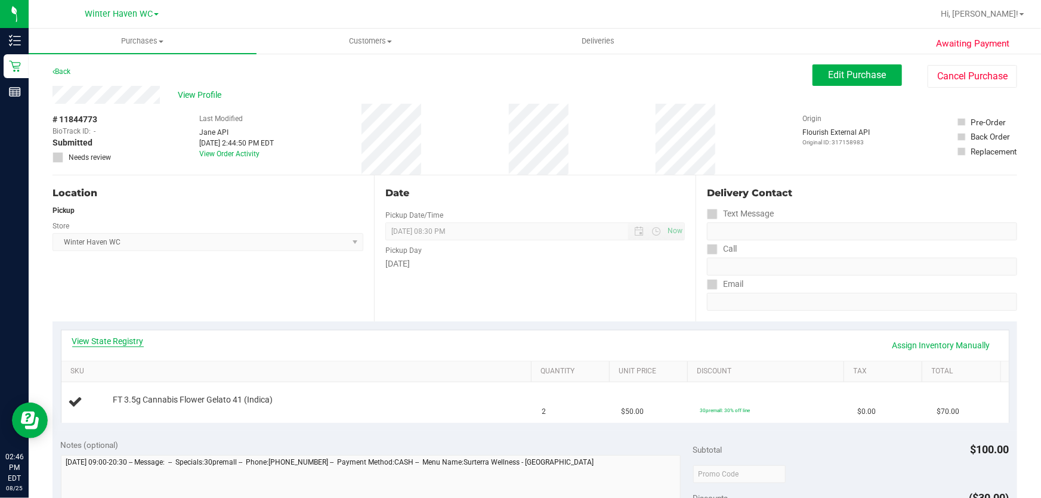
click at [137, 341] on link "View State Registry" at bounding box center [108, 341] width 72 height 12
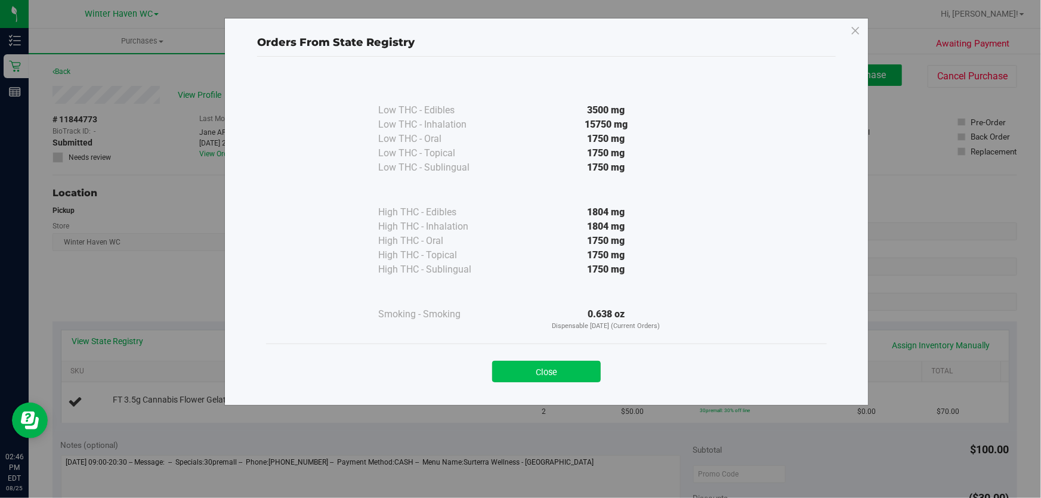
click at [547, 364] on button "Close" at bounding box center [546, 371] width 109 height 21
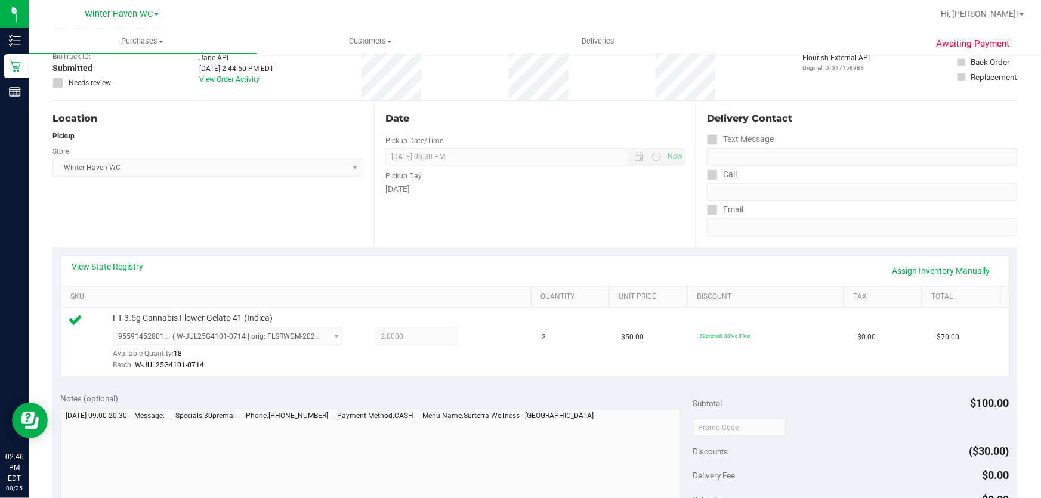
scroll to position [271, 0]
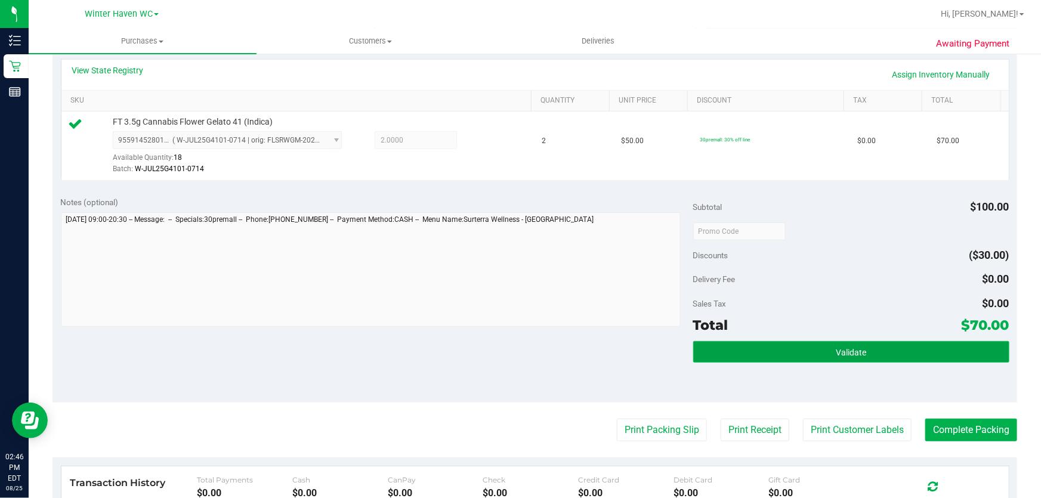
click at [852, 346] on button "Validate" at bounding box center [851, 351] width 316 height 21
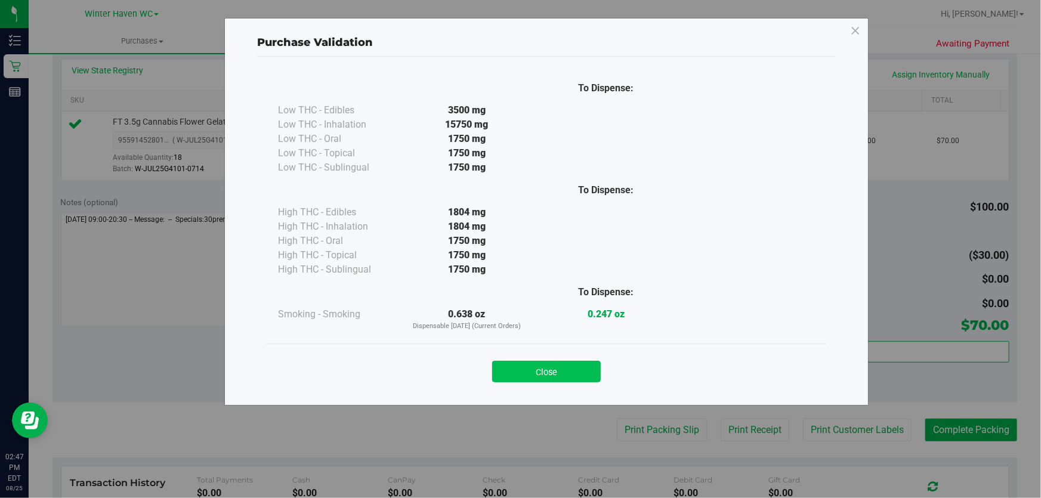
click at [572, 368] on button "Close" at bounding box center [546, 371] width 109 height 21
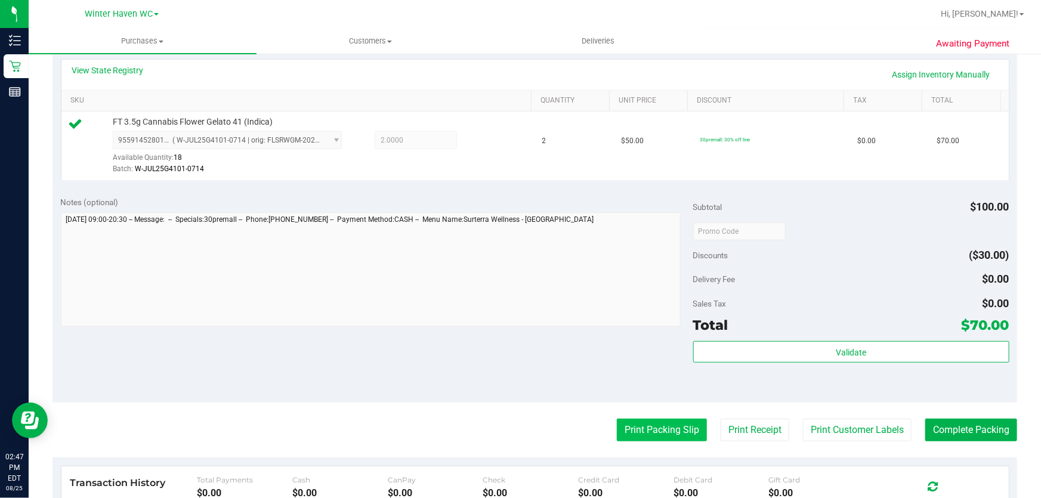
click at [633, 424] on button "Print Packing Slip" at bounding box center [662, 430] width 90 height 23
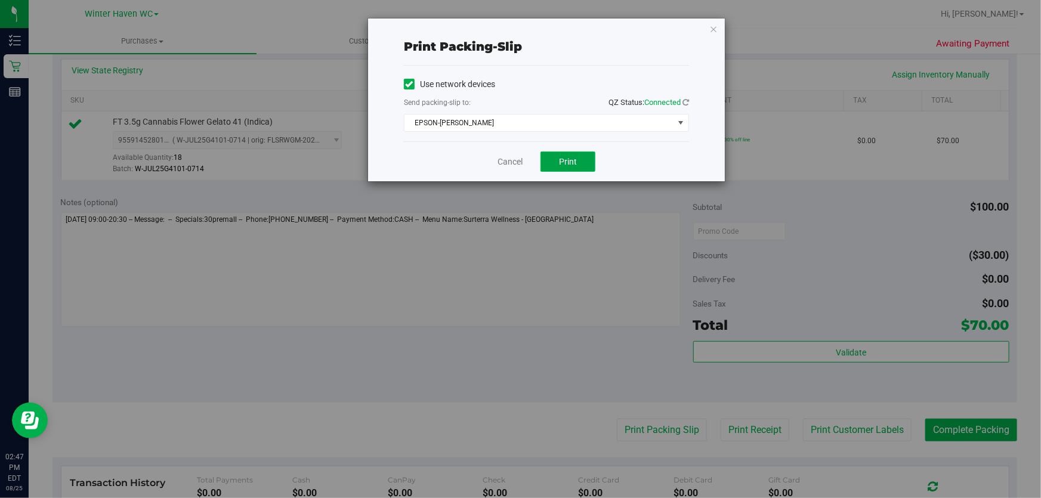
click at [559, 162] on span "Print" at bounding box center [568, 162] width 18 height 10
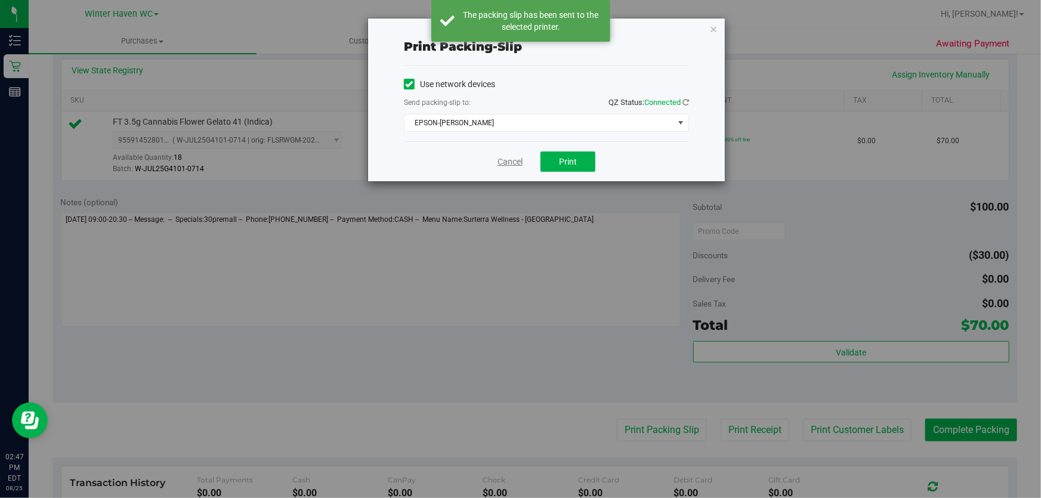
click at [508, 165] on link "Cancel" at bounding box center [510, 162] width 25 height 13
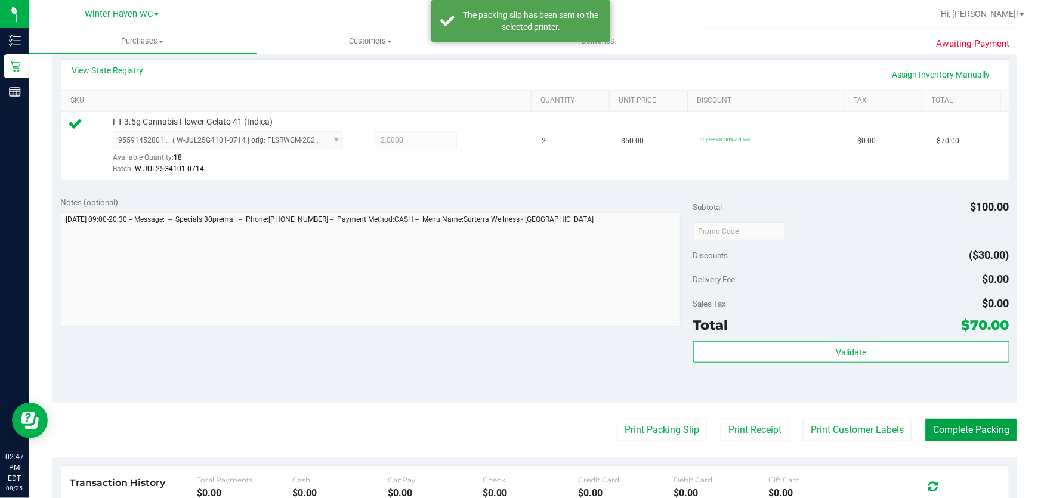
click at [946, 429] on button "Complete Packing" at bounding box center [972, 430] width 92 height 23
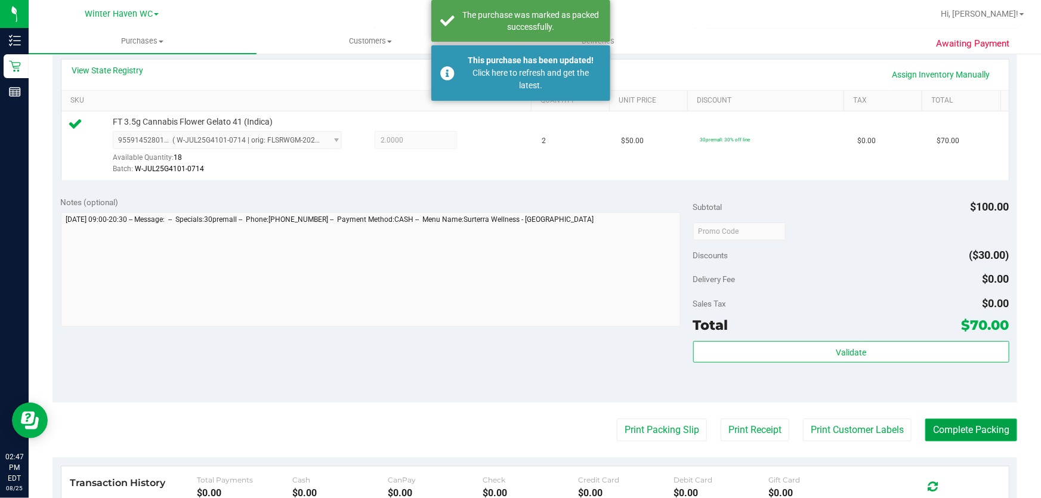
click at [946, 429] on button "Complete Packing" at bounding box center [972, 430] width 92 height 23
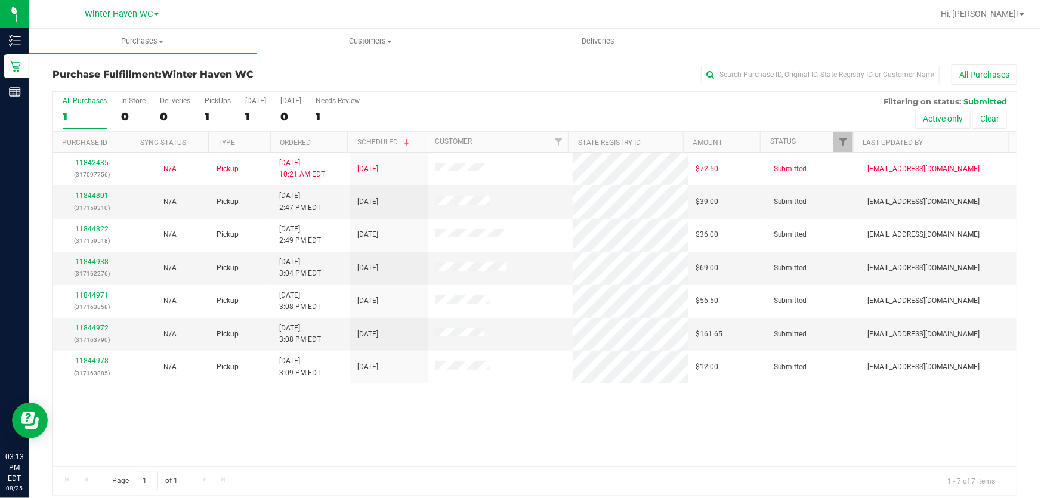
click at [459, 72] on div "All Purchases" at bounding box center [695, 74] width 643 height 20
click at [1026, 12] on link "Hi, [PERSON_NAME]!" at bounding box center [982, 14] width 93 height 13
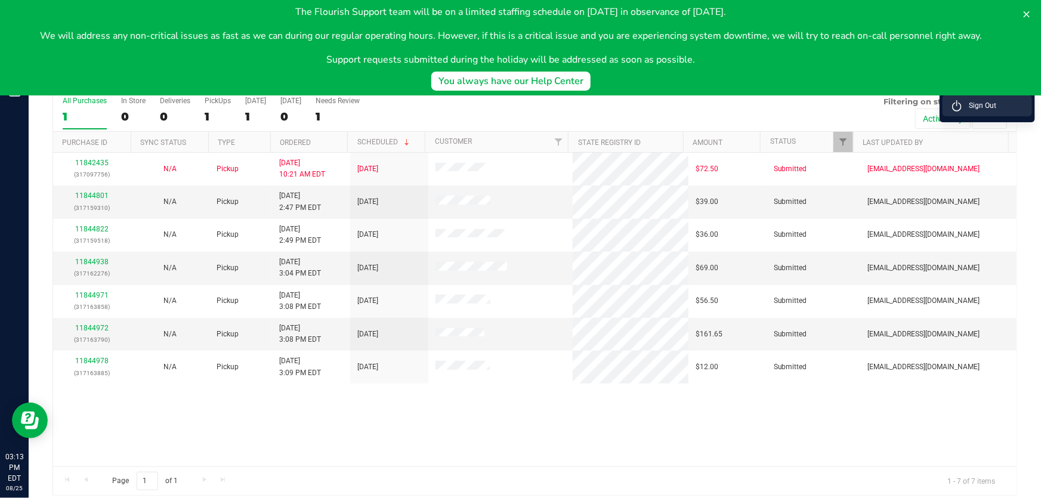
click at [984, 101] on span "Sign Out" at bounding box center [979, 106] width 35 height 12
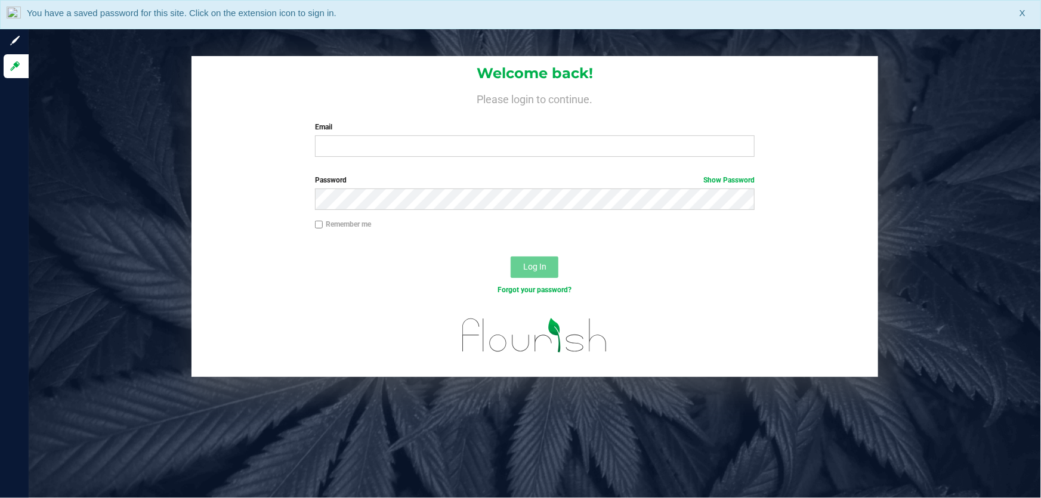
click at [132, 84] on div "Welcome back! Please login to continue. Email Required Please format your email…" at bounding box center [535, 216] width 1031 height 321
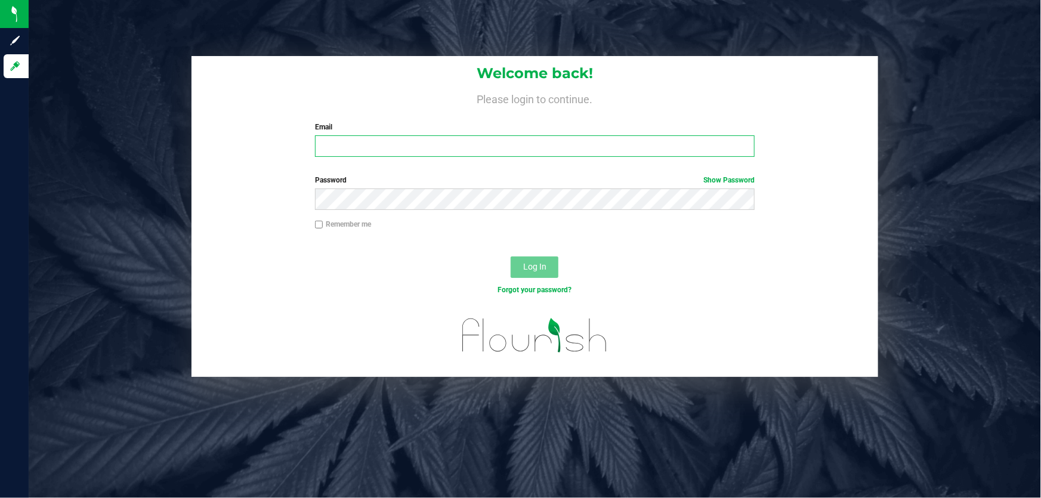
click at [430, 154] on input "Email" at bounding box center [535, 145] width 440 height 21
type input "[EMAIL_ADDRESS][DOMAIN_NAME]"
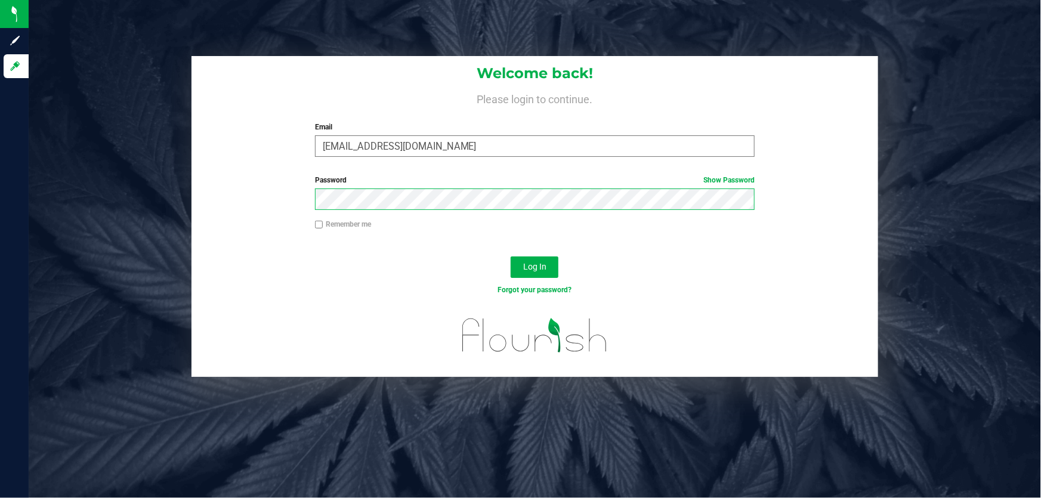
click at [511, 257] on button "Log In" at bounding box center [535, 267] width 48 height 21
